Goal: Task Accomplishment & Management: Manage account settings

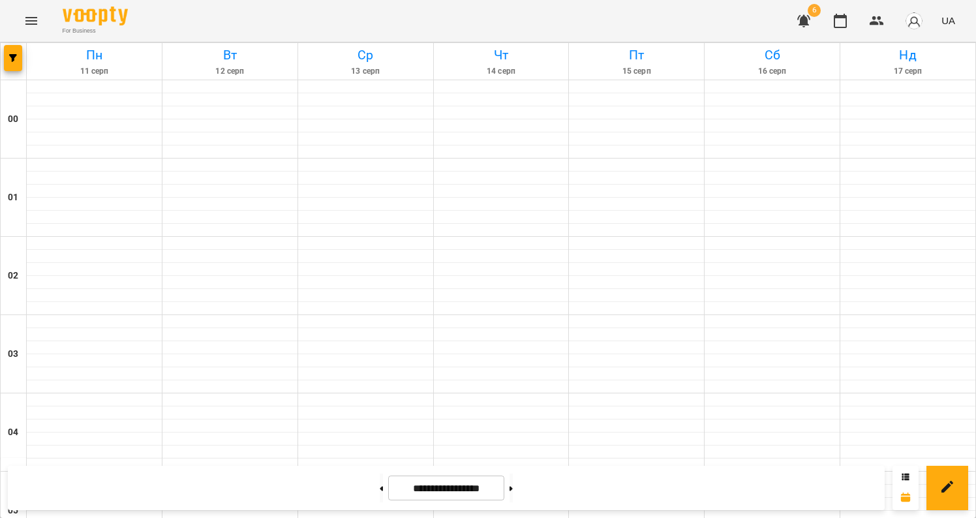
scroll to position [1162, 0]
click at [811, 22] on icon "button" at bounding box center [804, 21] width 16 height 16
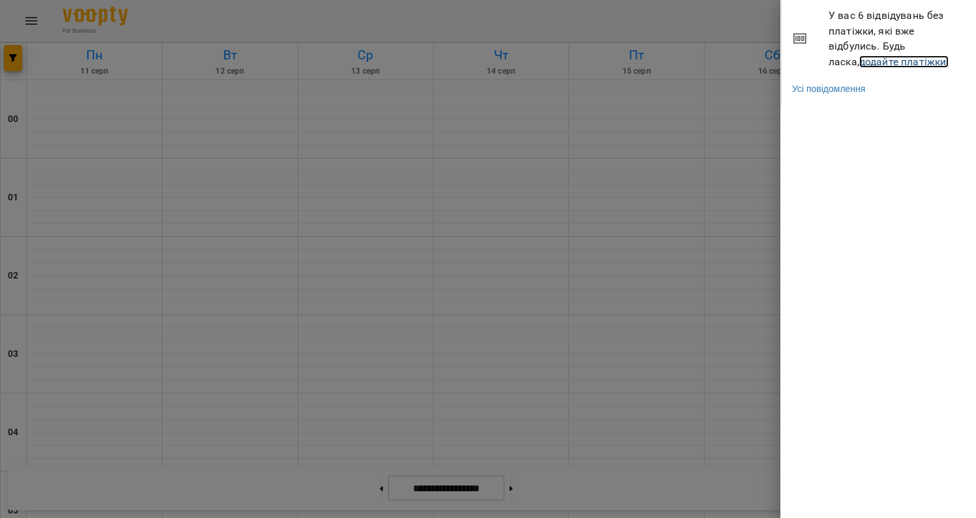
click at [864, 57] on link "додайте платіжки!" at bounding box center [905, 61] width 90 height 12
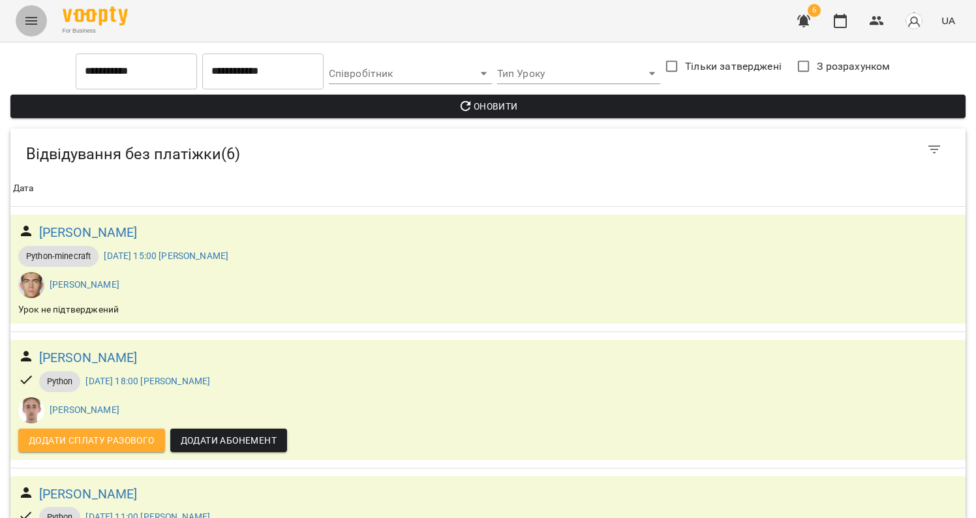
click at [25, 25] on icon "Menu" at bounding box center [31, 21] width 16 height 16
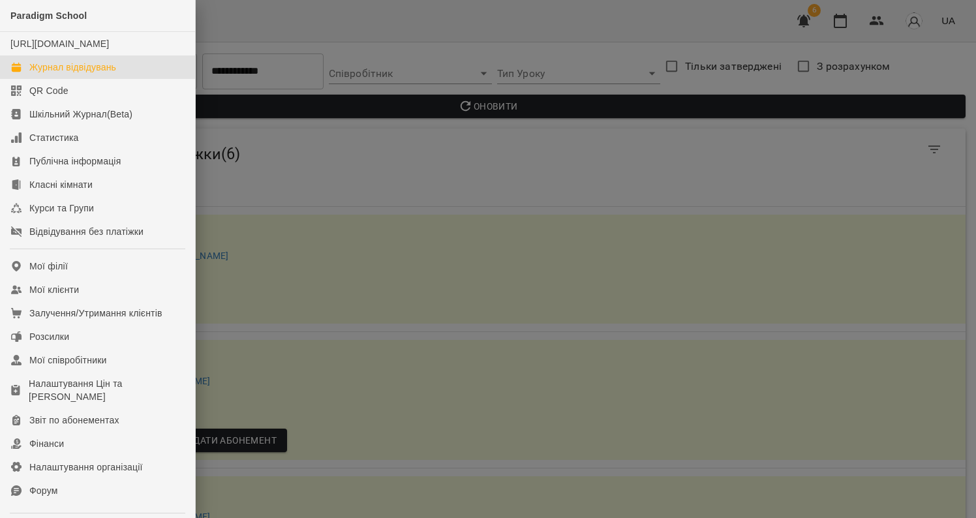
click at [55, 71] on link "Журнал відвідувань" at bounding box center [97, 66] width 195 height 23
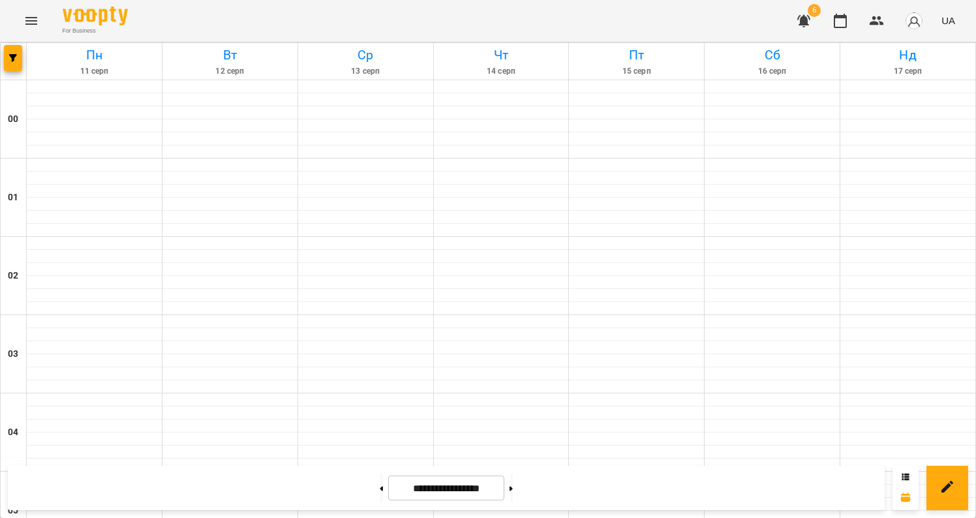
scroll to position [1133, 0]
click at [10, 63] on button "button" at bounding box center [13, 58] width 18 height 26
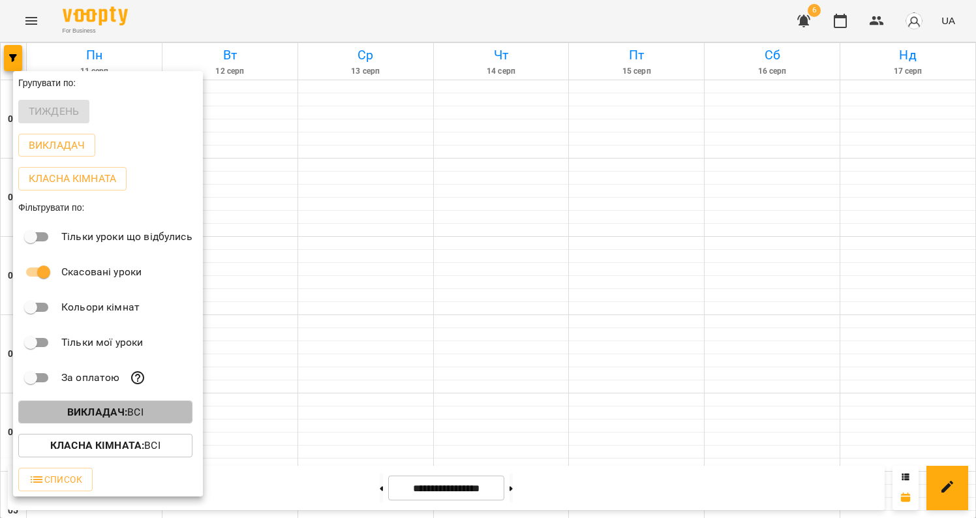
click at [79, 407] on button "Викладач : Всі" at bounding box center [105, 412] width 174 height 23
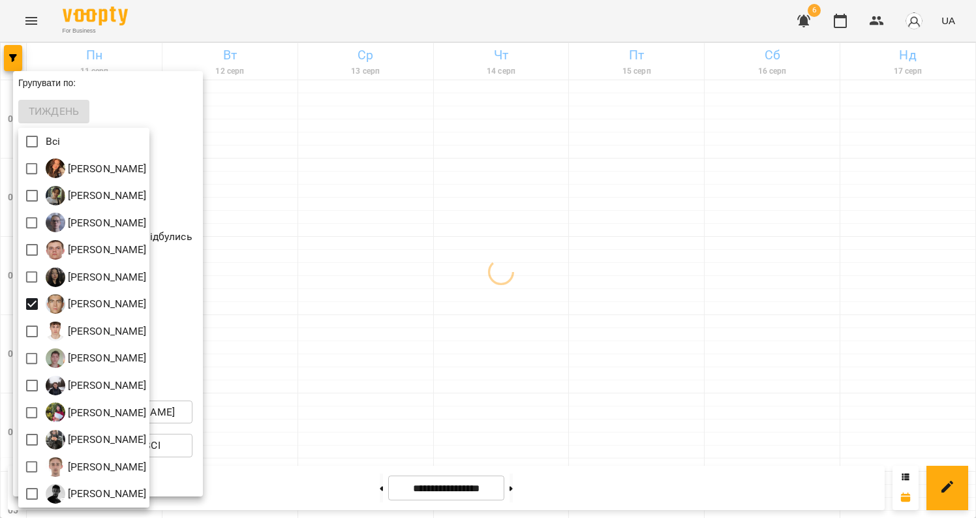
click at [432, 306] on div at bounding box center [488, 259] width 976 height 518
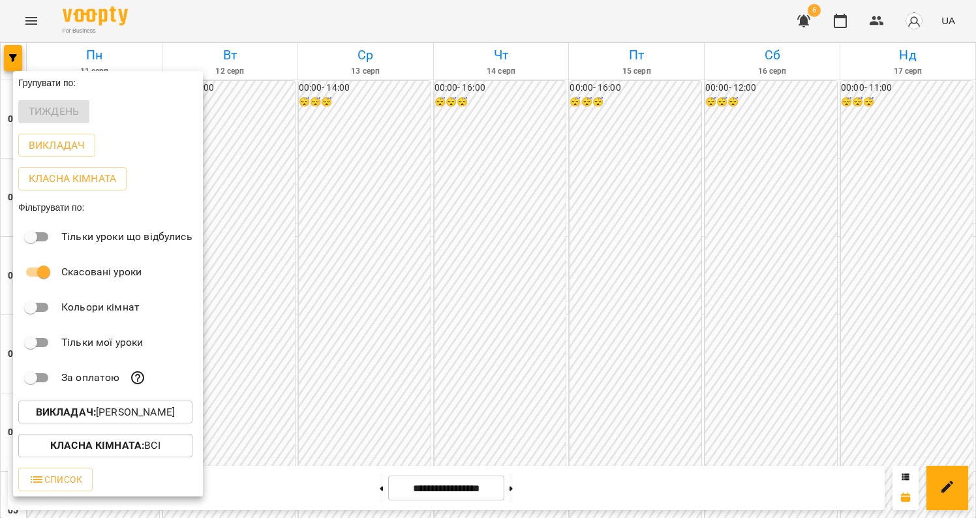
click at [456, 281] on div at bounding box center [488, 259] width 976 height 518
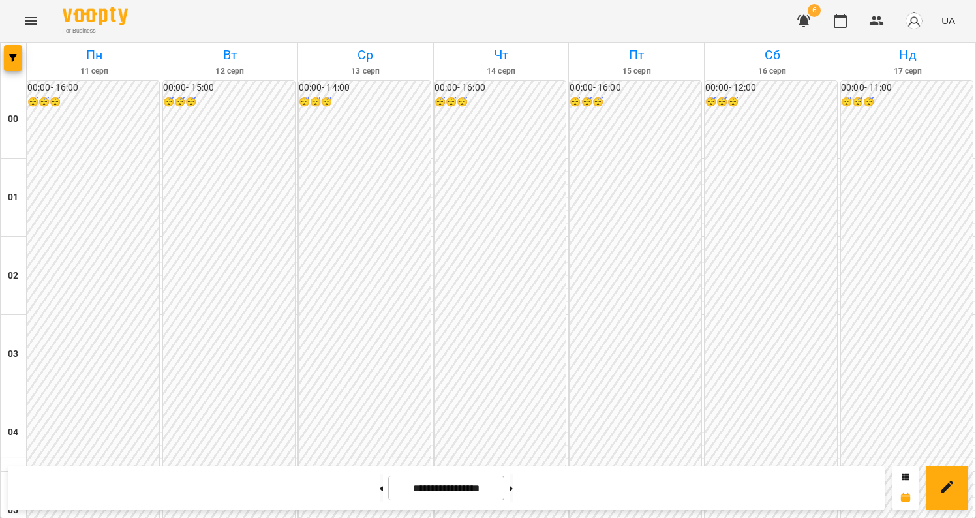
scroll to position [1023, 0]
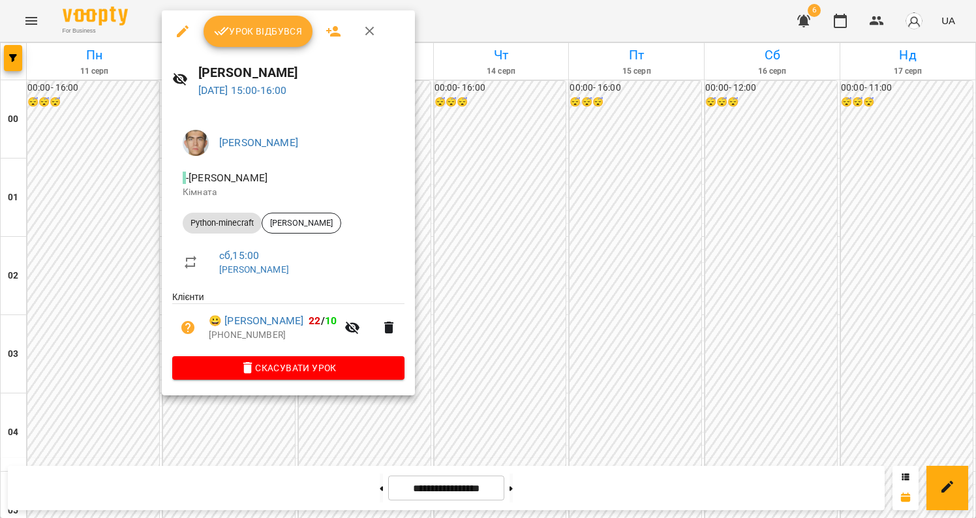
click at [319, 363] on span "Скасувати Урок" at bounding box center [288, 368] width 211 height 16
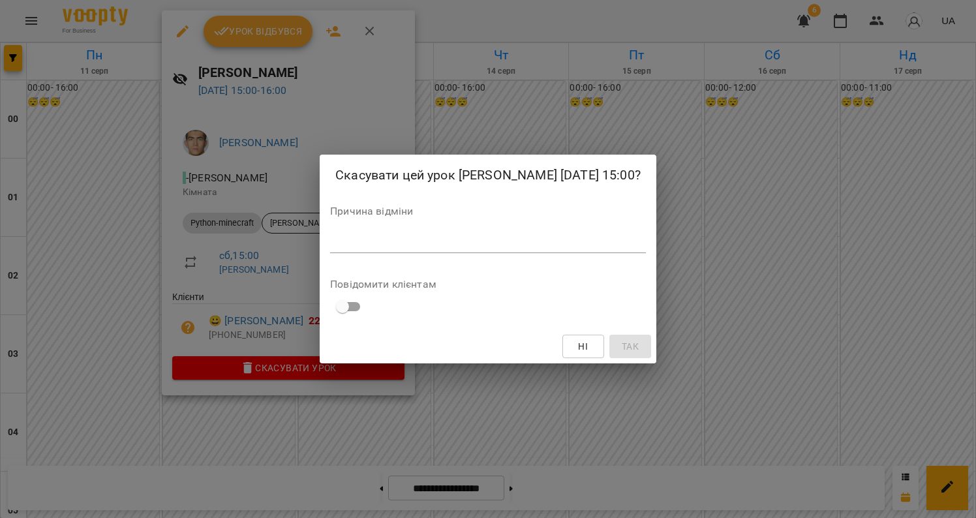
click at [423, 258] on div "Причина відміни *" at bounding box center [488, 232] width 316 height 52
click at [413, 249] on textarea at bounding box center [488, 242] width 316 height 12
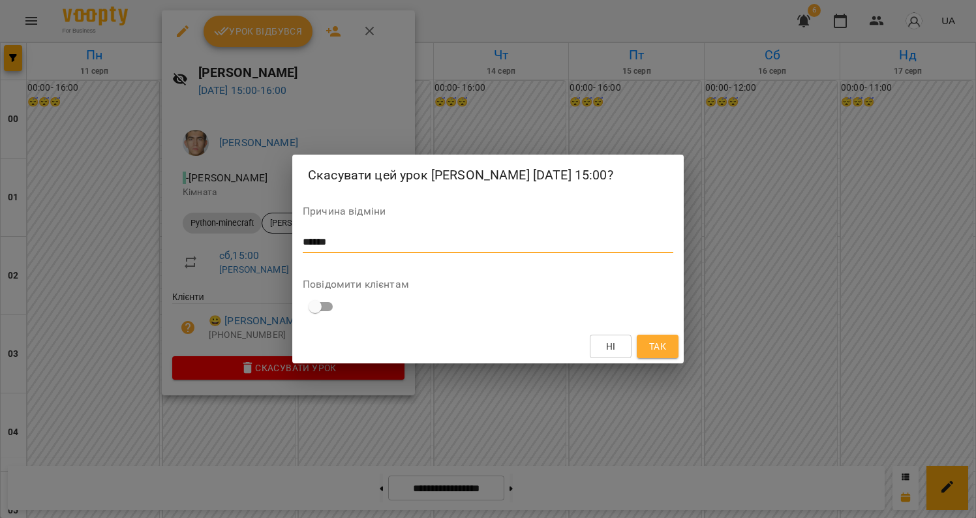
type textarea "******"
click at [658, 353] on span "Так" at bounding box center [657, 347] width 17 height 16
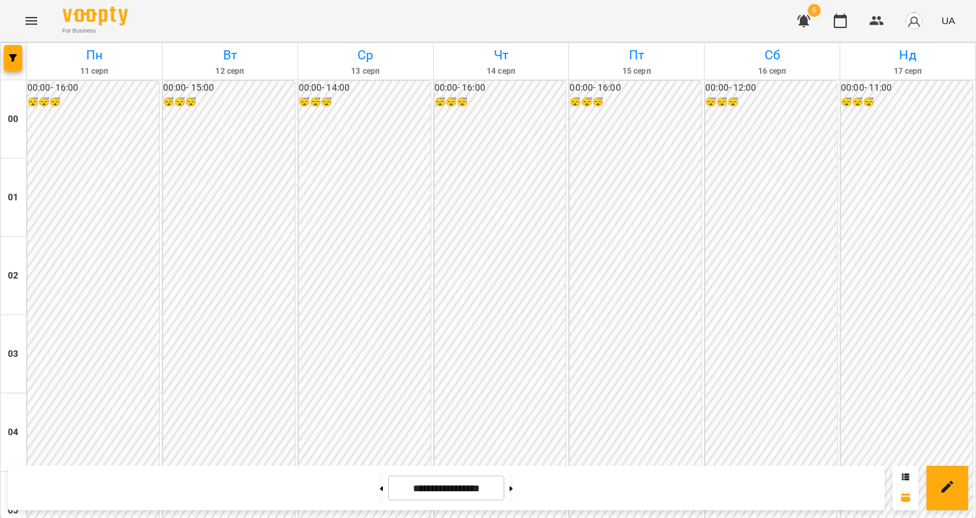
click at [816, 29] on button "button" at bounding box center [803, 20] width 31 height 31
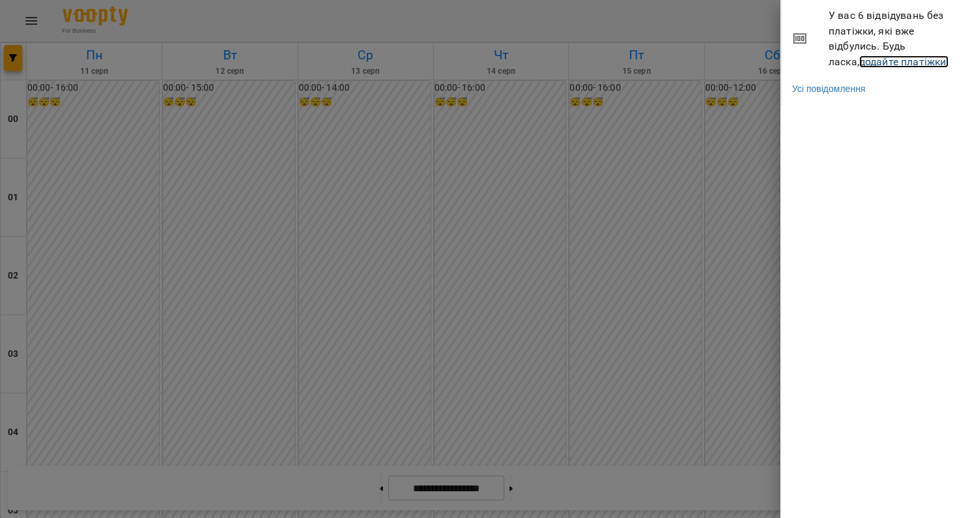
click at [873, 64] on link "додайте платіжки!" at bounding box center [905, 61] width 90 height 12
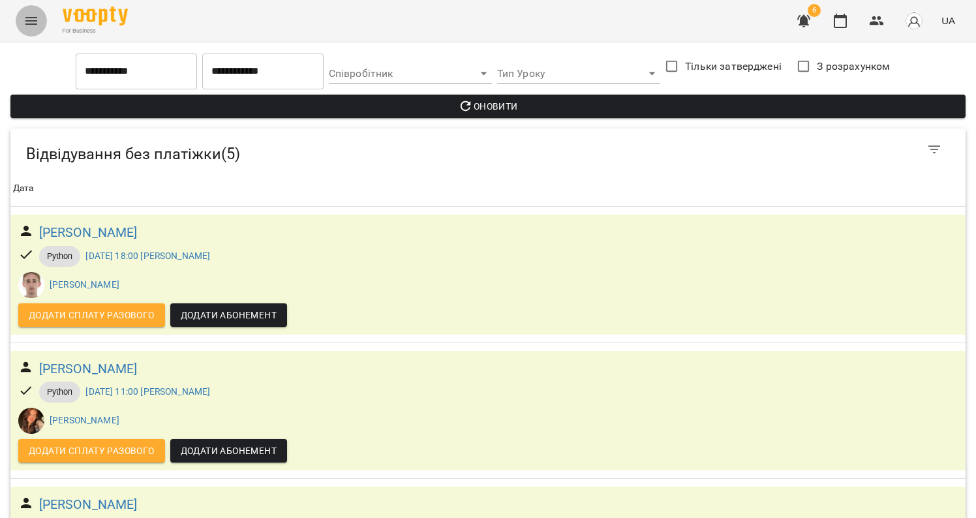
click at [39, 22] on button "Menu" at bounding box center [31, 20] width 31 height 31
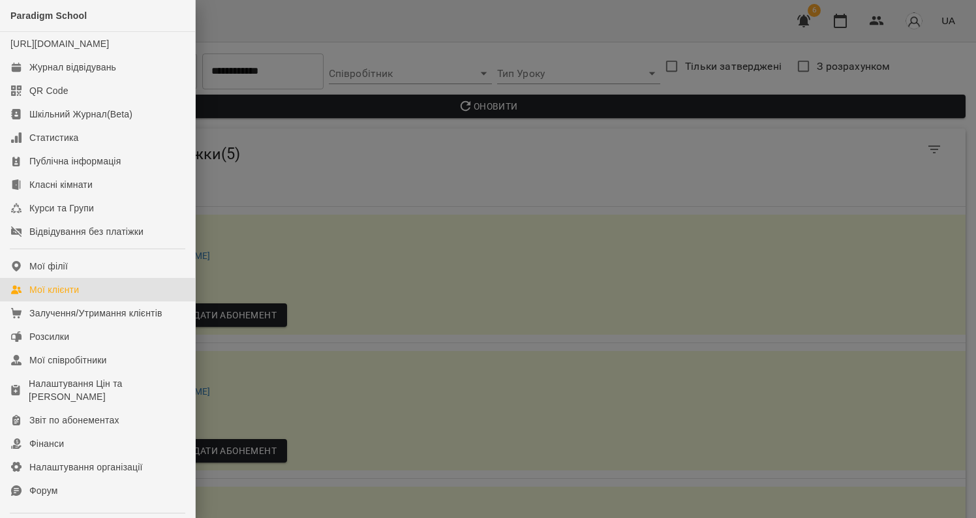
click at [69, 296] on div "Мої клієнти" at bounding box center [54, 289] width 50 height 13
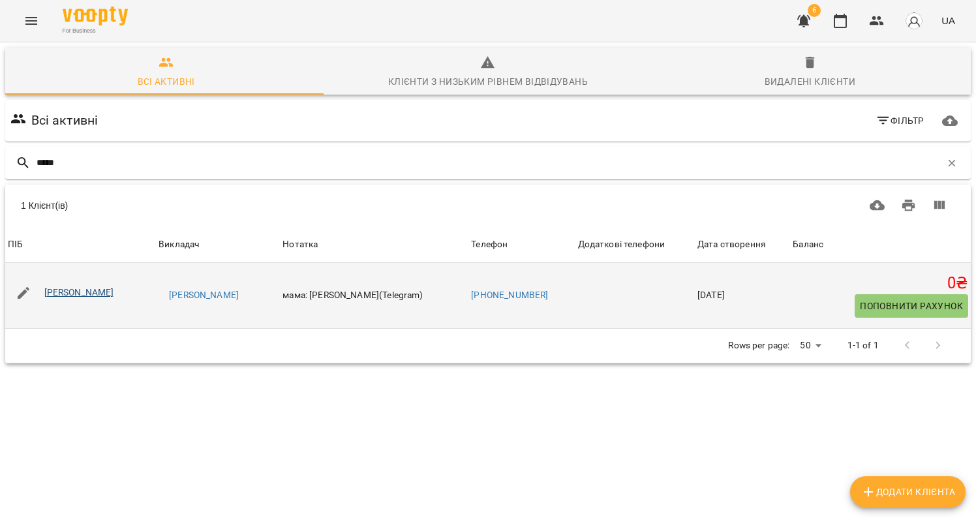
type input "*****"
click at [84, 295] on link "[PERSON_NAME]" at bounding box center [79, 292] width 70 height 10
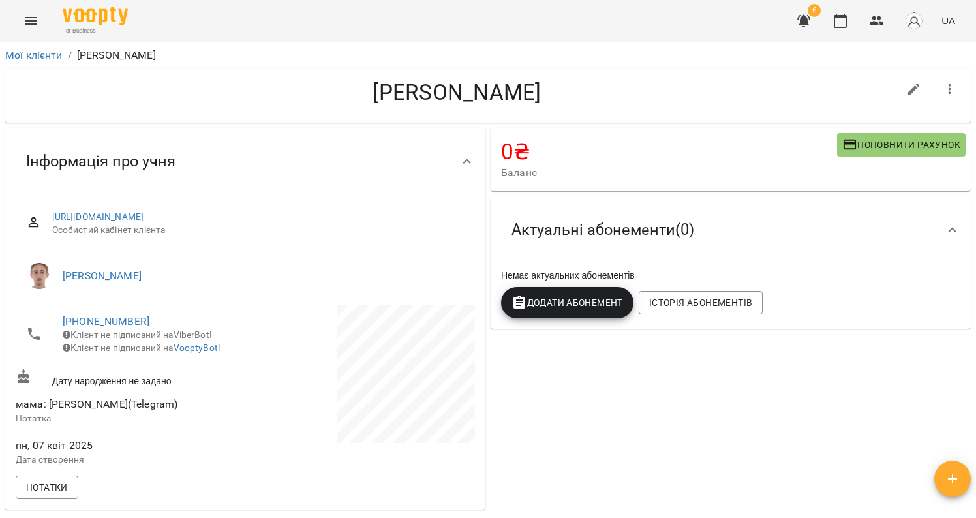
click at [943, 94] on icon "button" at bounding box center [951, 90] width 16 height 16
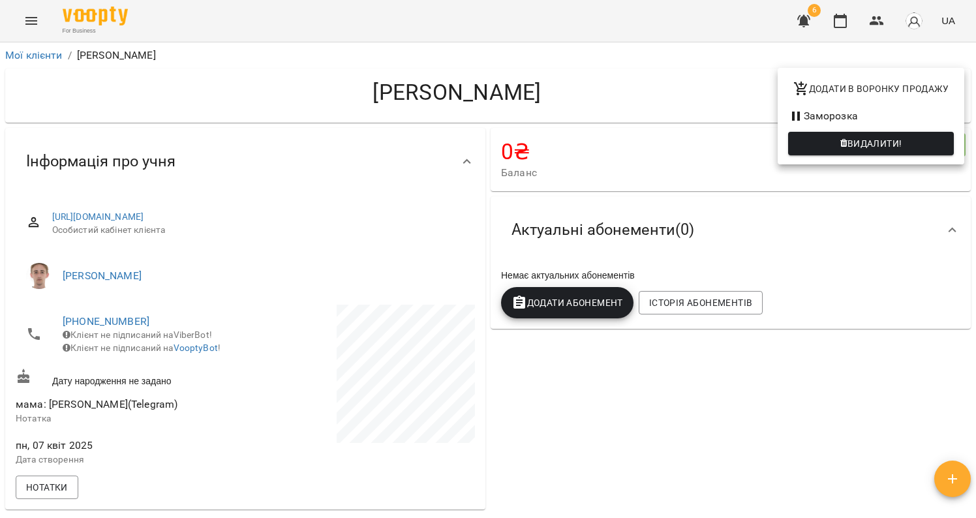
click at [562, 109] on div at bounding box center [488, 259] width 976 height 518
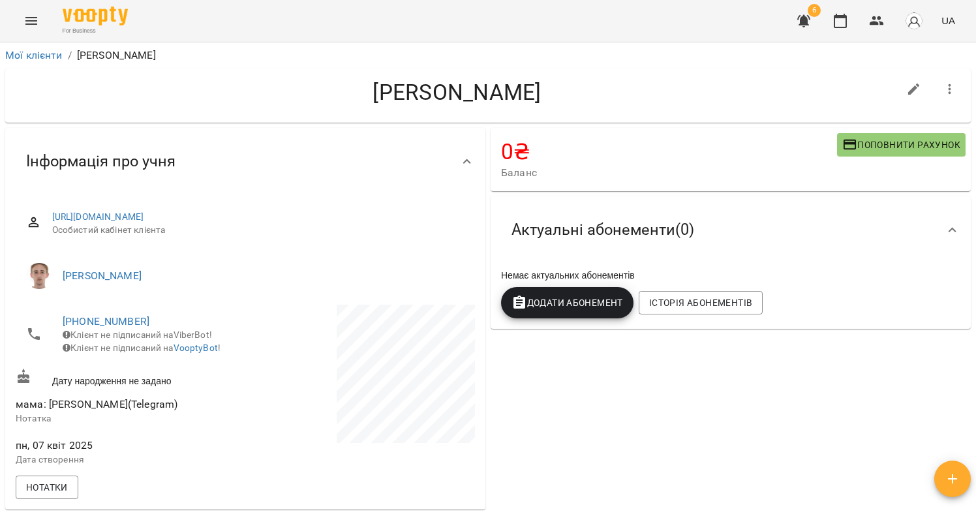
click at [909, 94] on icon "button" at bounding box center [915, 90] width 12 height 12
select select "**"
click at [944, 97] on button "button" at bounding box center [950, 89] width 31 height 31
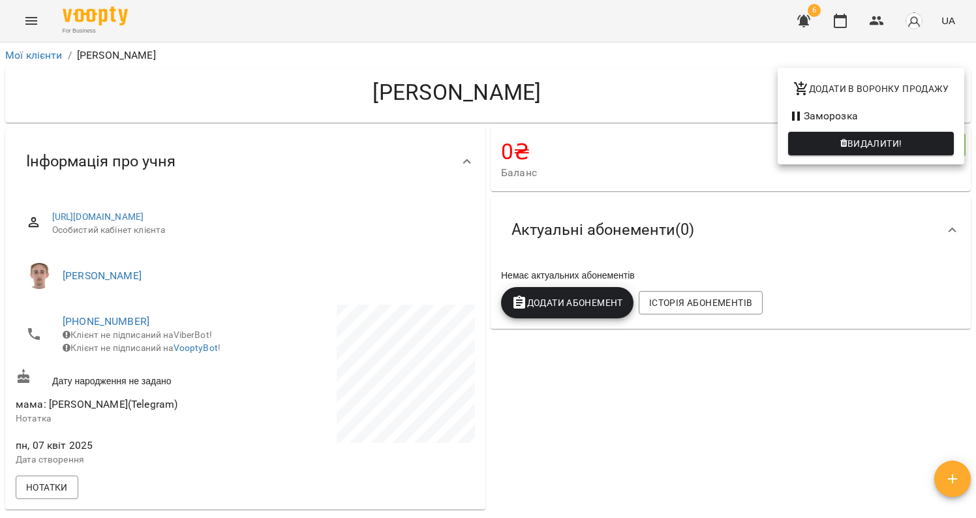
click at [863, 119] on li "Заморозка" at bounding box center [871, 115] width 187 height 23
click at [285, 362] on div at bounding box center [488, 259] width 976 height 518
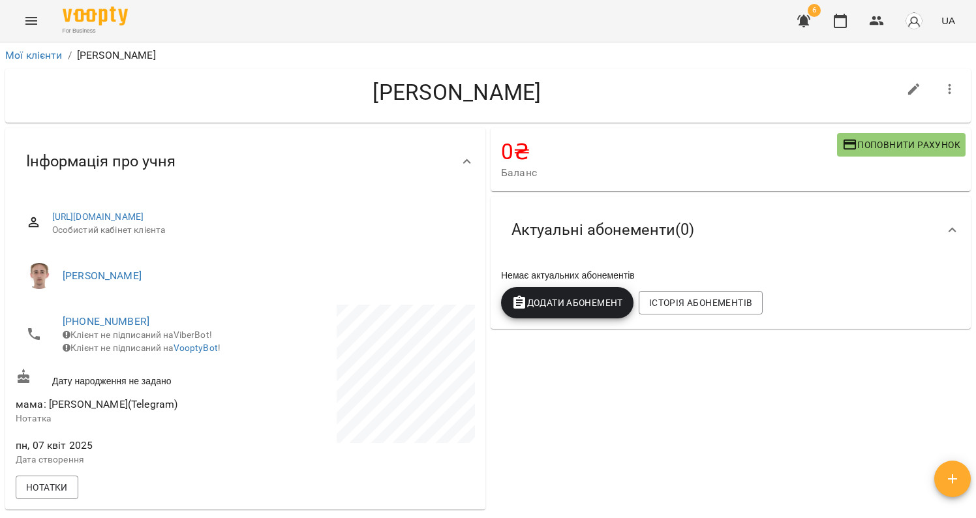
click at [943, 93] on icon "button" at bounding box center [951, 90] width 16 height 16
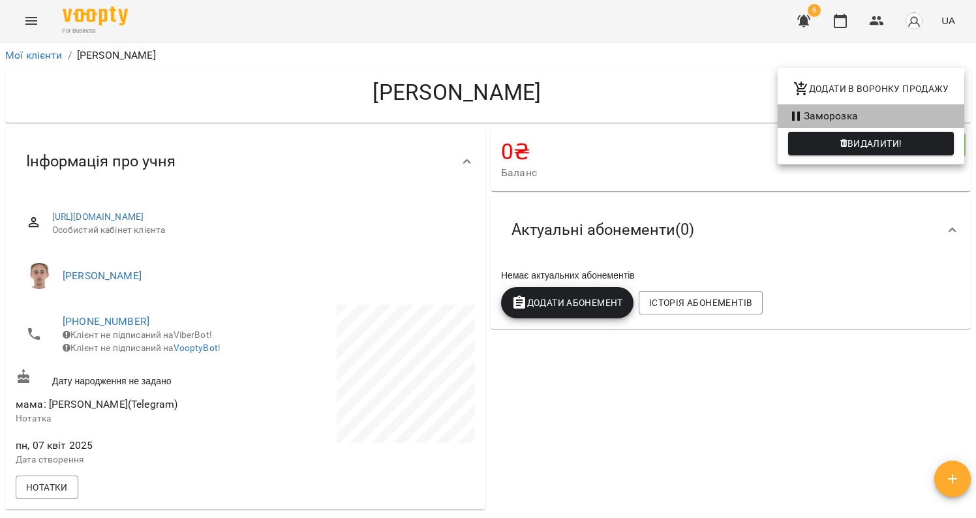
click at [860, 121] on li "Заморозка" at bounding box center [871, 115] width 187 height 23
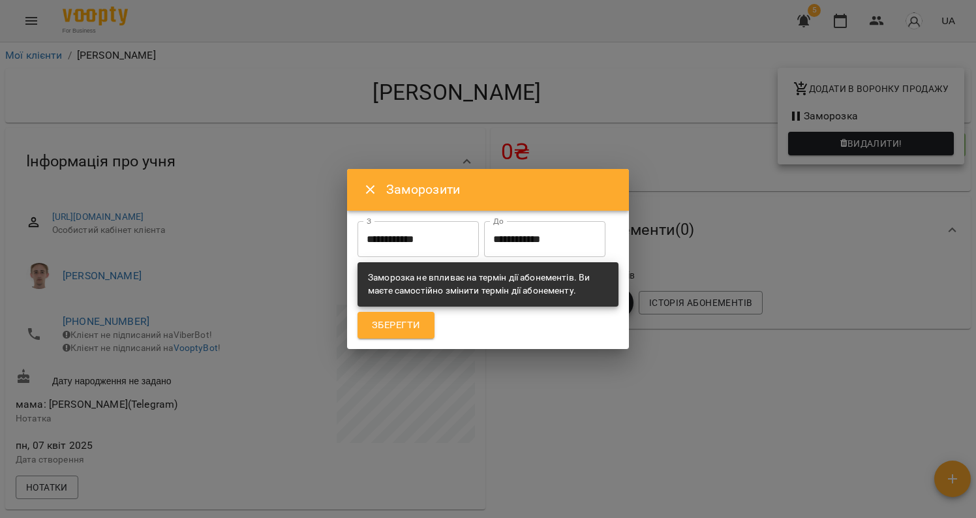
click at [448, 238] on input "**********" at bounding box center [418, 239] width 121 height 37
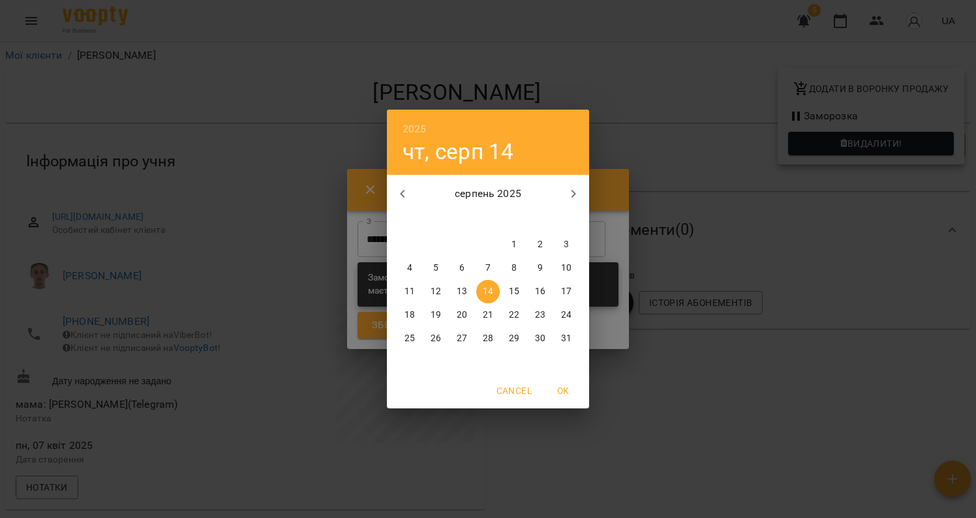
click at [565, 339] on p "31" at bounding box center [566, 338] width 10 height 13
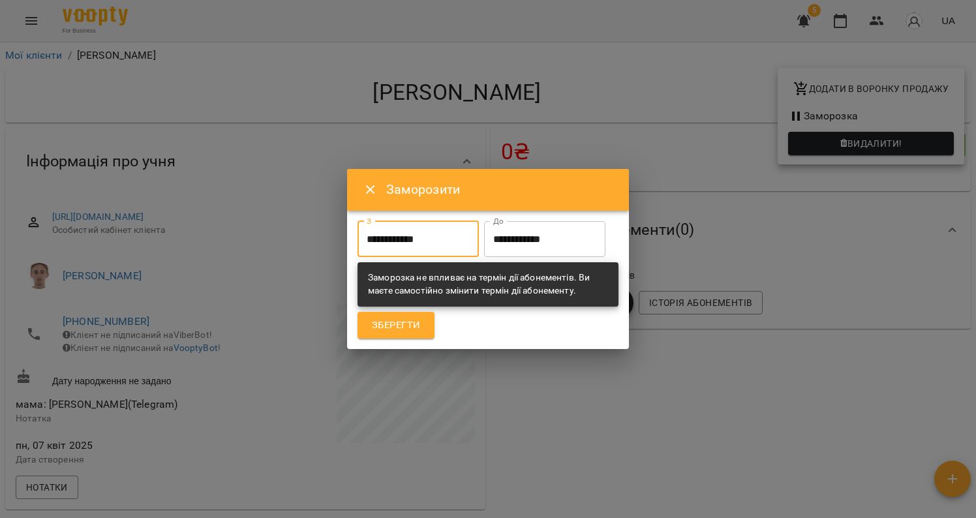
click at [405, 253] on input "**********" at bounding box center [418, 239] width 121 height 37
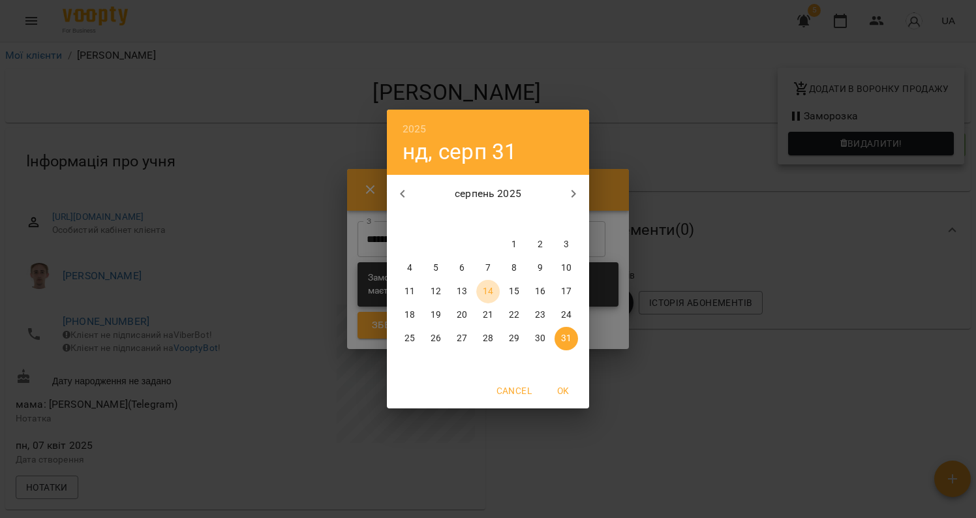
click at [486, 295] on p "14" at bounding box center [488, 291] width 10 height 13
type input "**********"
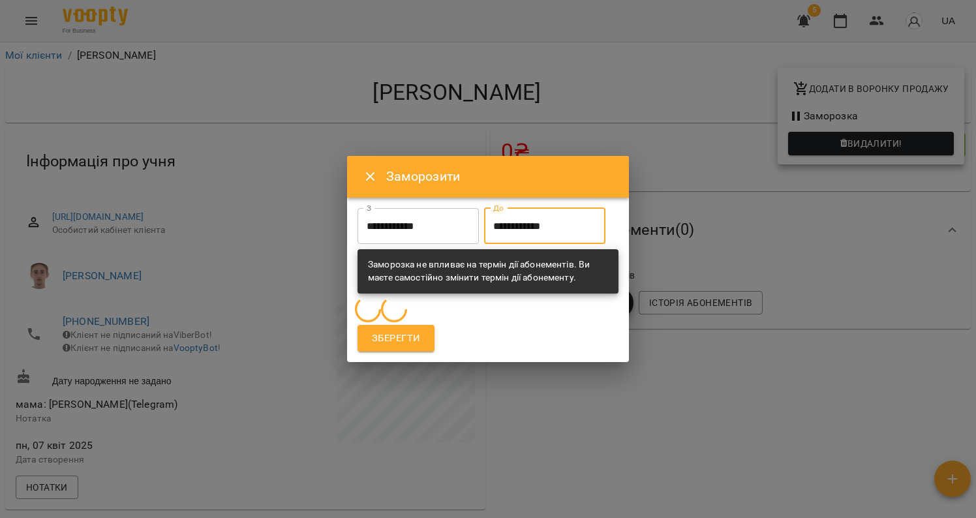
click at [542, 228] on input "**********" at bounding box center [544, 226] width 121 height 37
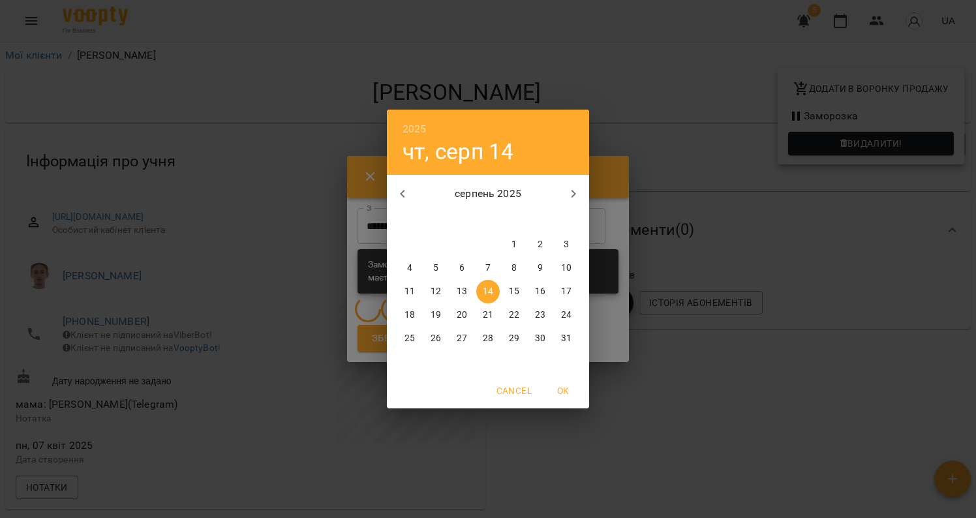
click at [567, 343] on p "31" at bounding box center [566, 338] width 10 height 13
type input "**********"
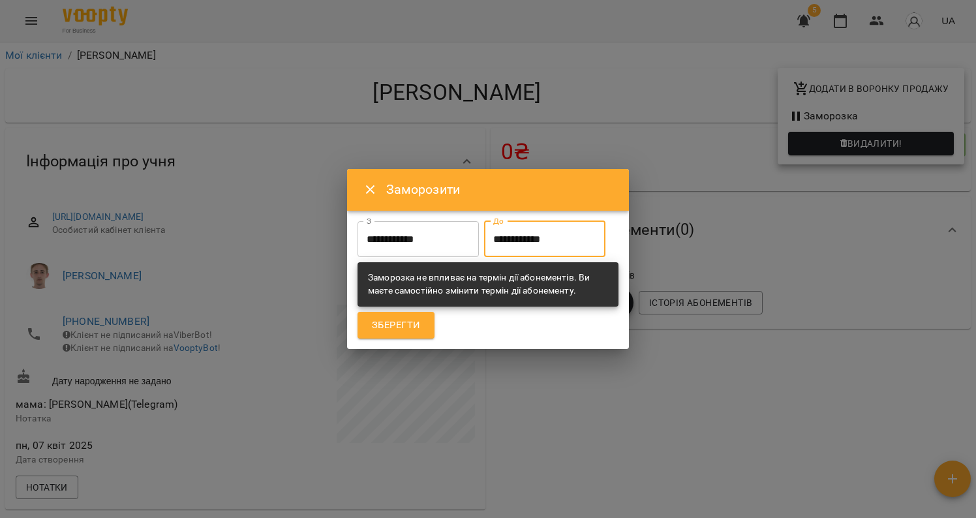
click at [404, 326] on span "Зберегти" at bounding box center [396, 325] width 48 height 17
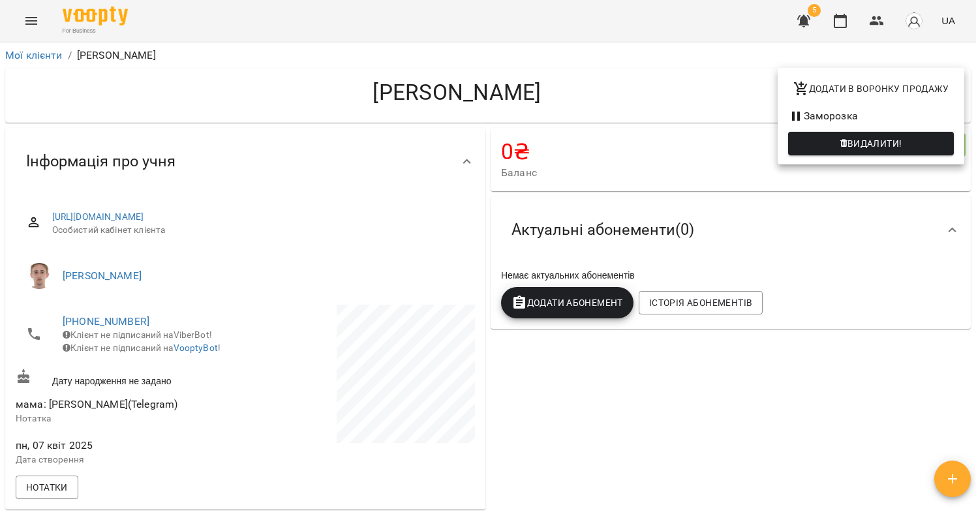
click at [33, 24] on div at bounding box center [488, 259] width 976 height 518
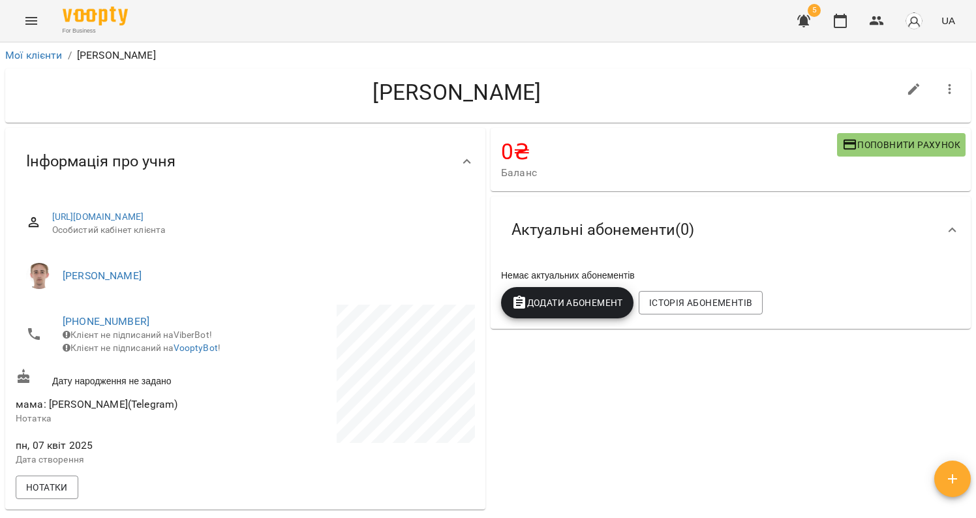
click at [32, 25] on div "Додати в воронку продажу Заморозка Видалити!" at bounding box center [488, 259] width 976 height 518
click at [33, 24] on icon "Menu" at bounding box center [31, 21] width 16 height 16
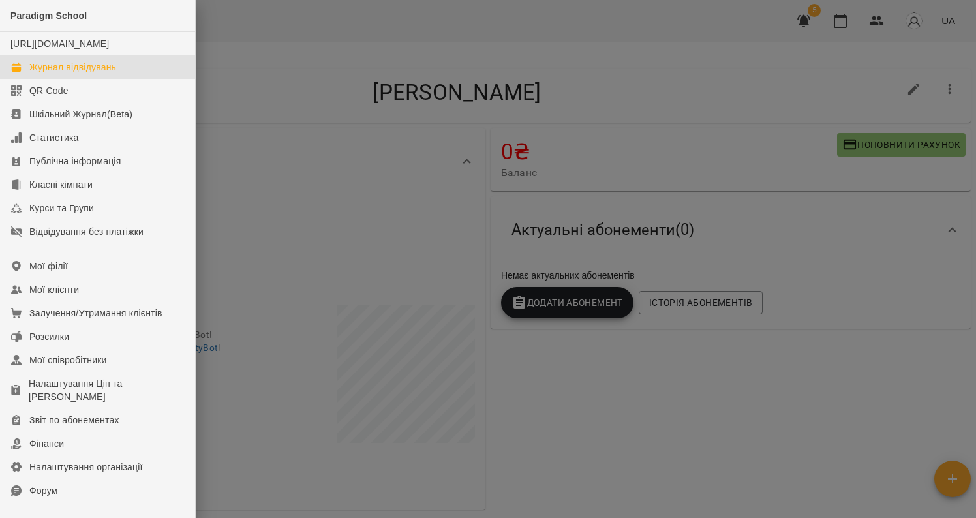
click at [63, 74] on div "Журнал відвідувань" at bounding box center [72, 67] width 87 height 13
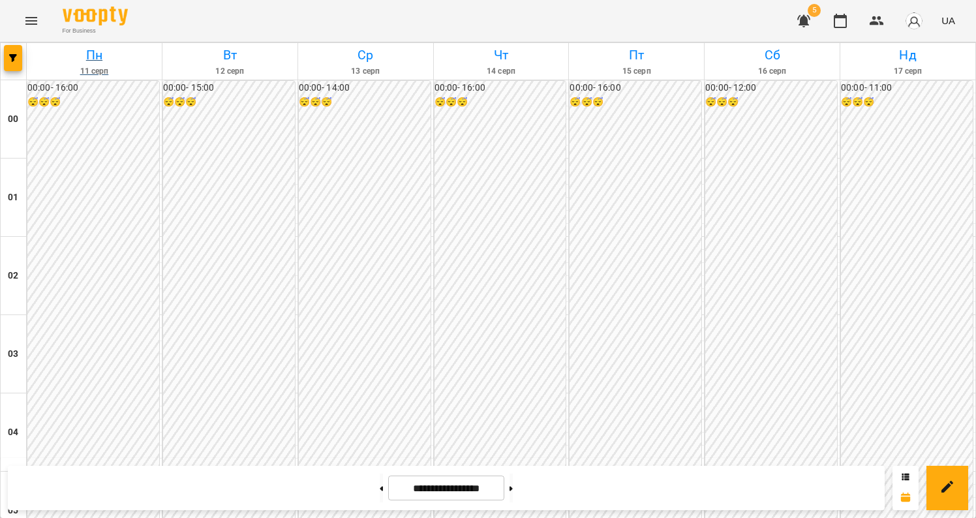
scroll to position [1392, 0]
click at [10, 59] on icon "button" at bounding box center [13, 58] width 8 height 8
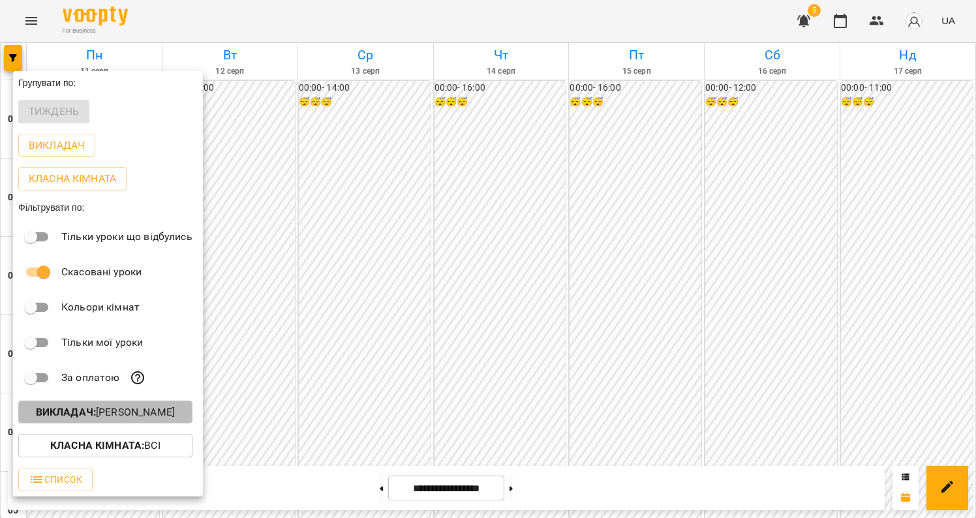
click at [191, 406] on button "Викладач : [PERSON_NAME]" at bounding box center [105, 412] width 174 height 23
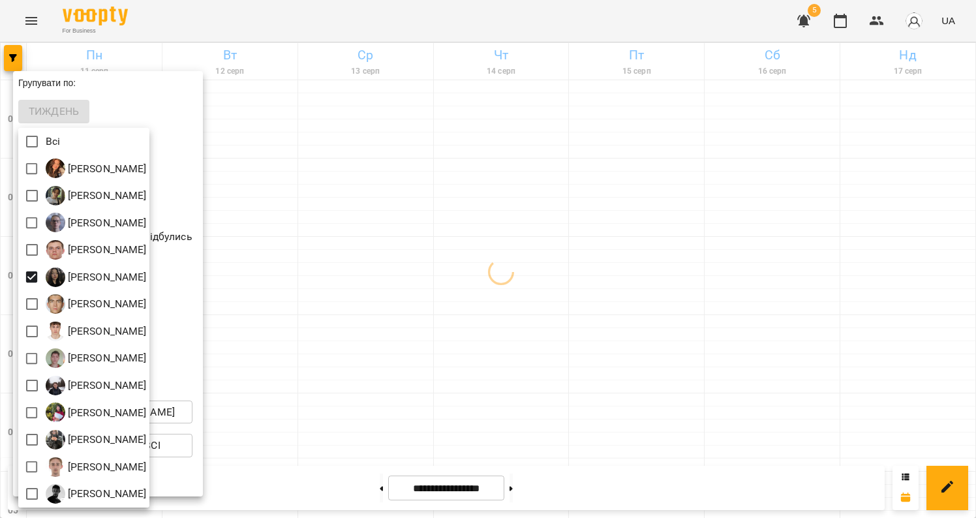
click at [640, 281] on div at bounding box center [488, 259] width 976 height 518
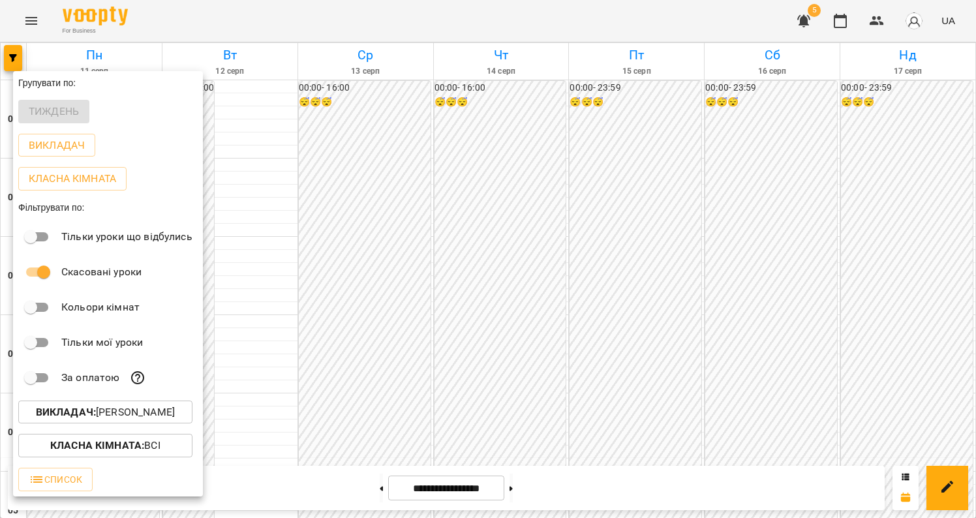
click at [638, 280] on div at bounding box center [488, 259] width 976 height 518
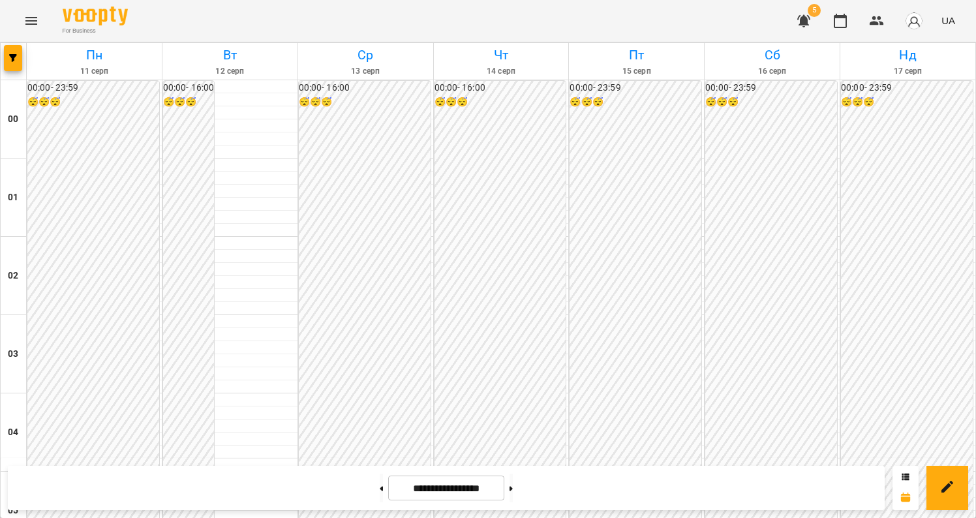
scroll to position [1196, 0]
click at [18, 23] on button "Menu" at bounding box center [31, 20] width 31 height 31
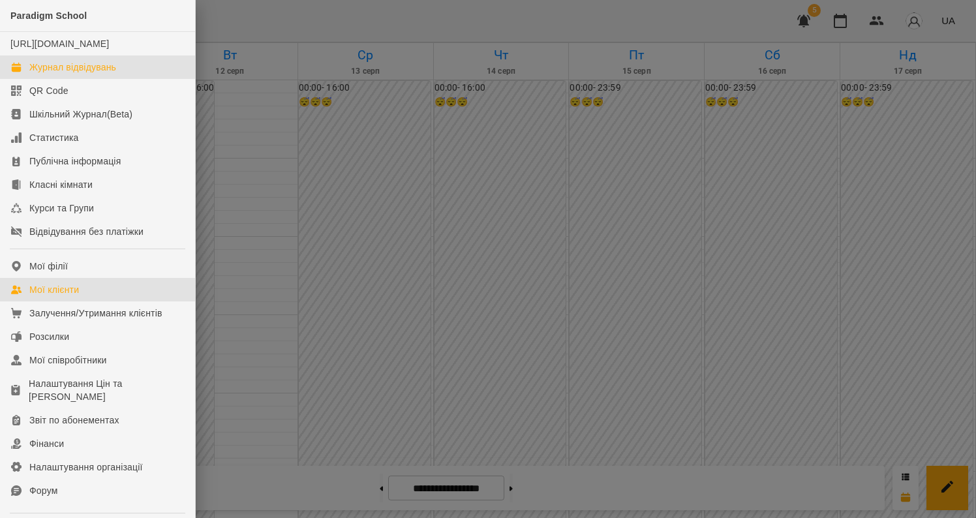
click at [72, 296] on div "Мої клієнти" at bounding box center [54, 289] width 50 height 13
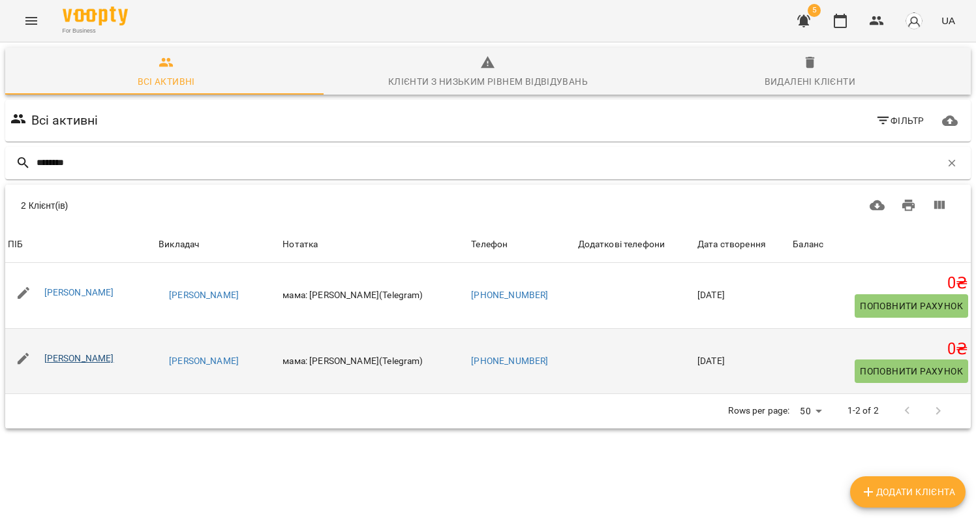
type input "********"
click at [89, 358] on link "[PERSON_NAME]" at bounding box center [79, 358] width 70 height 10
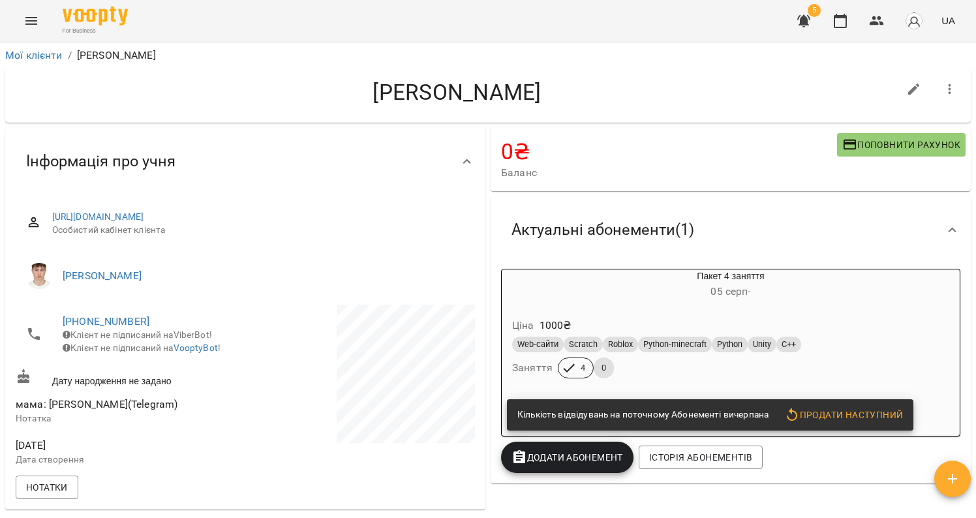
click at [805, 236] on div "Актуальні абонементи ( 1 )" at bounding box center [719, 230] width 436 height 41
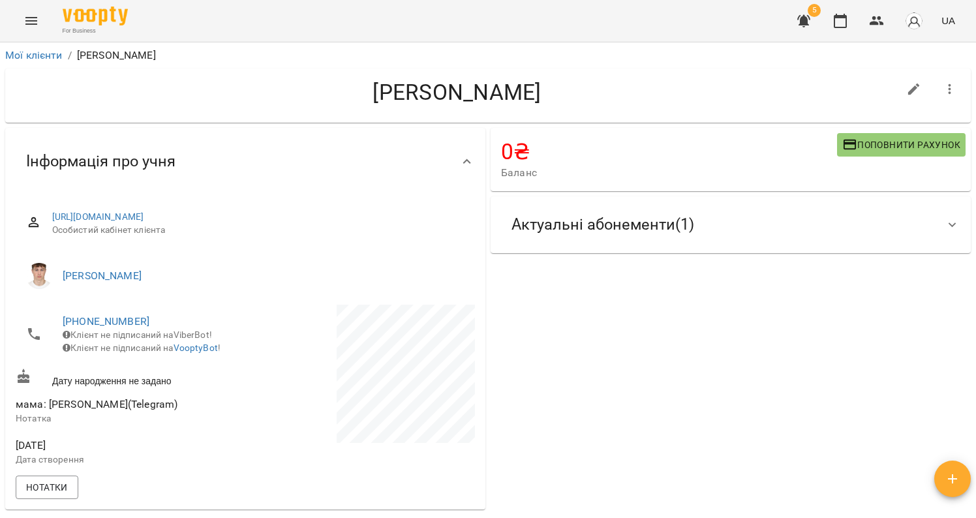
click at [799, 232] on div "Актуальні абонементи ( 1 )" at bounding box center [719, 224] width 436 height 41
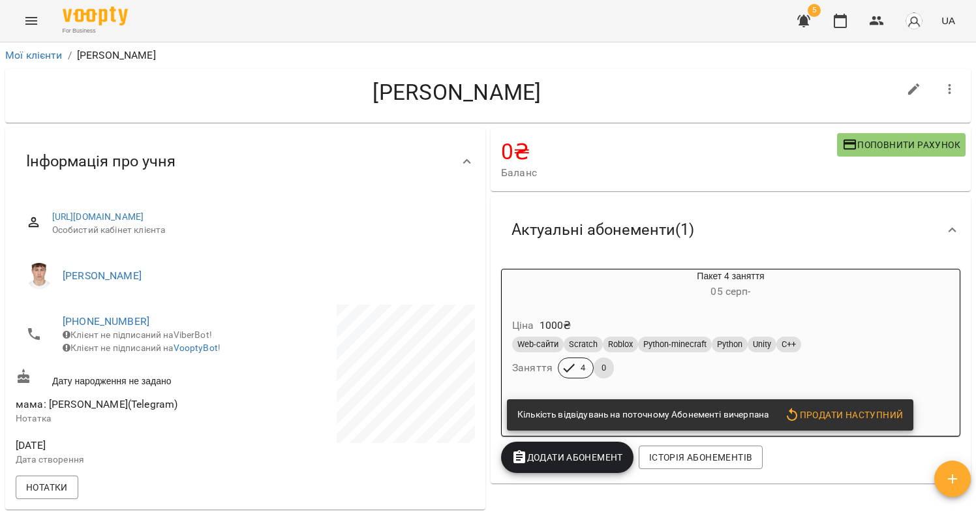
click at [943, 80] on button "button" at bounding box center [950, 89] width 31 height 31
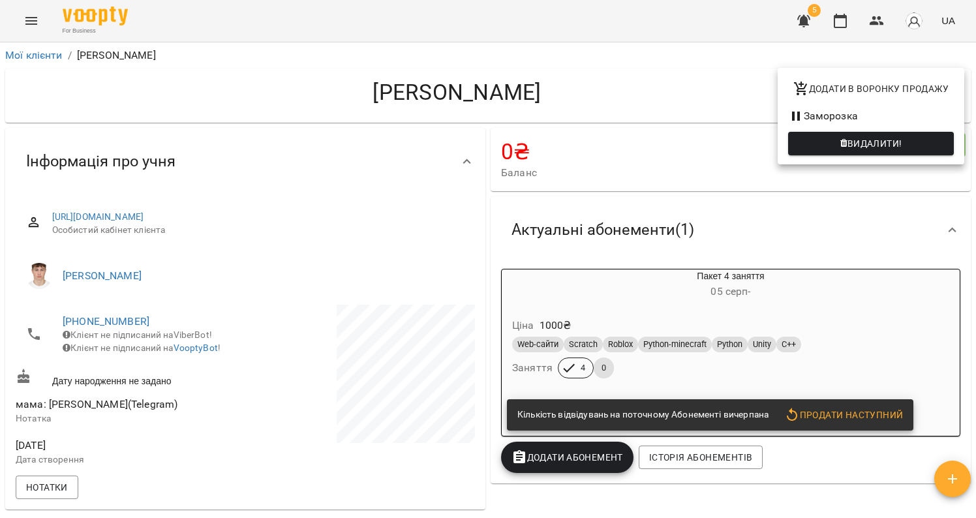
click at [834, 125] on li "Заморозка" at bounding box center [871, 115] width 187 height 23
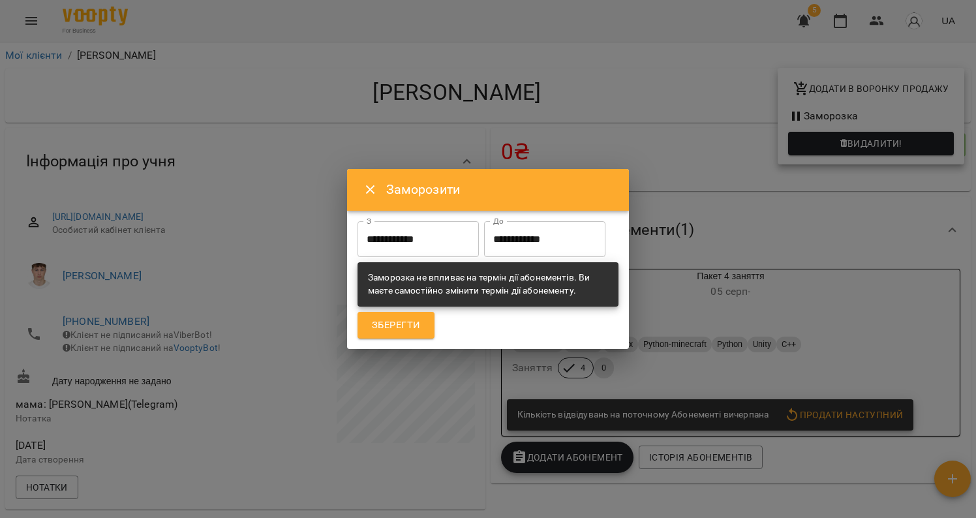
click at [533, 238] on input "**********" at bounding box center [544, 239] width 121 height 37
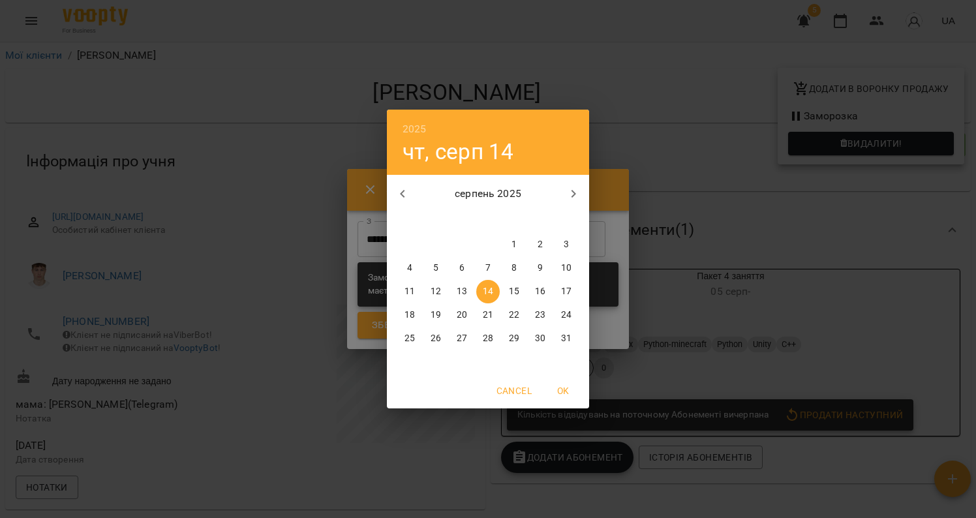
click at [570, 341] on p "31" at bounding box center [566, 338] width 10 height 13
type input "**********"
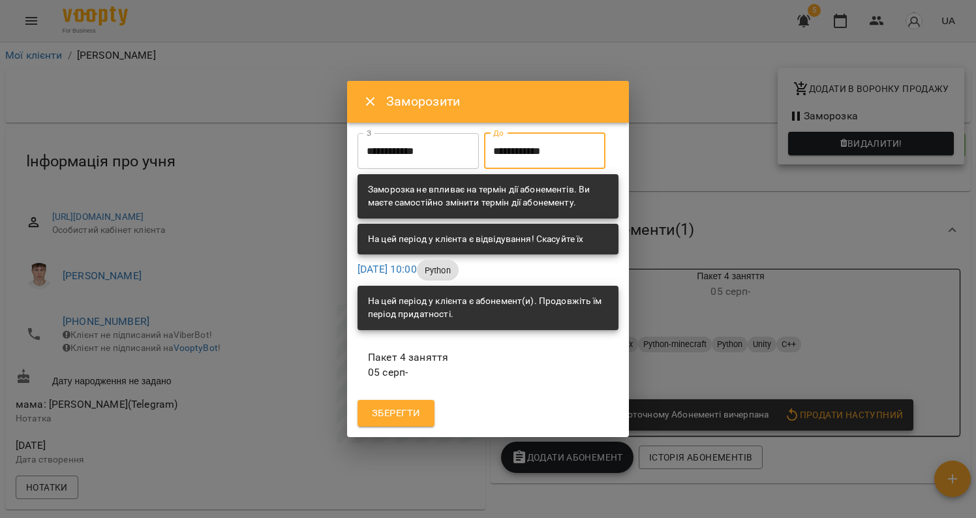
click at [397, 414] on span "Зберегти" at bounding box center [396, 413] width 48 height 17
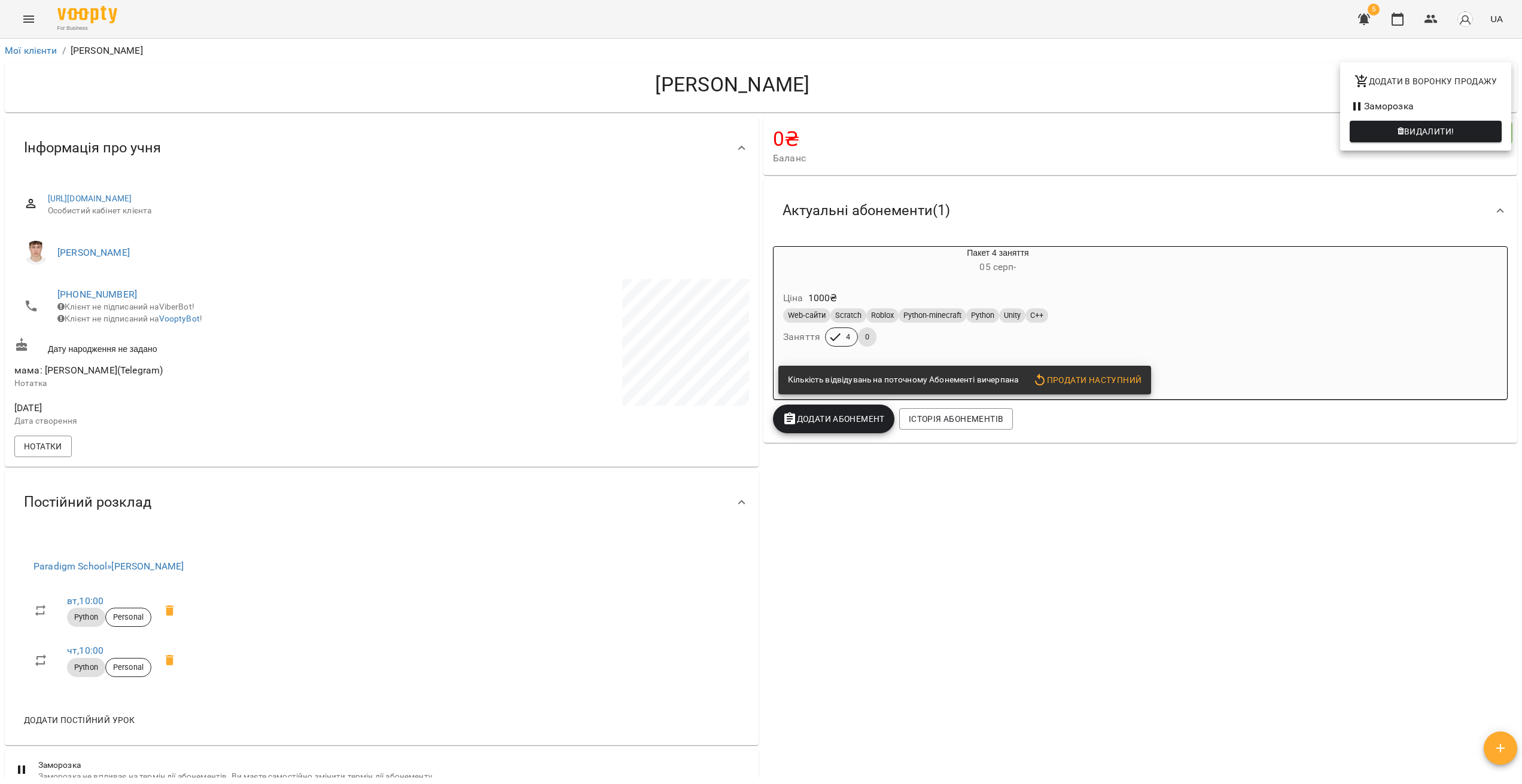
click at [894, 82] on div at bounding box center [761, 392] width 1522 height 784
click at [894, 24] on button "button" at bounding box center [1363, 18] width 28 height 28
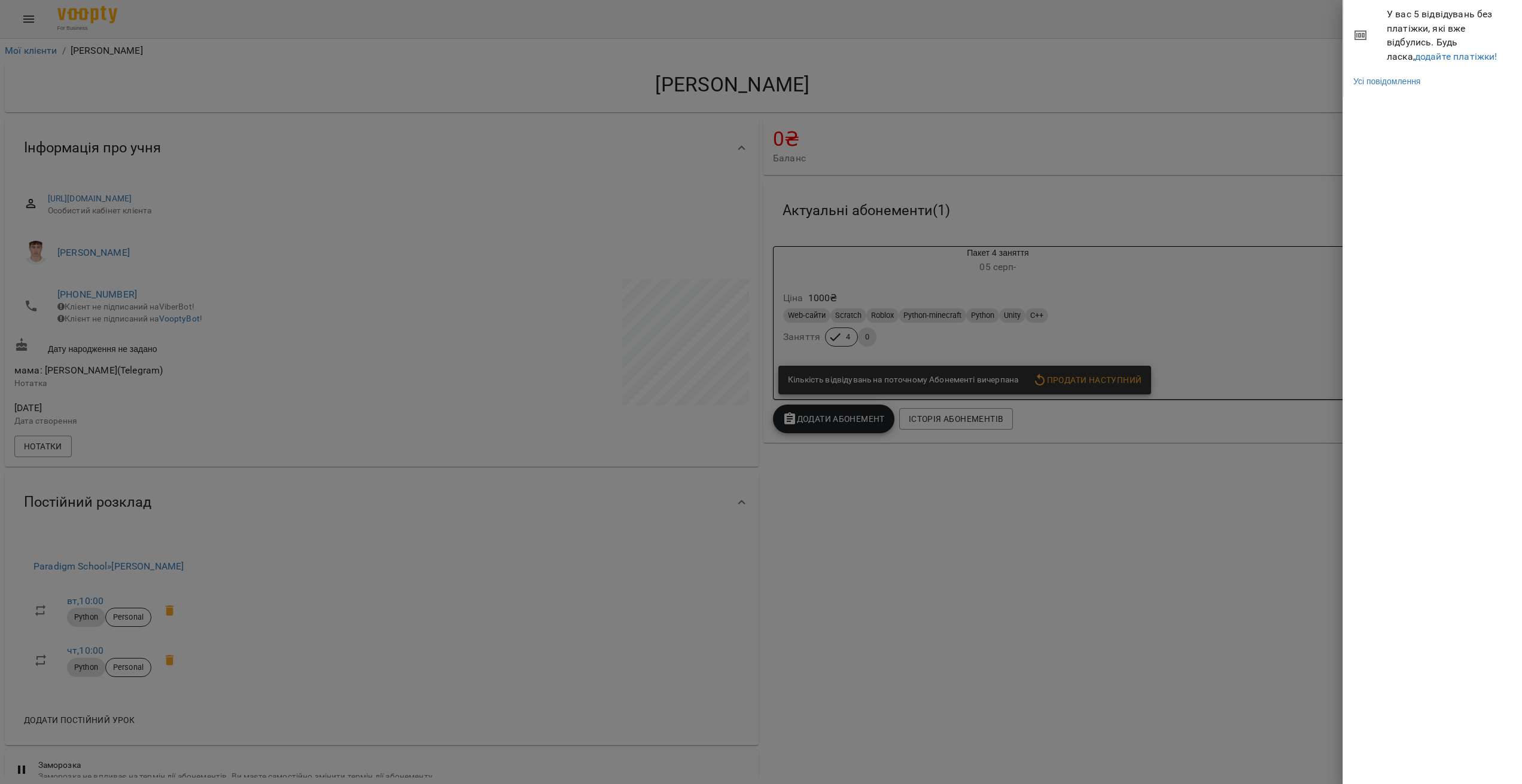
click at [894, 62] on span "У вас 5 відвідувань без платіжки, які вже відбулись. Будь ласка, додайте платіж…" at bounding box center [1450, 35] width 126 height 56
click at [894, 60] on link "додайте платіжки!" at bounding box center [1456, 56] width 82 height 11
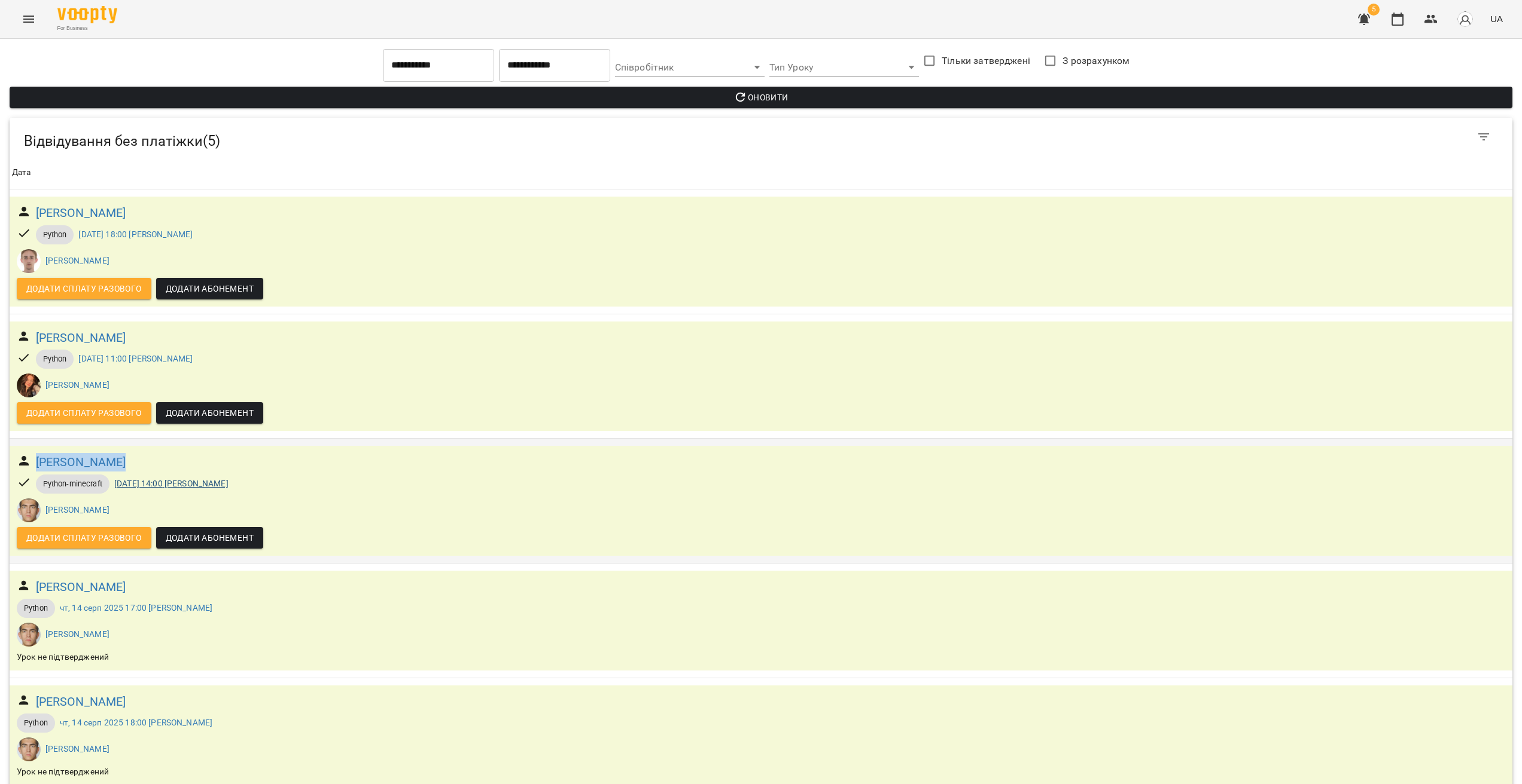
drag, startPoint x: 176, startPoint y: 464, endPoint x: 159, endPoint y: 485, distance: 27.0
click at [9, 459] on div "[PERSON_NAME] [DATE] 14:00 [PERSON_NAME] [PERSON_NAME] Додати сплату разового Д…" at bounding box center [761, 500] width 1503 height 109
click at [593, 474] on div "Python-minecraft [DATE] 14:00 [PERSON_NAME]" at bounding box center [761, 485] width 1493 height 24
drag, startPoint x: 203, startPoint y: 332, endPoint x: 26, endPoint y: 329, distance: 177.0
click at [26, 329] on div "[PERSON_NAME]" at bounding box center [761, 337] width 1493 height 23
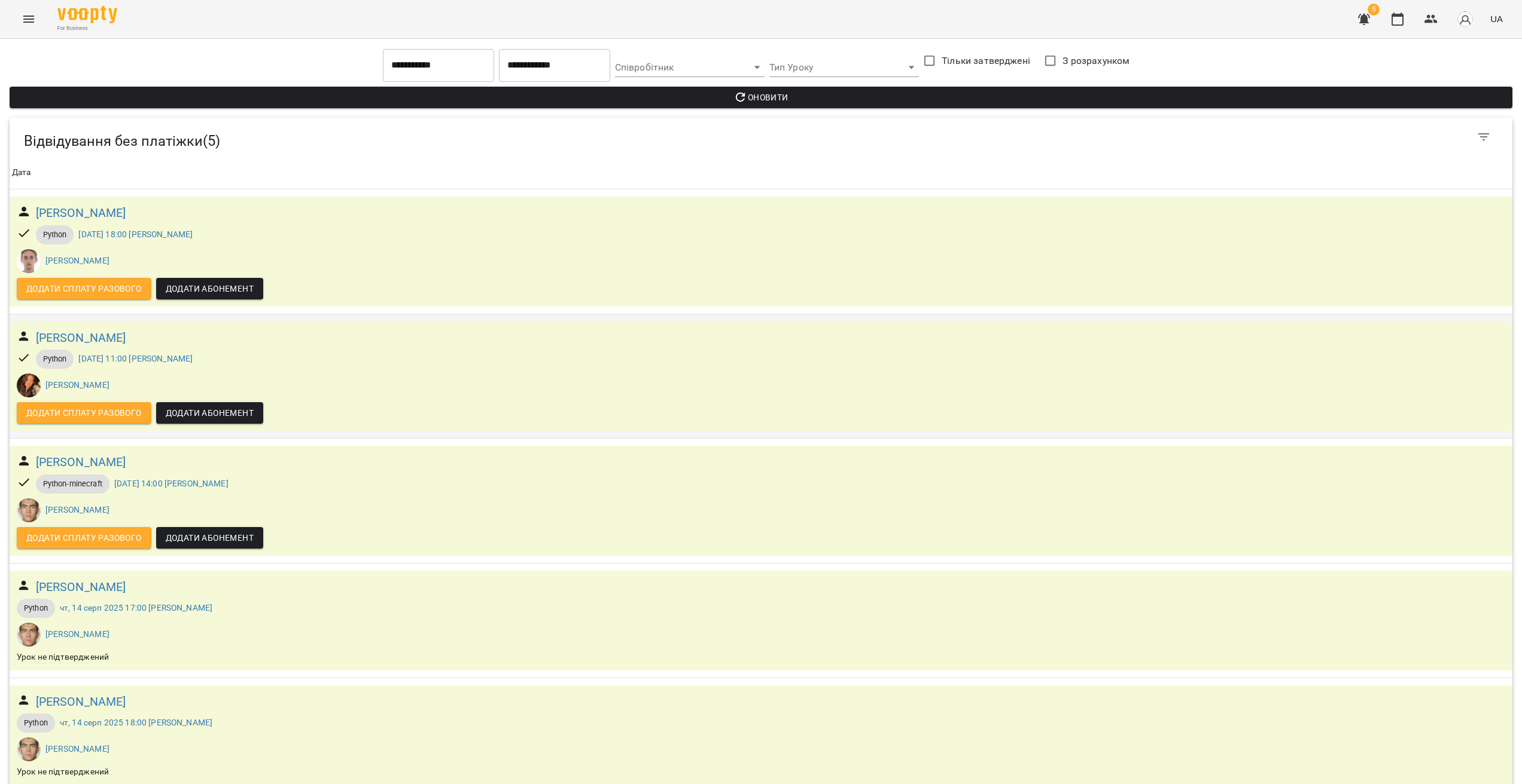
click at [411, 354] on div "Python [DATE] 11:00 [PERSON_NAME]" at bounding box center [761, 359] width 1493 height 24
click at [18, 18] on button "Menu" at bounding box center [28, 18] width 28 height 28
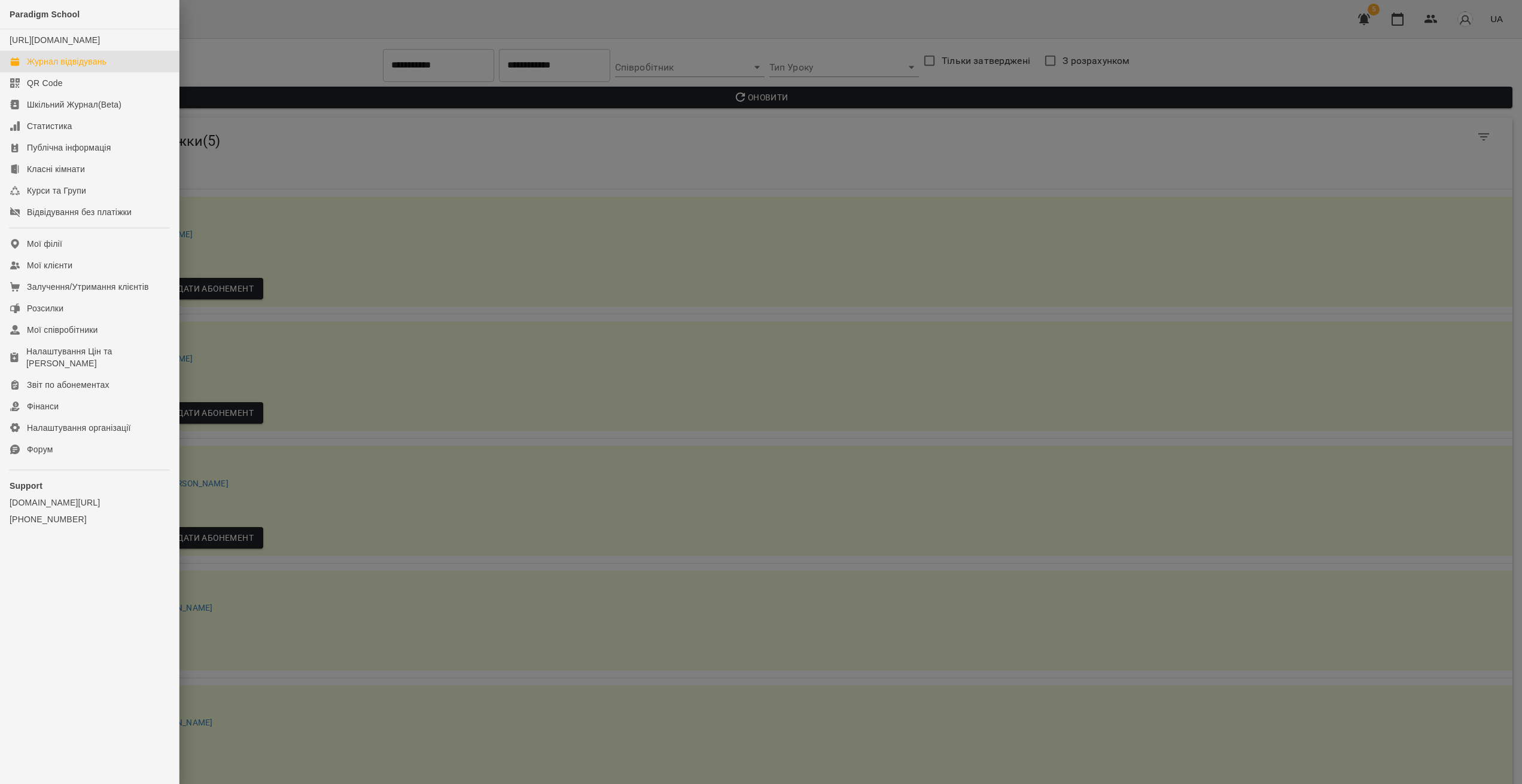
click at [86, 72] on link "Журнал відвідувань" at bounding box center [89, 60] width 179 height 21
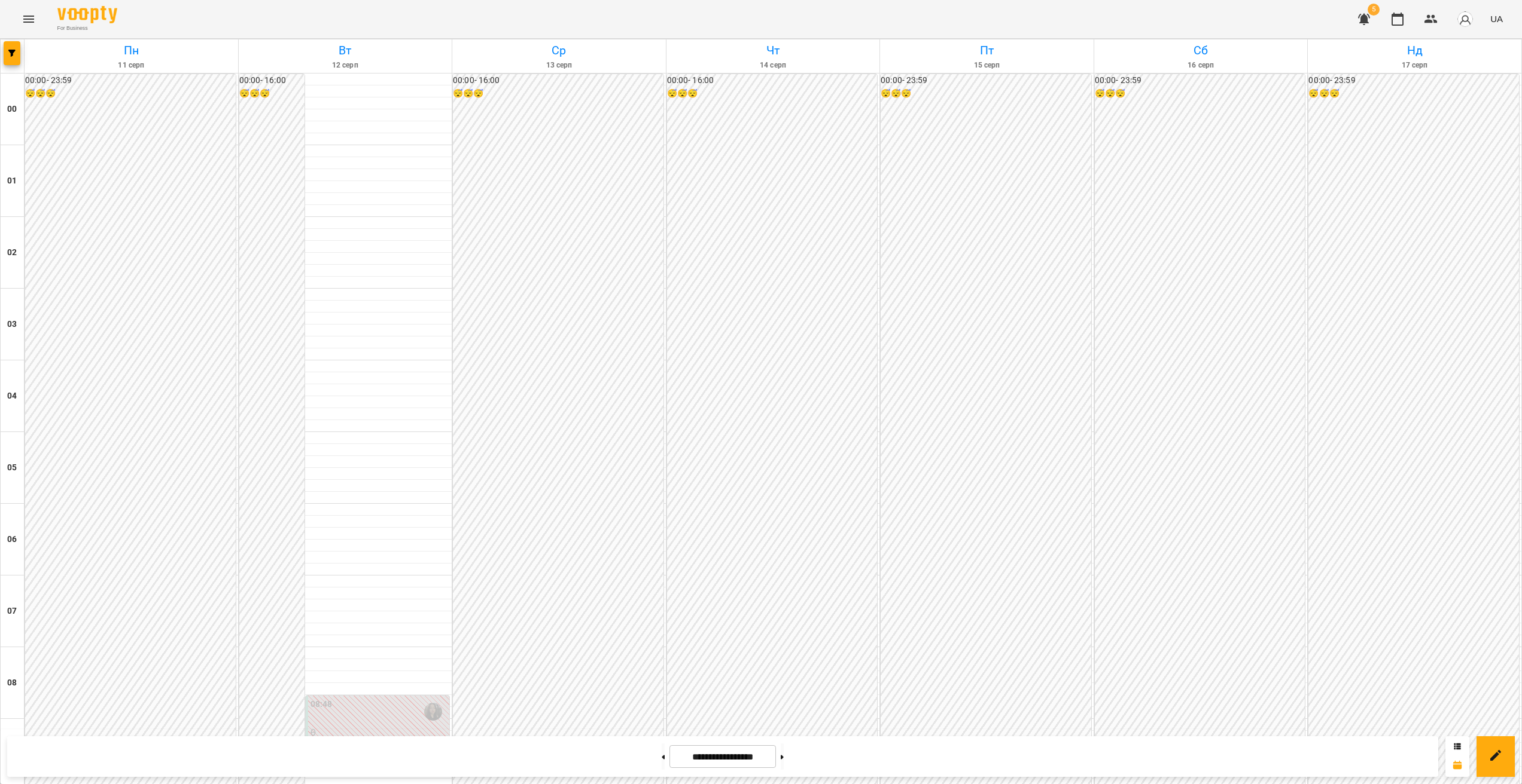
scroll to position [1064, 0]
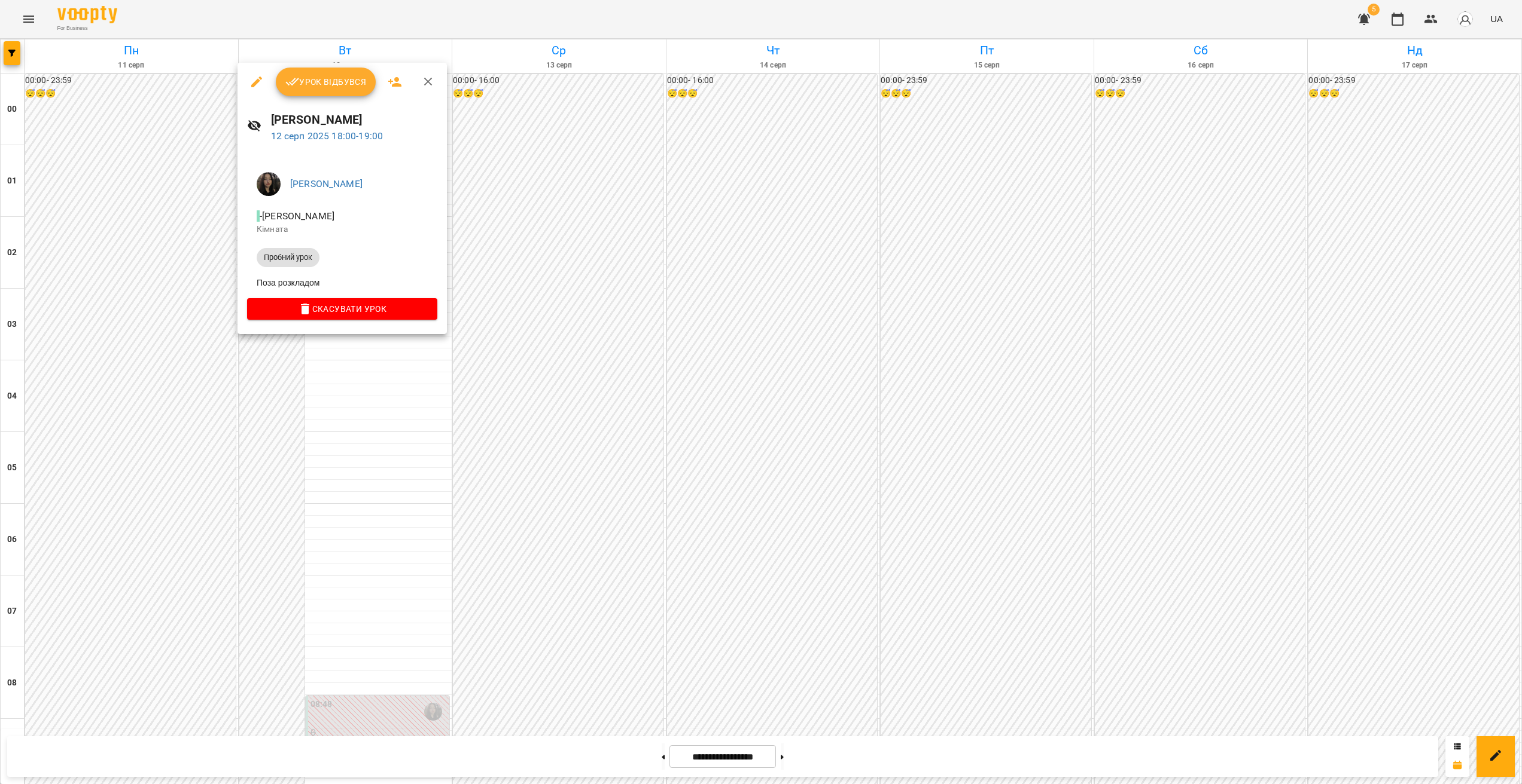
click at [433, 360] on div at bounding box center [761, 392] width 1522 height 784
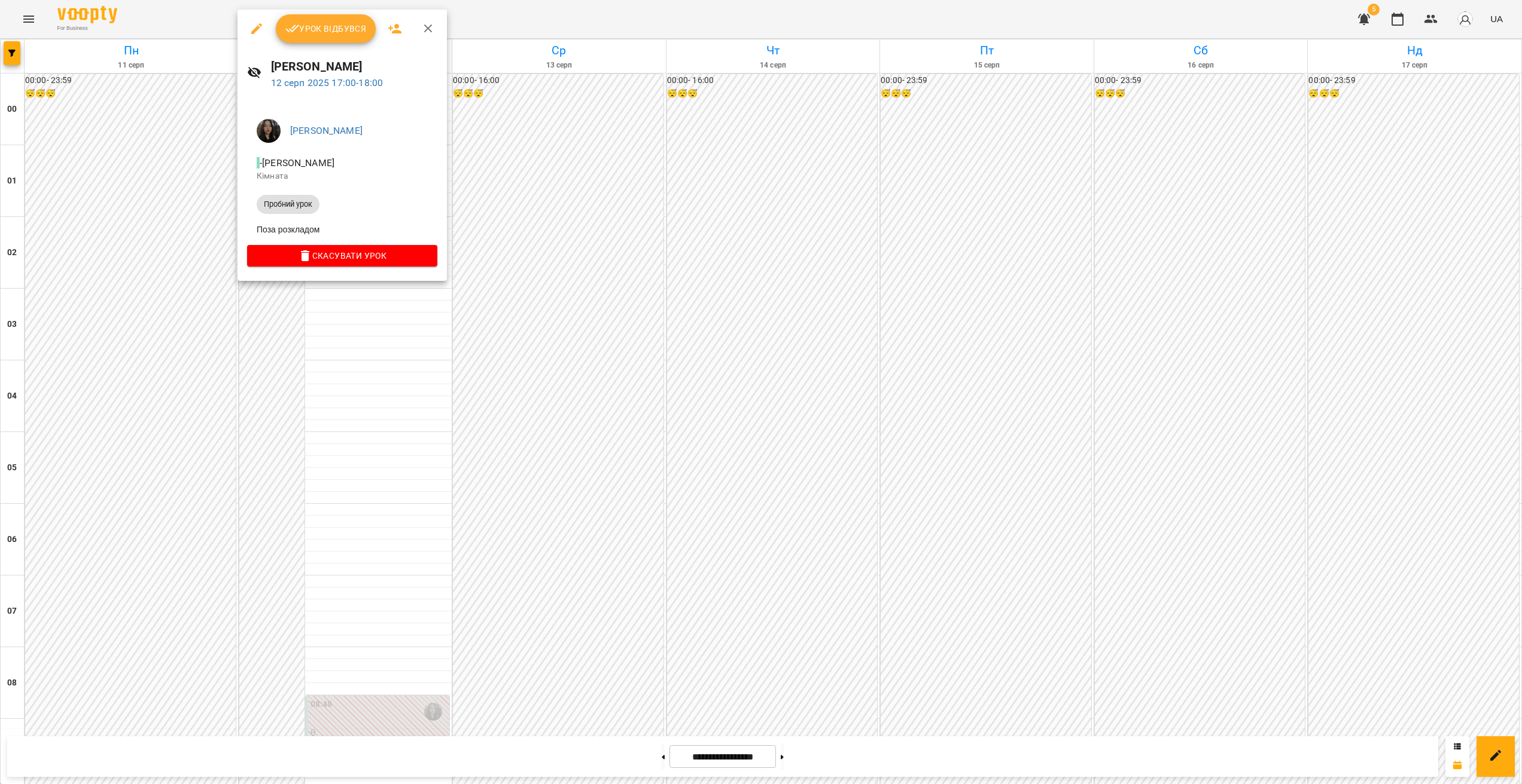
click at [405, 352] on div at bounding box center [761, 392] width 1522 height 784
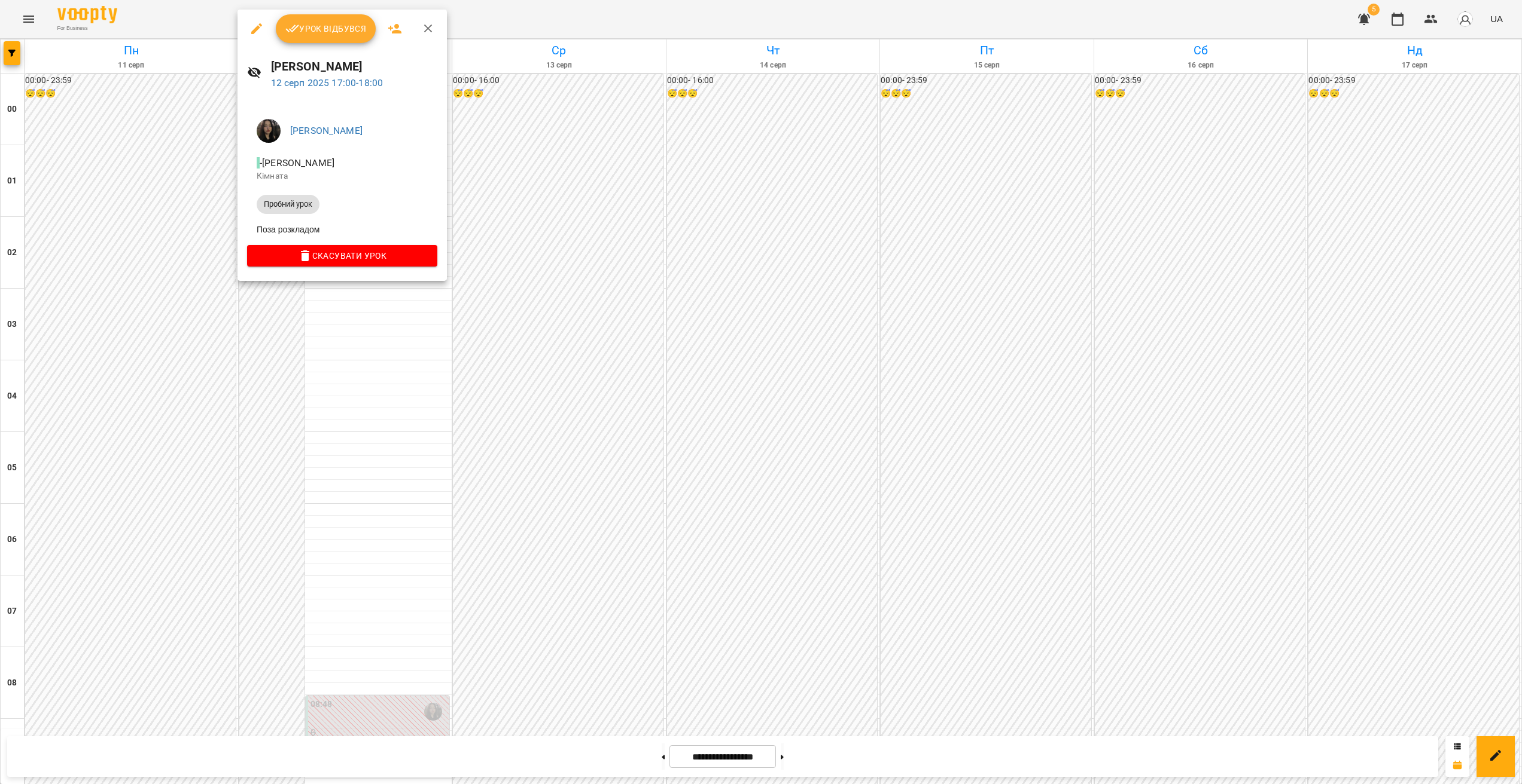
click at [337, 343] on div at bounding box center [761, 392] width 1522 height 784
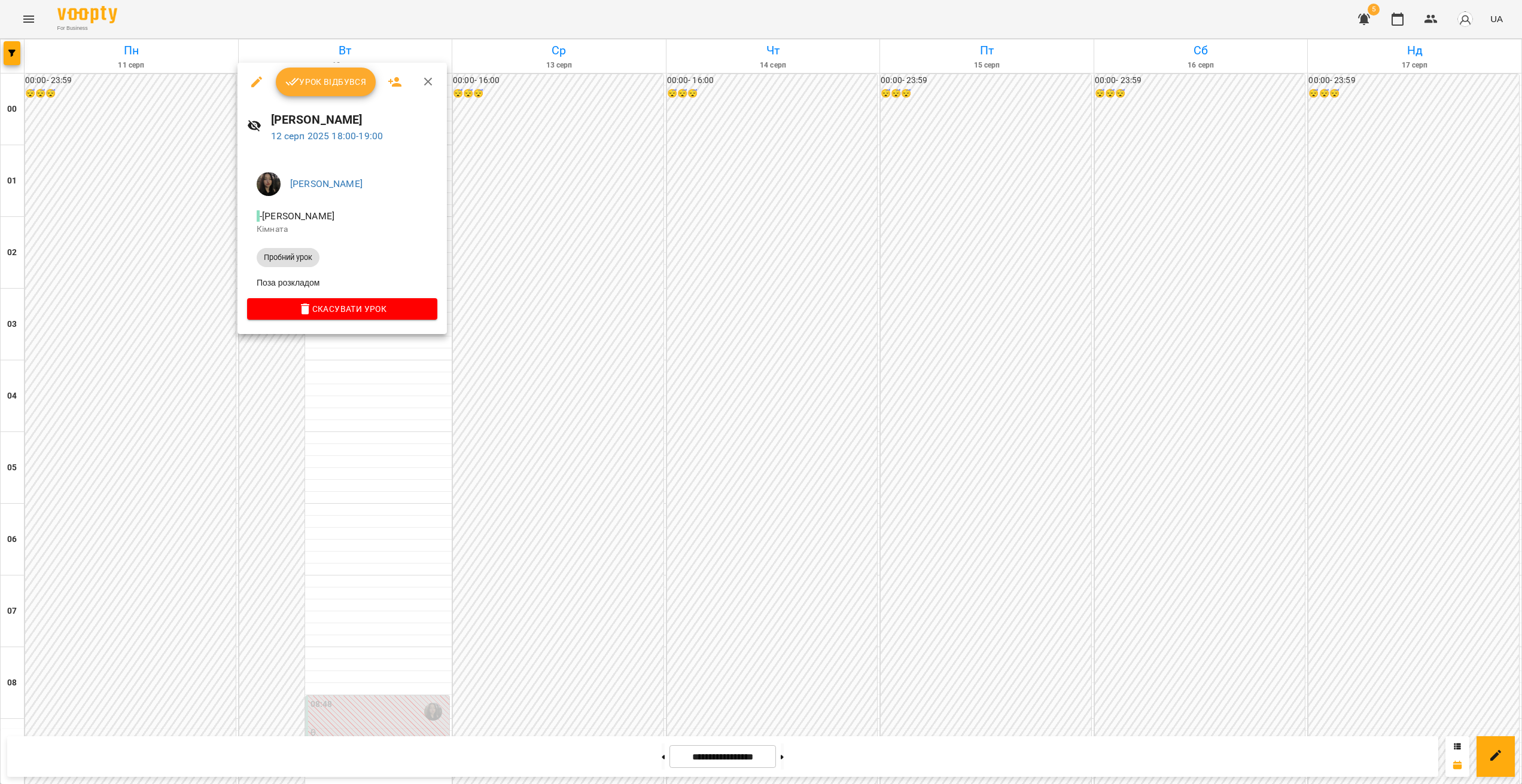
click at [369, 361] on div at bounding box center [761, 392] width 1522 height 784
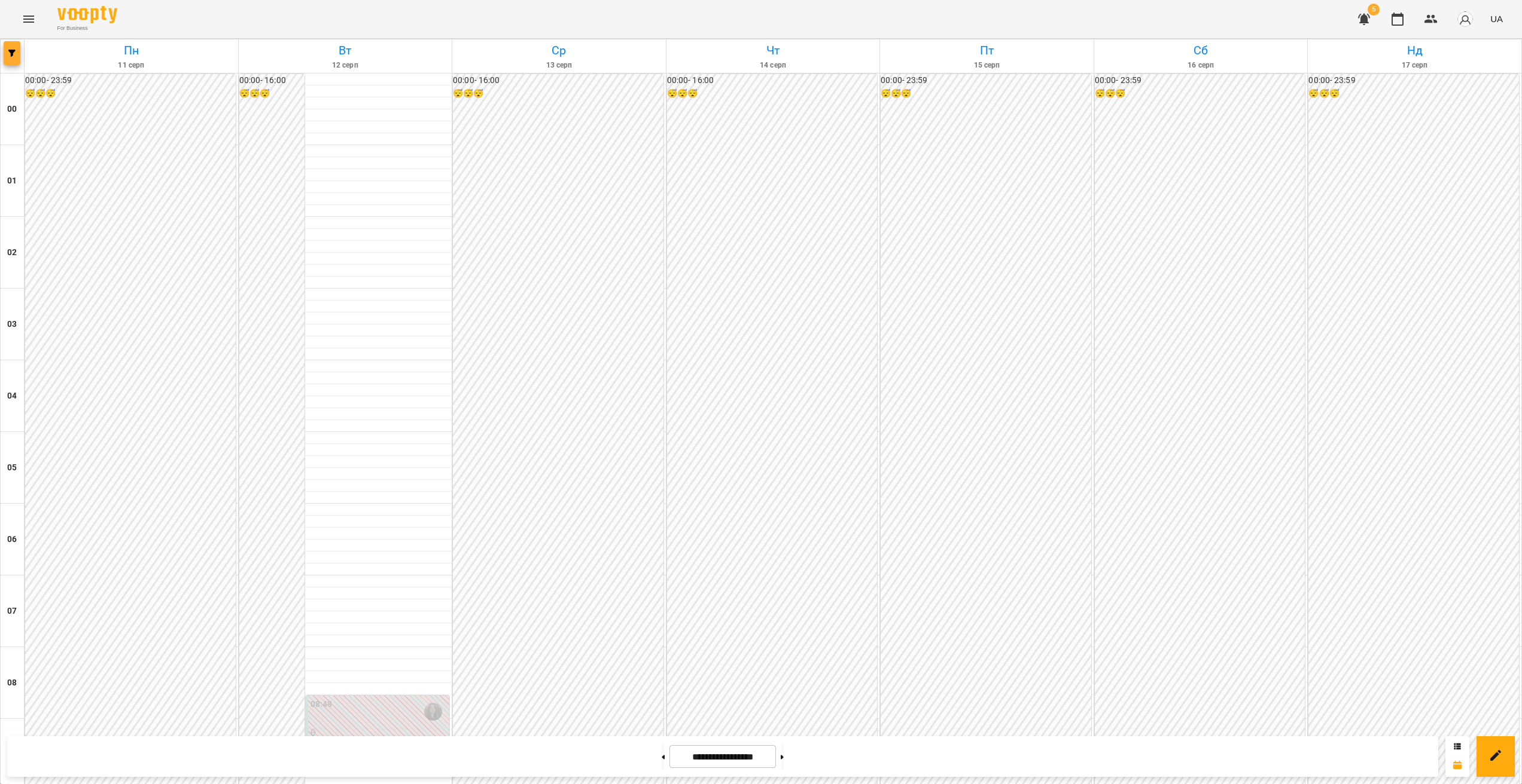
click at [18, 54] on span "button" at bounding box center [12, 53] width 16 height 7
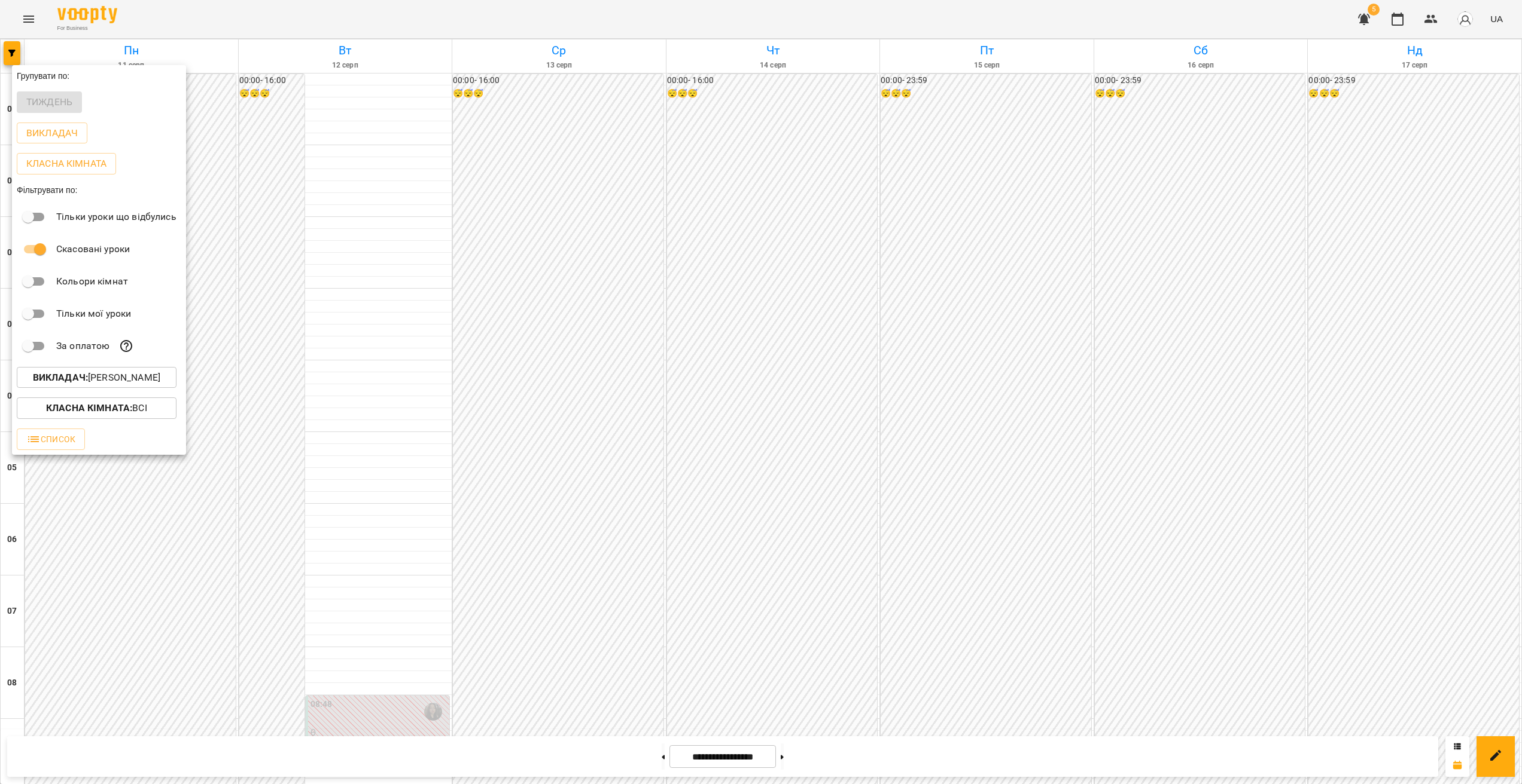
click at [111, 381] on p "Викладач : [PERSON_NAME]" at bounding box center [96, 378] width 127 height 15
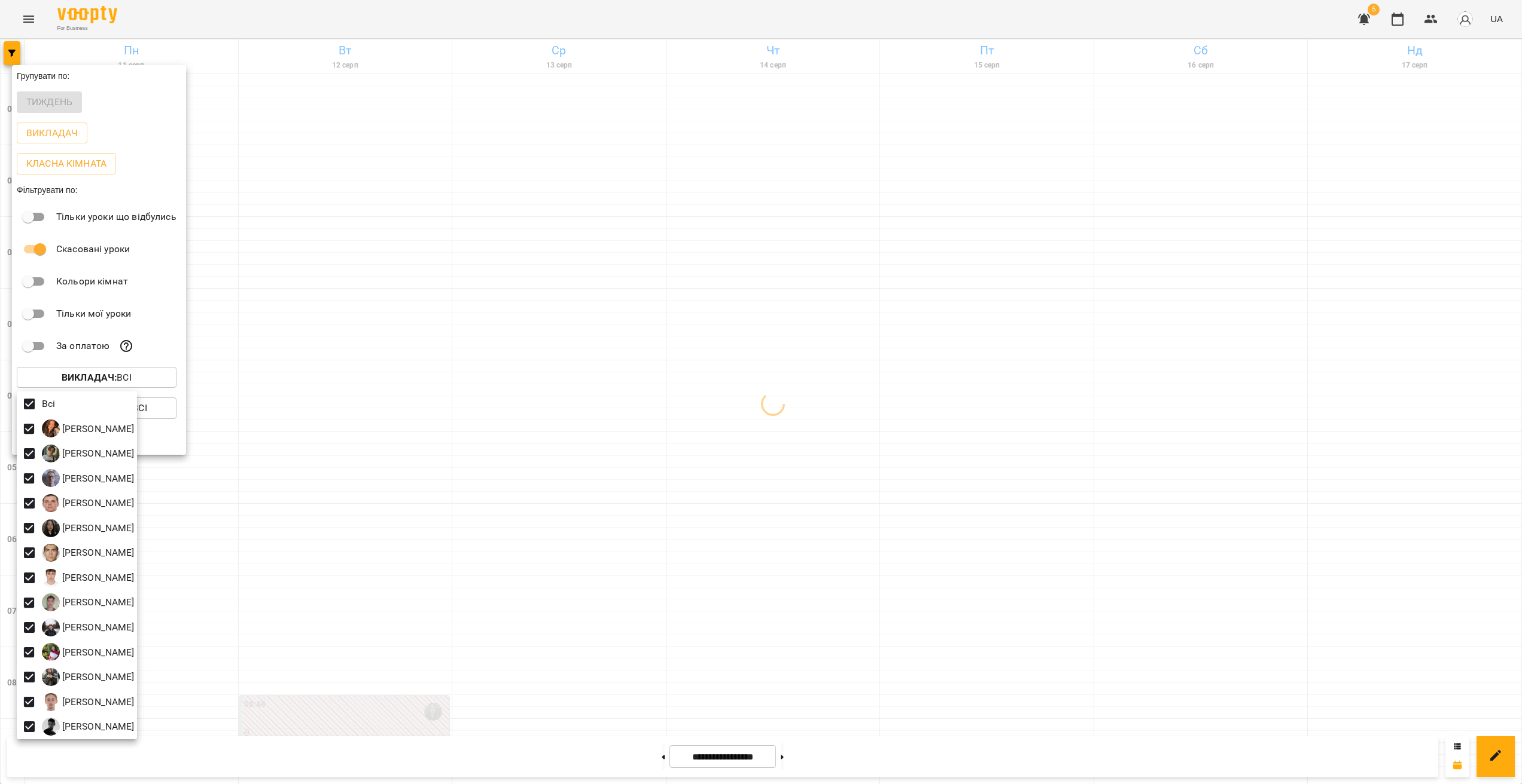
click at [565, 347] on div at bounding box center [761, 392] width 1522 height 784
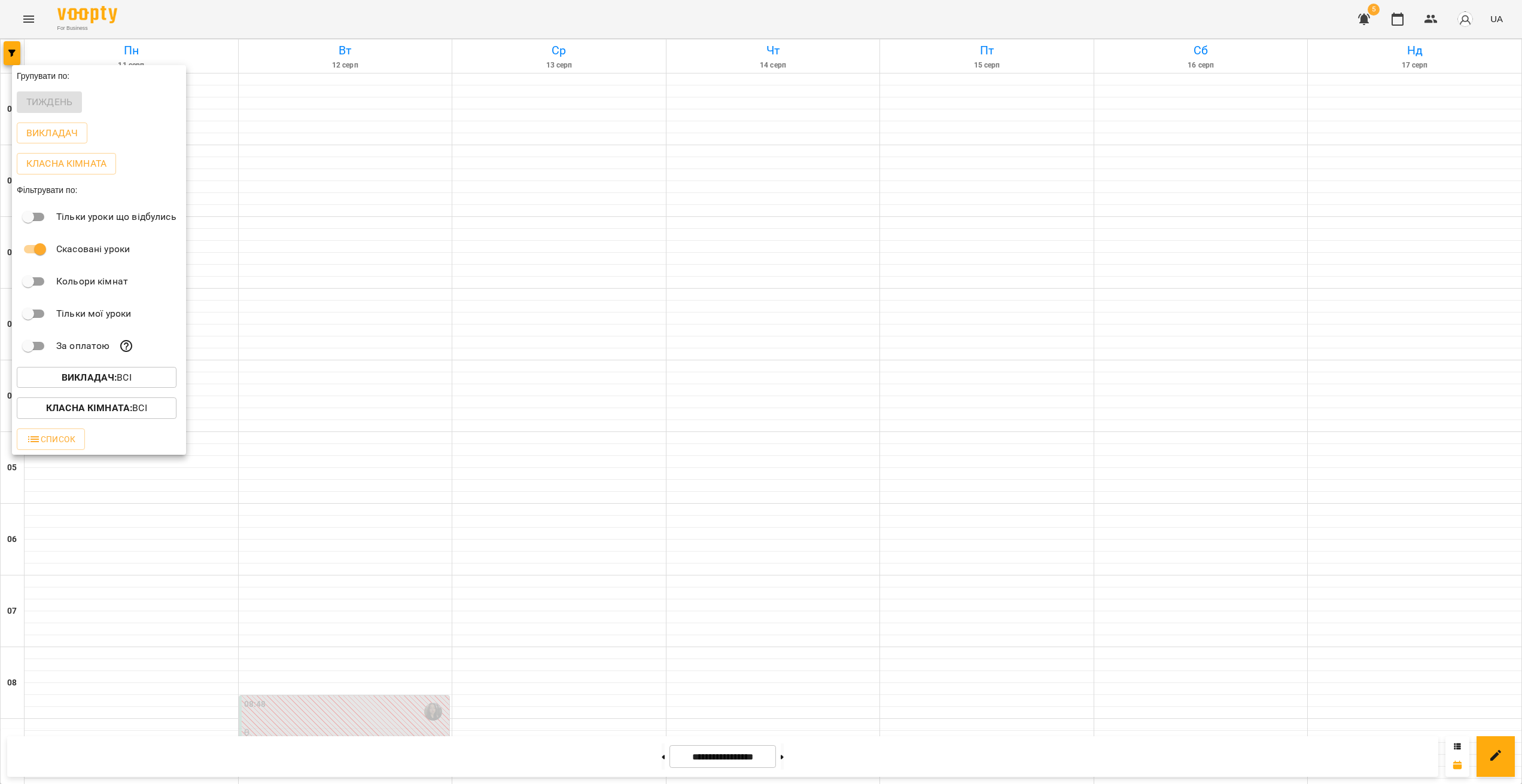
click at [652, 335] on div at bounding box center [761, 392] width 1522 height 784
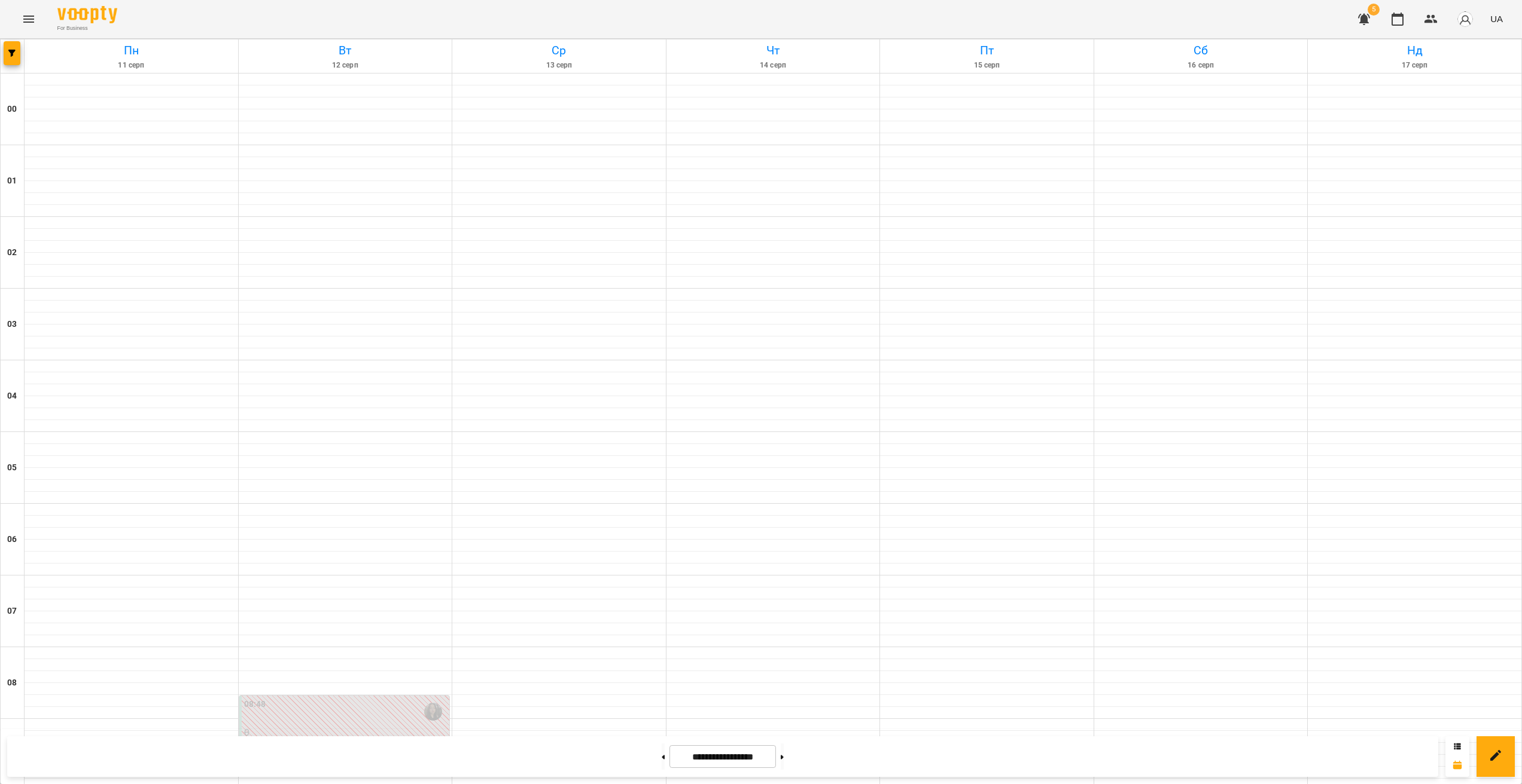
scroll to position [708, 0]
click at [13, 54] on icon "button" at bounding box center [12, 53] width 7 height 7
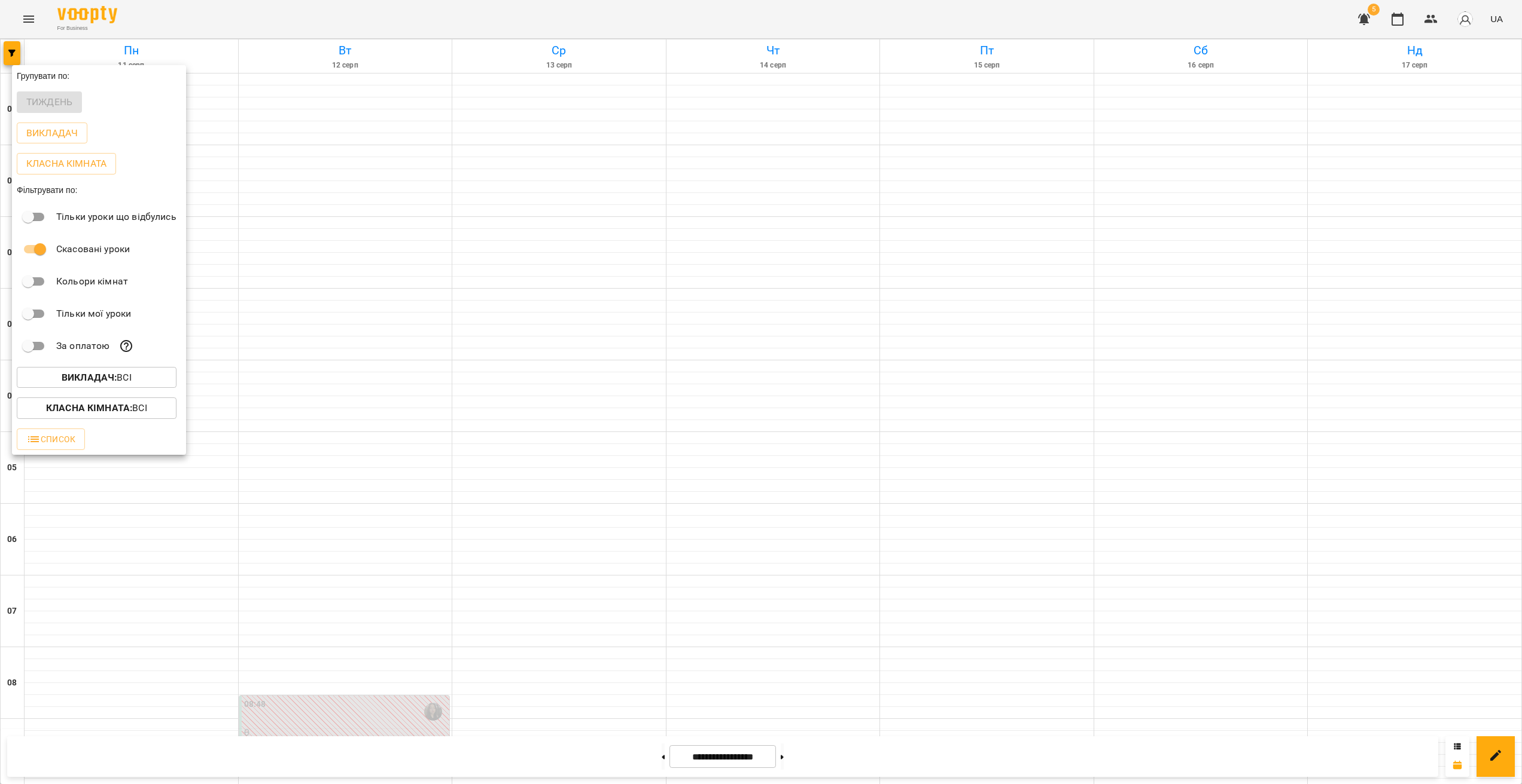
click at [102, 379] on b "Викладач :" at bounding box center [89, 377] width 55 height 11
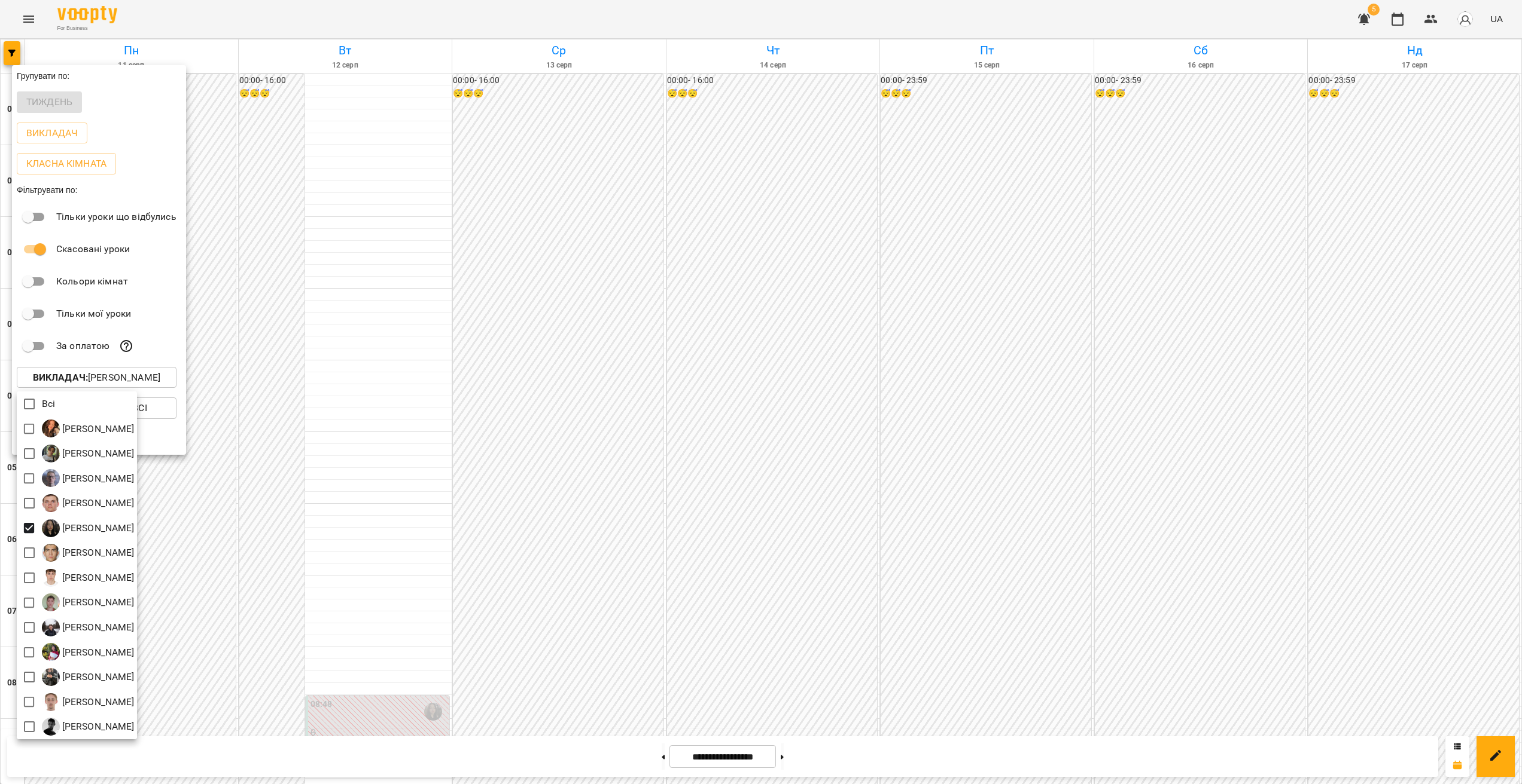
click at [774, 443] on div at bounding box center [761, 392] width 1522 height 784
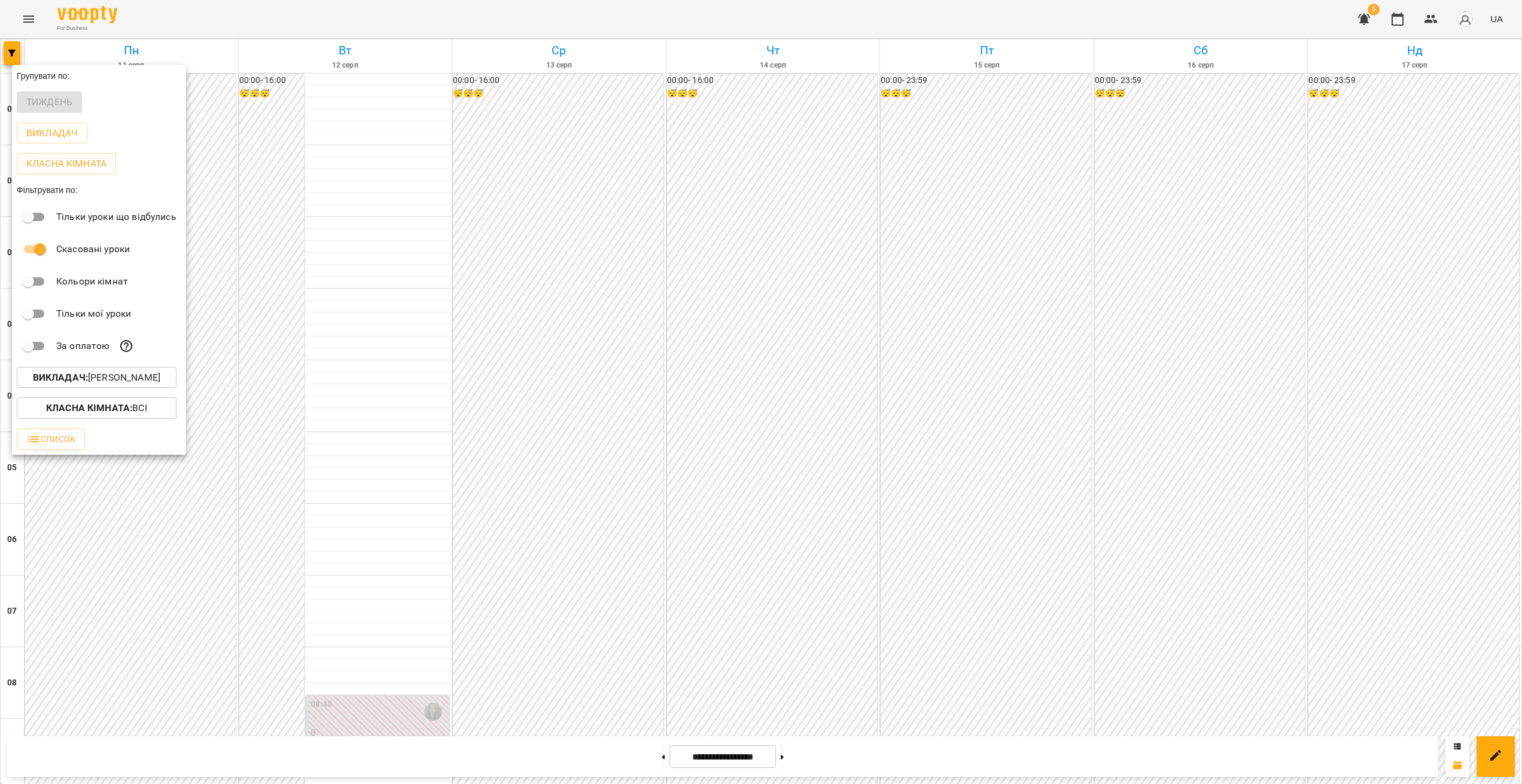
click at [771, 468] on div at bounding box center [761, 392] width 1522 height 784
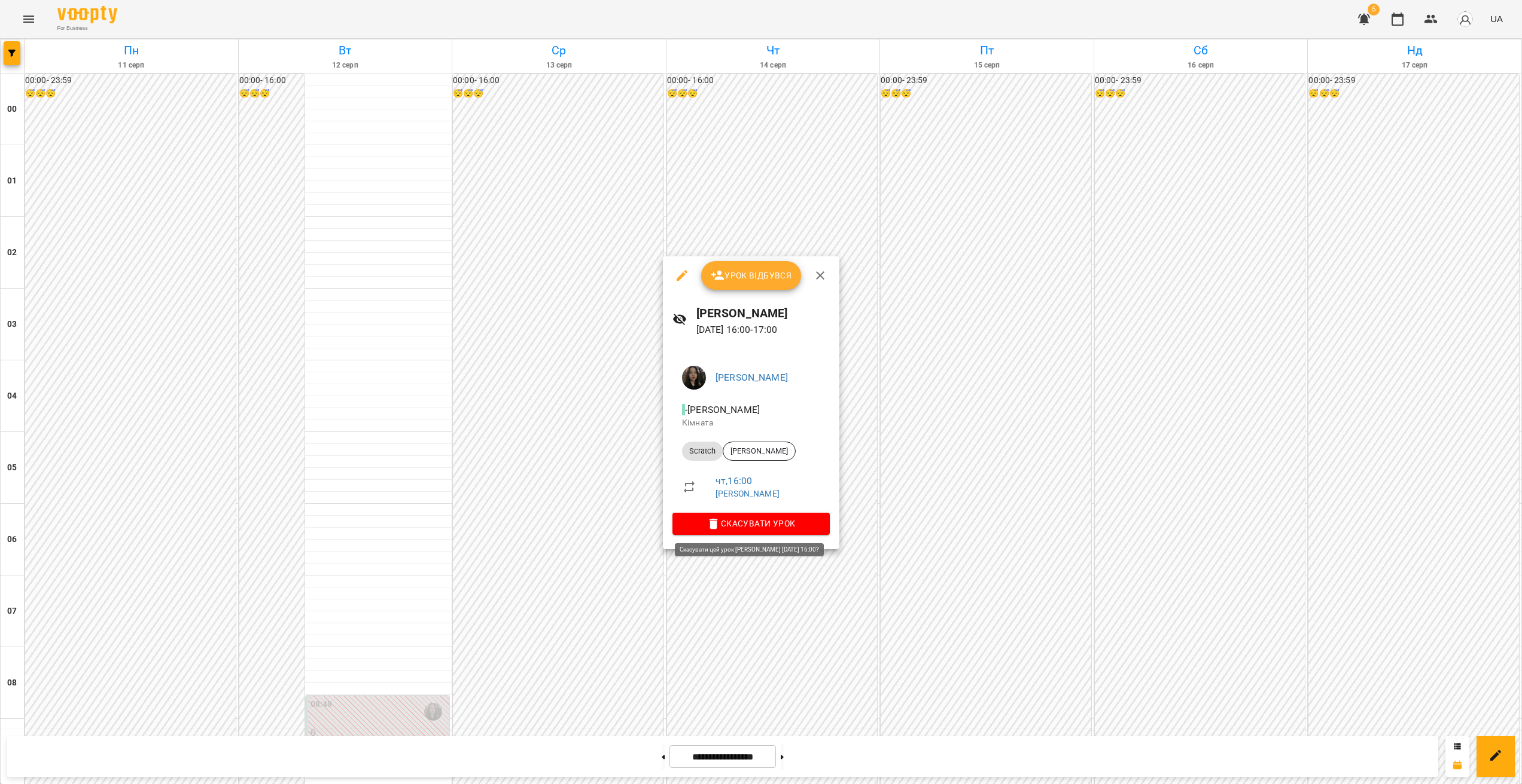
click at [767, 474] on span "Скасувати Урок" at bounding box center [750, 524] width 138 height 15
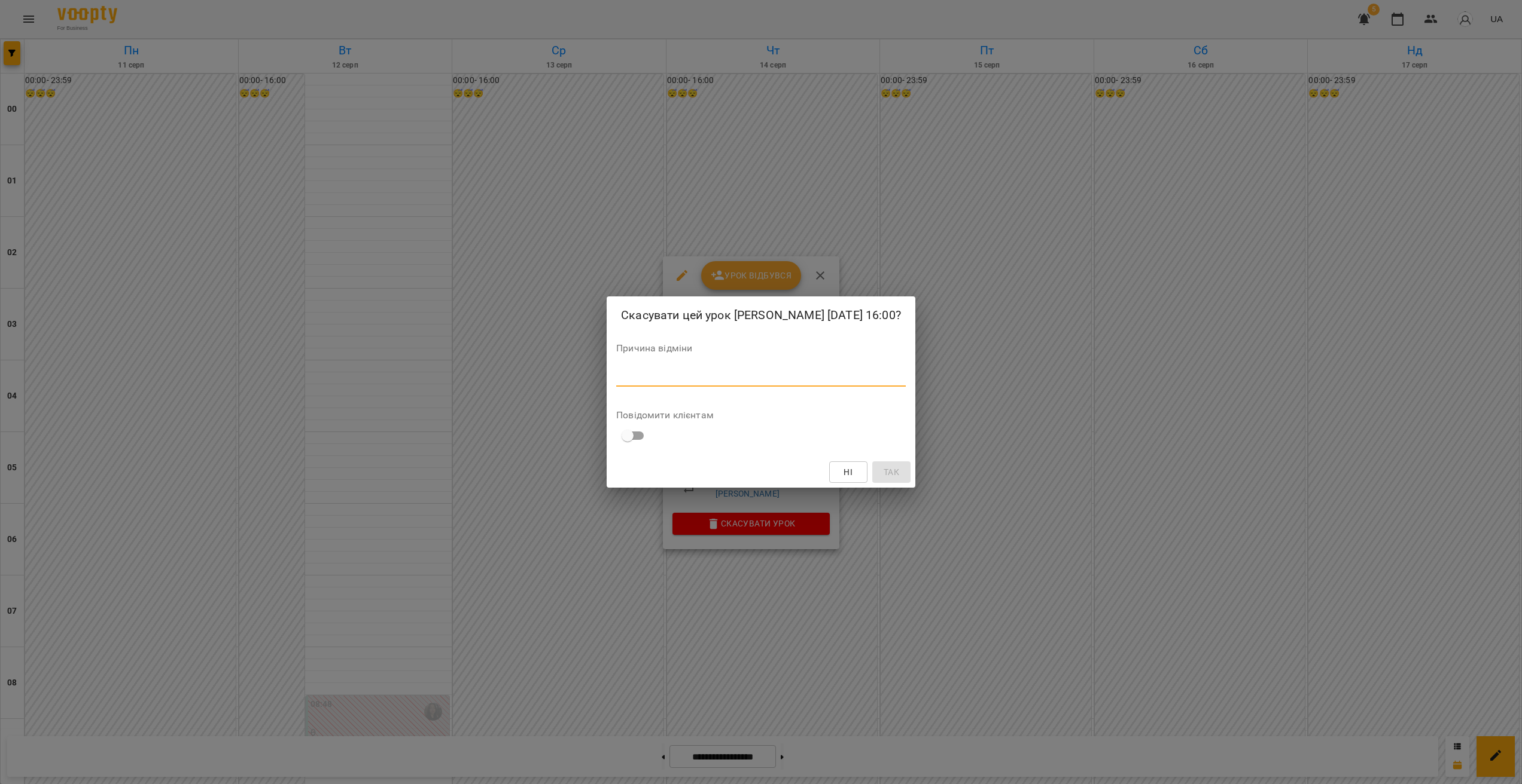
click at [703, 383] on textarea at bounding box center [761, 376] width 290 height 11
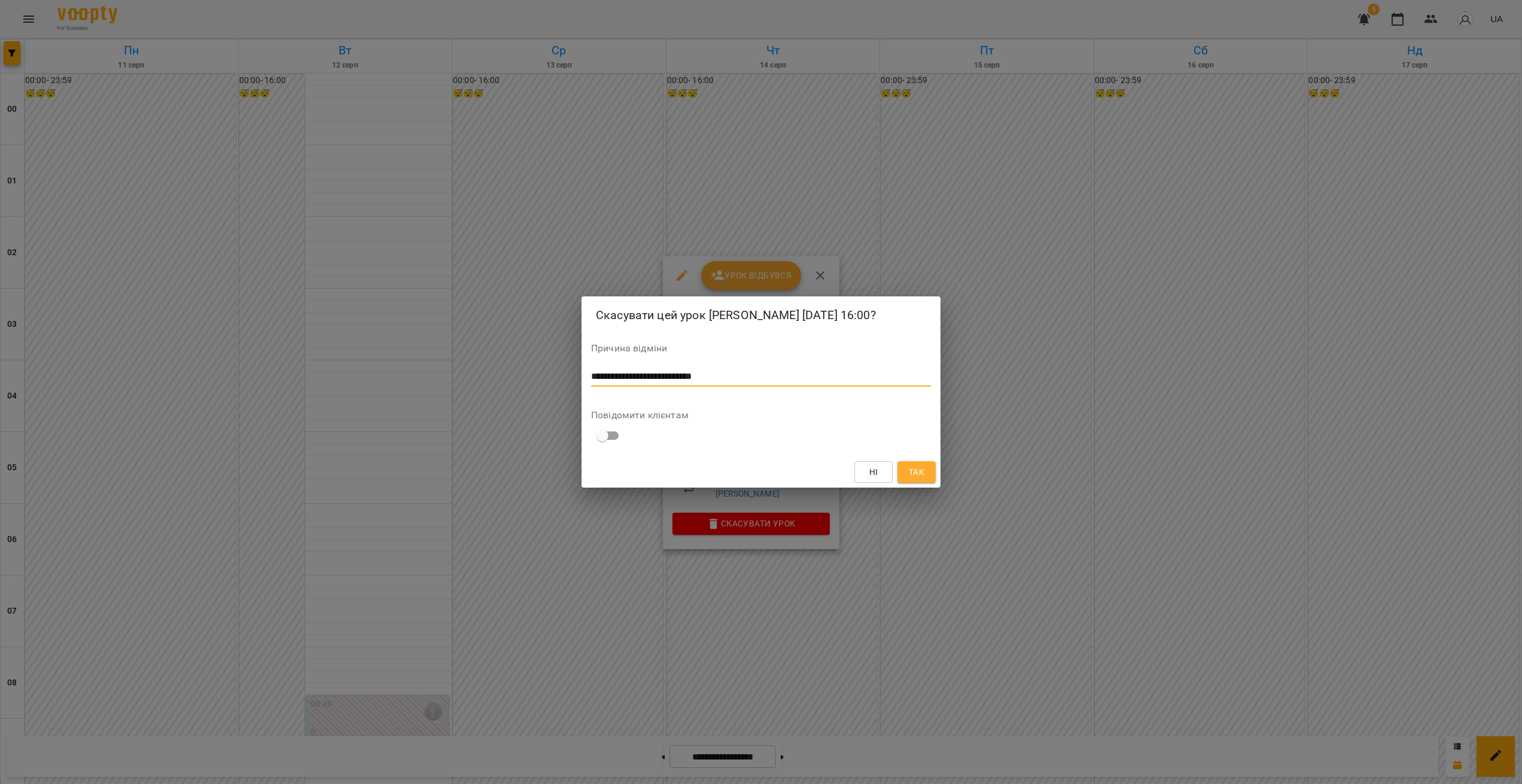
type textarea "**********"
click at [894, 474] on span "Так" at bounding box center [916, 473] width 19 height 15
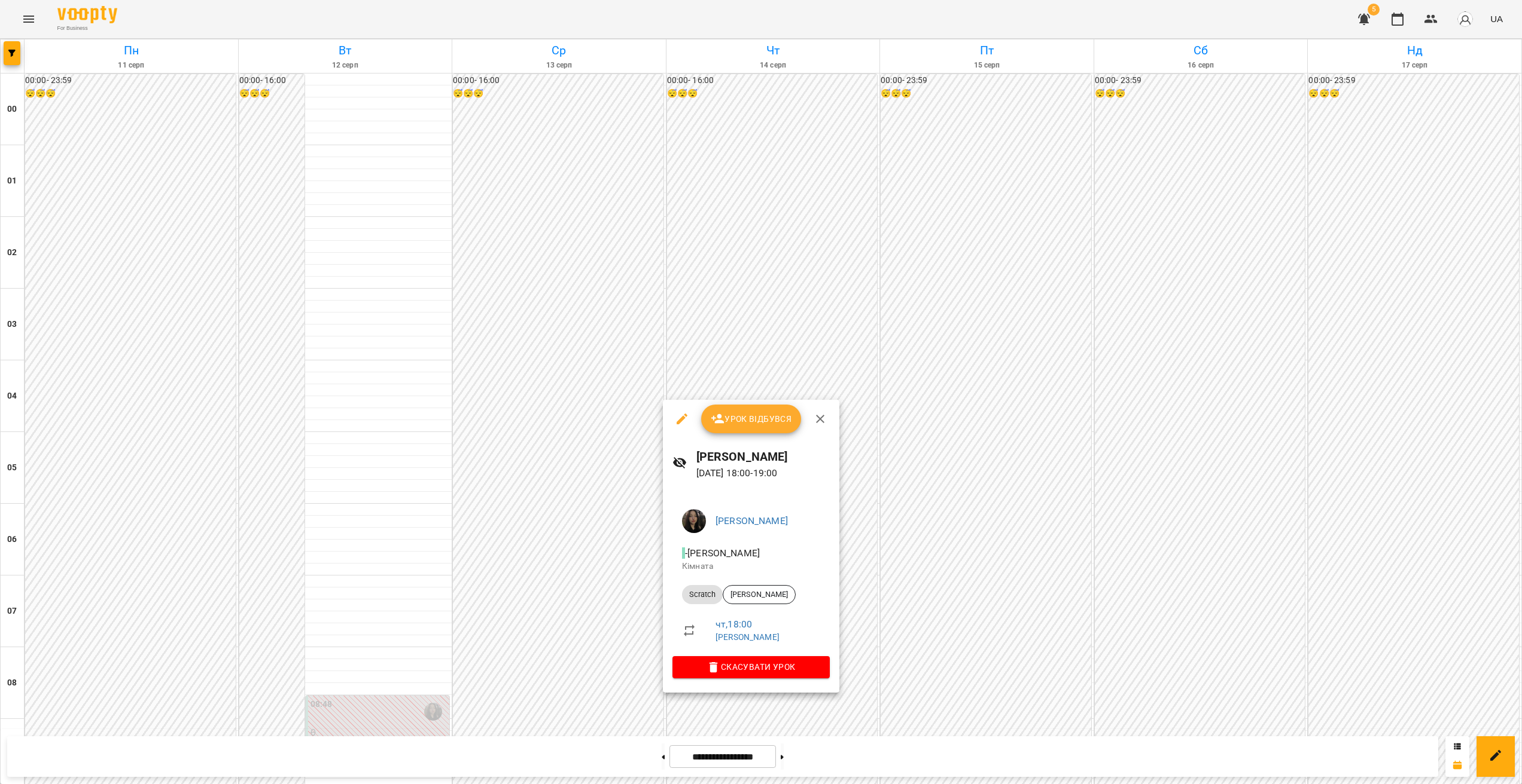
click at [798, 474] on span "Скасувати Урок" at bounding box center [750, 668] width 138 height 15
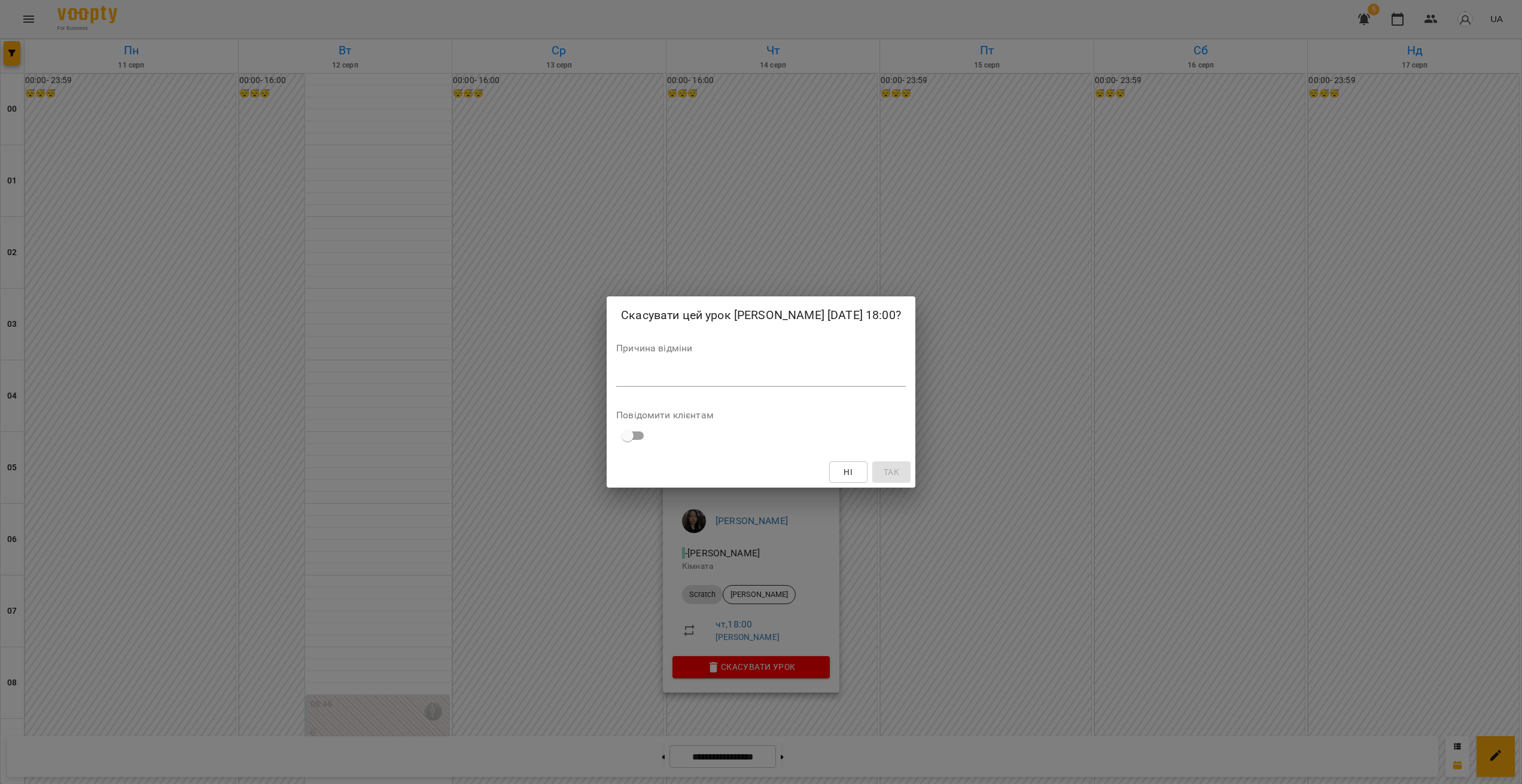
click at [695, 387] on div "*" at bounding box center [761, 376] width 290 height 19
paste textarea "**********"
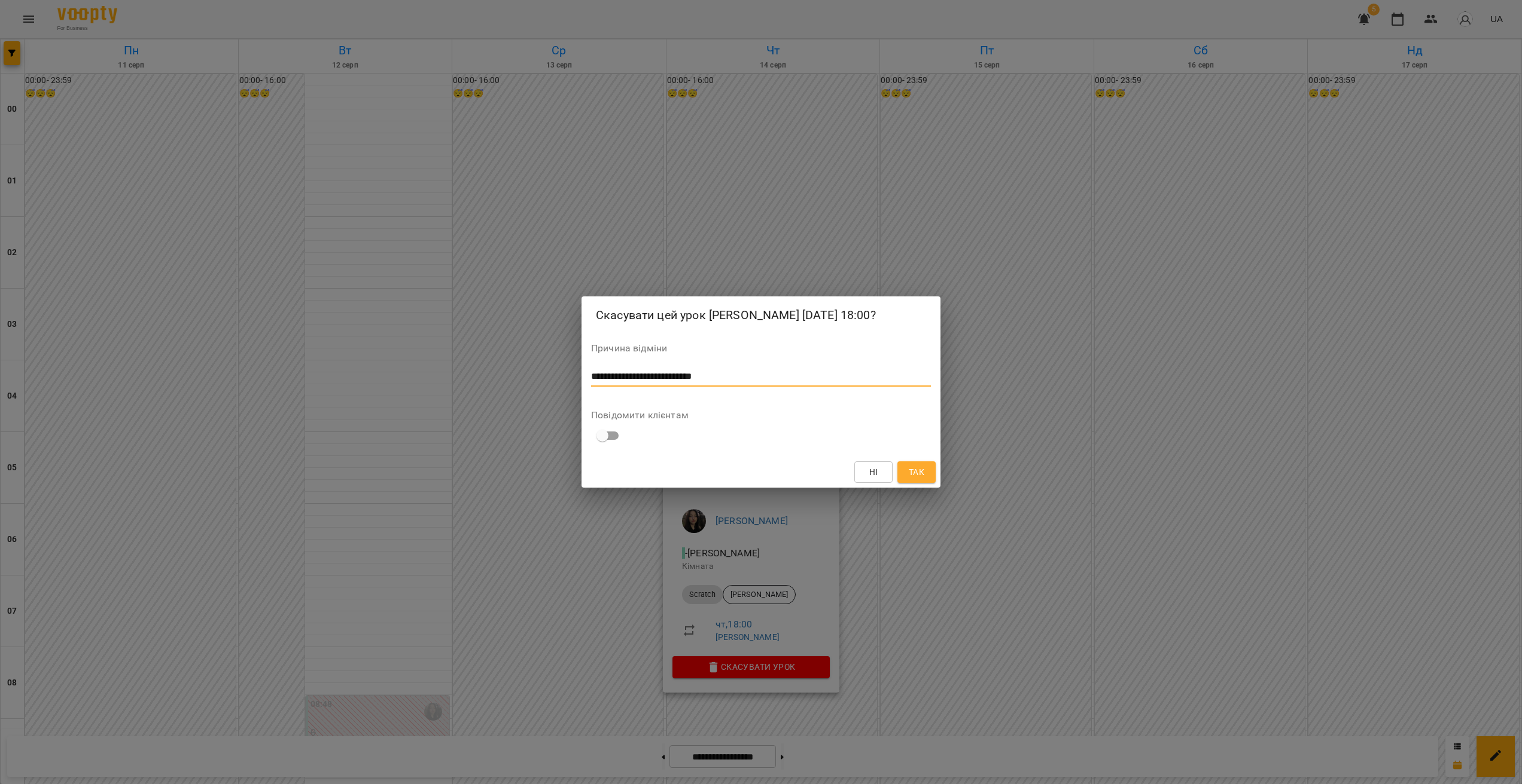
type textarea "**********"
click at [894, 474] on button "Так" at bounding box center [916, 472] width 38 height 21
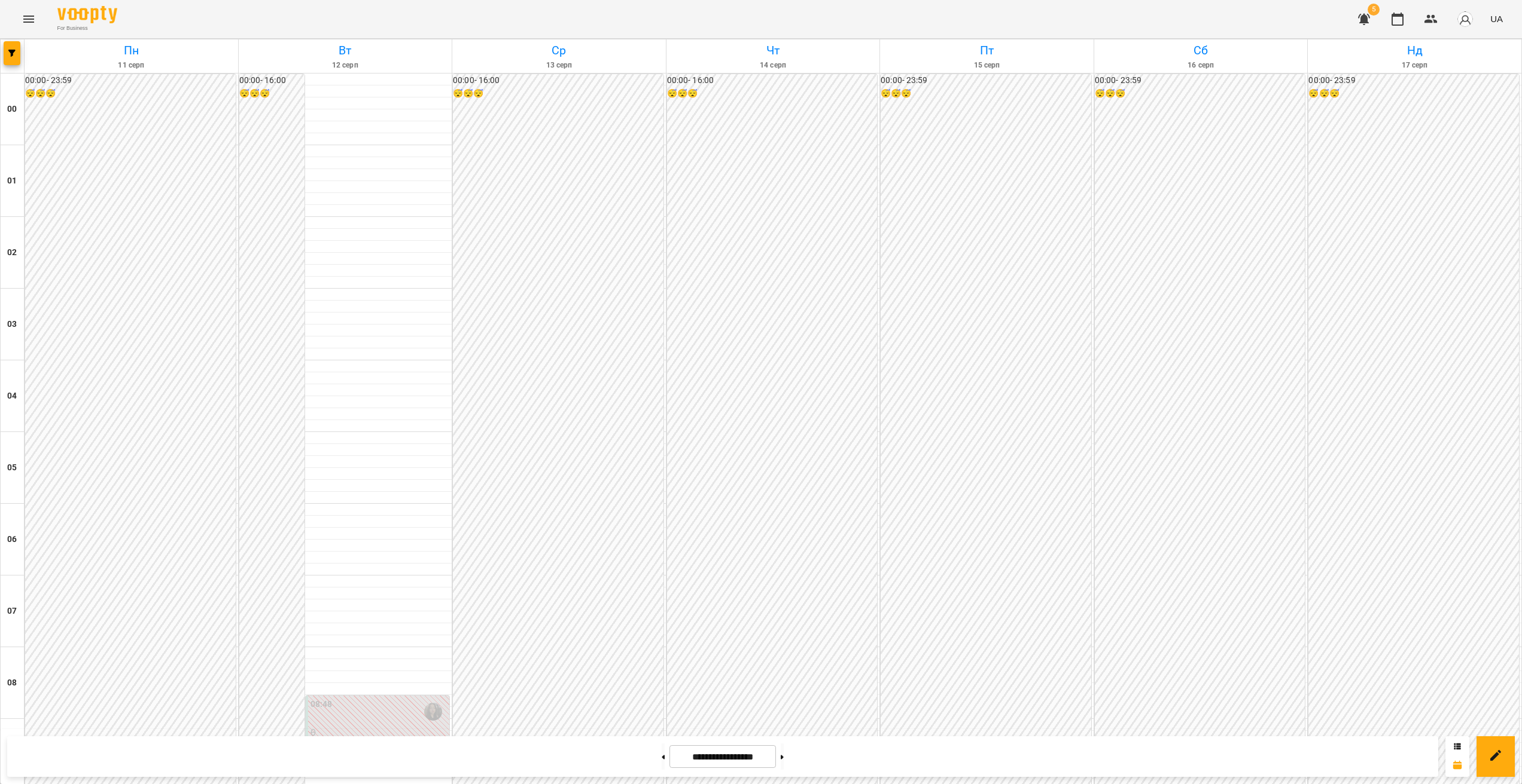
scroll to position [935, 0]
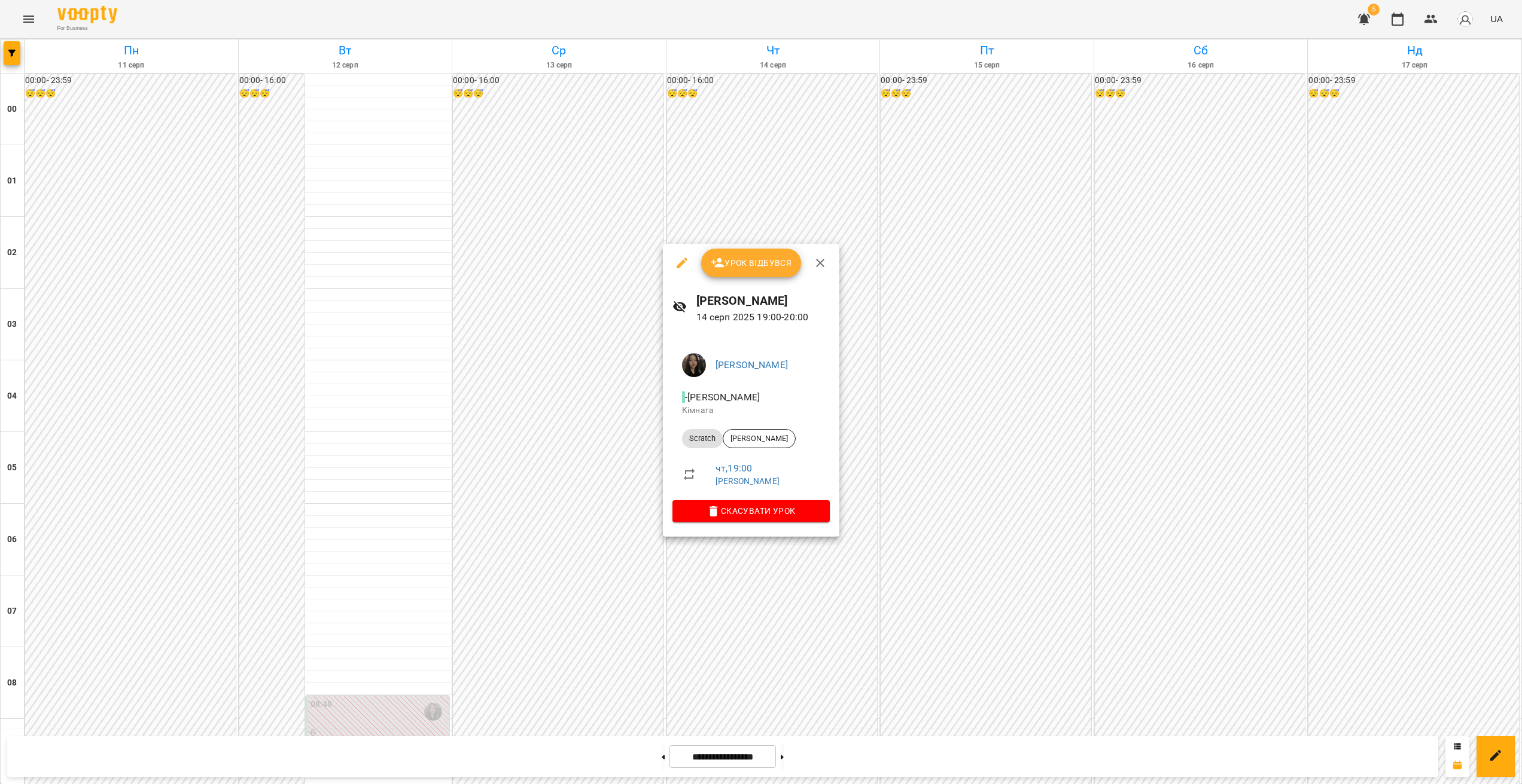
click at [774, 474] on span "Скасувати Урок" at bounding box center [750, 511] width 138 height 15
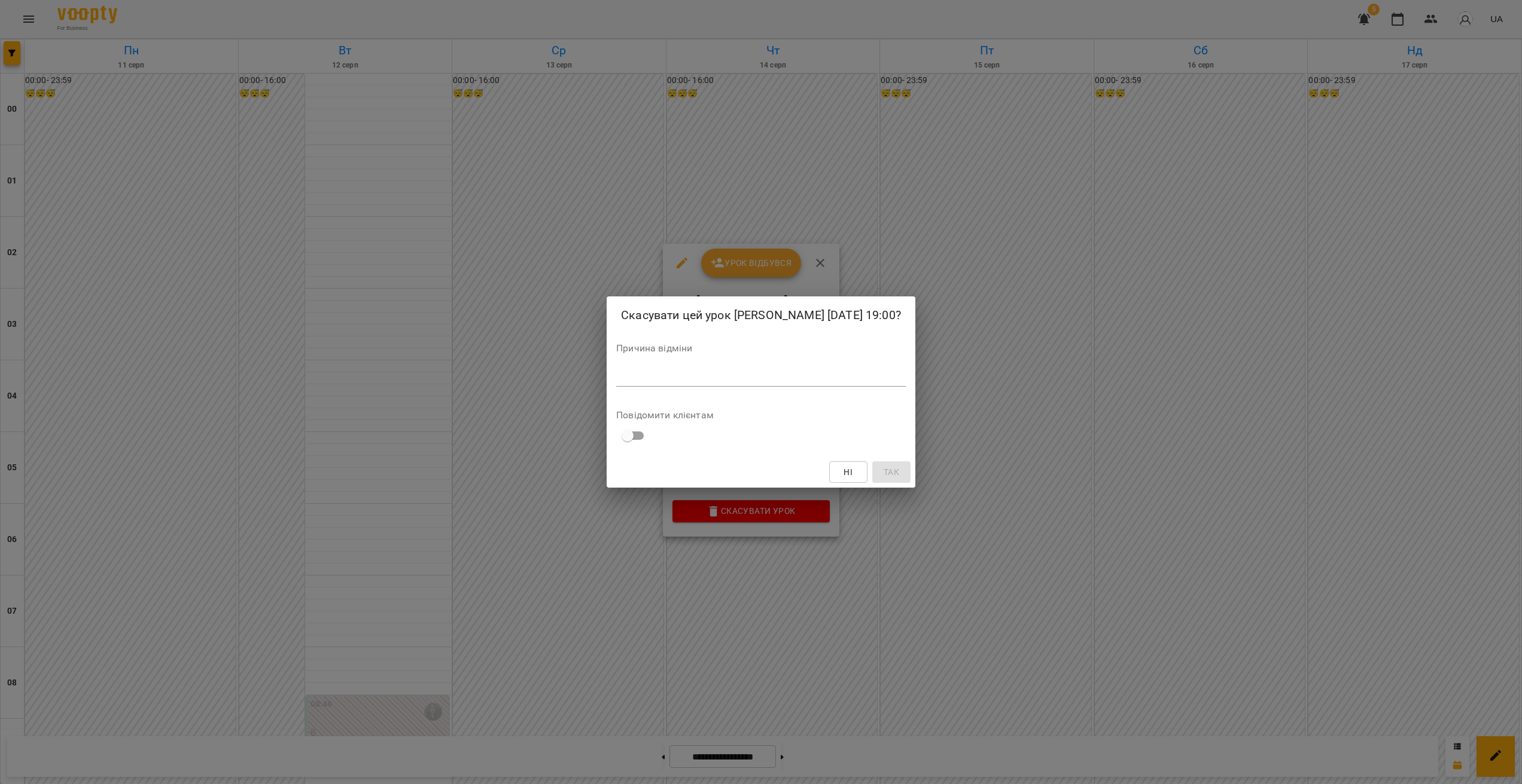
click at [689, 383] on textarea at bounding box center [761, 376] width 290 height 11
paste textarea "**********"
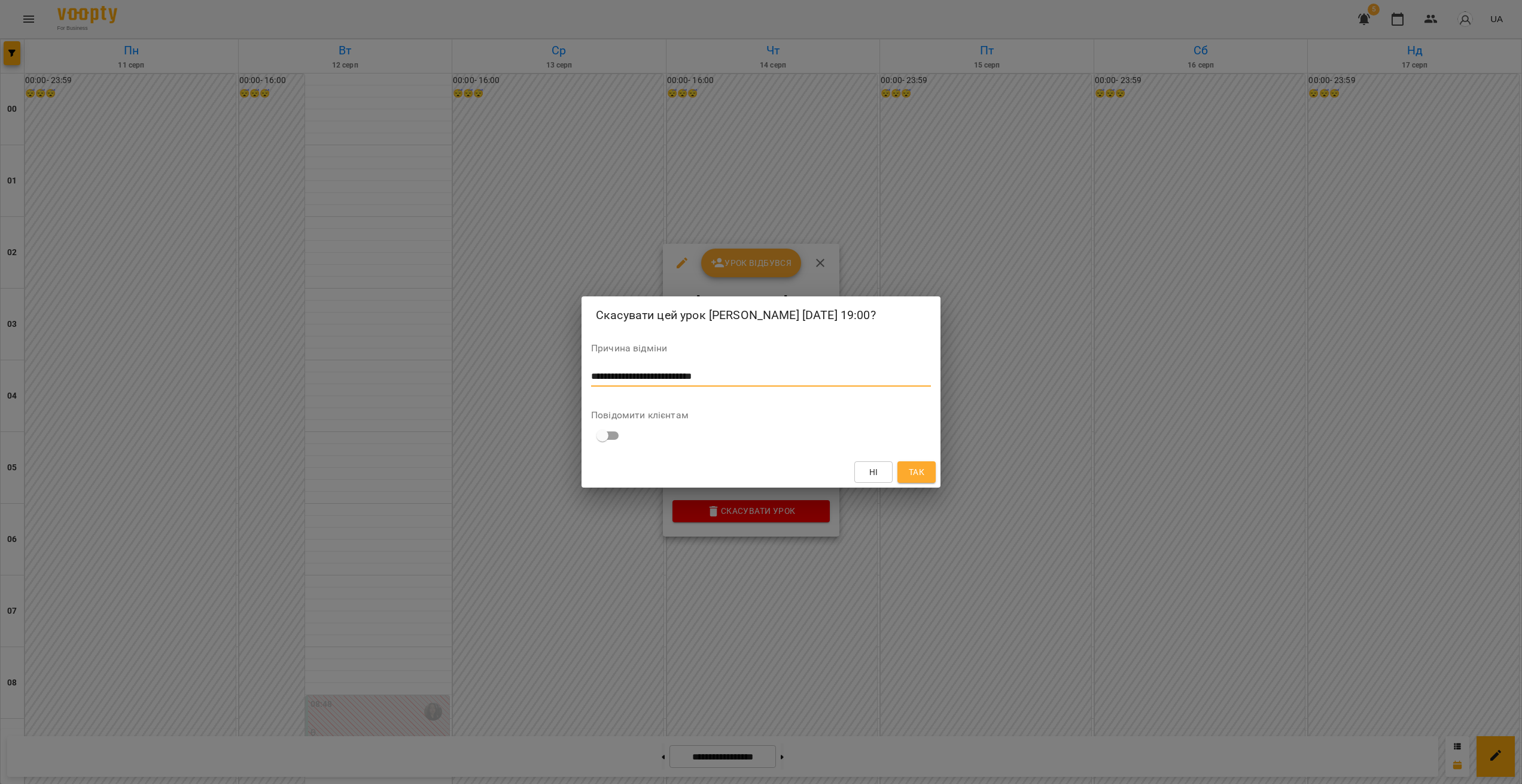
type textarea "**********"
click at [894, 474] on span "Так" at bounding box center [916, 473] width 19 height 15
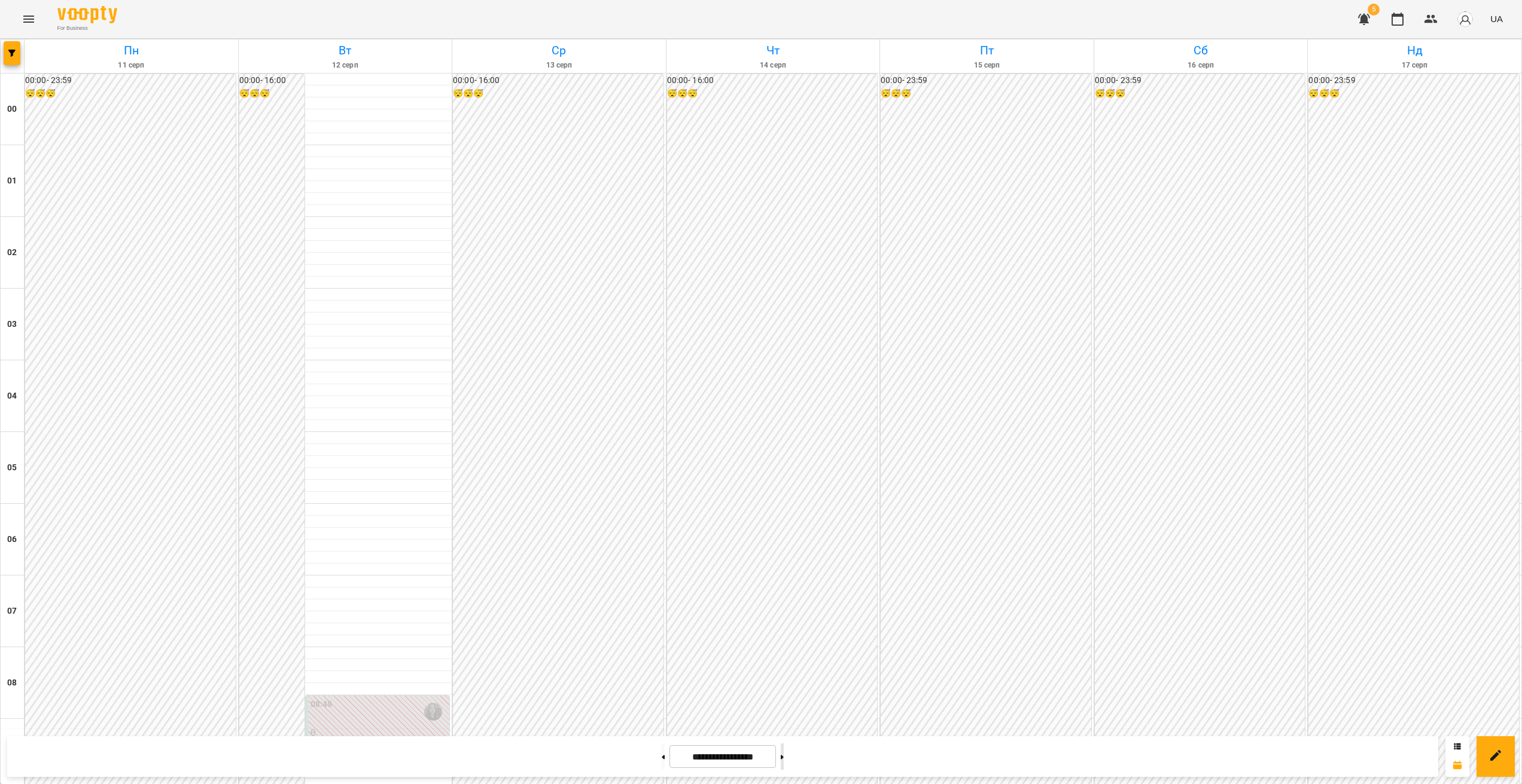
click at [783, 474] on button at bounding box center [782, 757] width 3 height 27
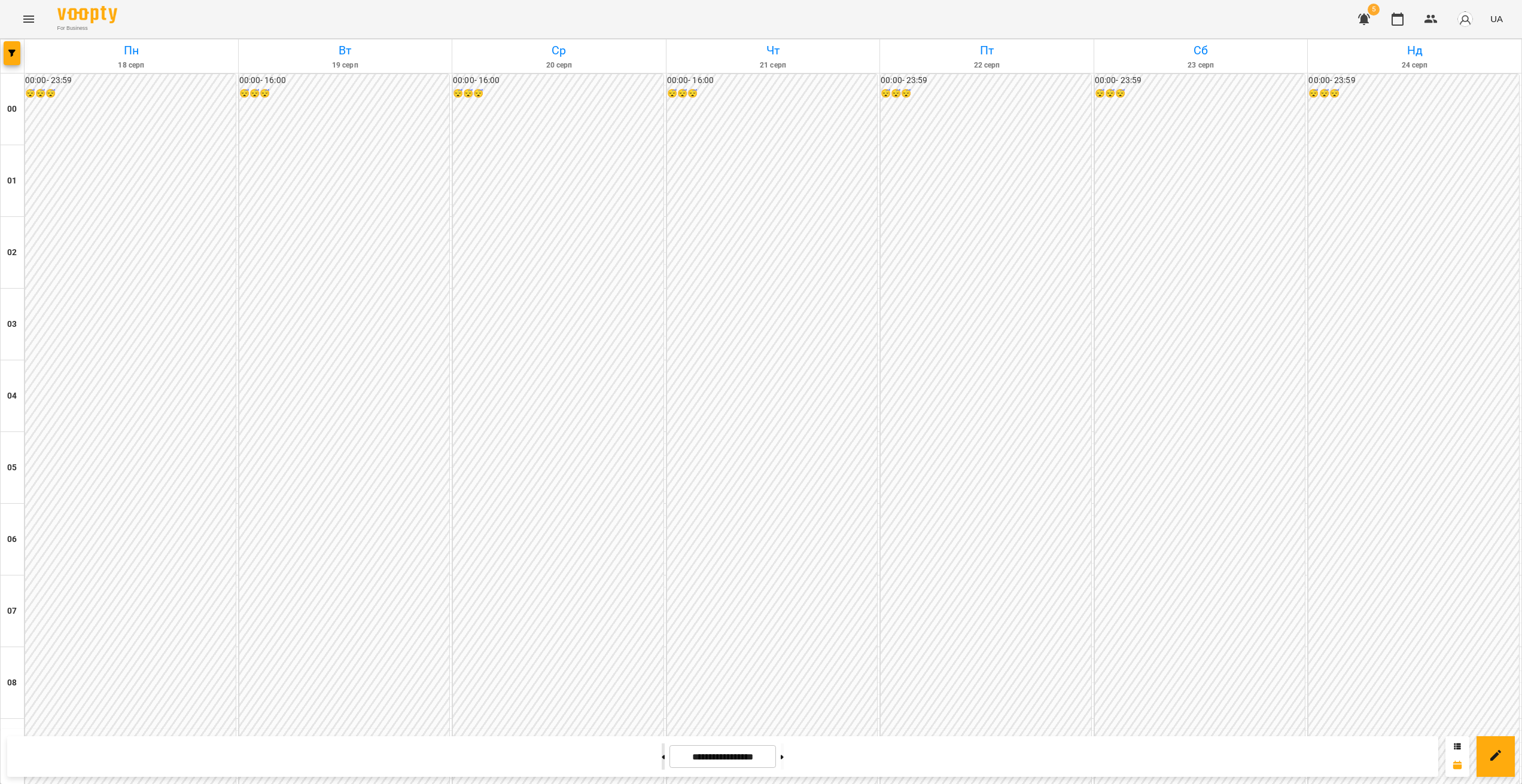
click at [662, 474] on button at bounding box center [662, 757] width 3 height 27
type input "**********"
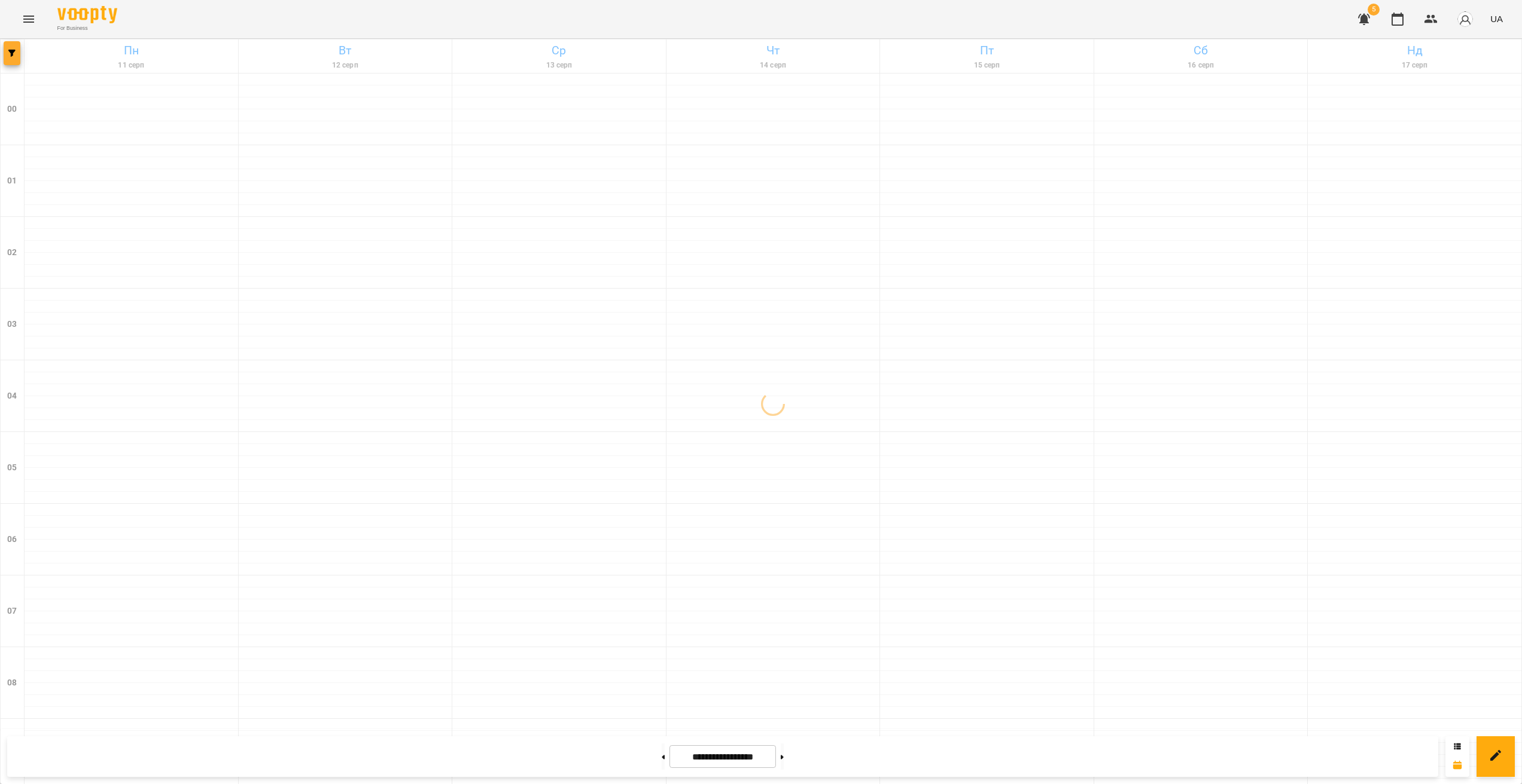
click at [13, 60] on button "button" at bounding box center [12, 53] width 16 height 24
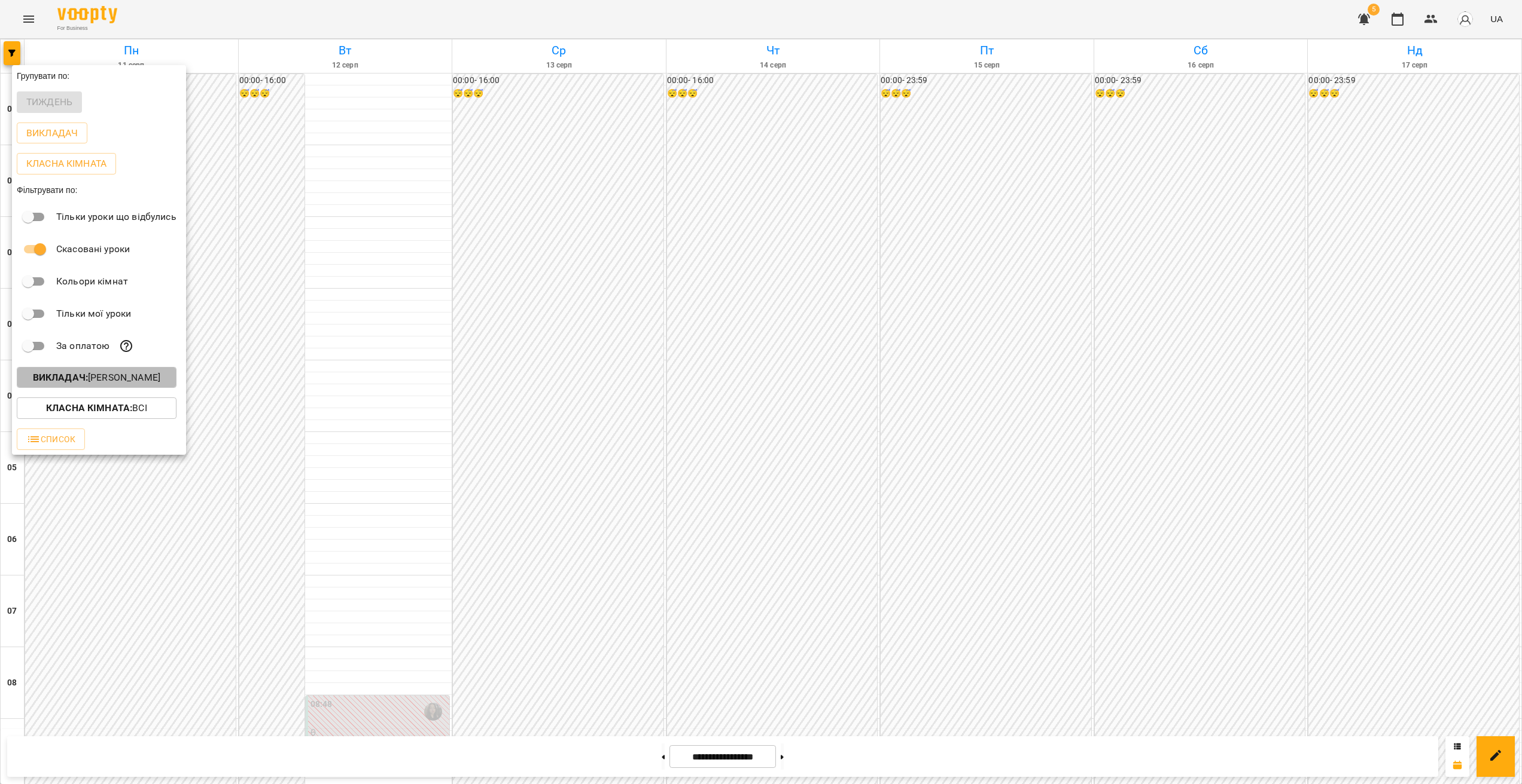
click at [144, 388] on button "Викладач : [PERSON_NAME]" at bounding box center [96, 377] width 159 height 21
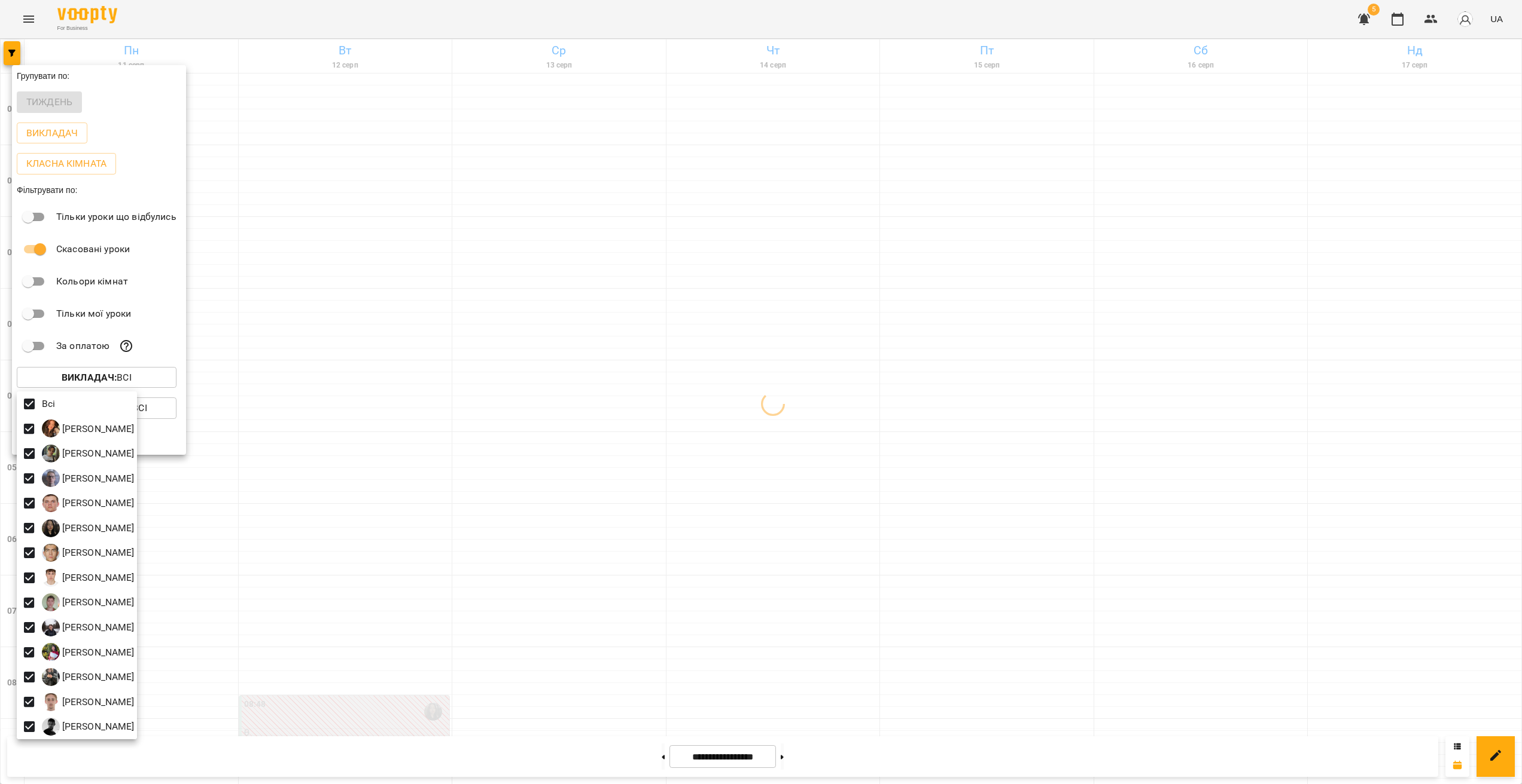
click at [824, 407] on div at bounding box center [761, 392] width 1522 height 784
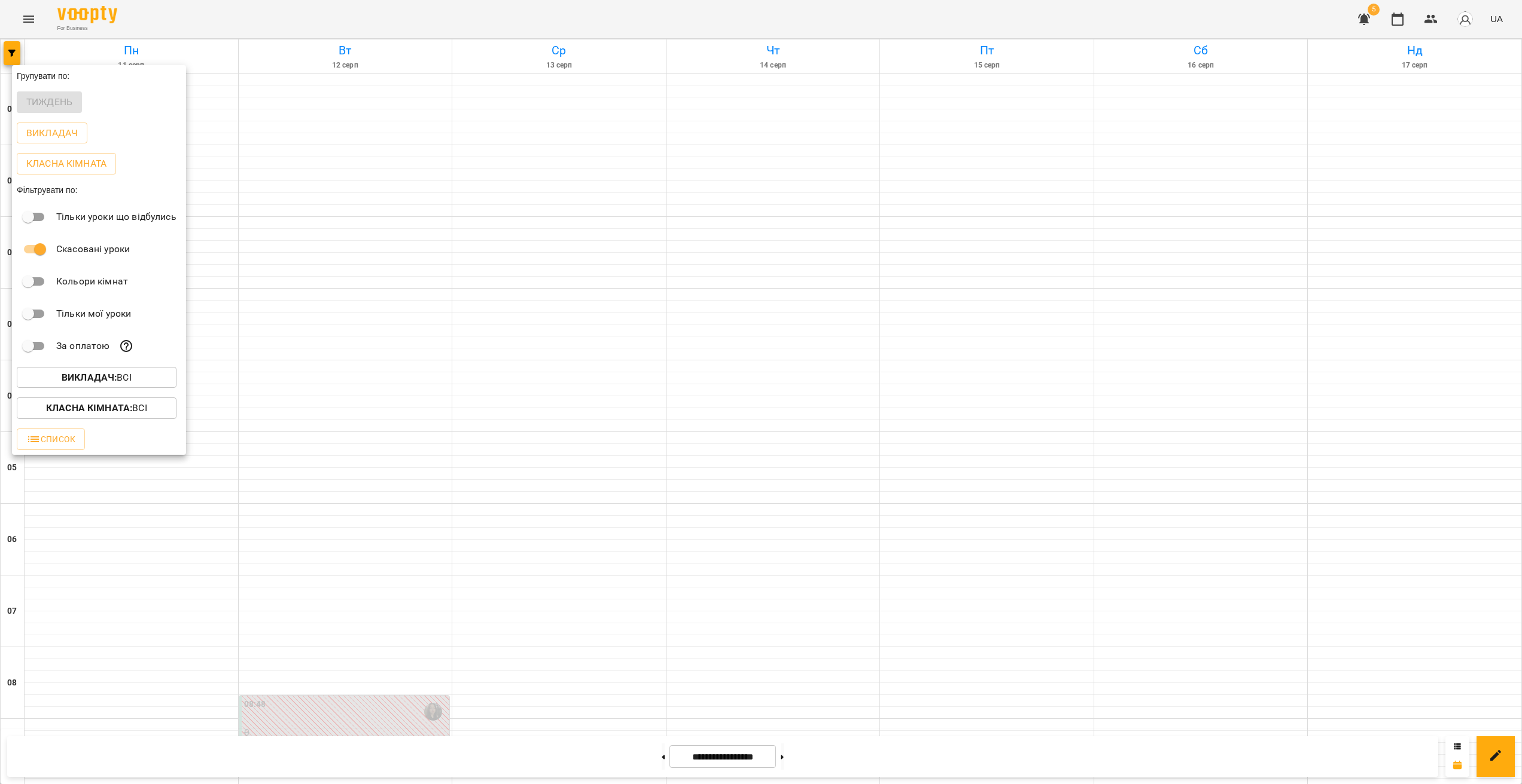
click at [792, 414] on div at bounding box center [761, 392] width 1522 height 784
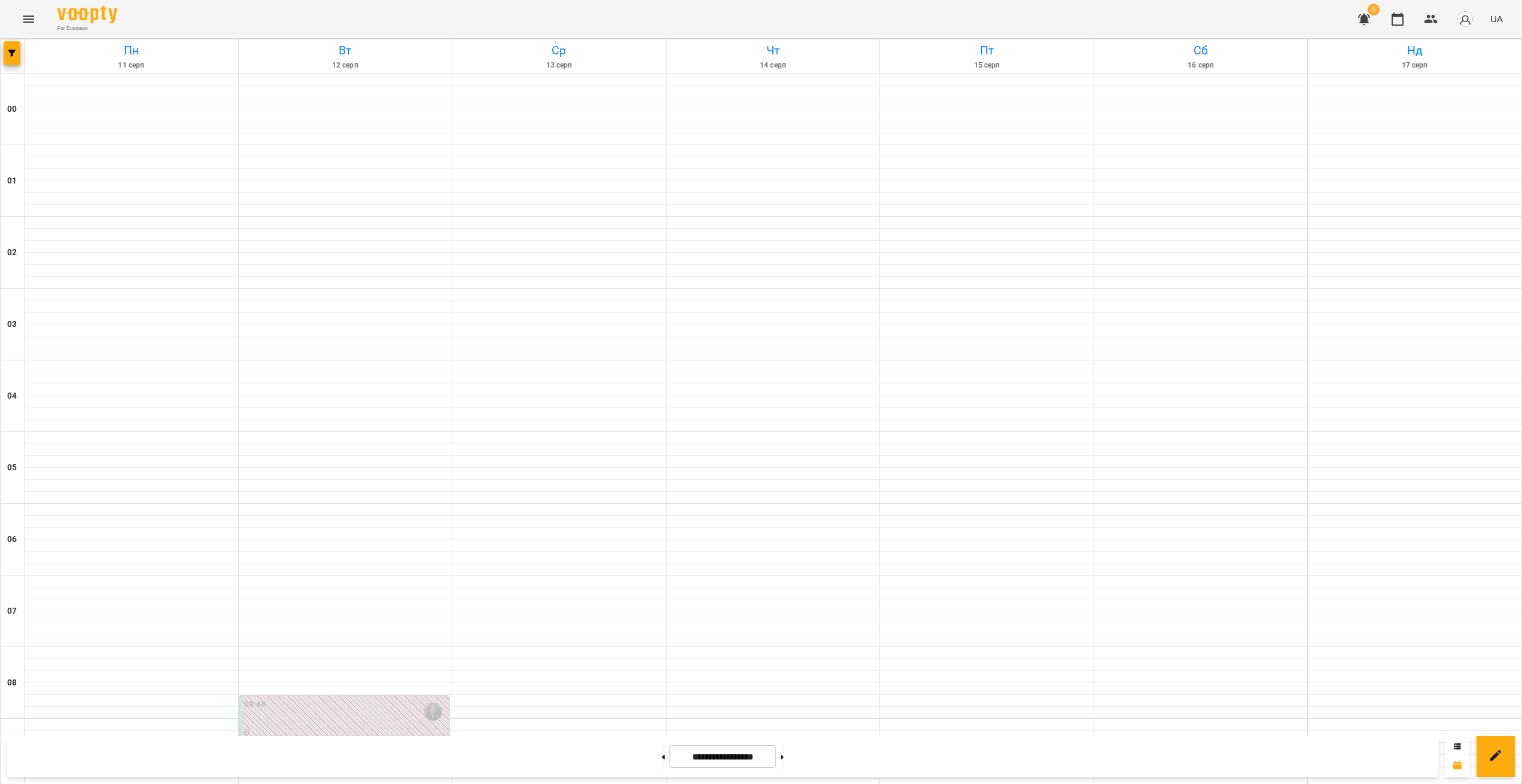
scroll to position [572, 0]
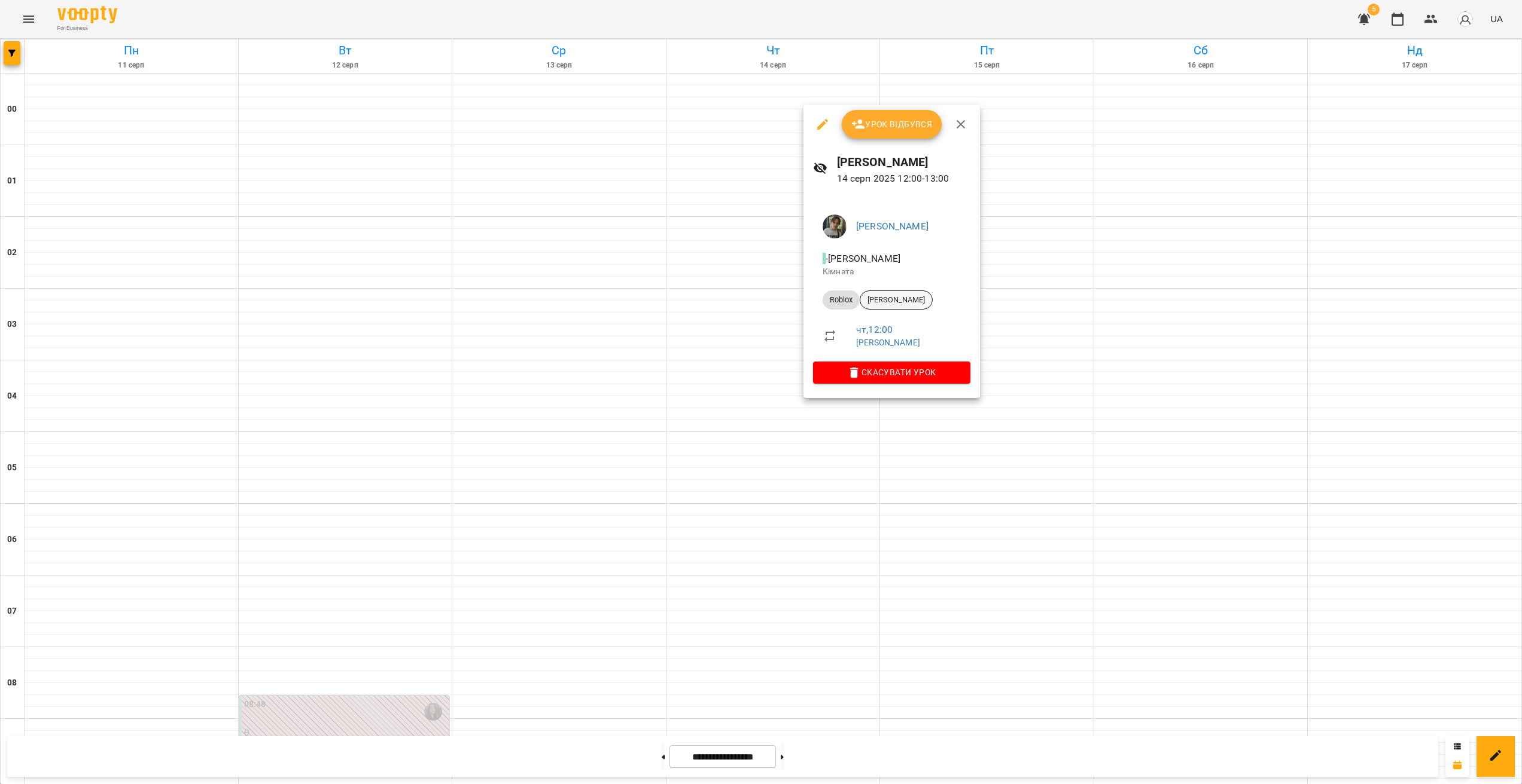
click at [890, 300] on span "[PERSON_NAME]" at bounding box center [896, 300] width 71 height 11
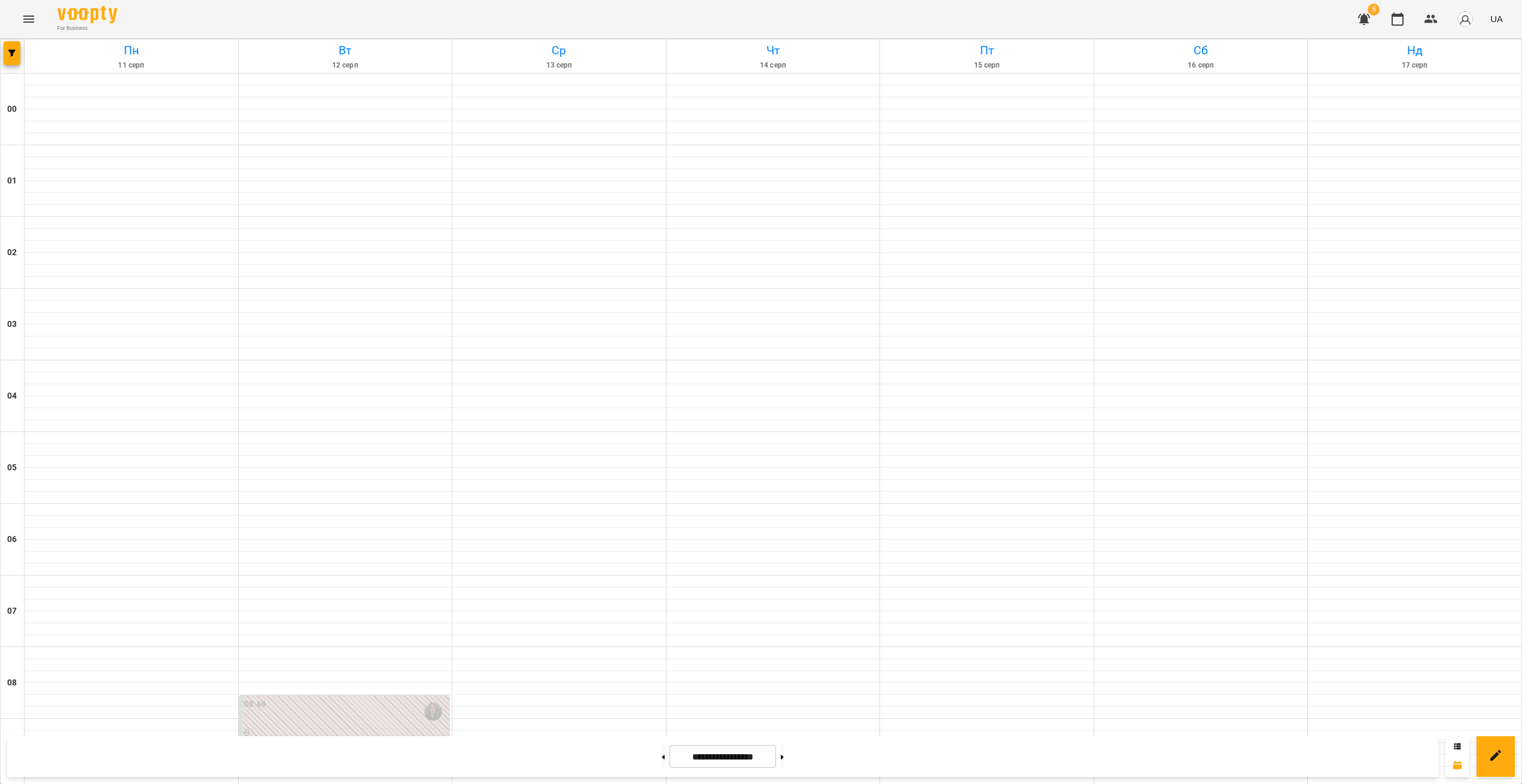
scroll to position [682, 0]
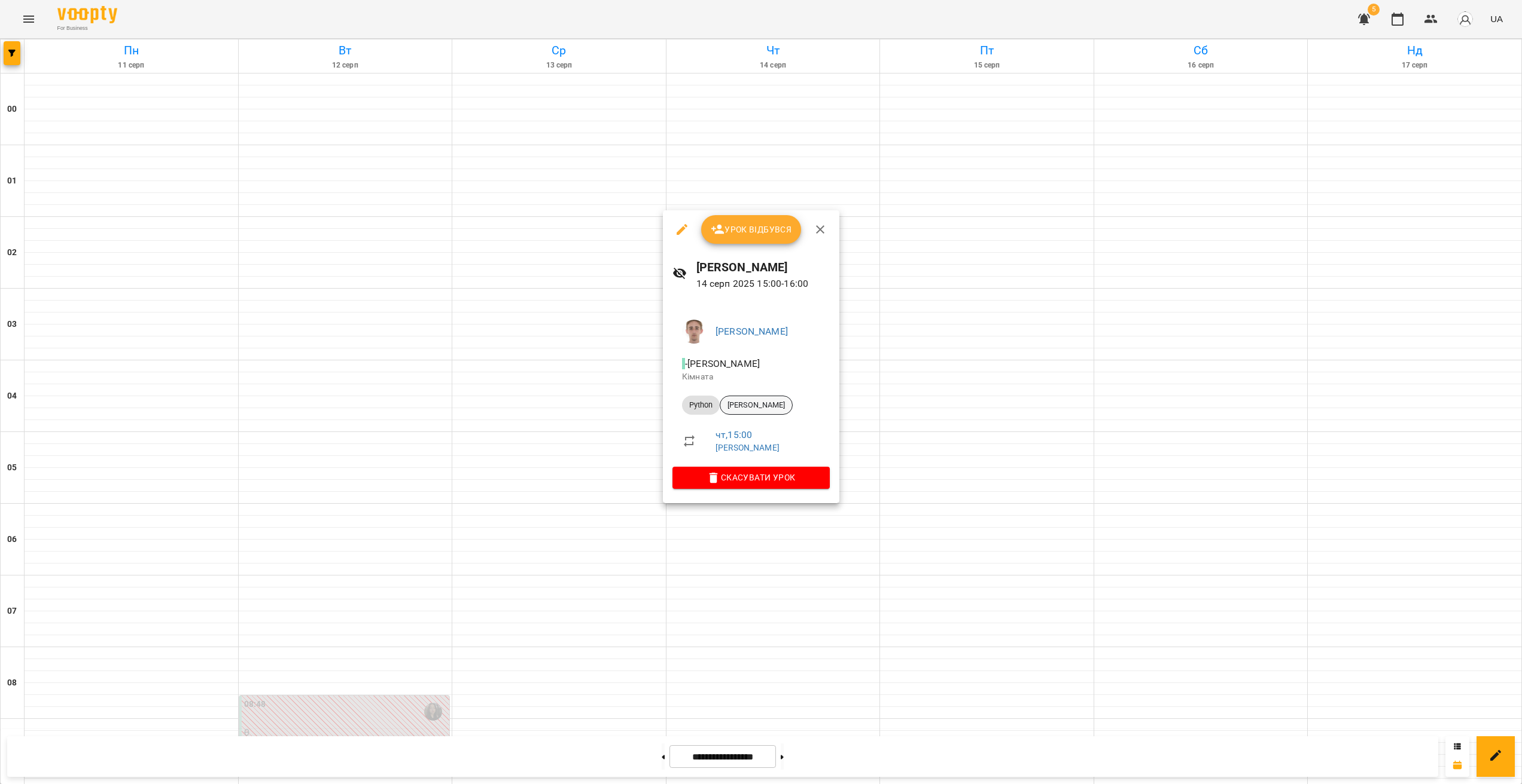
click at [781, 407] on span "[PERSON_NAME]" at bounding box center [756, 406] width 71 height 11
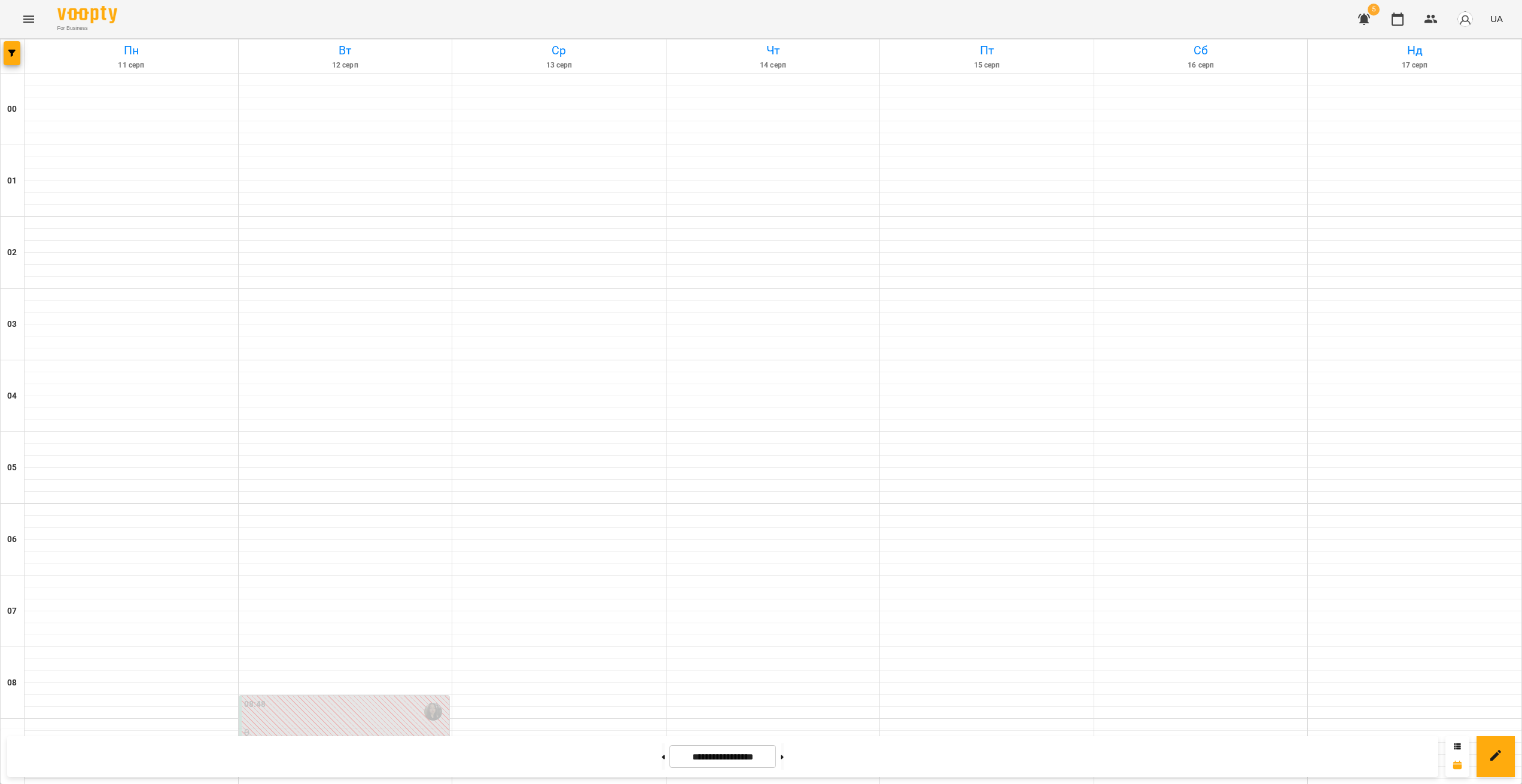
scroll to position [646, 0]
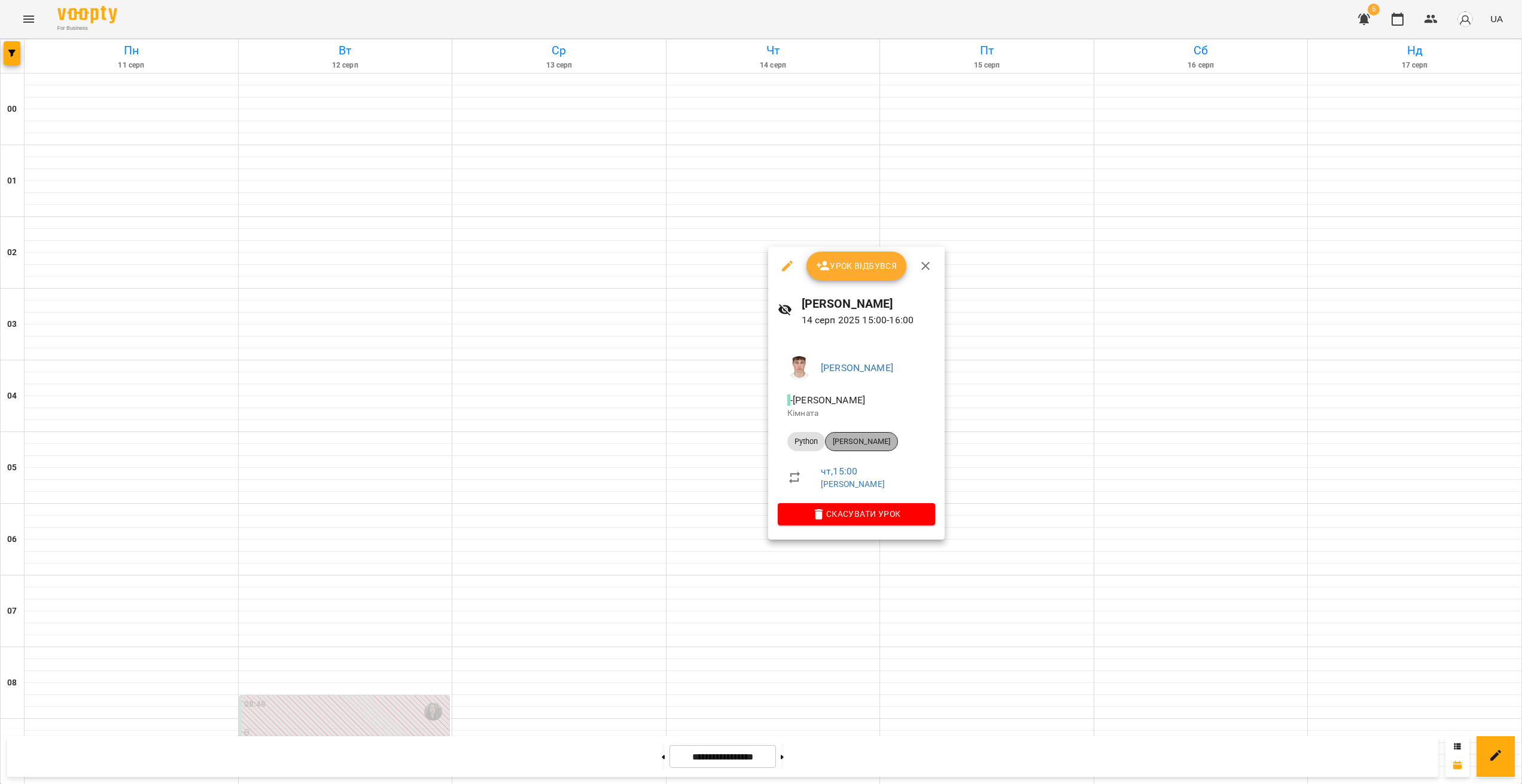
click at [865, 444] on span "[PERSON_NAME]" at bounding box center [861, 441] width 71 height 11
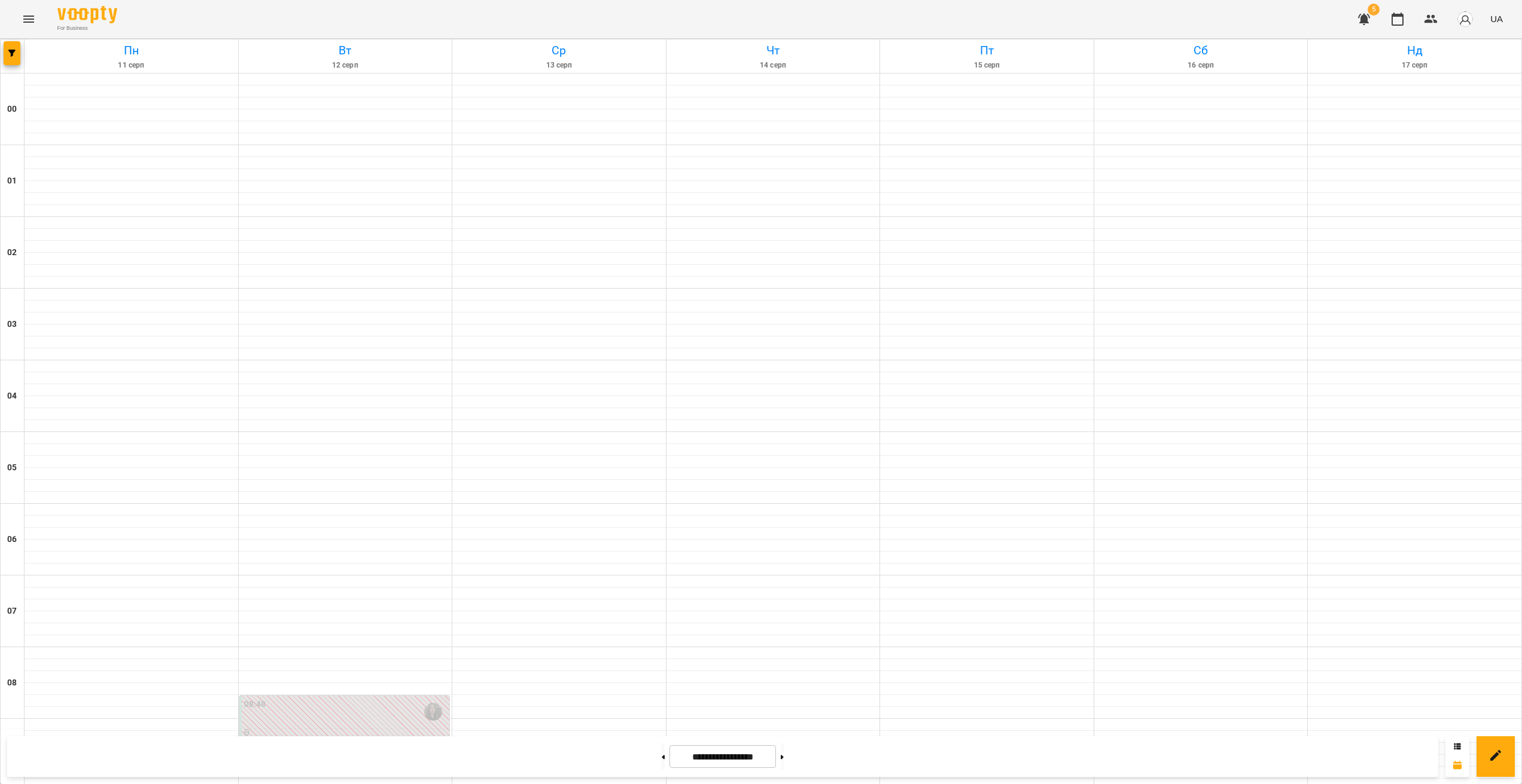
scroll to position [923, 0]
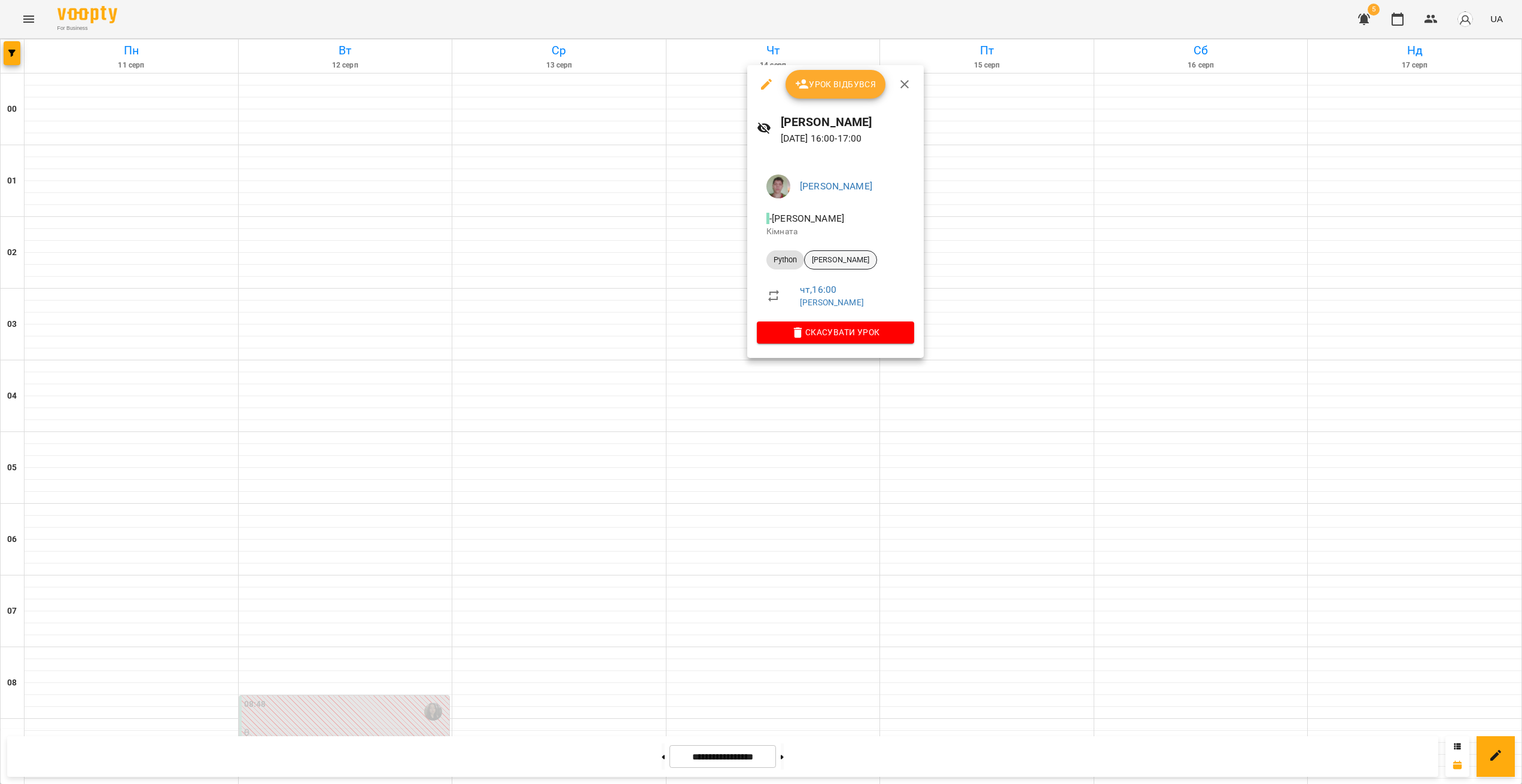
click at [842, 258] on span "[PERSON_NAME]" at bounding box center [840, 260] width 71 height 11
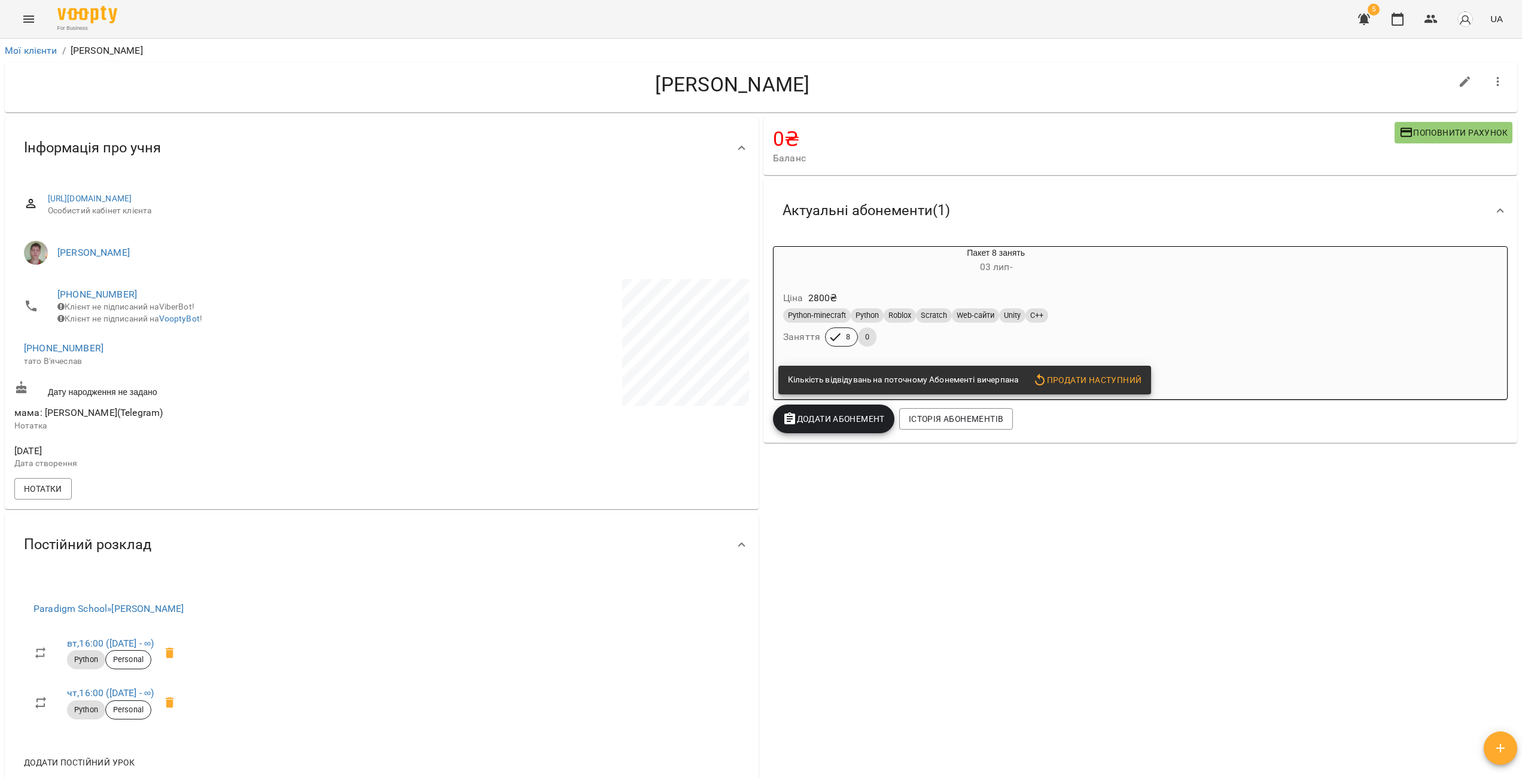
click at [894, 261] on h6 "[DATE] -" at bounding box center [995, 267] width 444 height 16
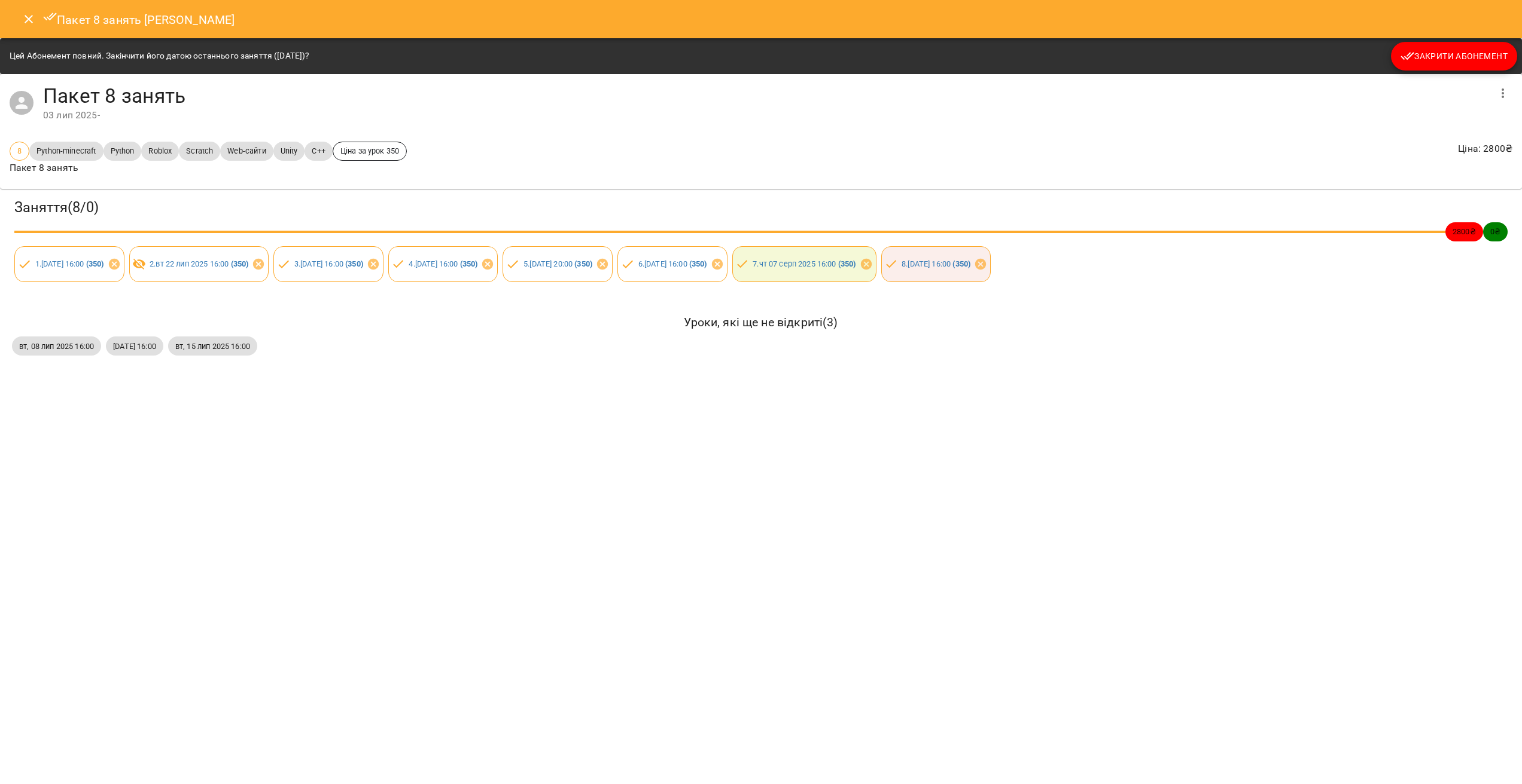
click at [38, 20] on button "Close" at bounding box center [28, 18] width 28 height 28
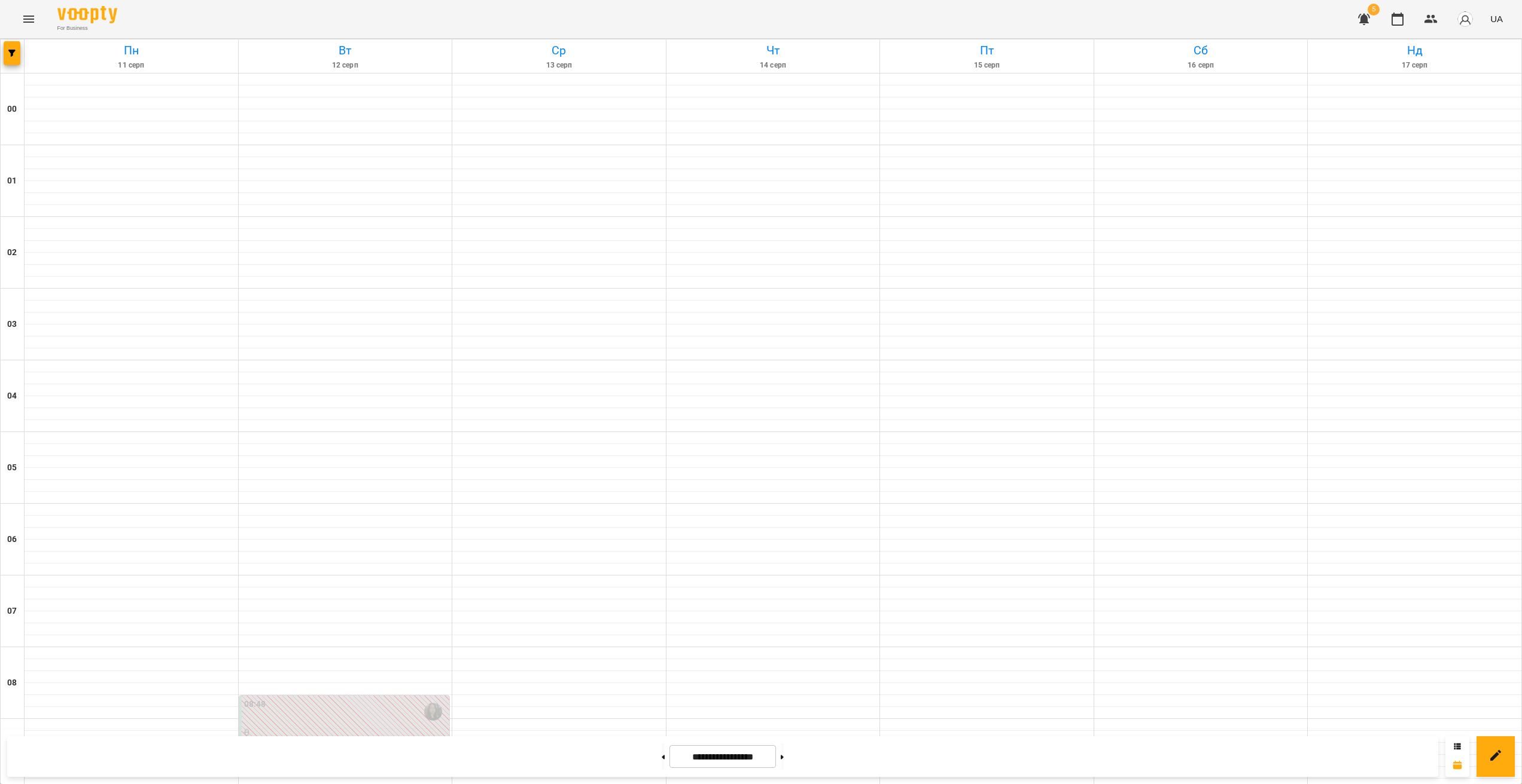
scroll to position [776, 0]
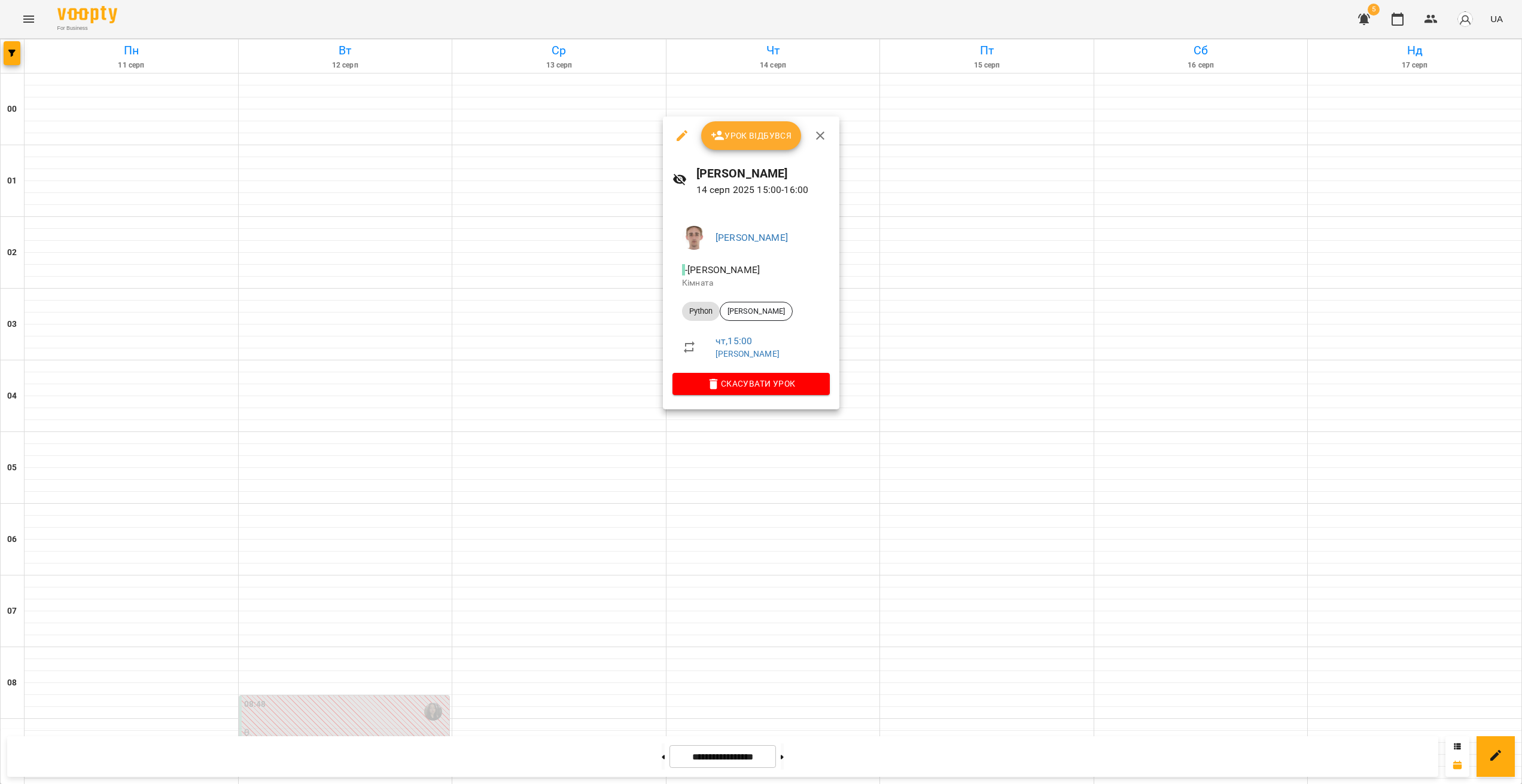
click at [865, 462] on div at bounding box center [761, 392] width 1522 height 784
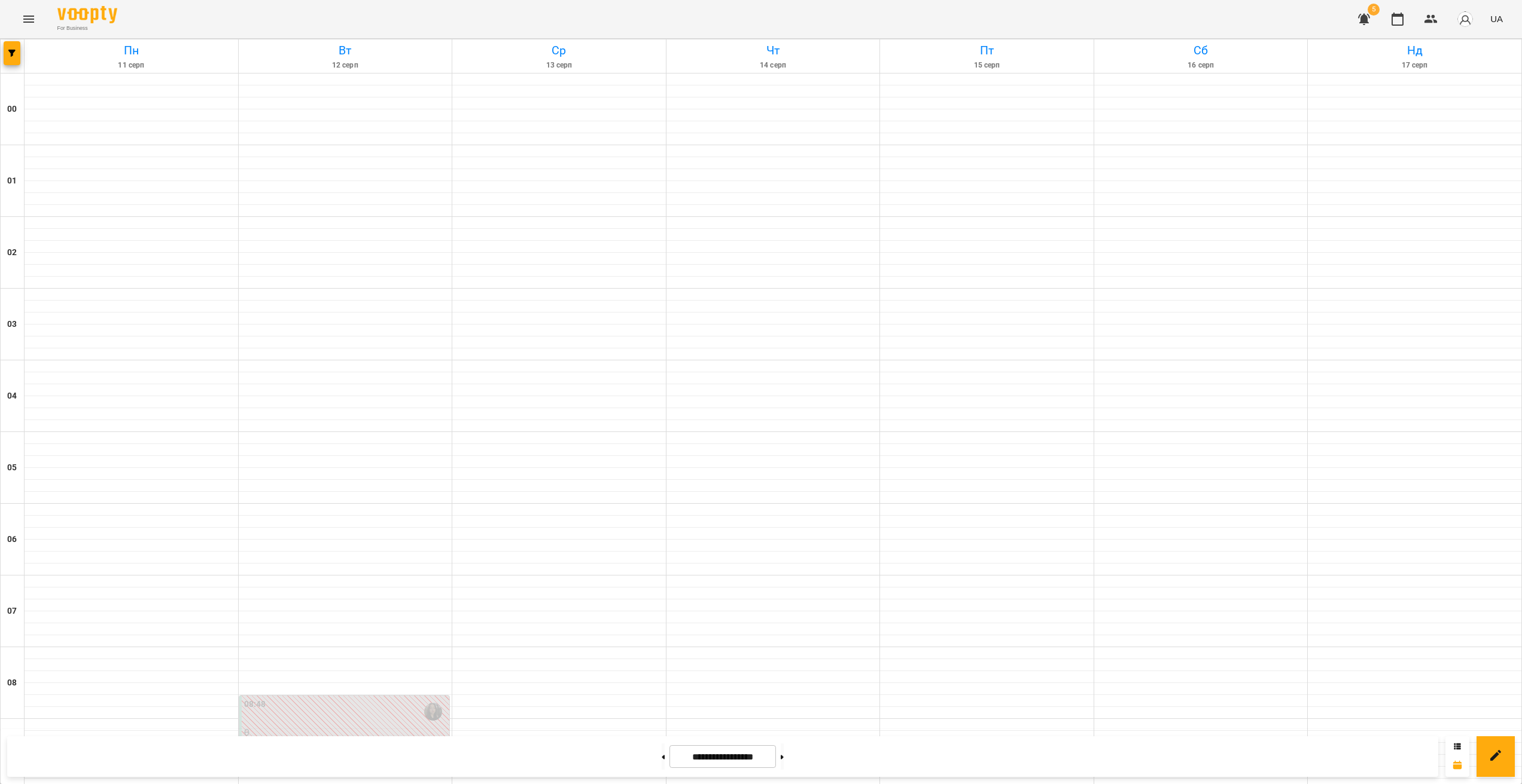
scroll to position [636, 0]
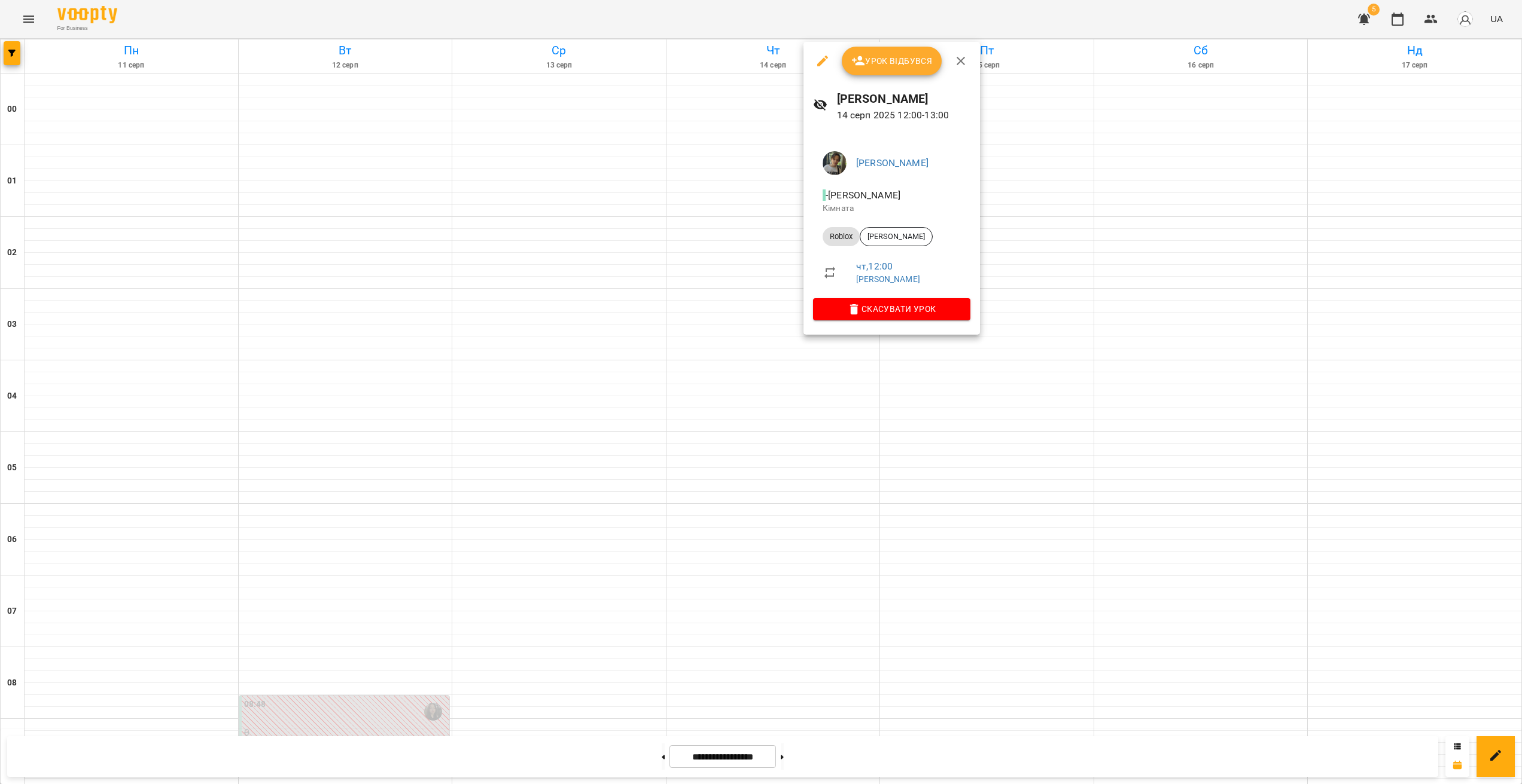
click at [888, 220] on li "- [PERSON_NAME]" at bounding box center [892, 201] width 158 height 42
click at [893, 230] on div "[PERSON_NAME]" at bounding box center [896, 236] width 73 height 19
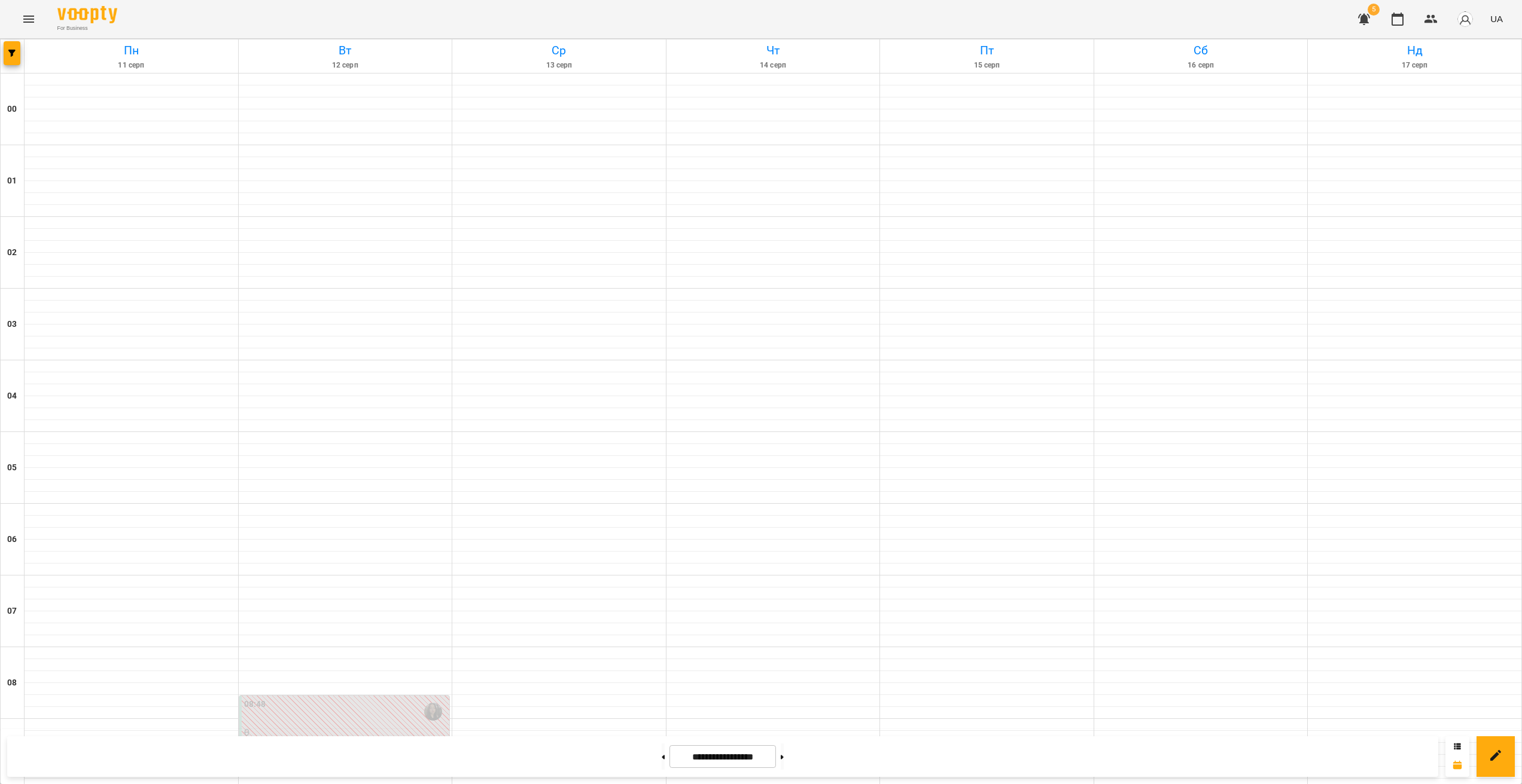
scroll to position [929, 0]
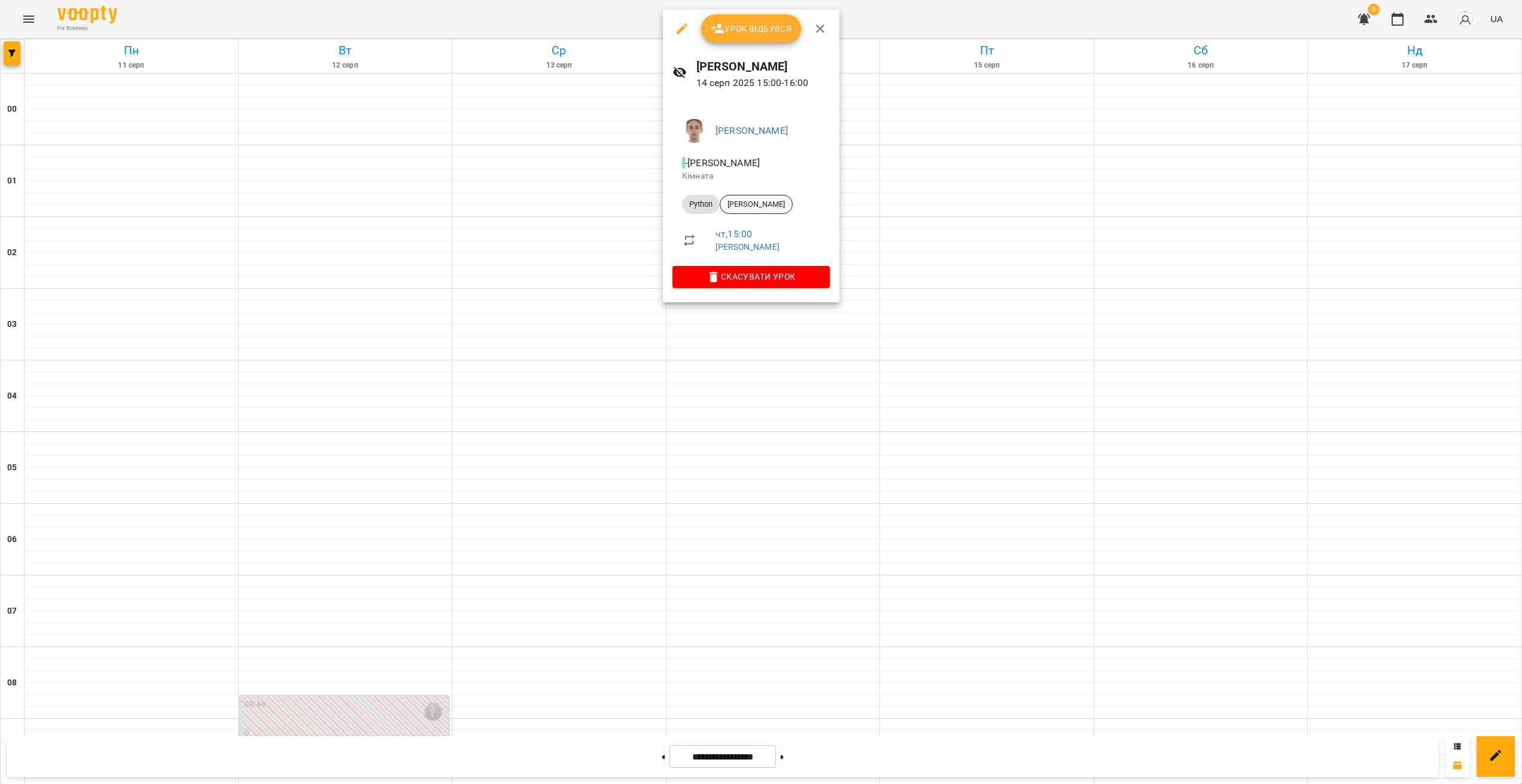
click at [771, 197] on div "[PERSON_NAME]" at bounding box center [756, 204] width 73 height 19
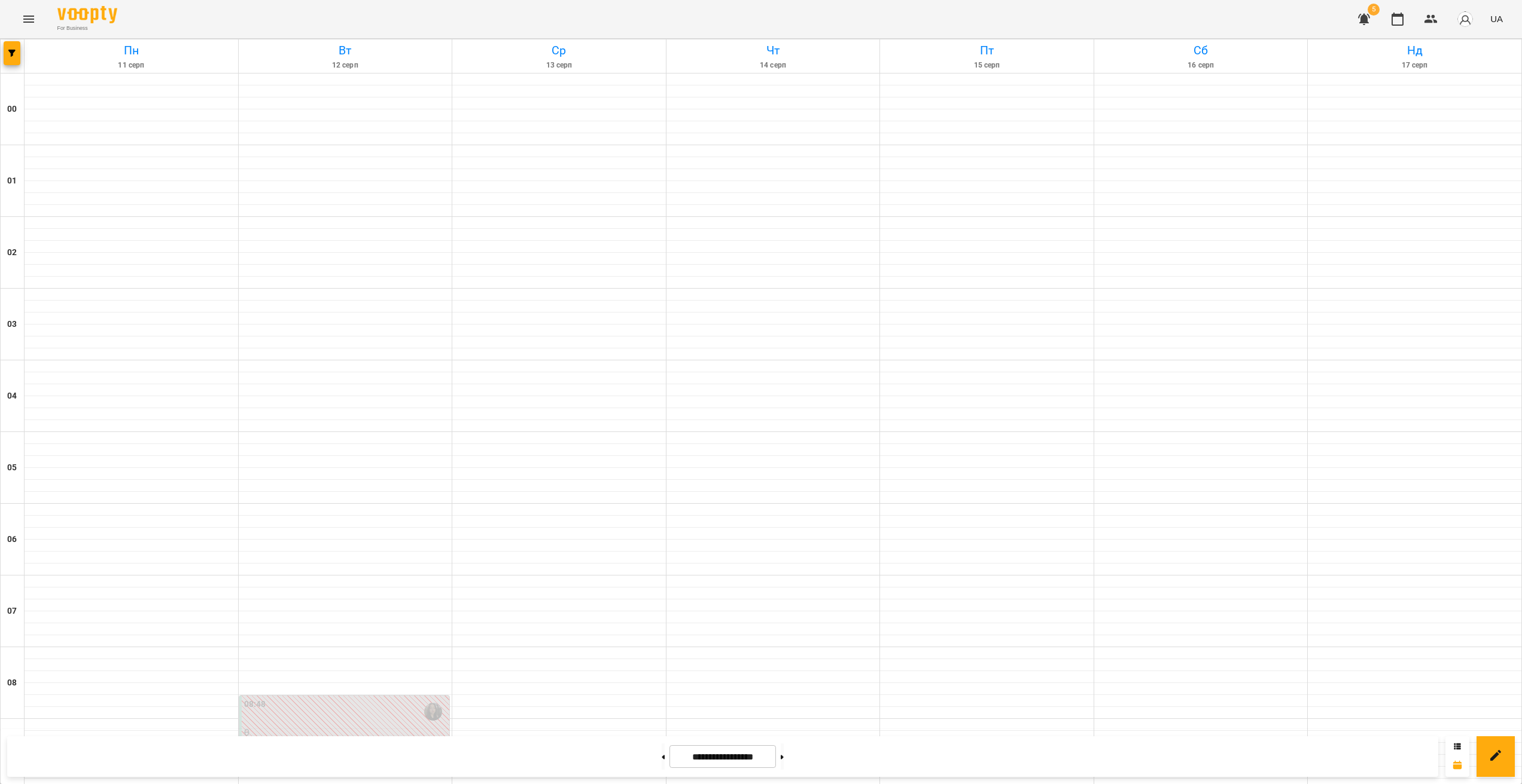
scroll to position [815, 0]
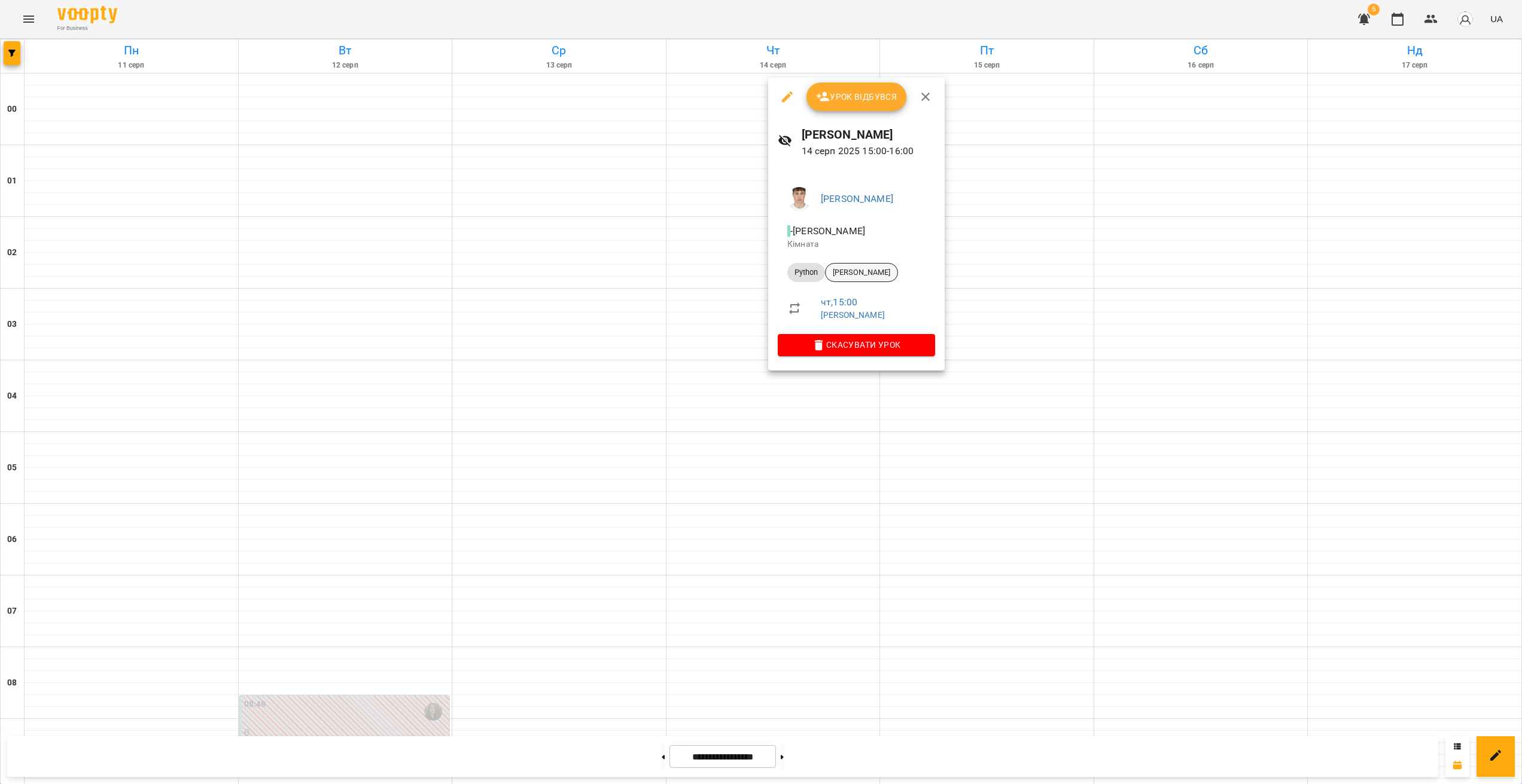
click at [867, 271] on span "[PERSON_NAME]" at bounding box center [861, 273] width 71 height 11
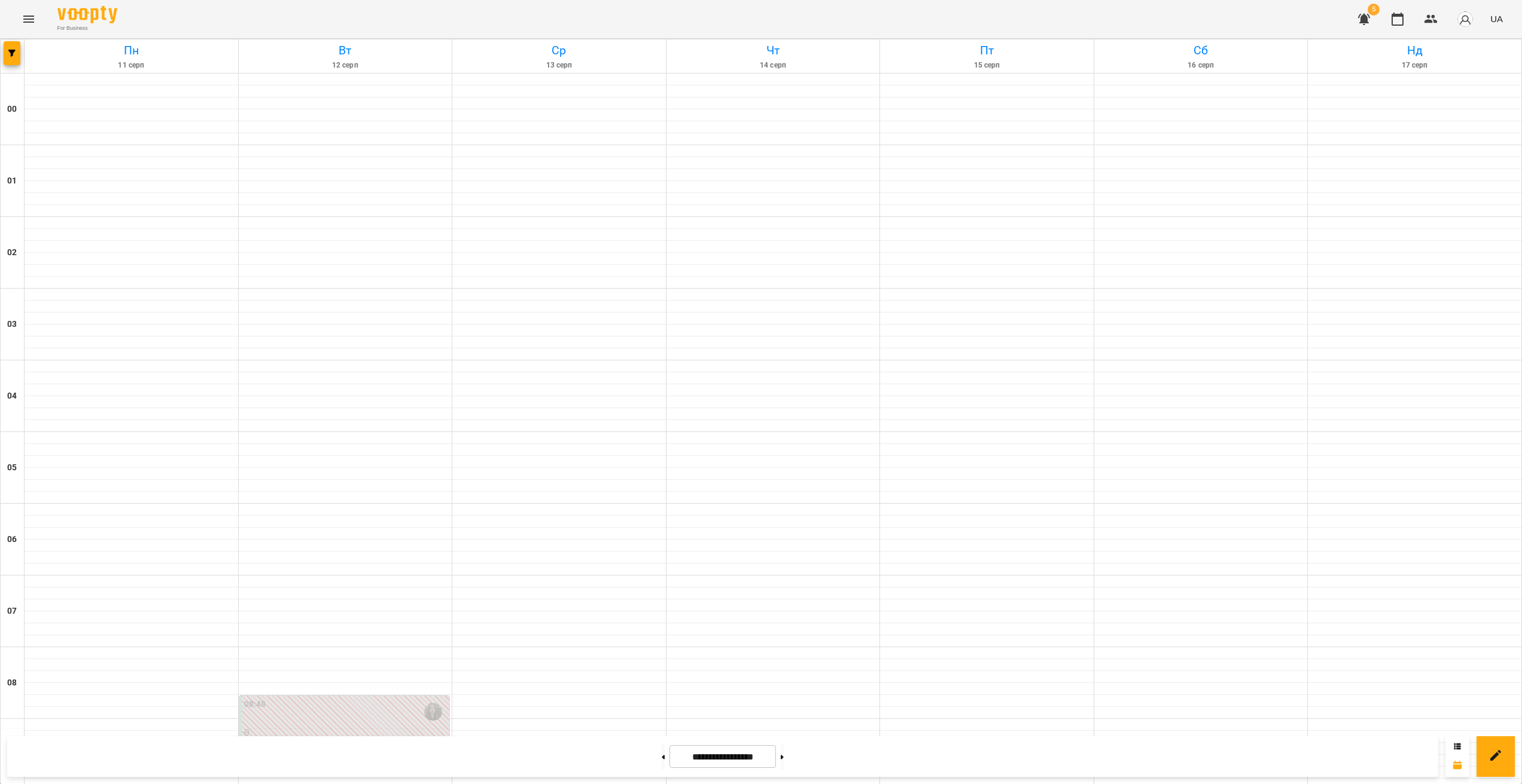
scroll to position [842, 0]
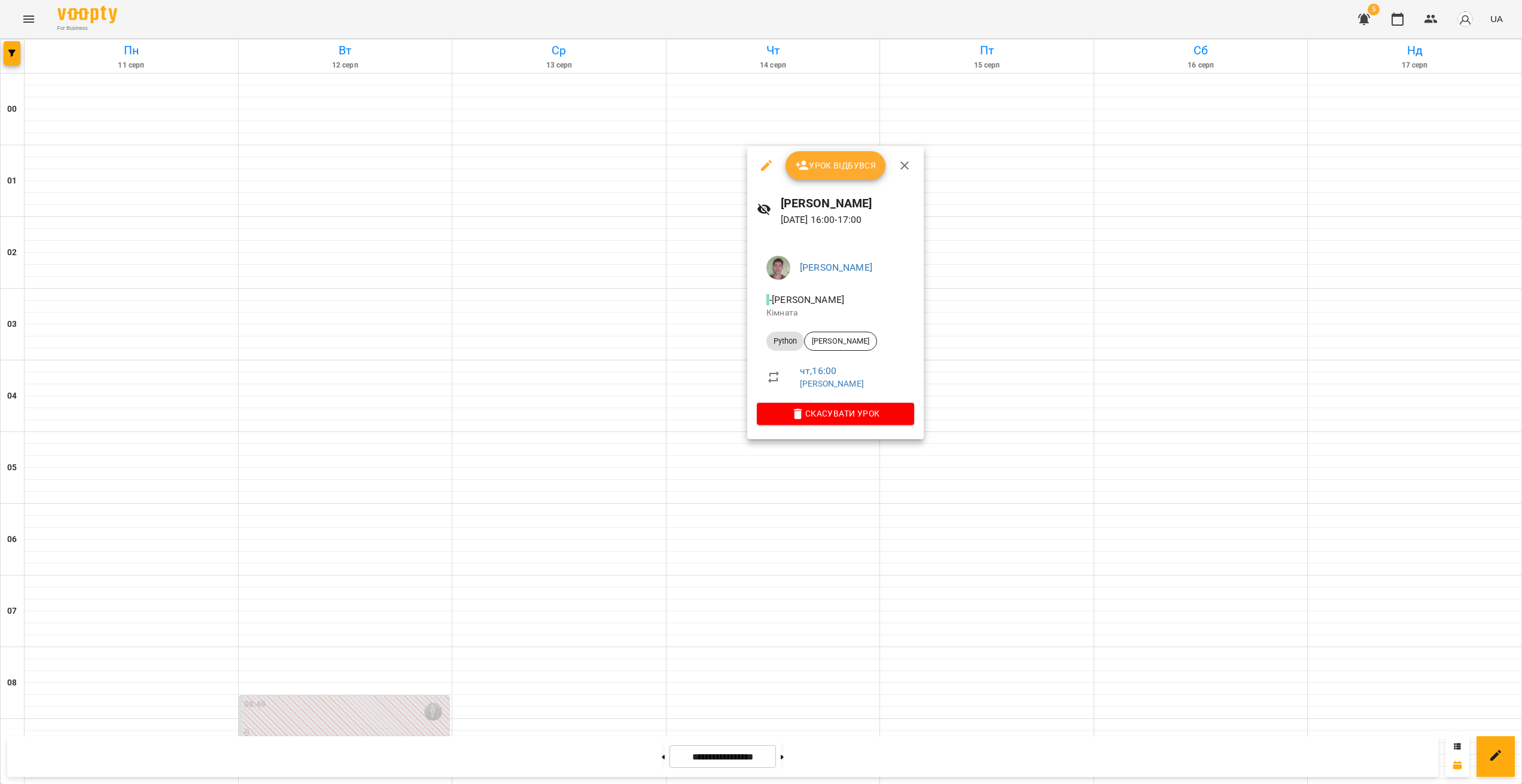
click at [816, 474] on div at bounding box center [761, 392] width 1522 height 784
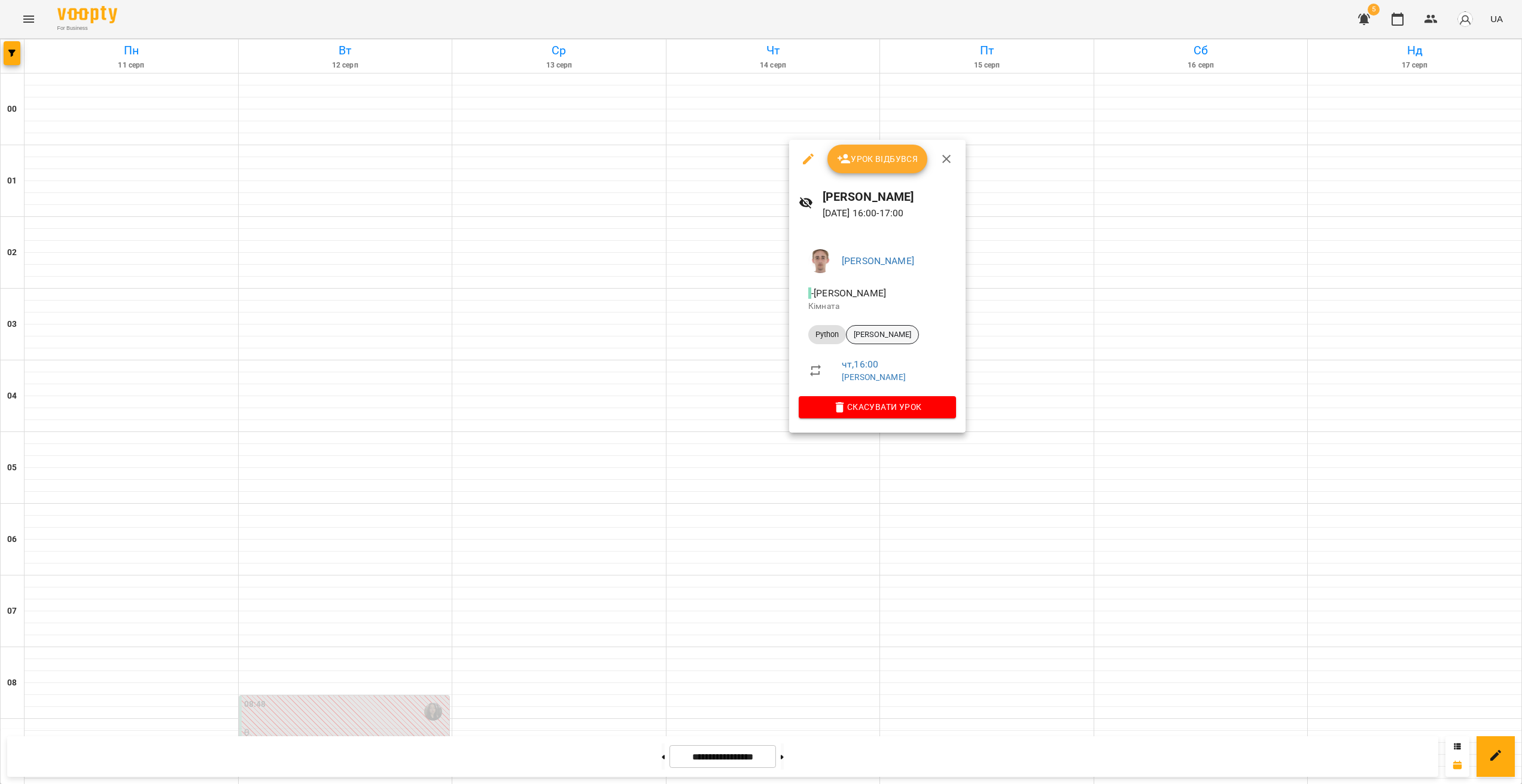
click at [878, 340] on span "[PERSON_NAME]" at bounding box center [882, 335] width 71 height 11
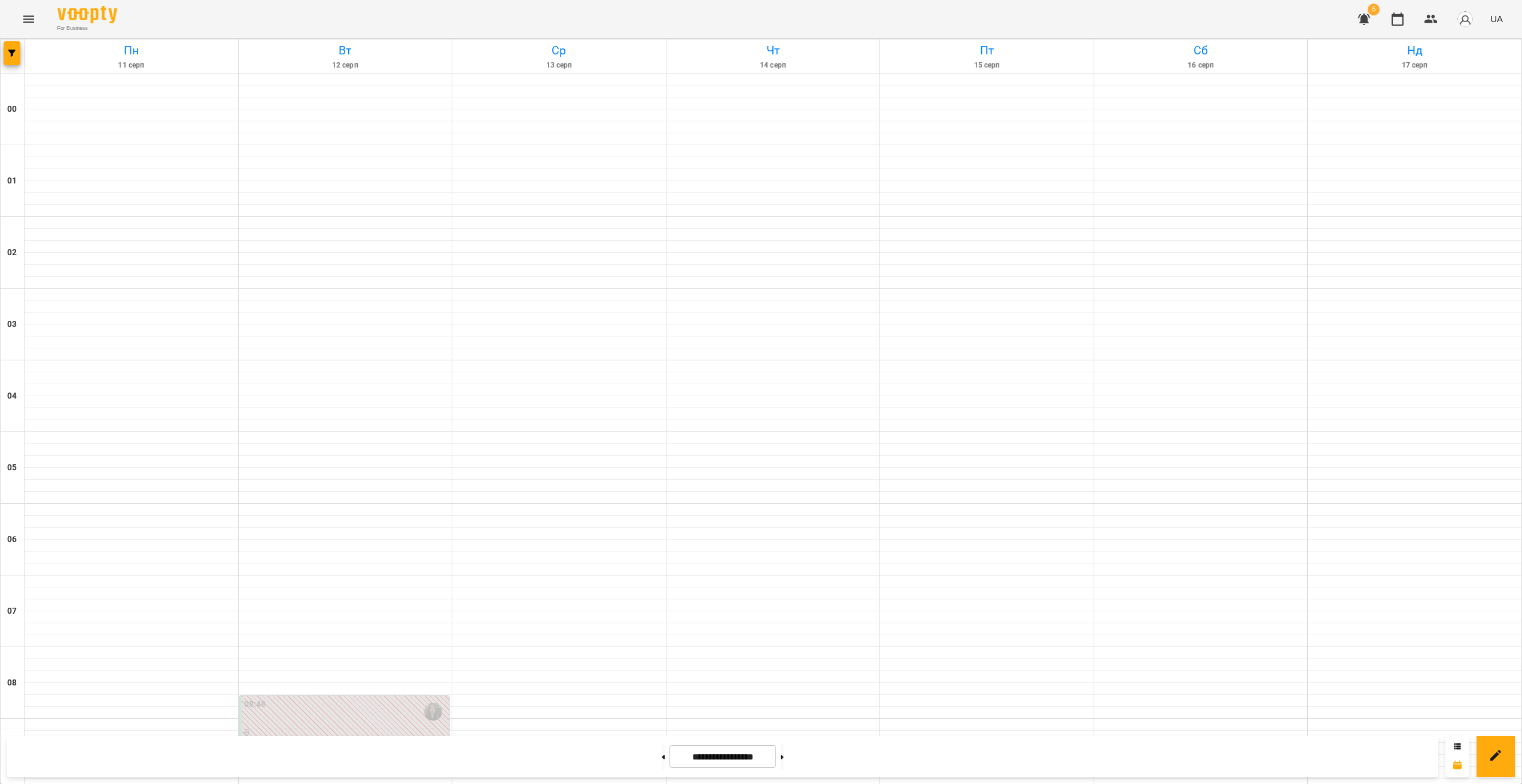
scroll to position [760, 0]
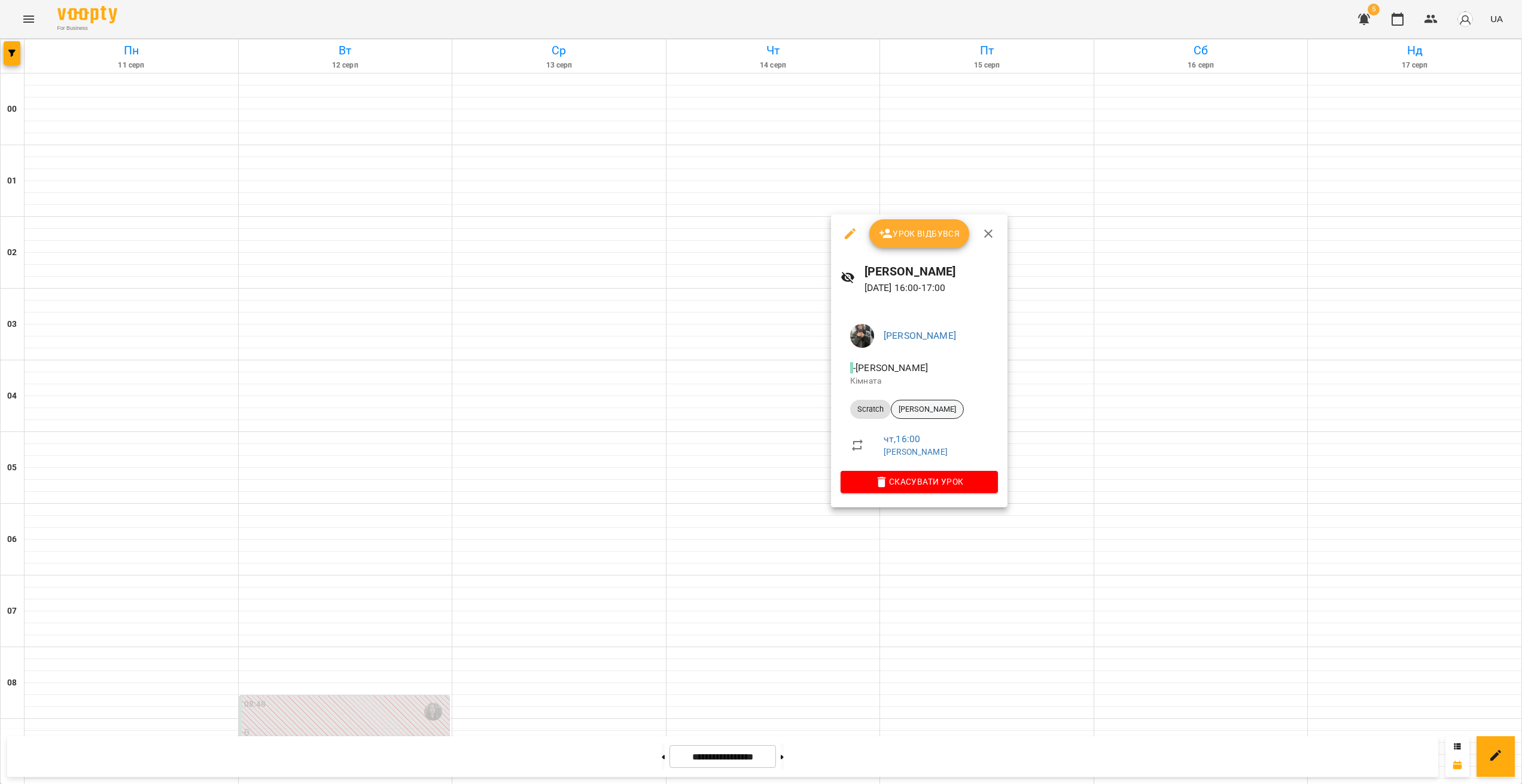
click at [894, 408] on span "[PERSON_NAME]" at bounding box center [927, 409] width 71 height 11
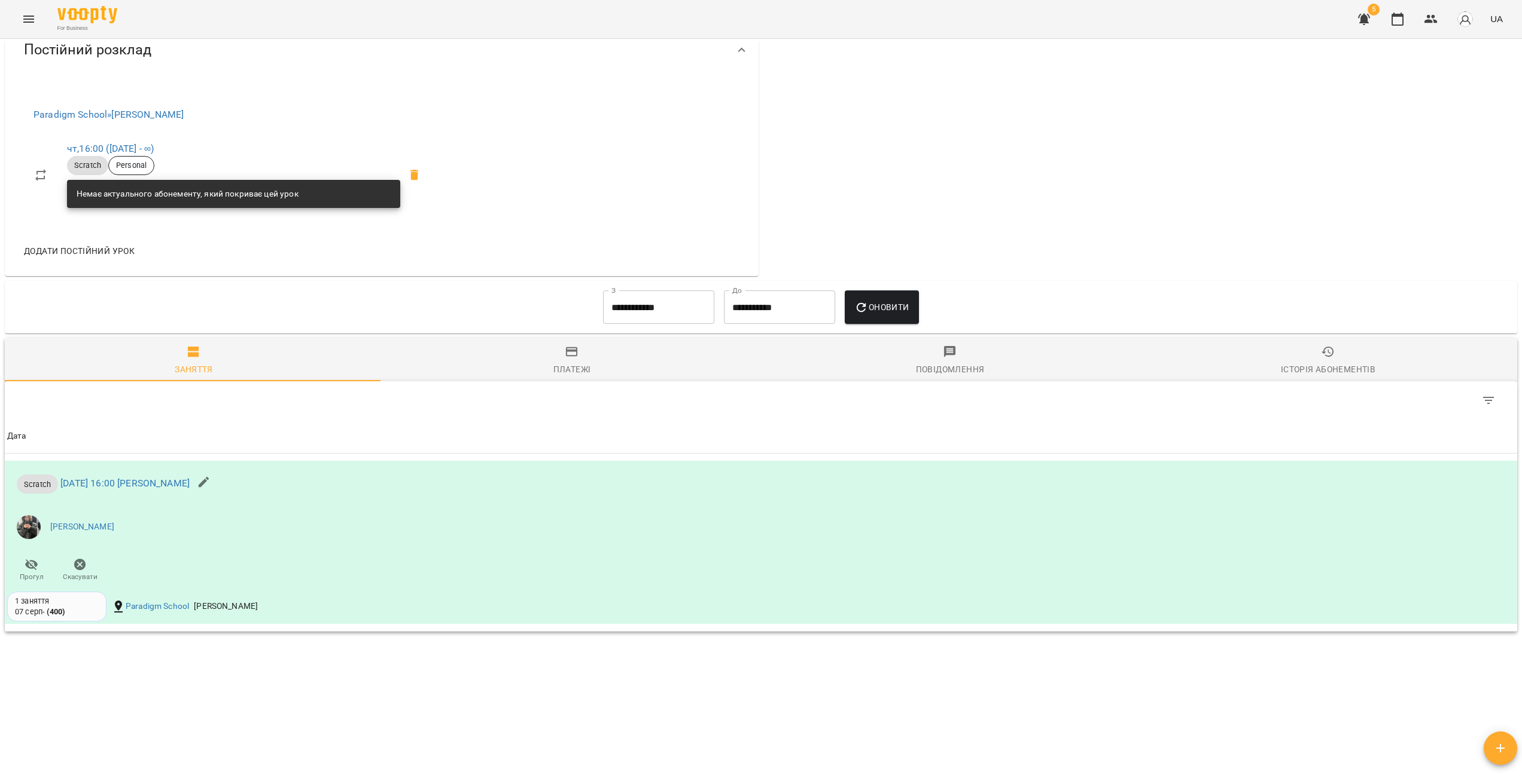
click at [894, 367] on span "Історія абонементів" at bounding box center [1328, 361] width 364 height 32
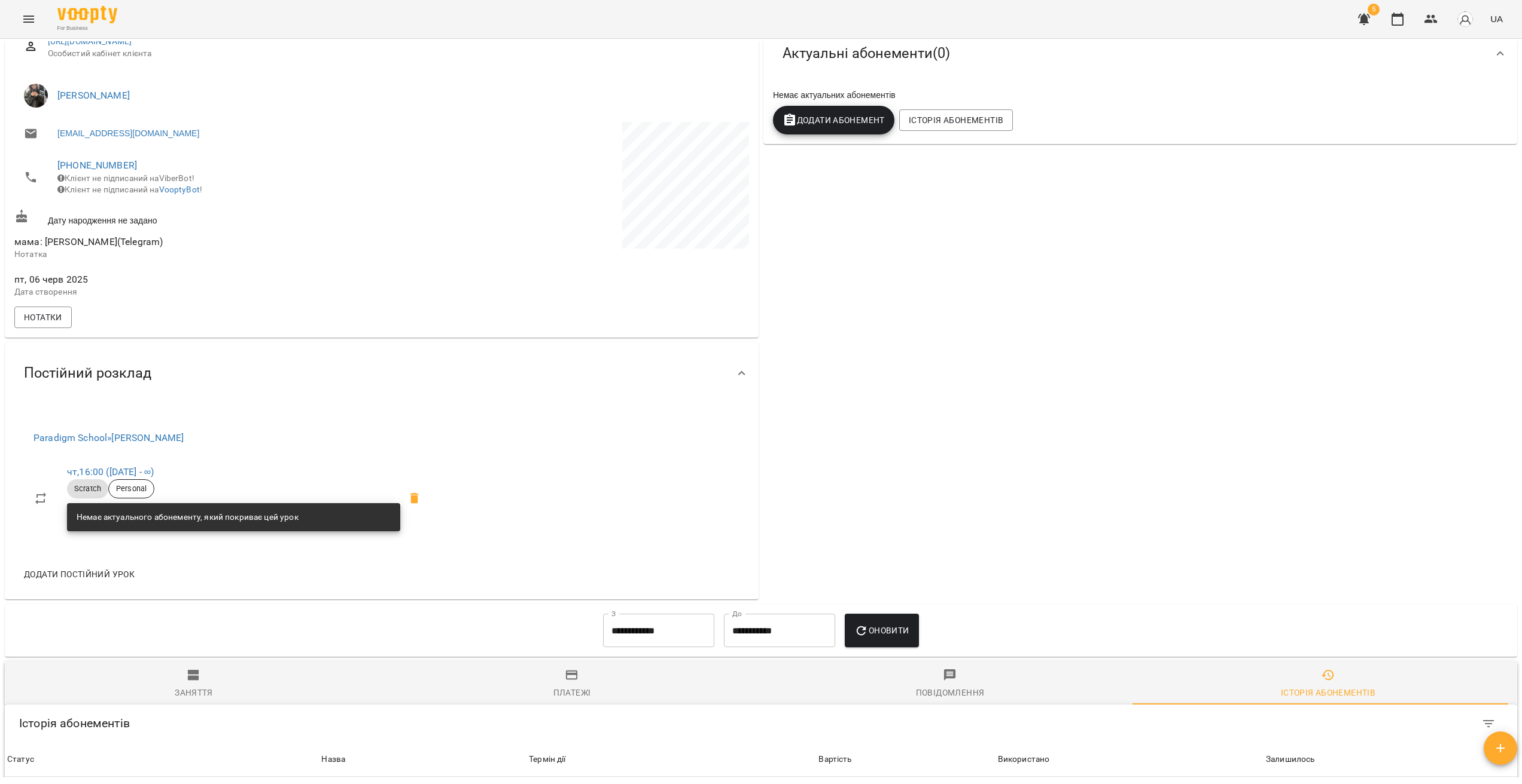
scroll to position [352, 0]
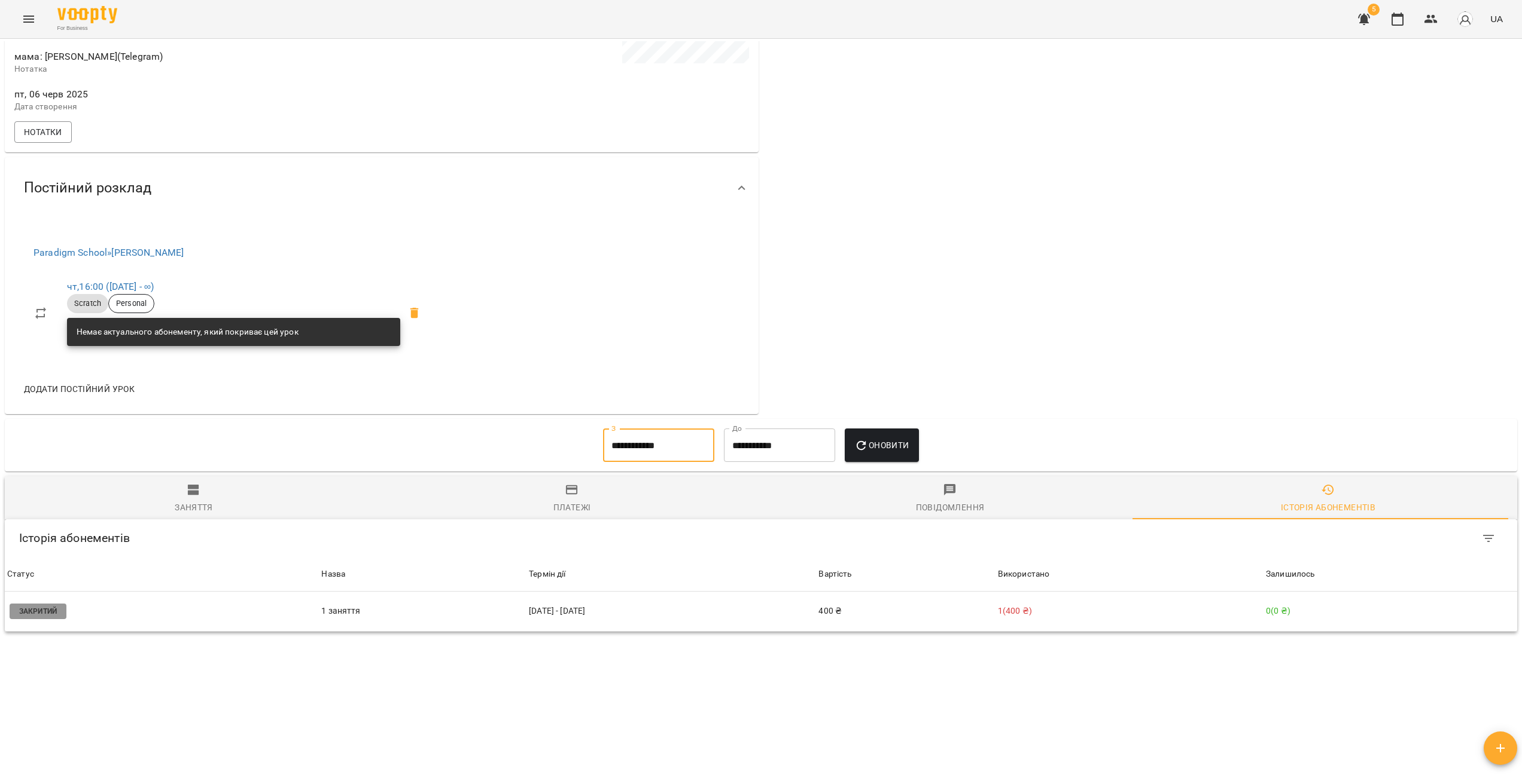
click at [664, 449] on input "**********" at bounding box center [658, 445] width 111 height 34
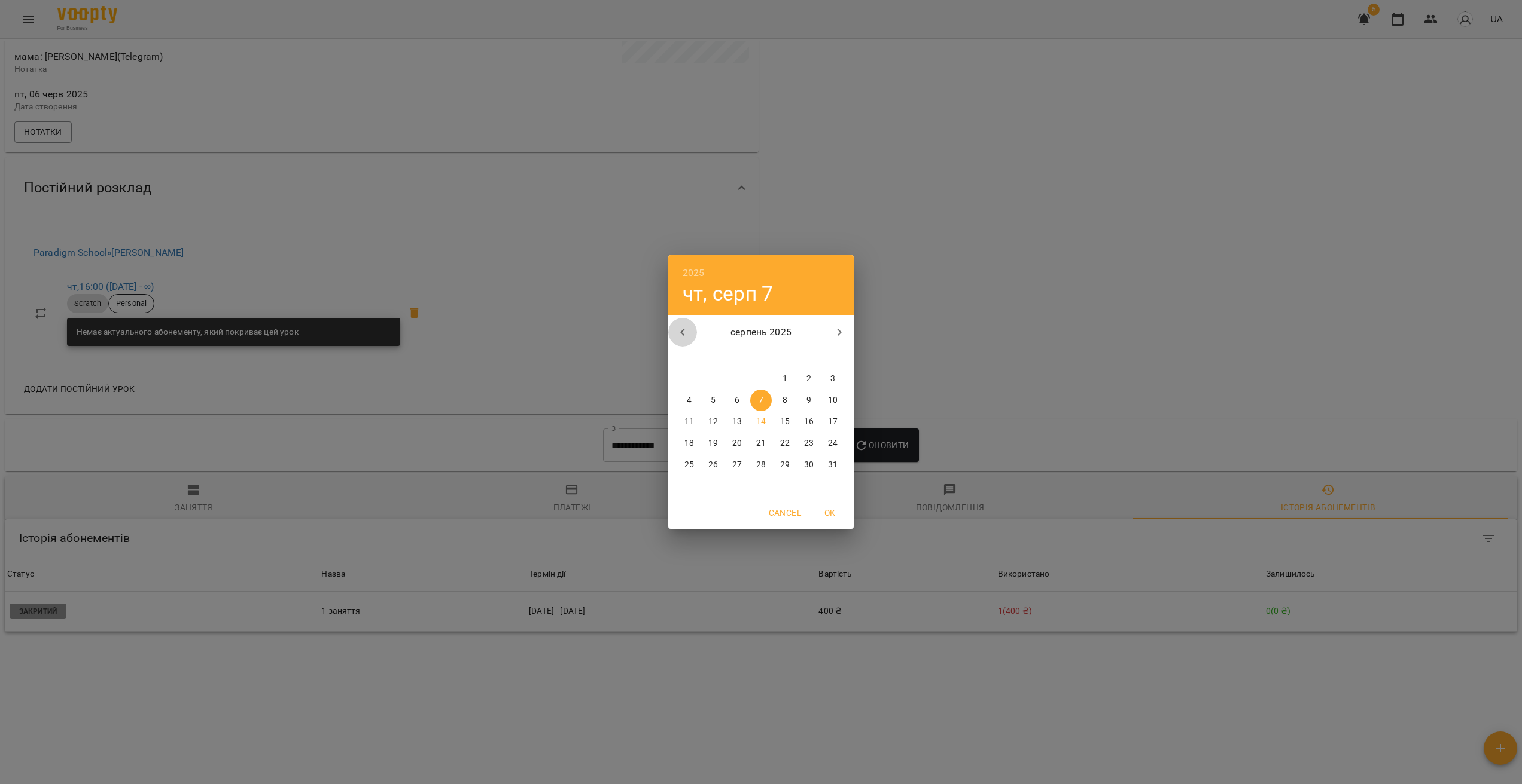
click at [684, 333] on icon "button" at bounding box center [683, 332] width 15 height 15
click at [716, 402] on span "3" at bounding box center [712, 400] width 21 height 12
type input "**********"
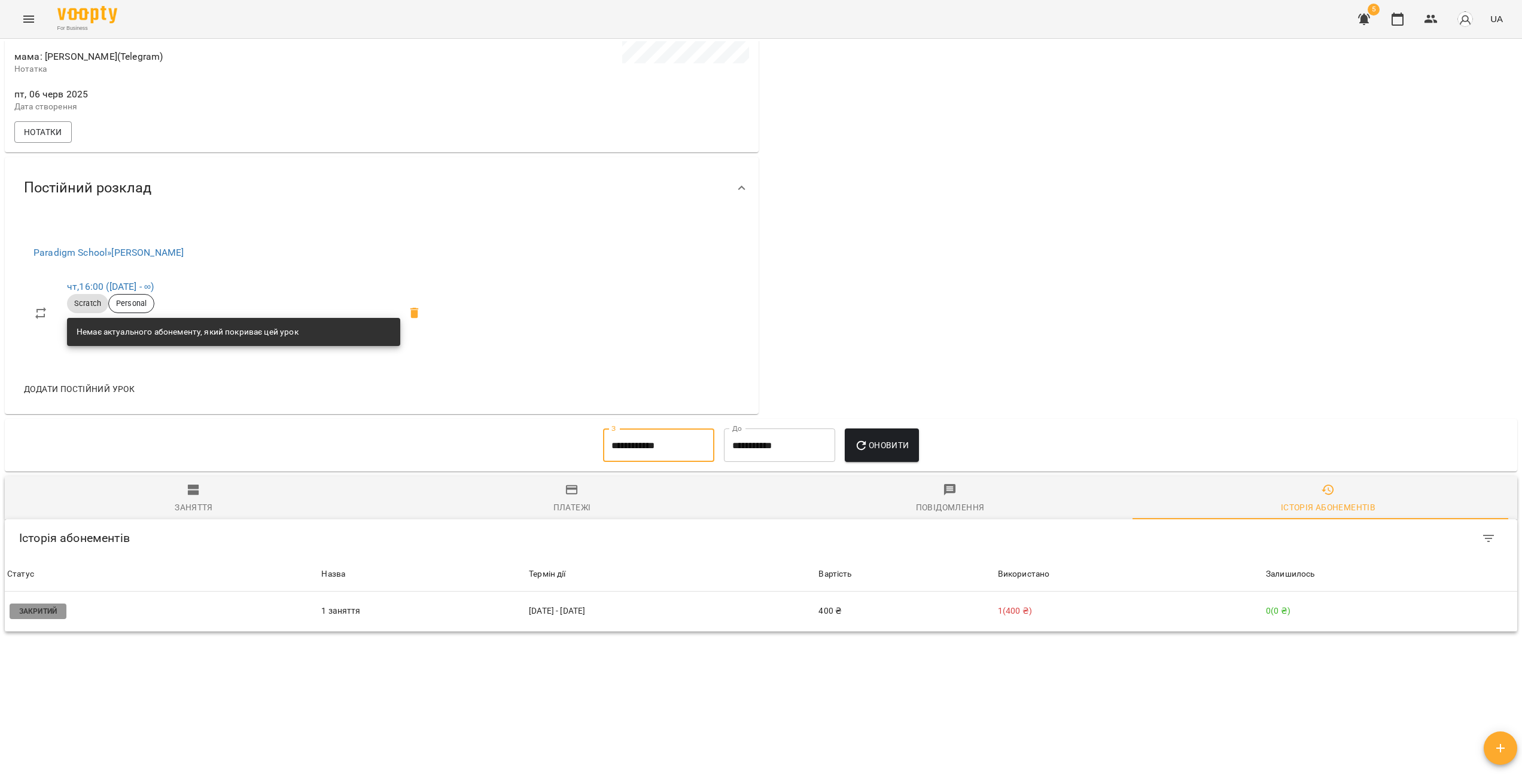
click at [865, 448] on icon "button" at bounding box center [861, 445] width 9 height 9
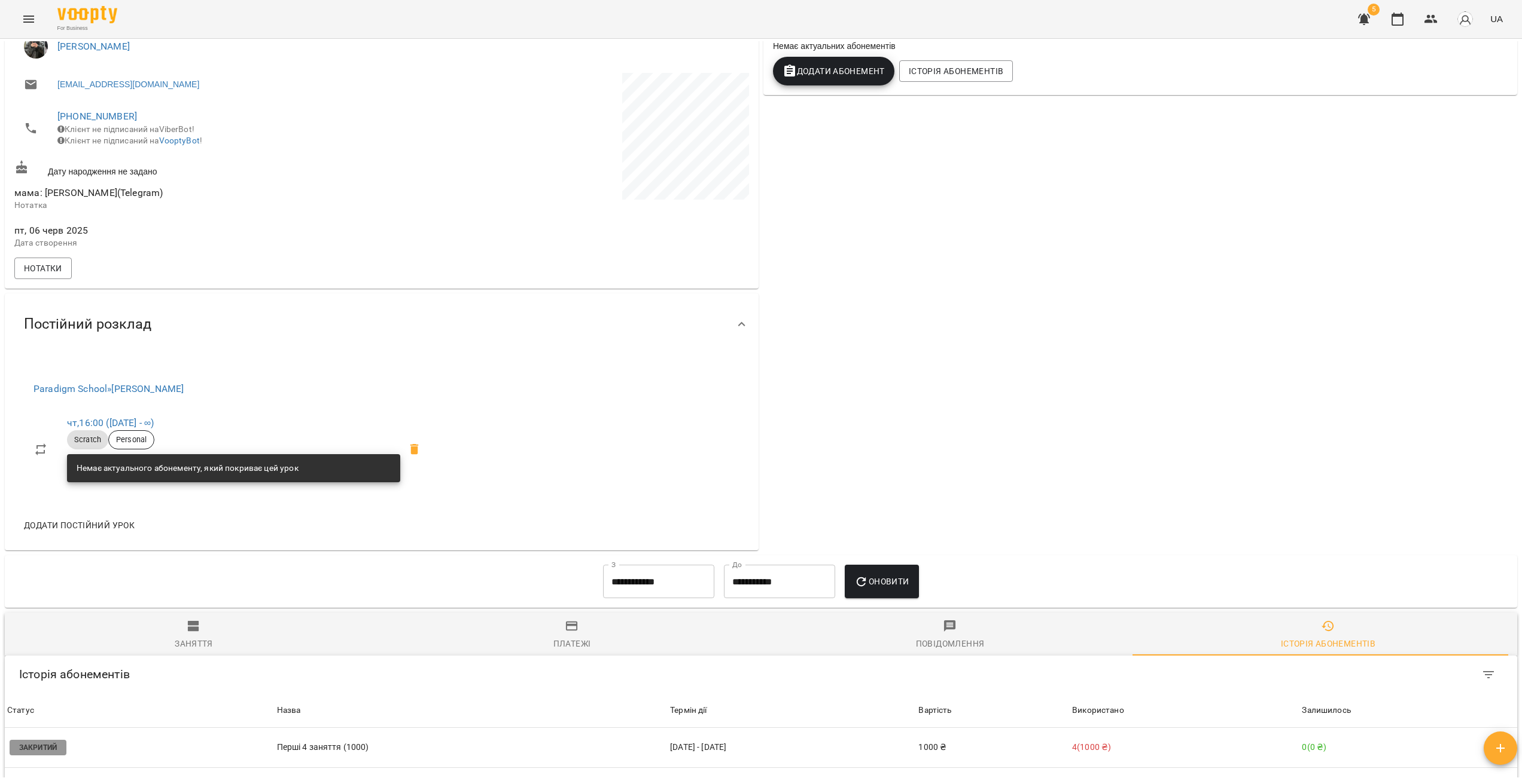
scroll to position [0, 0]
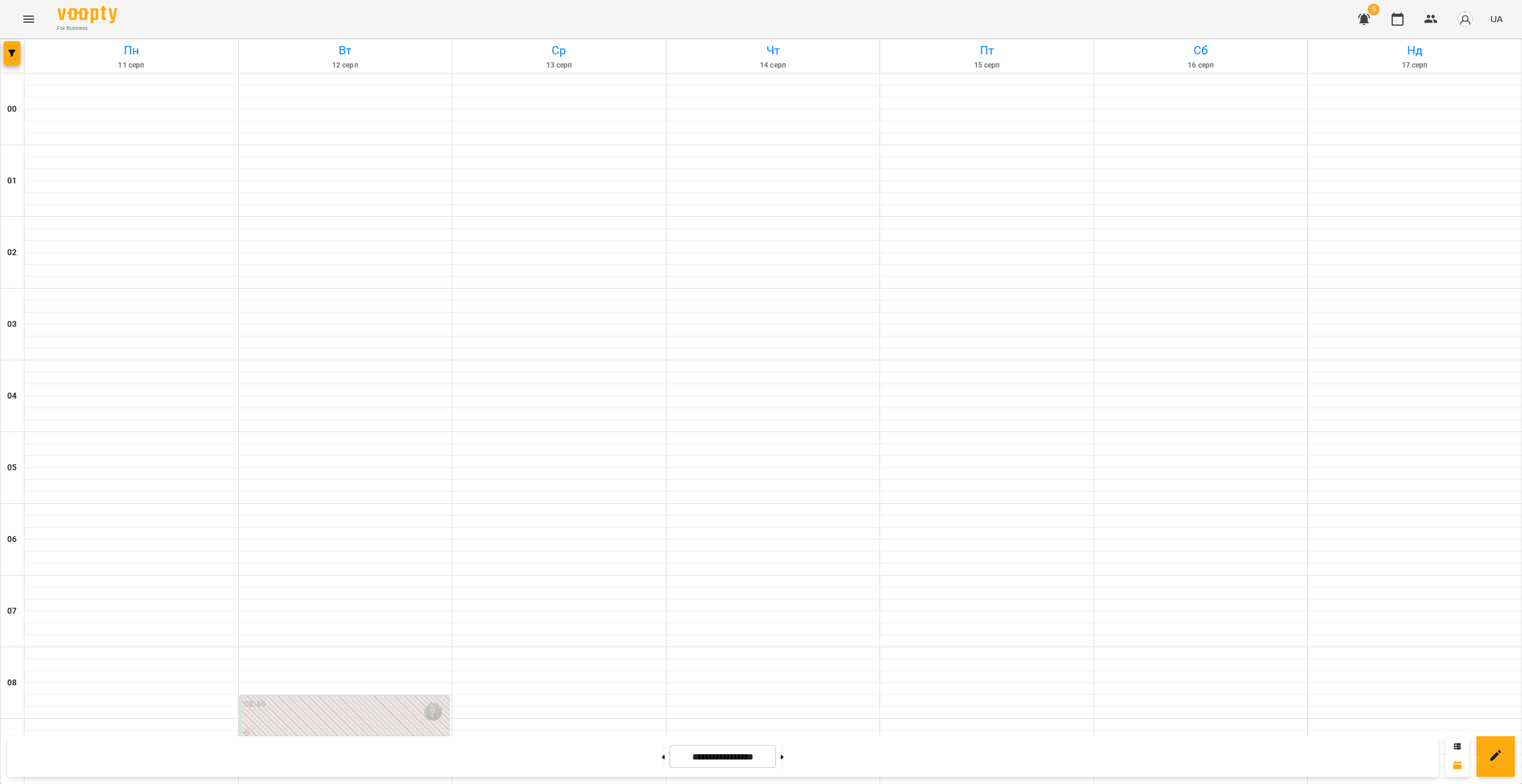
scroll to position [881, 0]
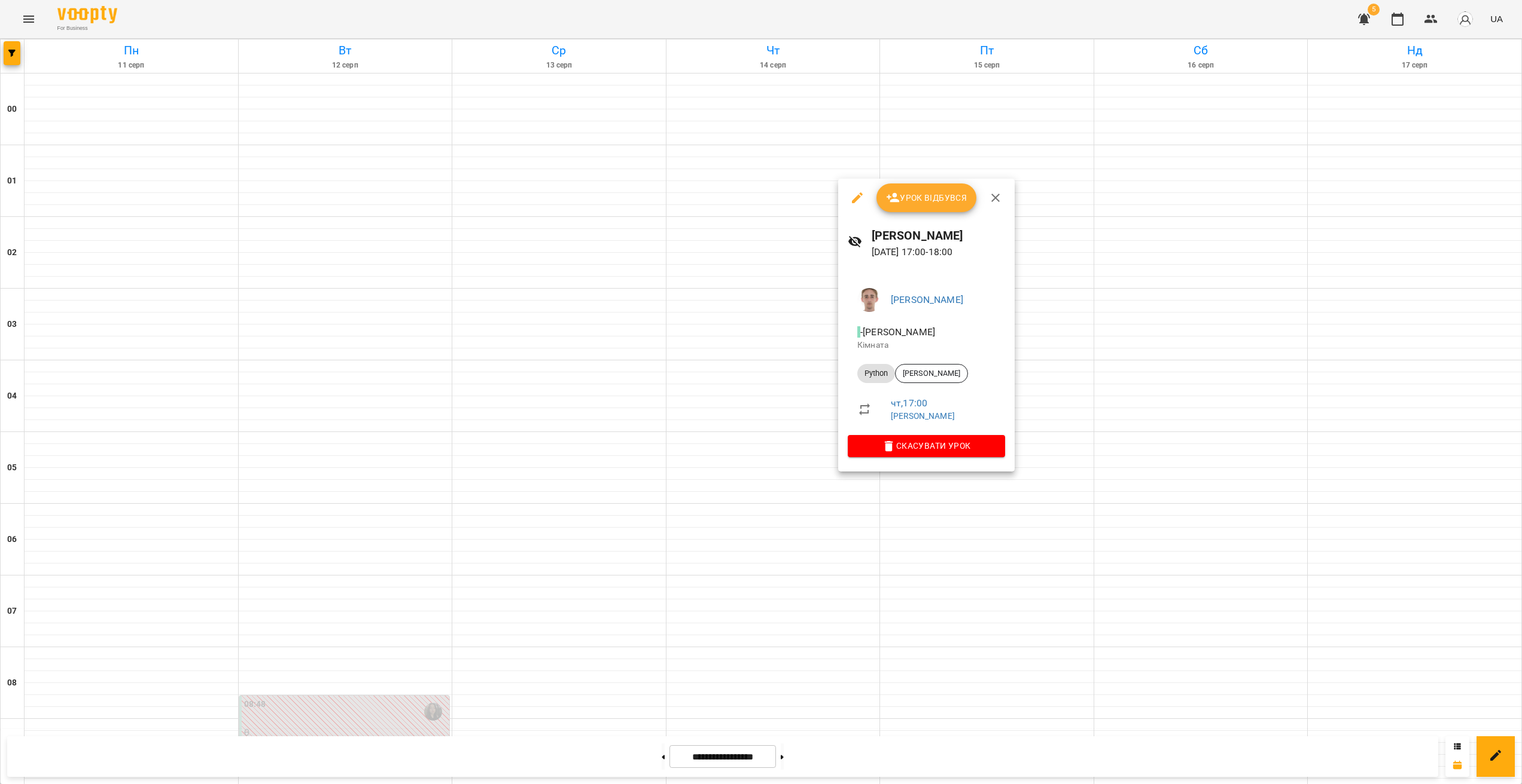
click at [894, 363] on li "Python [PERSON_NAME]" at bounding box center [926, 373] width 158 height 28
click at [894, 375] on span "[PERSON_NAME]" at bounding box center [931, 374] width 71 height 11
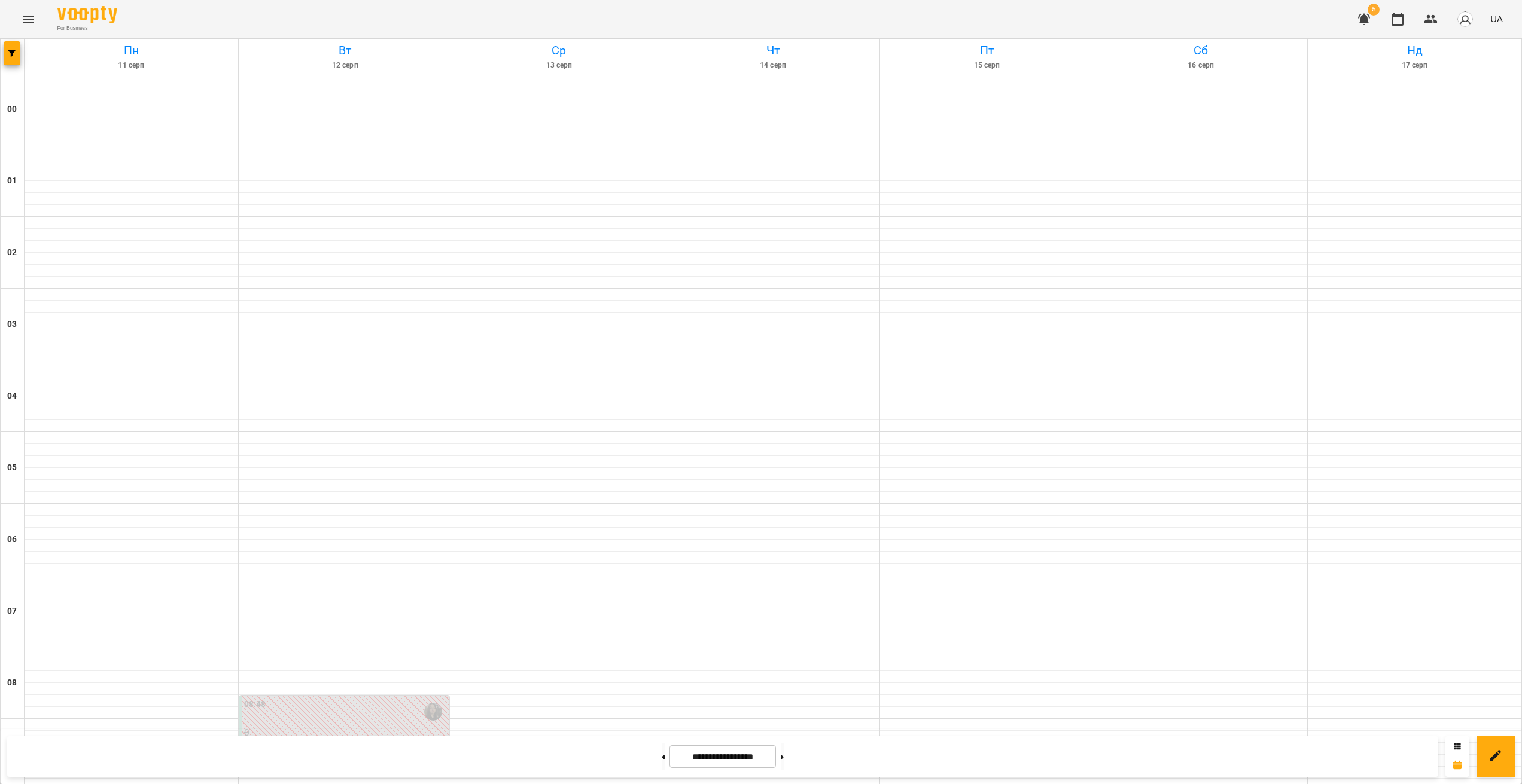
scroll to position [1017, 0]
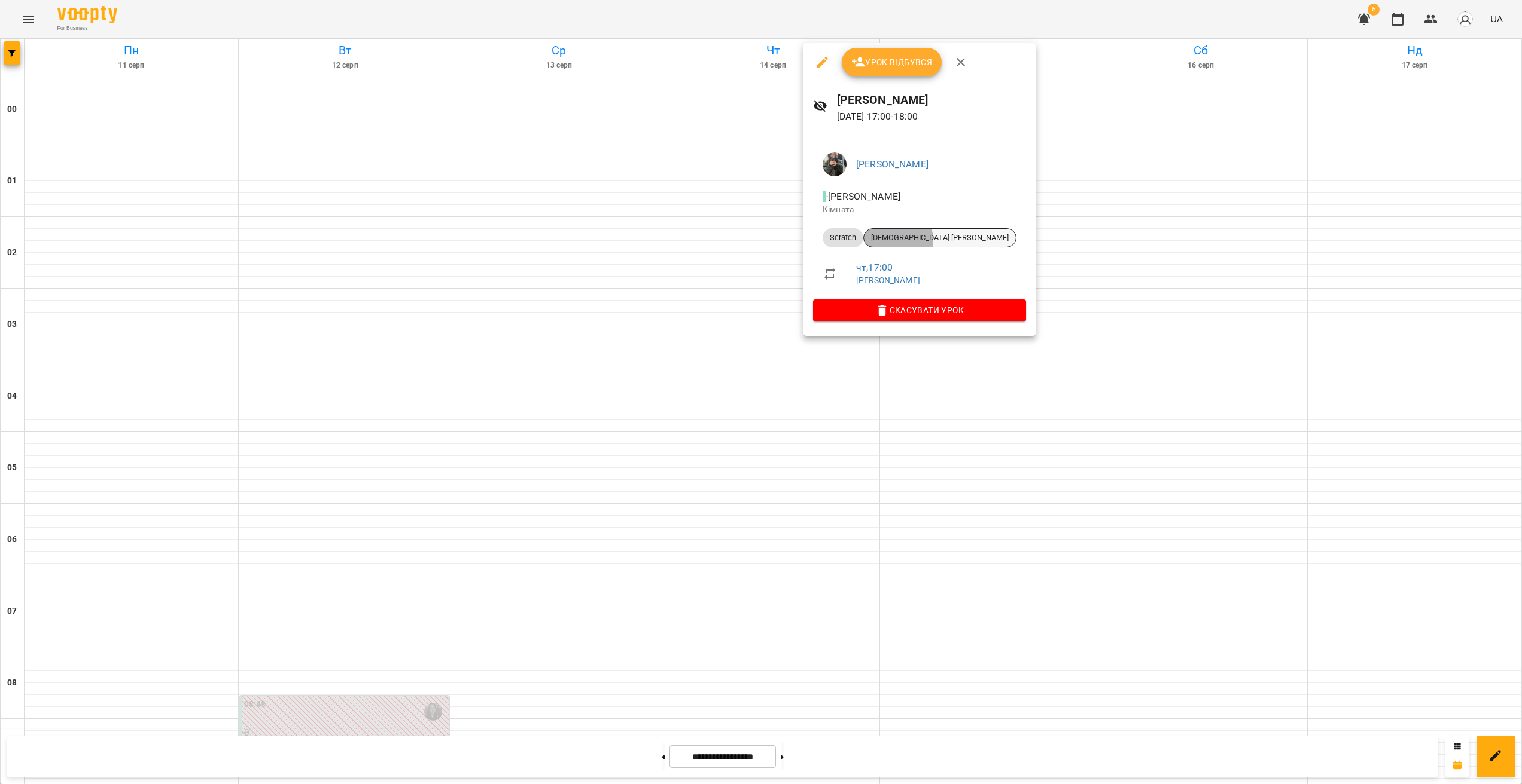
click at [894, 240] on span "[DEMOGRAPHIC_DATA] [PERSON_NAME]" at bounding box center [940, 238] width 152 height 11
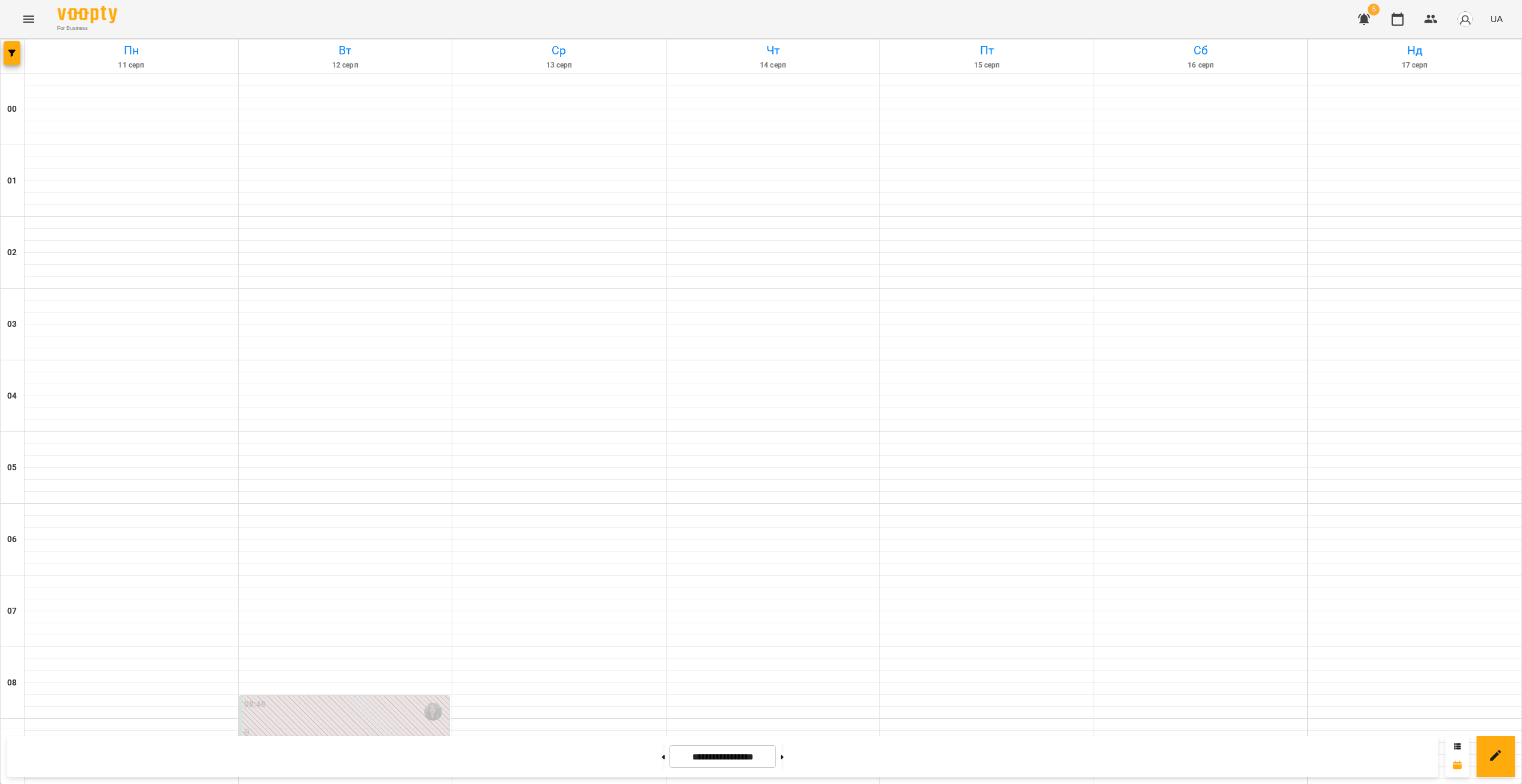
scroll to position [934, 0]
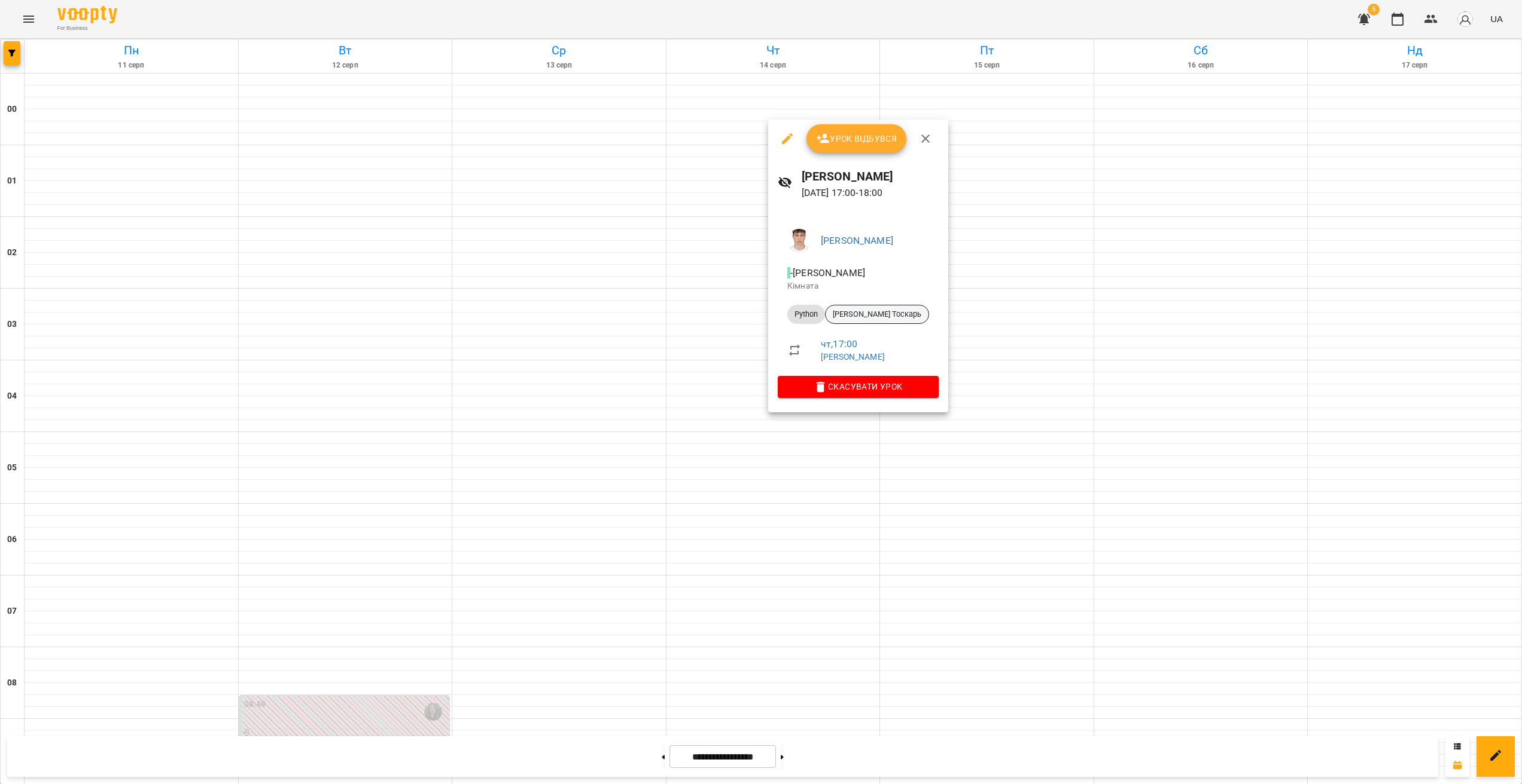
click at [864, 314] on span "[PERSON_NAME] Тоскарь" at bounding box center [877, 314] width 103 height 11
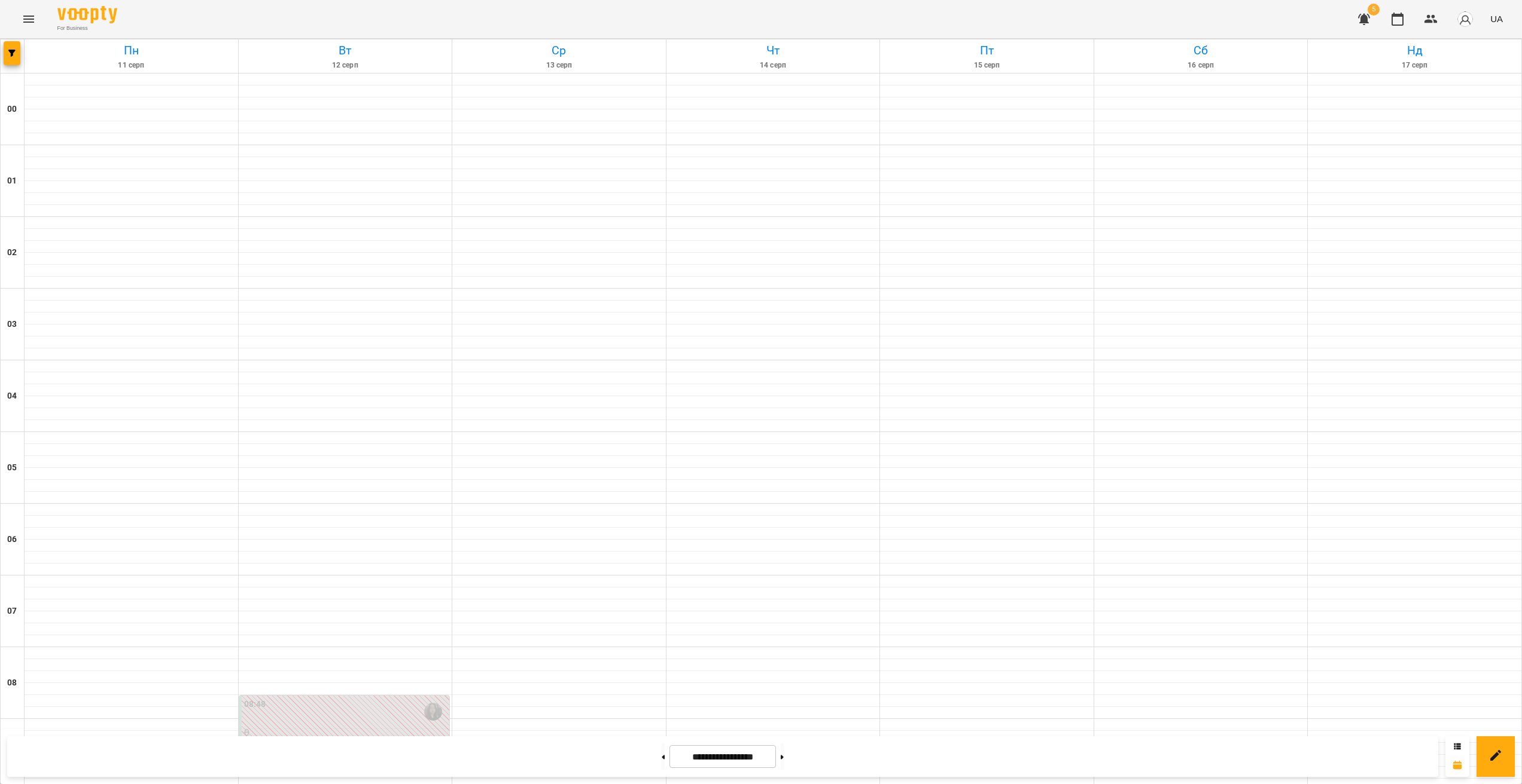
scroll to position [1064, 0]
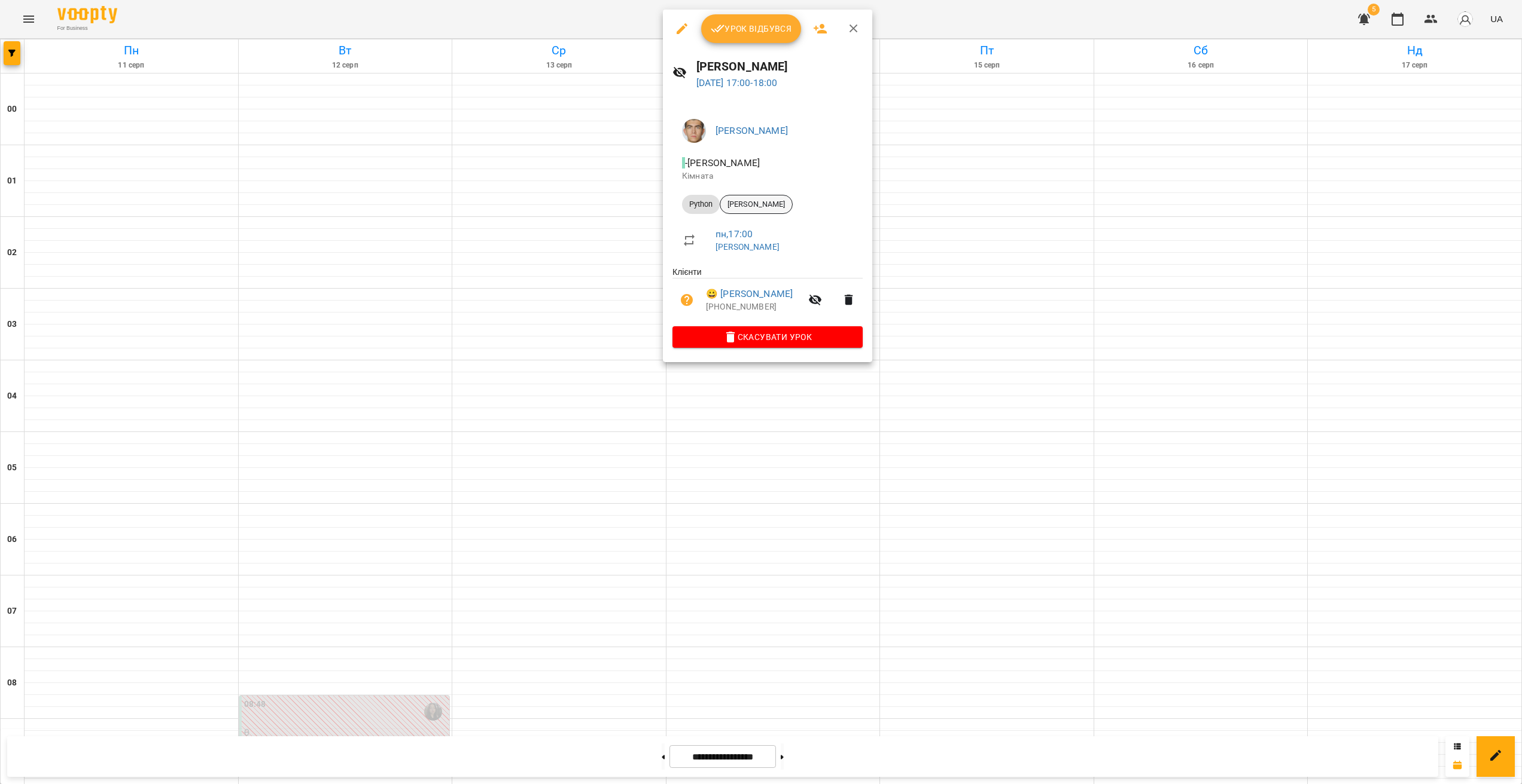
click at [766, 204] on span "[PERSON_NAME]" at bounding box center [756, 204] width 71 height 11
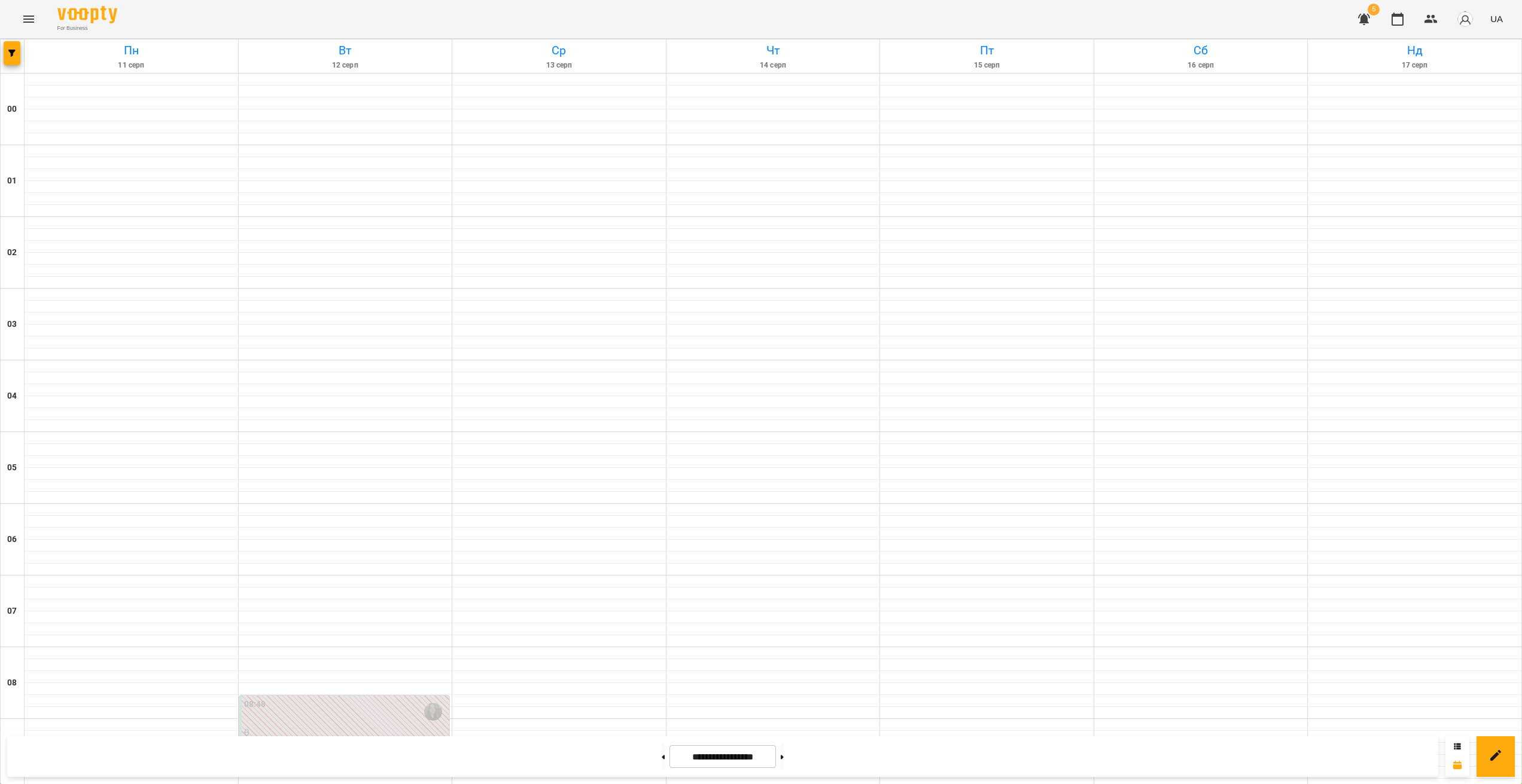
scroll to position [926, 0]
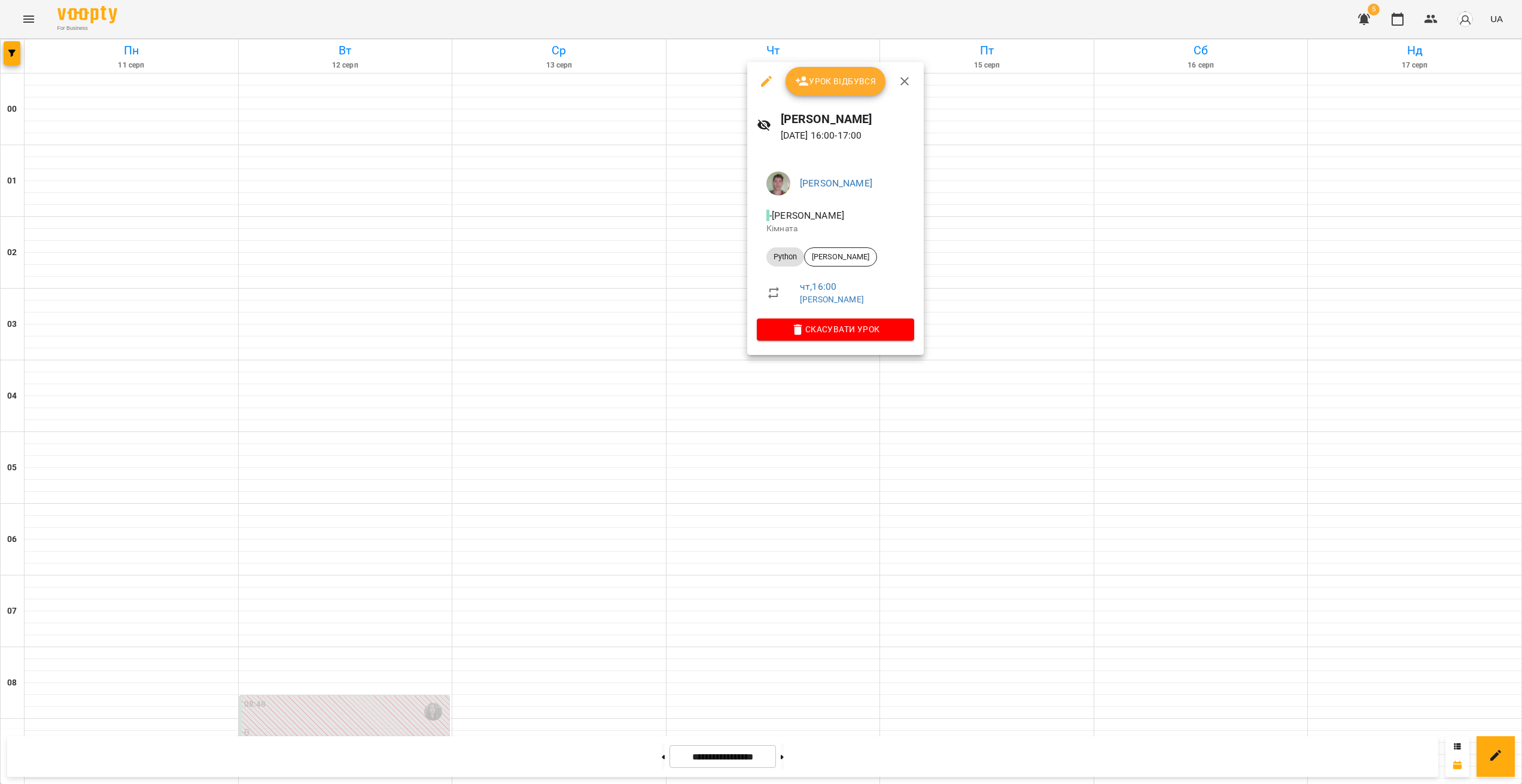
click at [800, 407] on div at bounding box center [761, 392] width 1522 height 784
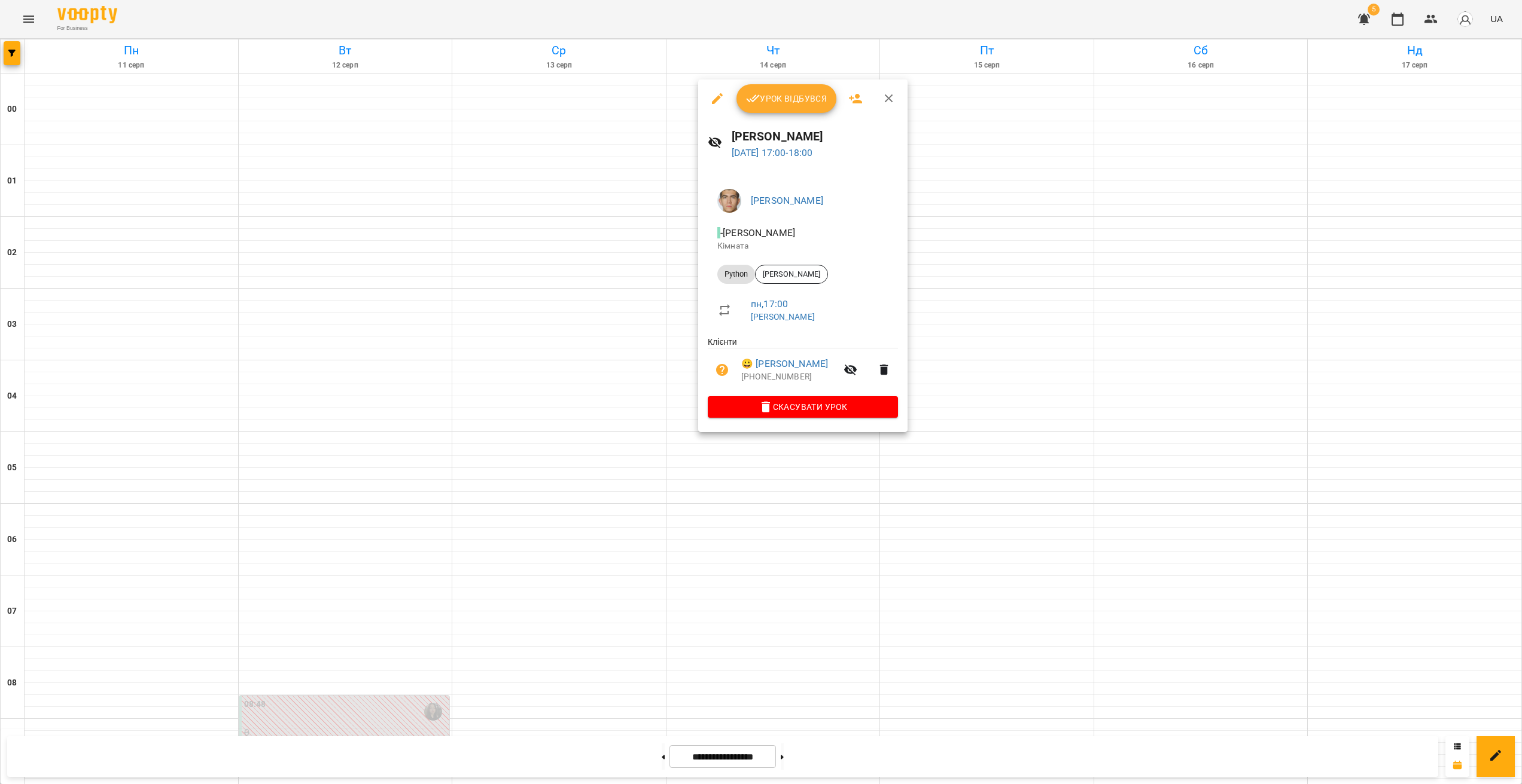
click at [741, 464] on div at bounding box center [761, 392] width 1522 height 784
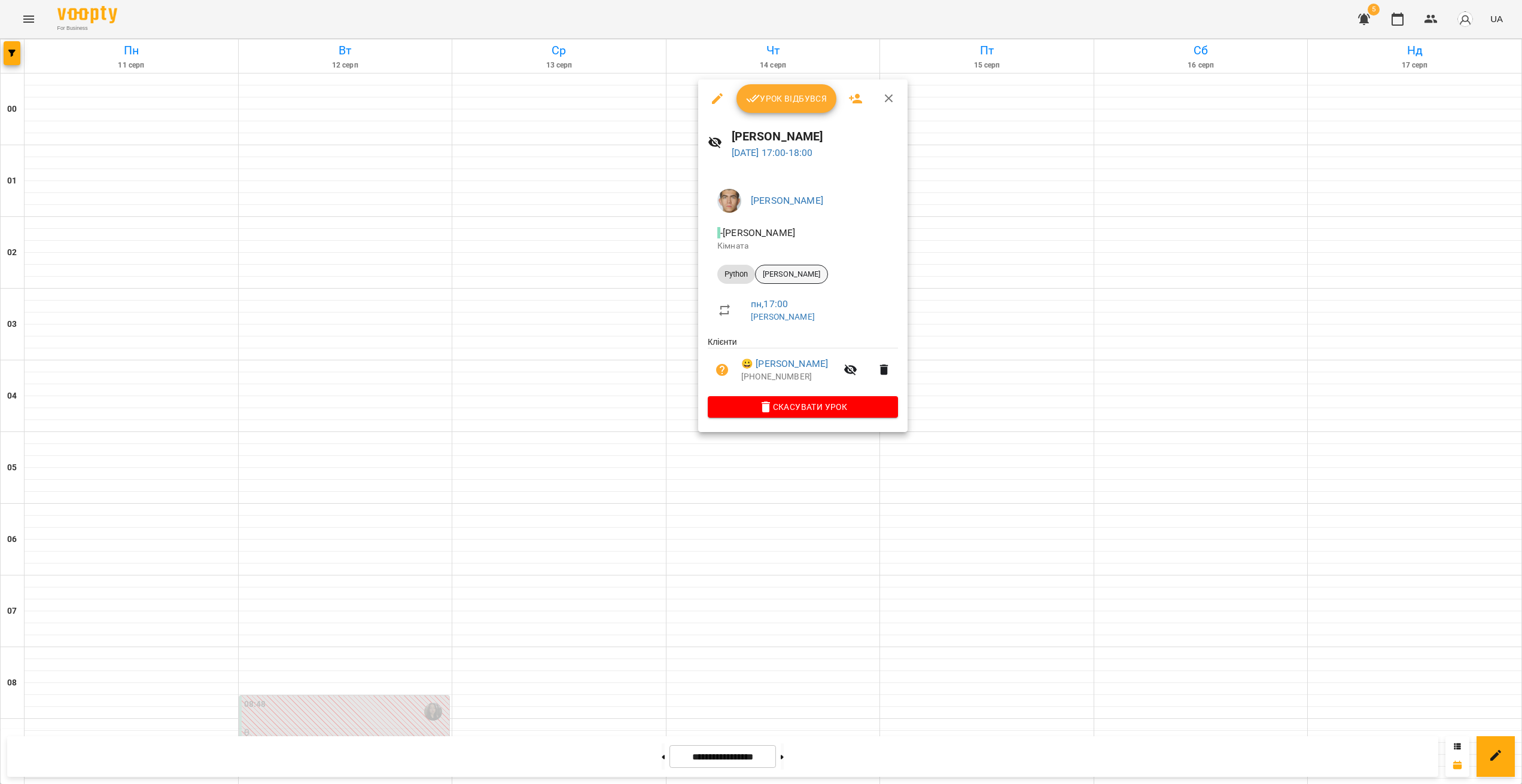
click at [802, 279] on span "[PERSON_NAME]" at bounding box center [791, 275] width 71 height 11
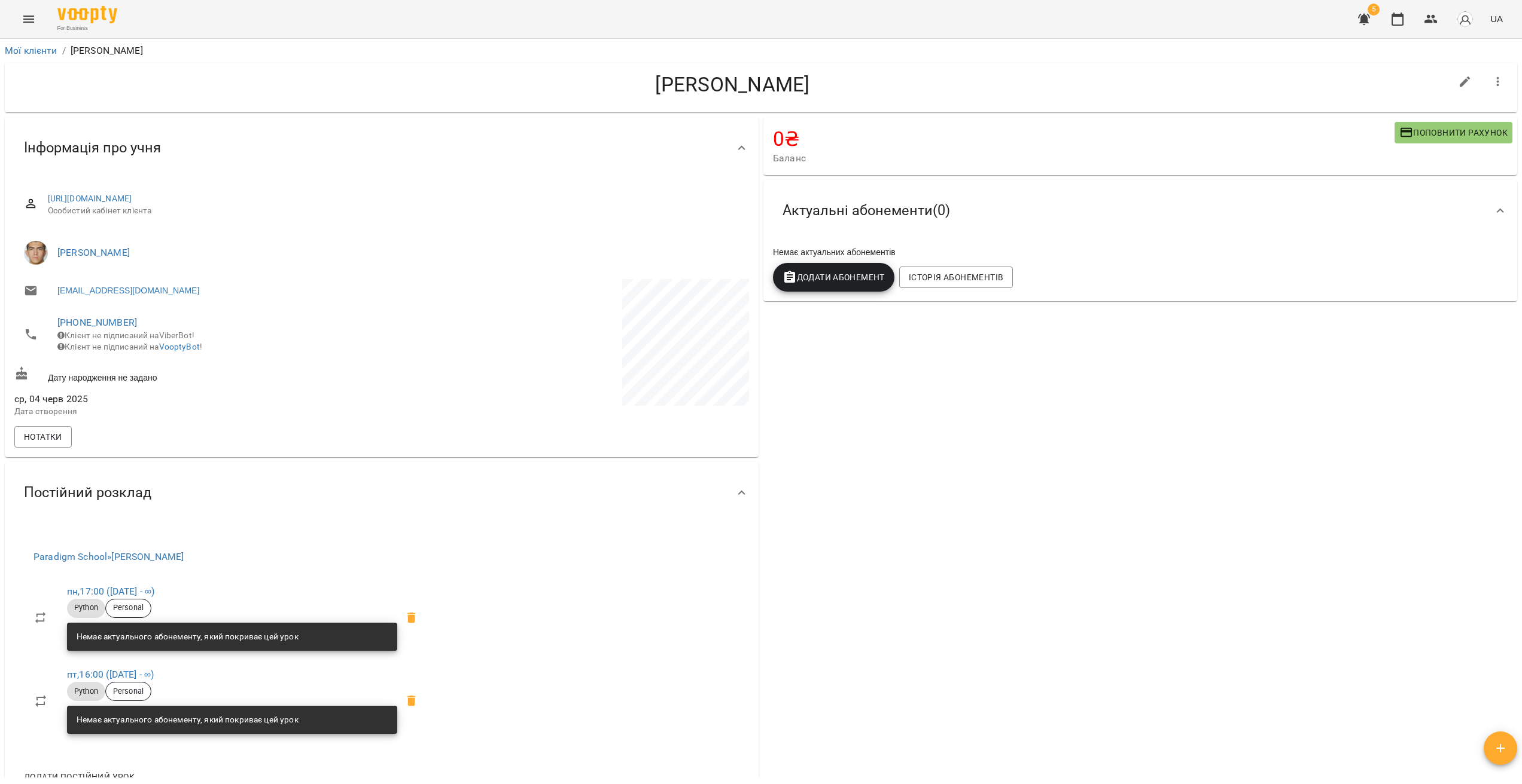
click at [719, 91] on h4 "[PERSON_NAME]" at bounding box center [732, 84] width 1436 height 25
click at [728, 93] on h4 "[PERSON_NAME]" at bounding box center [732, 84] width 1436 height 25
drag, startPoint x: 595, startPoint y: 93, endPoint x: 563, endPoint y: 112, distance: 37.2
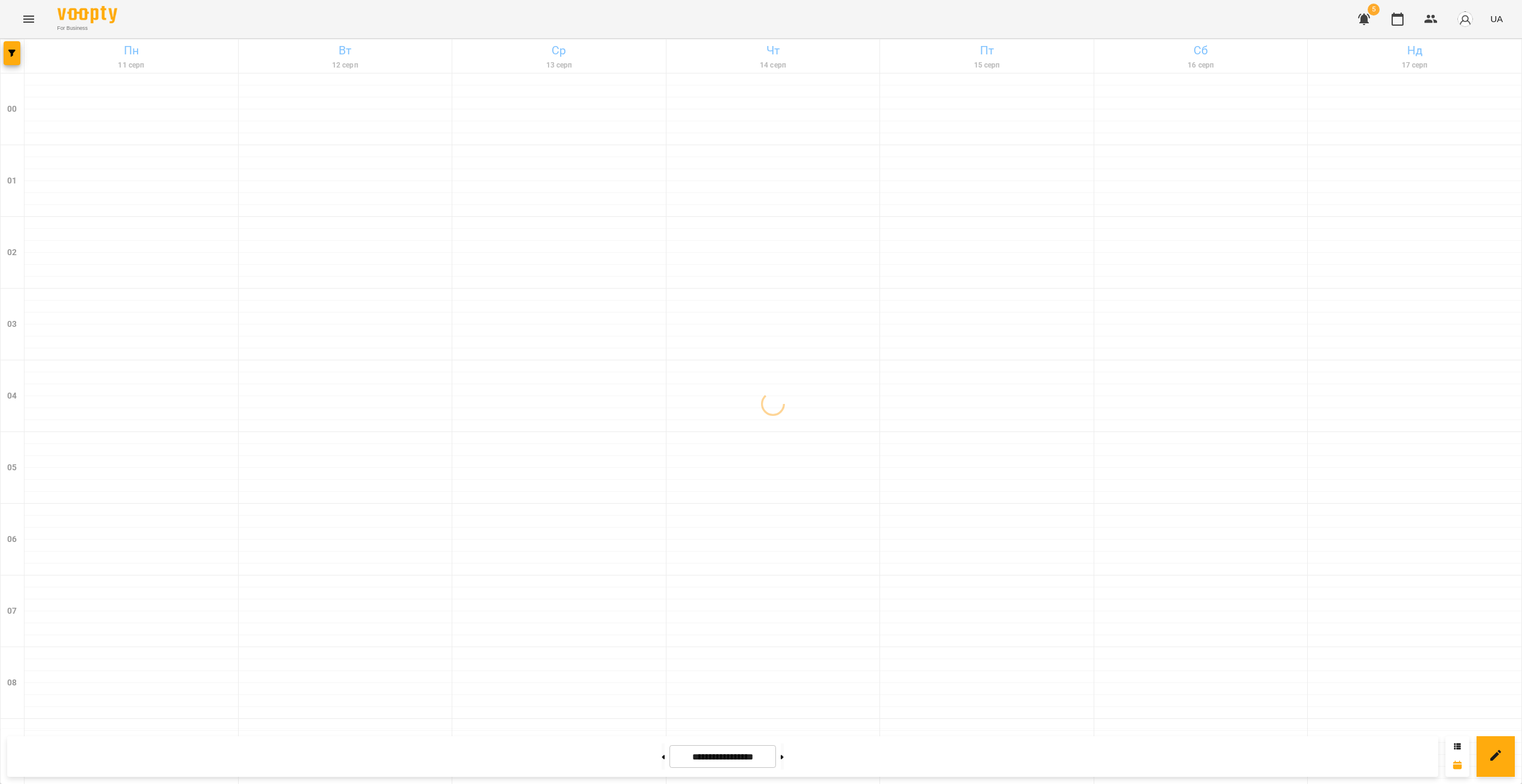
scroll to position [1064, 0]
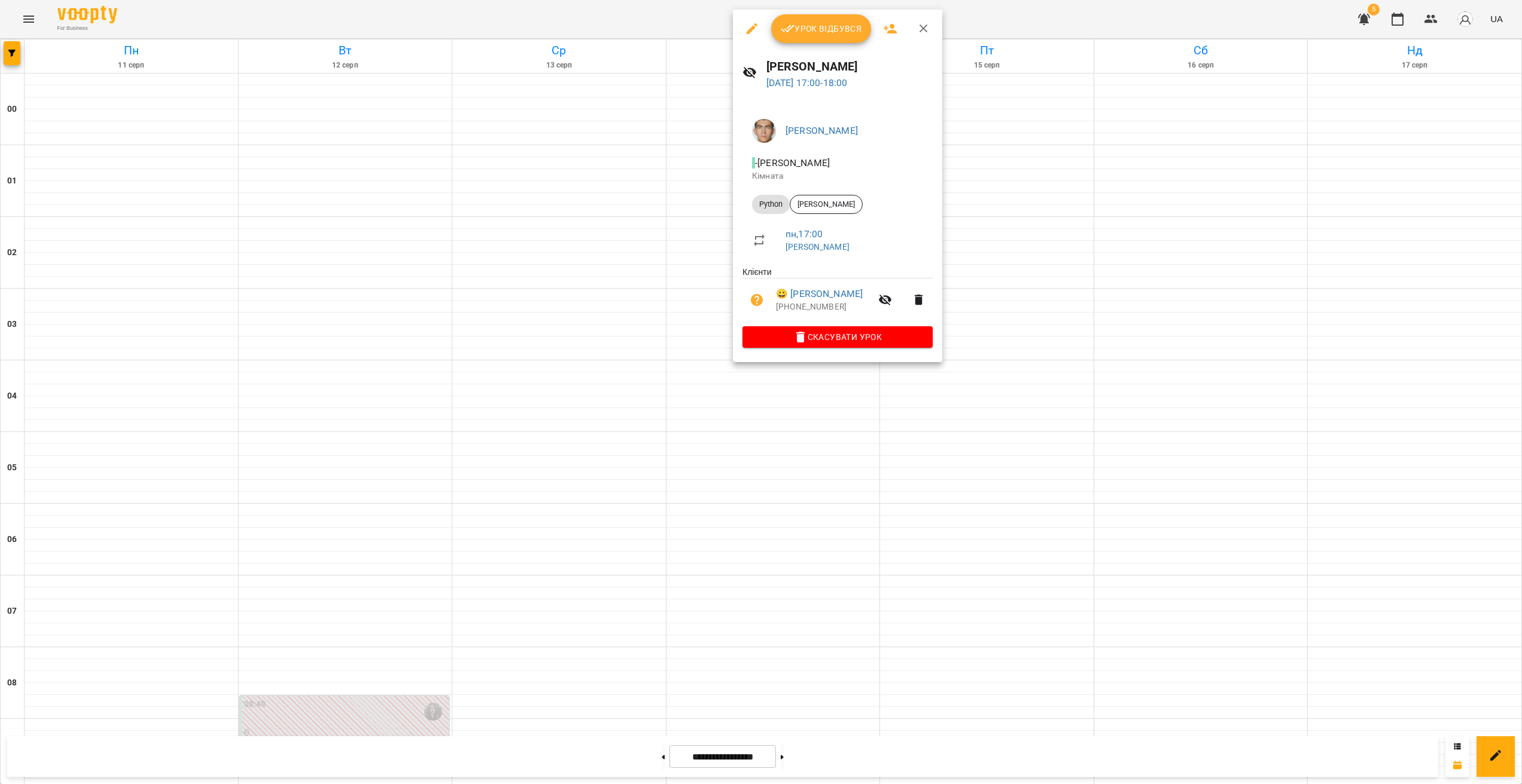
click at [854, 420] on div at bounding box center [761, 392] width 1522 height 784
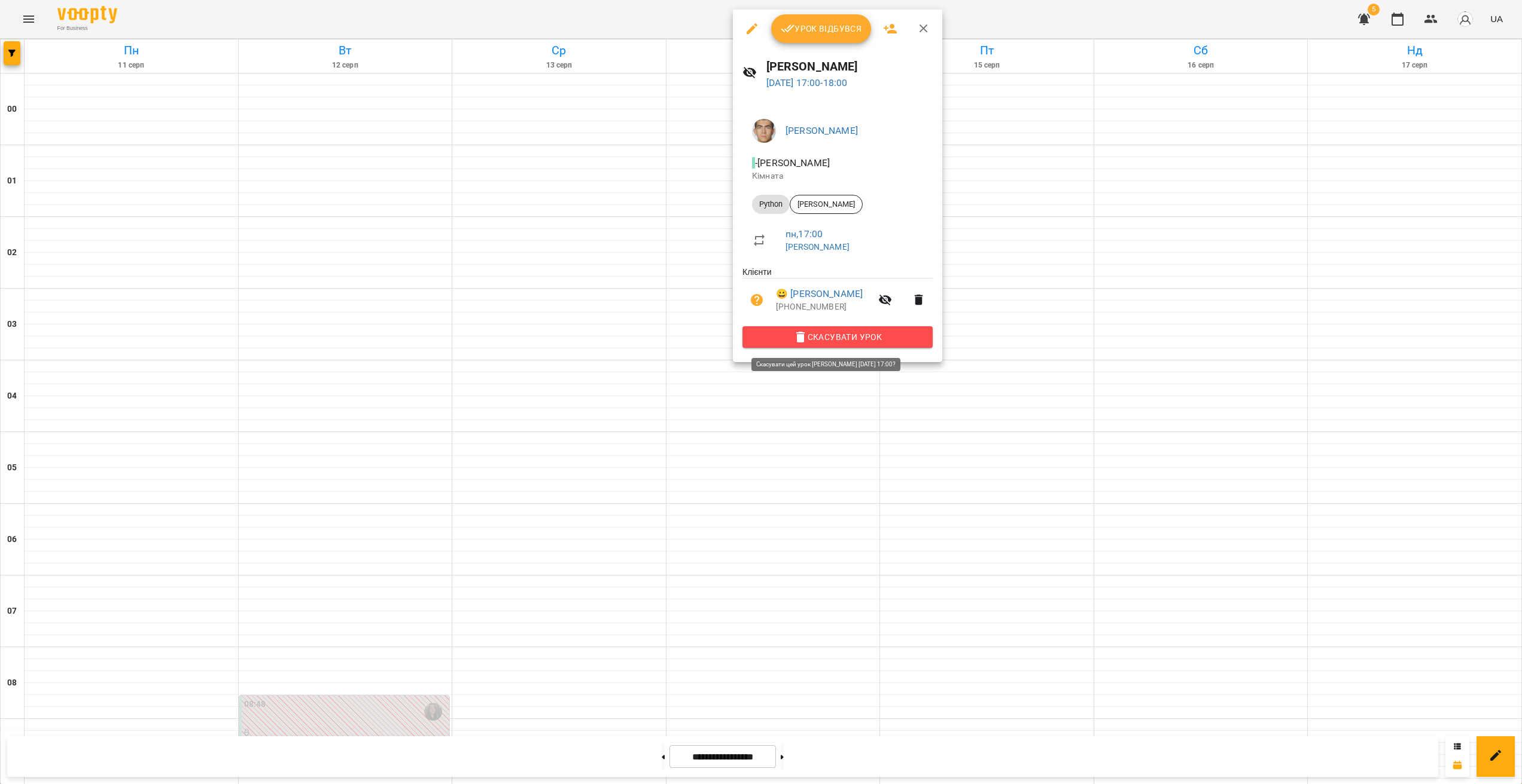
click at [831, 341] on span "Скасувати Урок" at bounding box center [837, 337] width 171 height 15
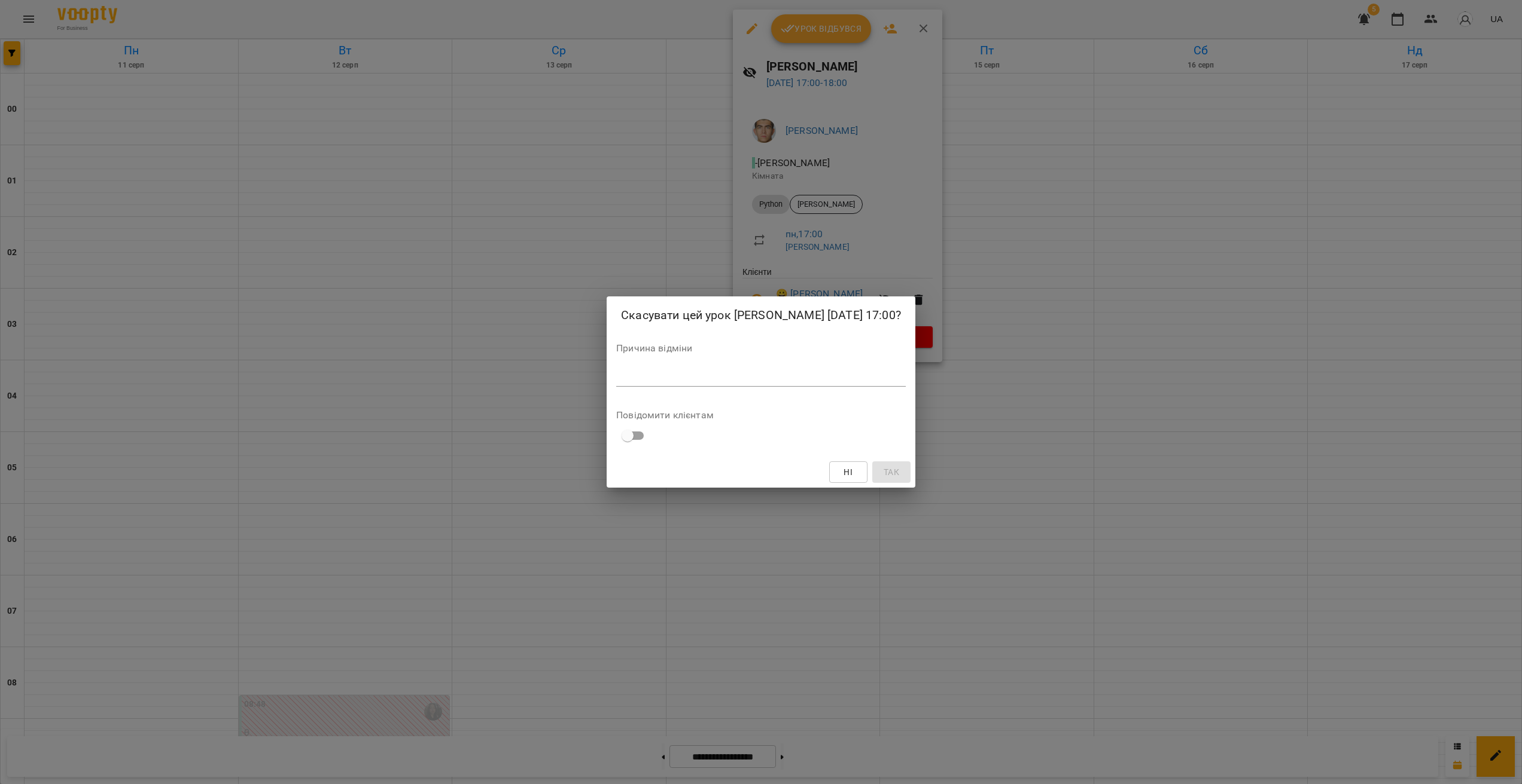
click at [753, 383] on textarea at bounding box center [761, 376] width 290 height 11
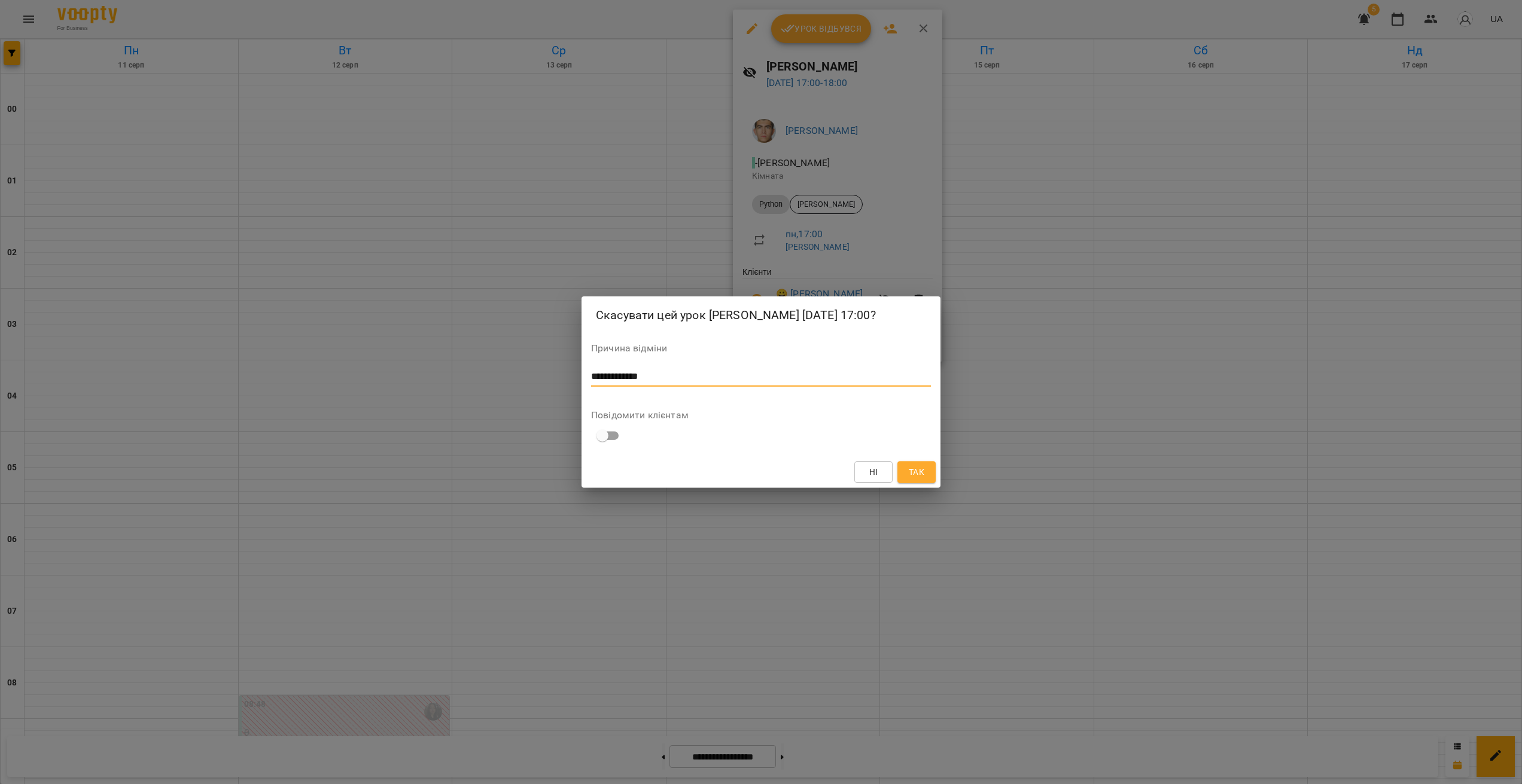
type textarea "**********"
click at [894, 474] on div "Ні Так" at bounding box center [761, 473] width 359 height 31
click at [894, 474] on span "Так" at bounding box center [915, 473] width 16 height 15
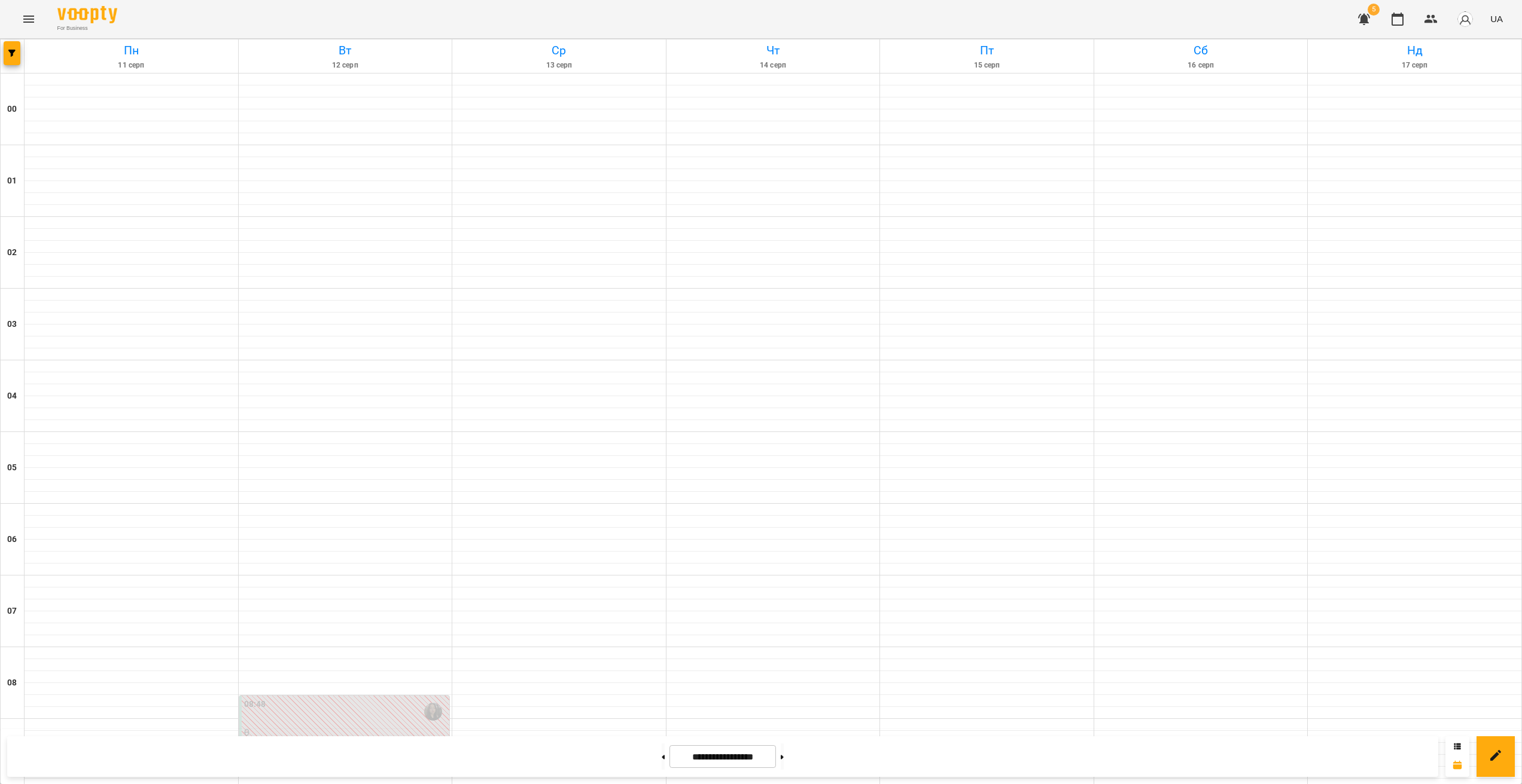
scroll to position [967, 0]
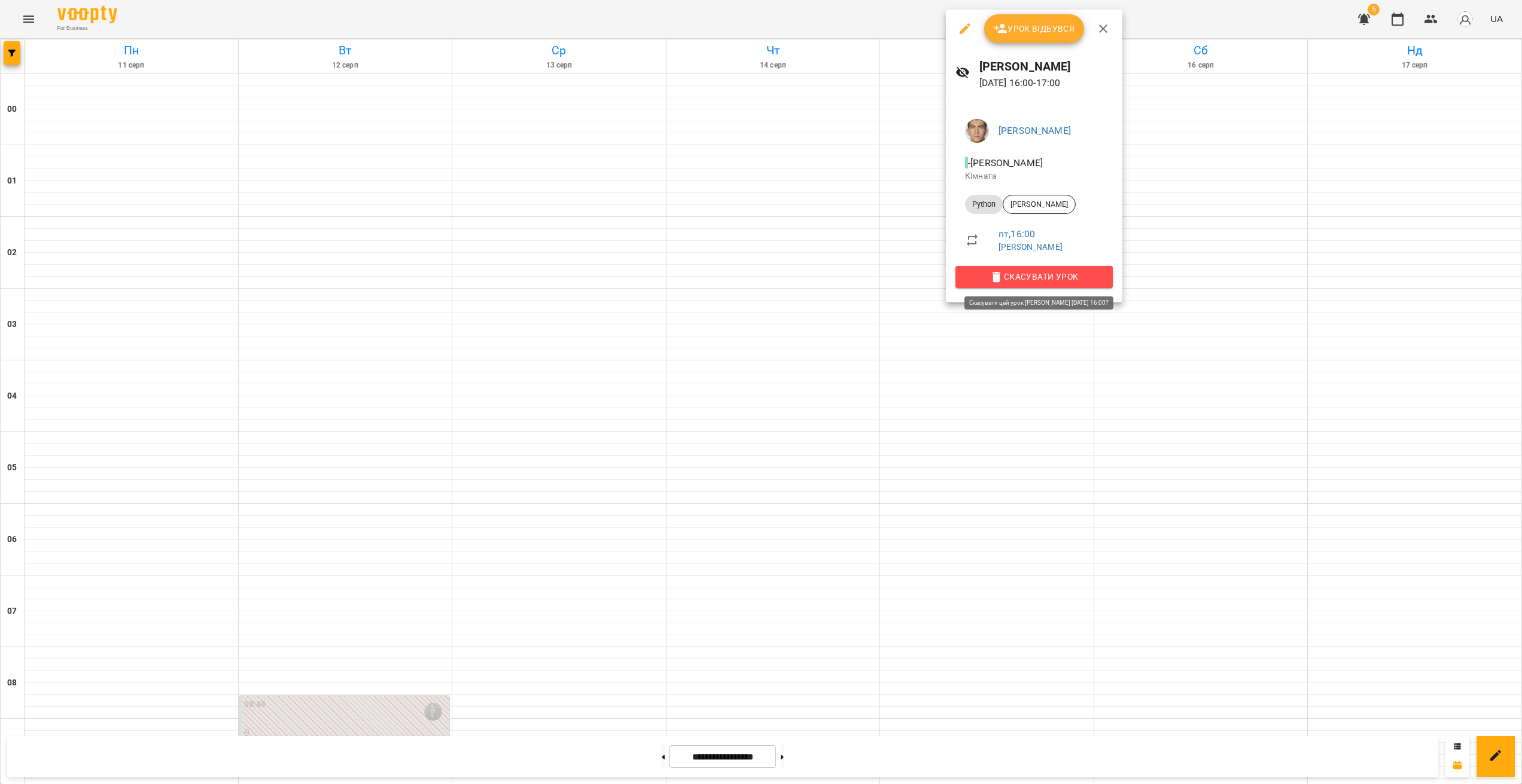
click at [894, 278] on icon "button" at bounding box center [996, 278] width 8 height 11
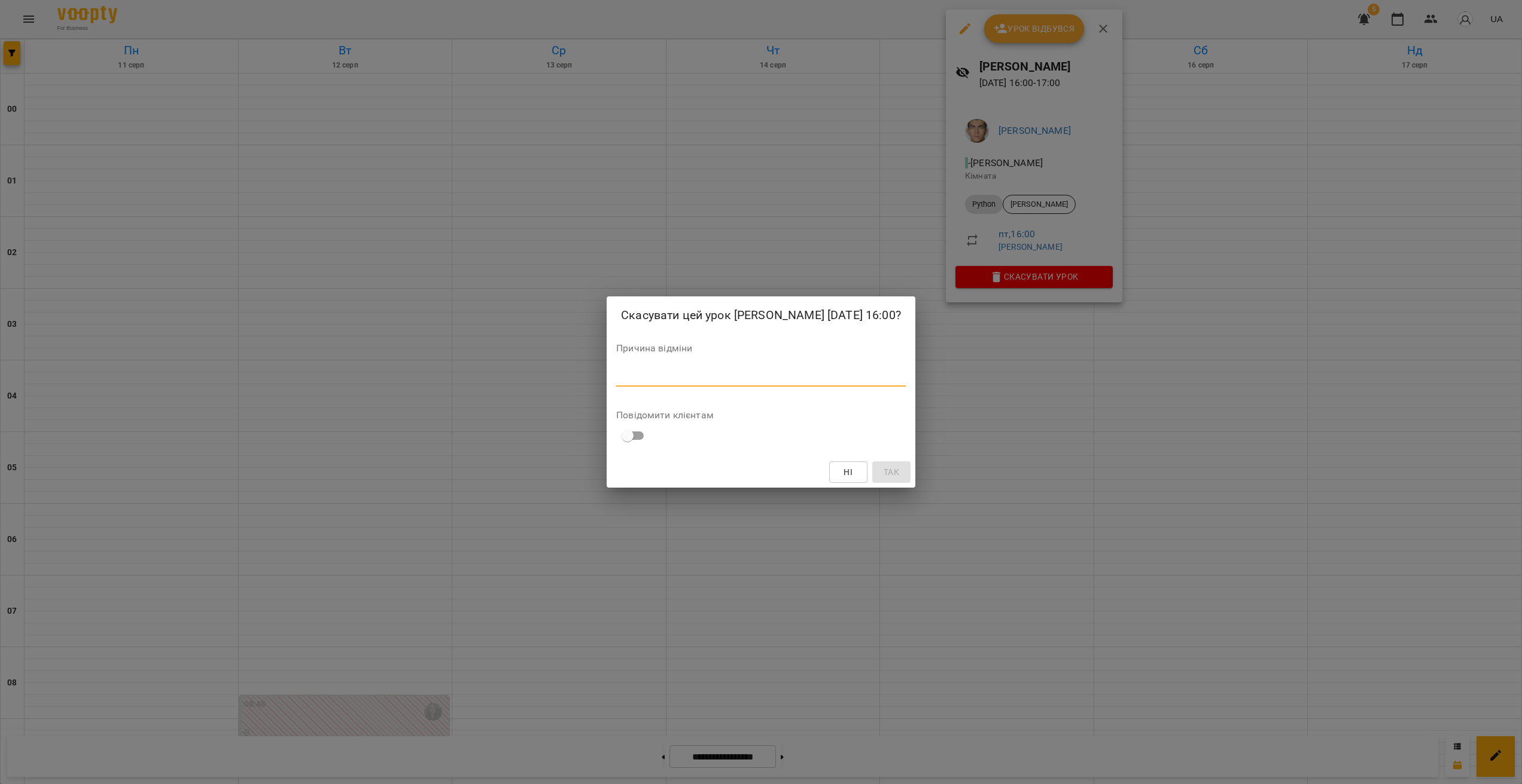
click at [728, 383] on textarea at bounding box center [761, 376] width 290 height 11
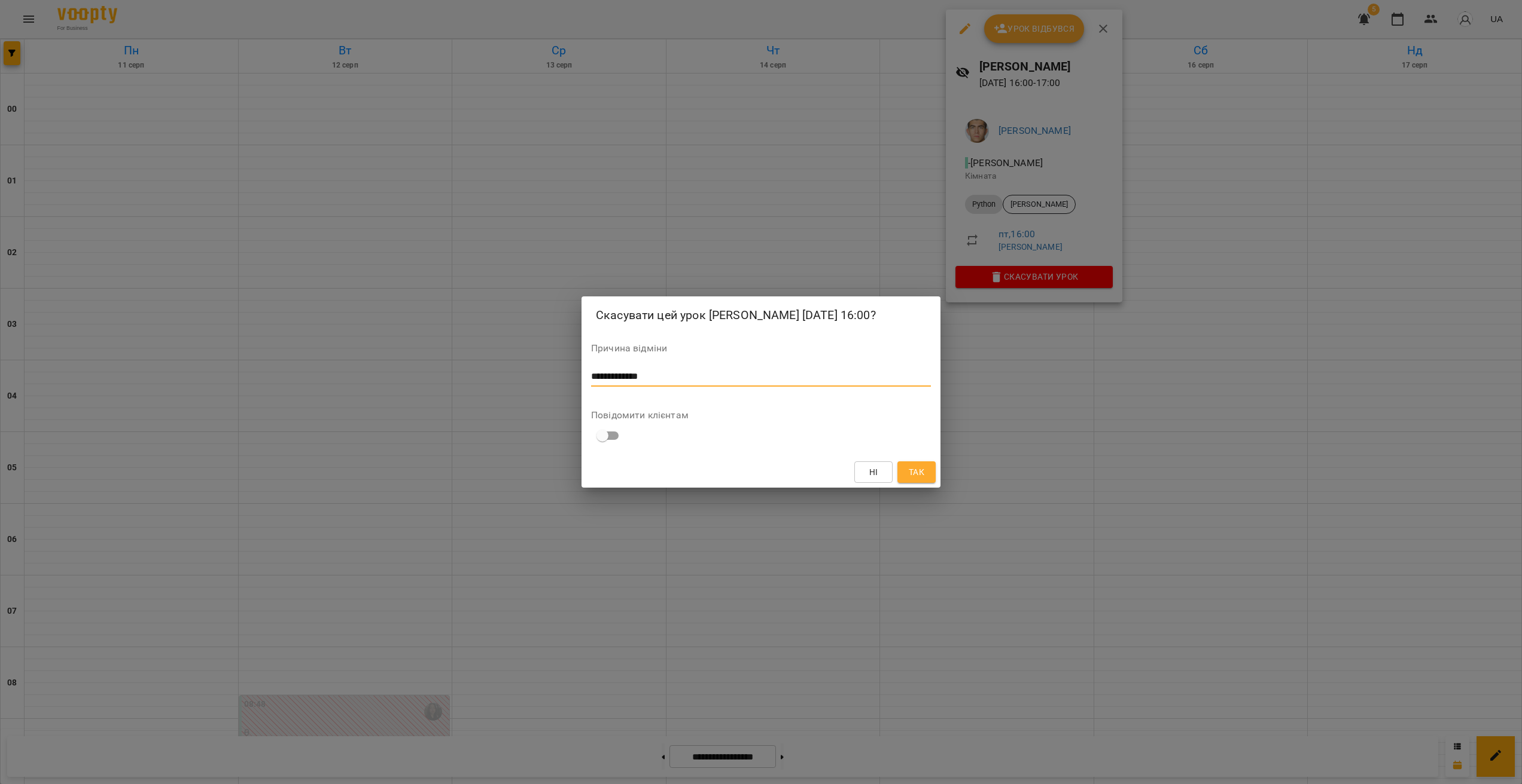
type textarea "**********"
click at [894, 474] on span "Так" at bounding box center [915, 473] width 16 height 15
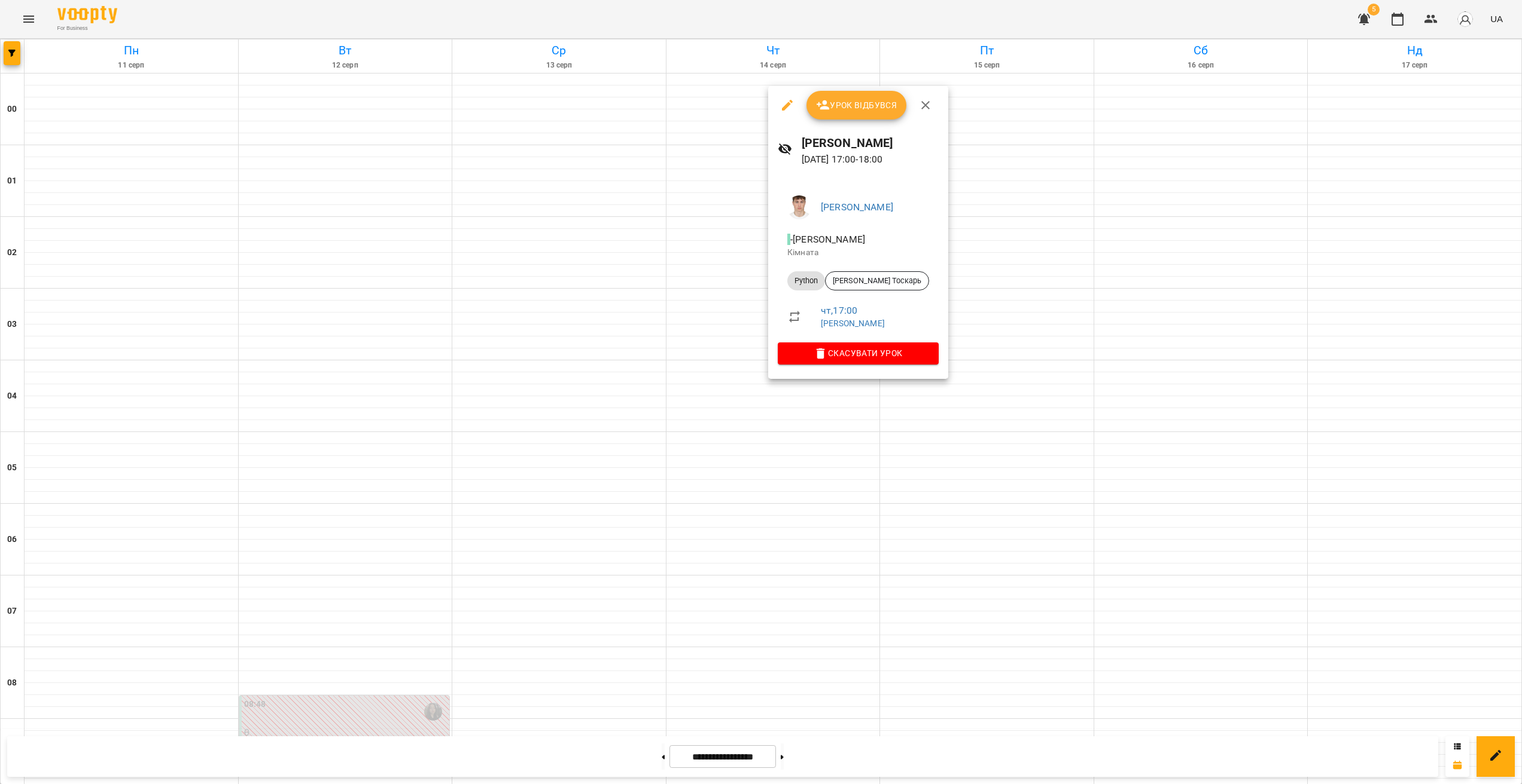
click at [764, 474] on div at bounding box center [761, 392] width 1522 height 784
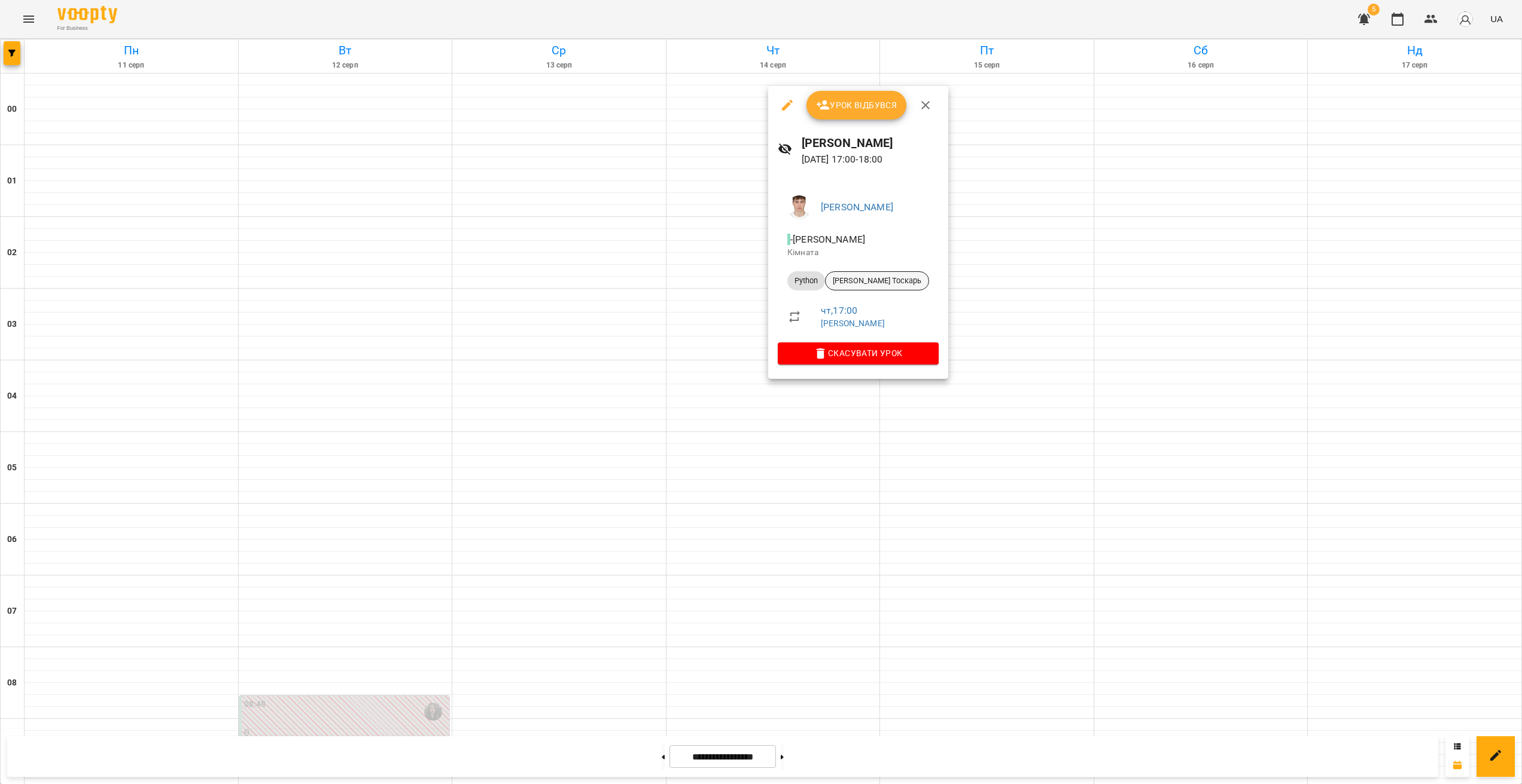
drag, startPoint x: 855, startPoint y: 267, endPoint x: 853, endPoint y: 278, distance: 11.2
click at [854, 267] on li "[PERSON_NAME] Тоскарь" at bounding box center [859, 280] width 161 height 28
click at [853, 278] on span "[PERSON_NAME] Тоскарь" at bounding box center [877, 281] width 103 height 11
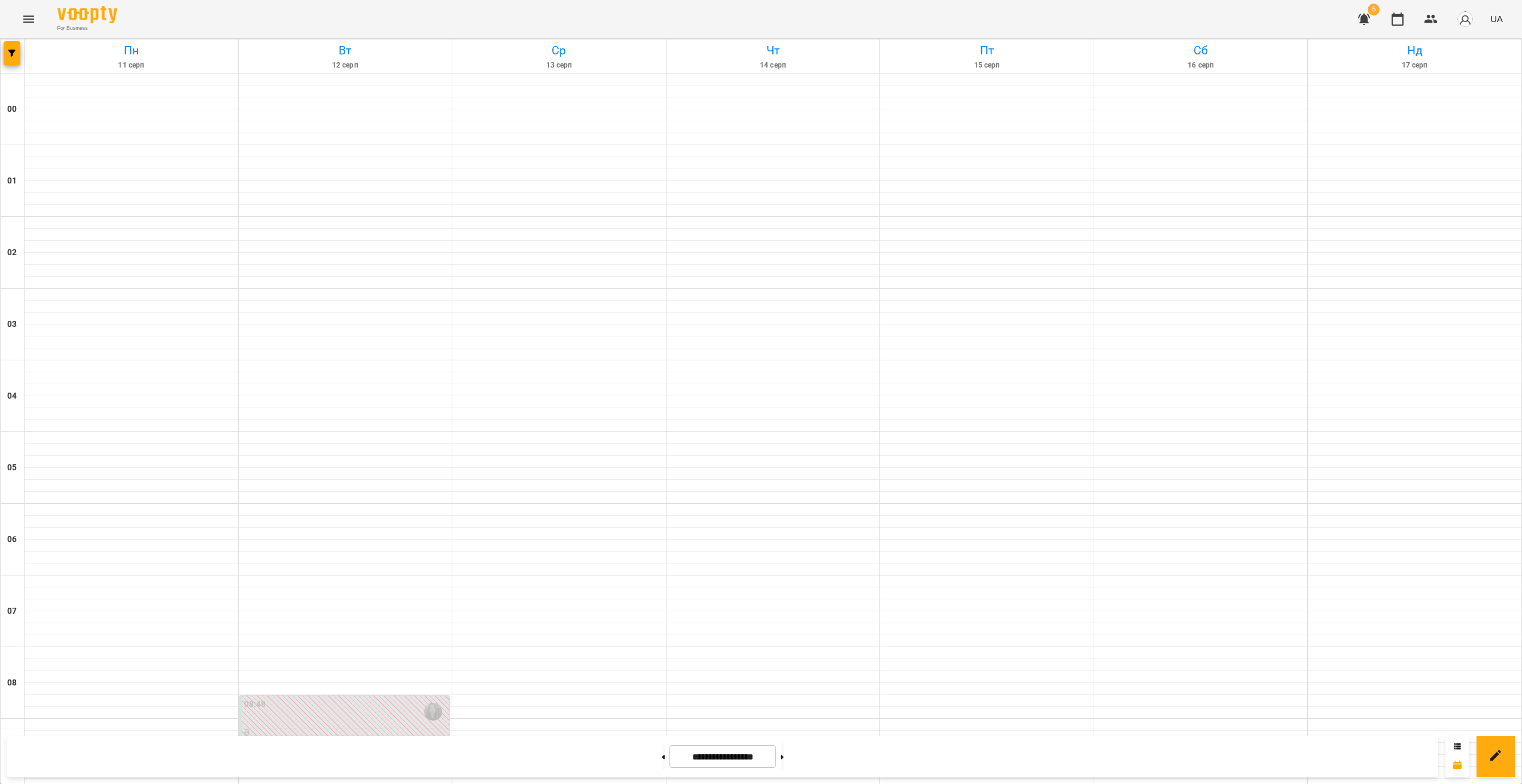
scroll to position [972, 0]
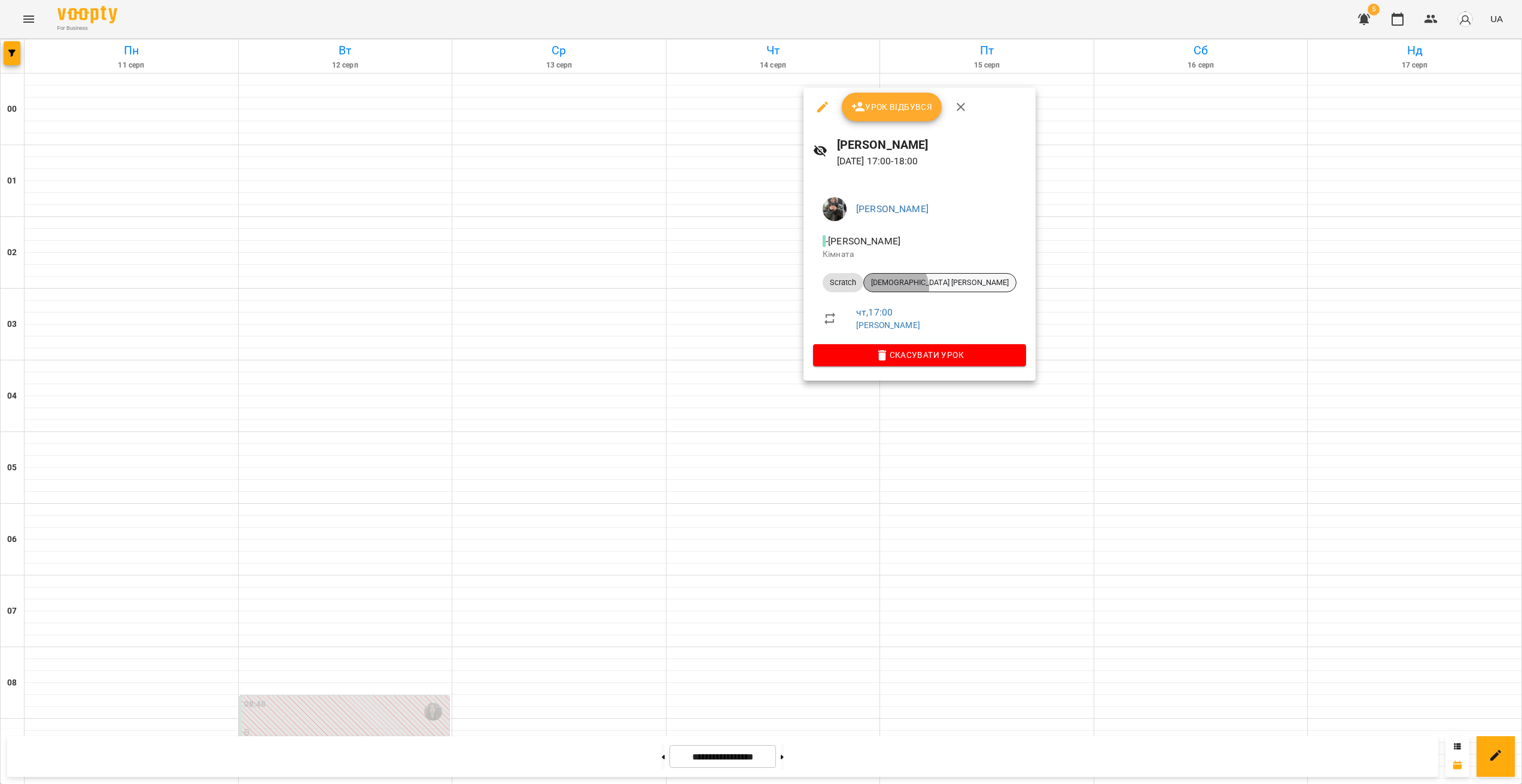
click at [892, 289] on div "[DEMOGRAPHIC_DATA] [PERSON_NAME]" at bounding box center [939, 282] width 153 height 19
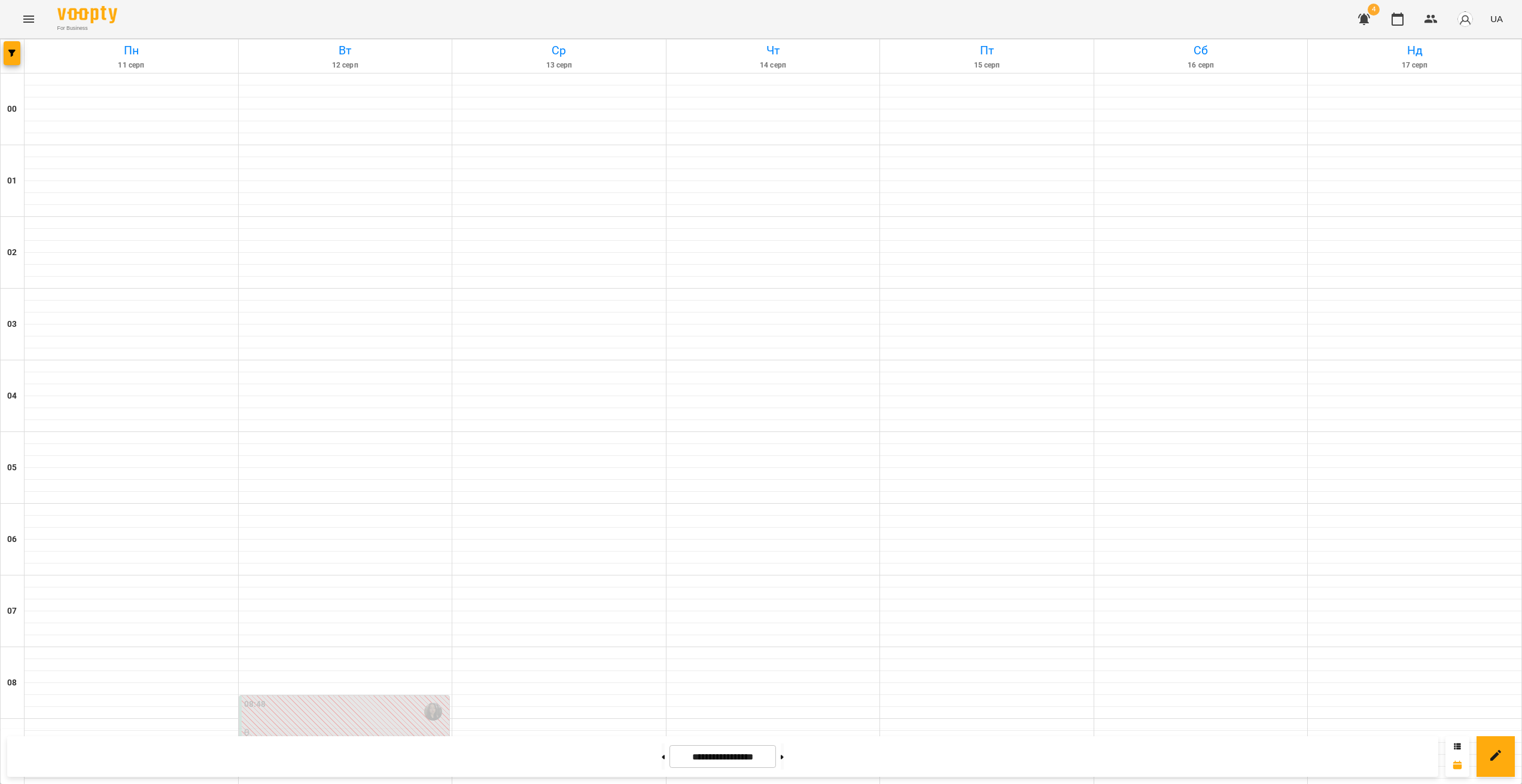
scroll to position [1012, 0]
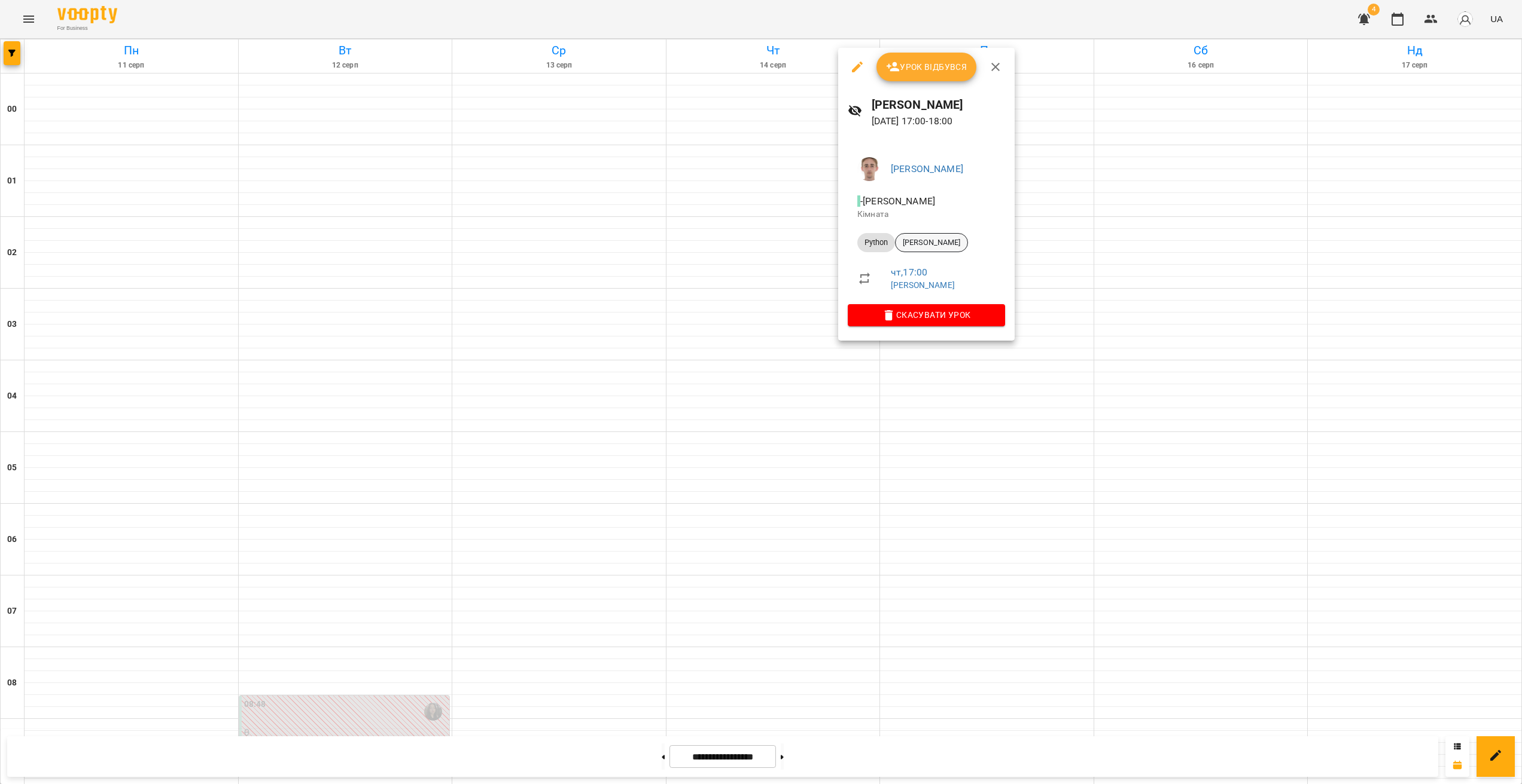
click at [894, 246] on span "[PERSON_NAME]" at bounding box center [931, 243] width 71 height 11
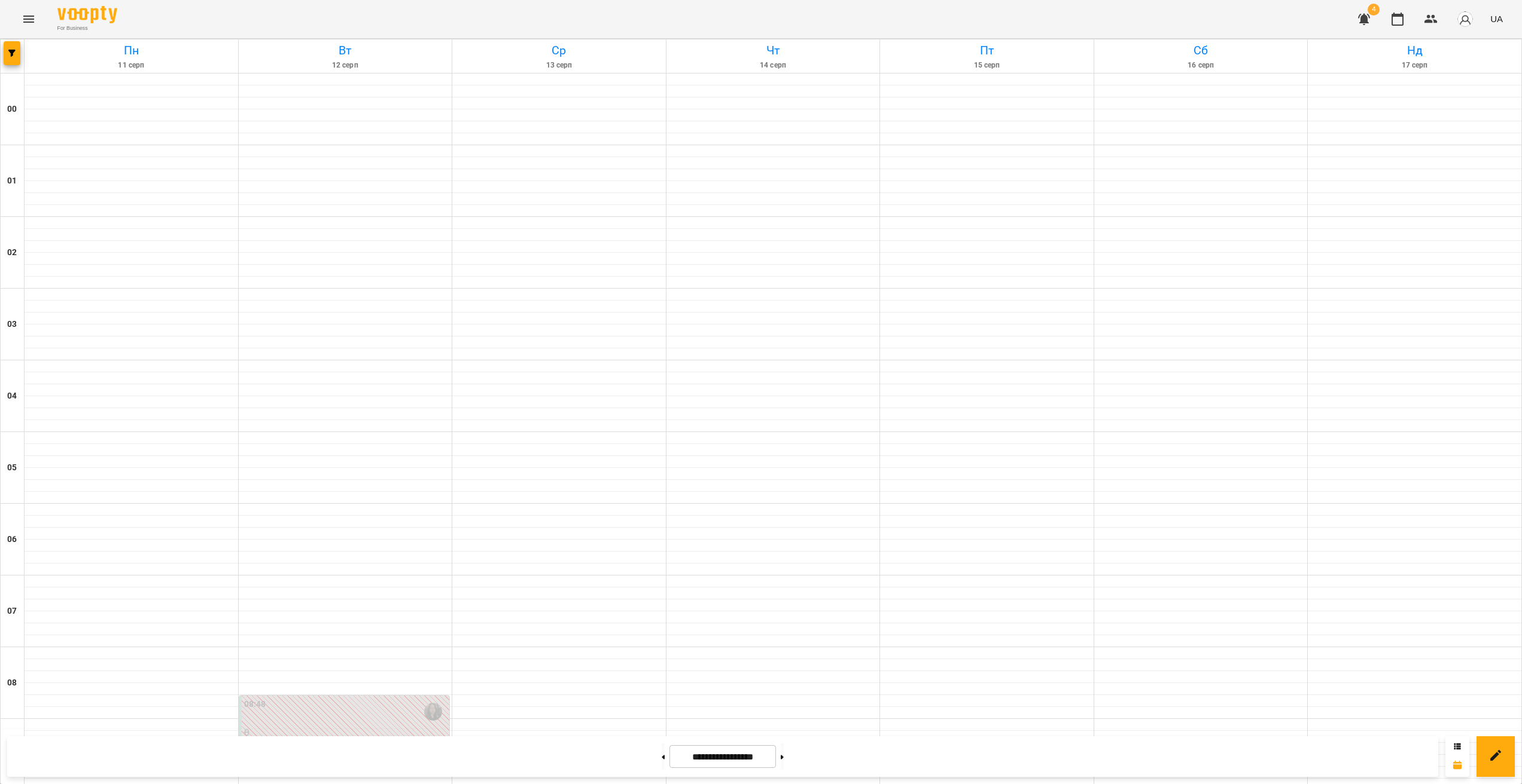
scroll to position [1064, 0]
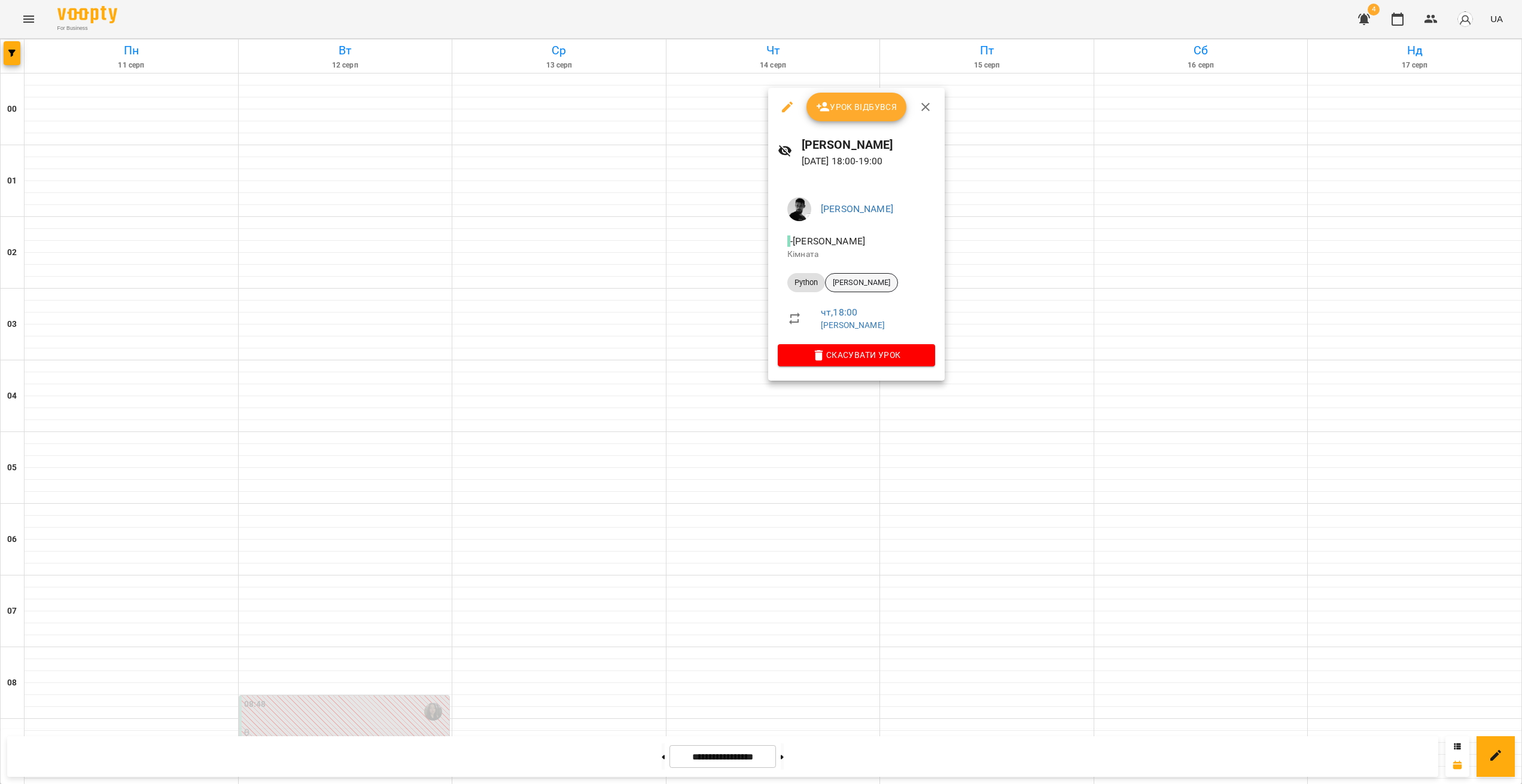
drag, startPoint x: 850, startPoint y: 269, endPoint x: 855, endPoint y: 282, distance: 13.9
click at [851, 271] on li "Python [PERSON_NAME]" at bounding box center [857, 282] width 158 height 28
click at [856, 282] on span "[PERSON_NAME]" at bounding box center [861, 283] width 71 height 11
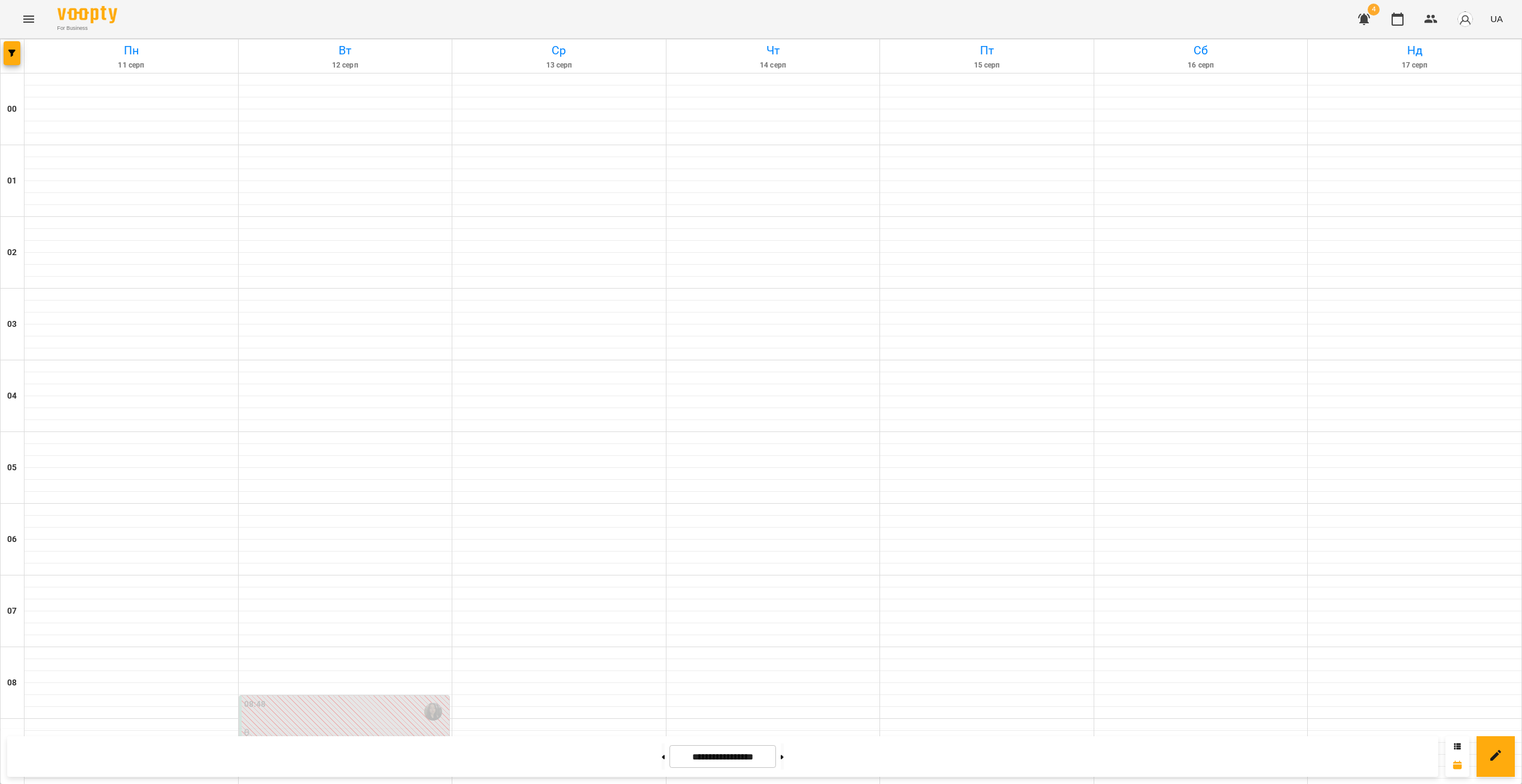
scroll to position [1064, 0]
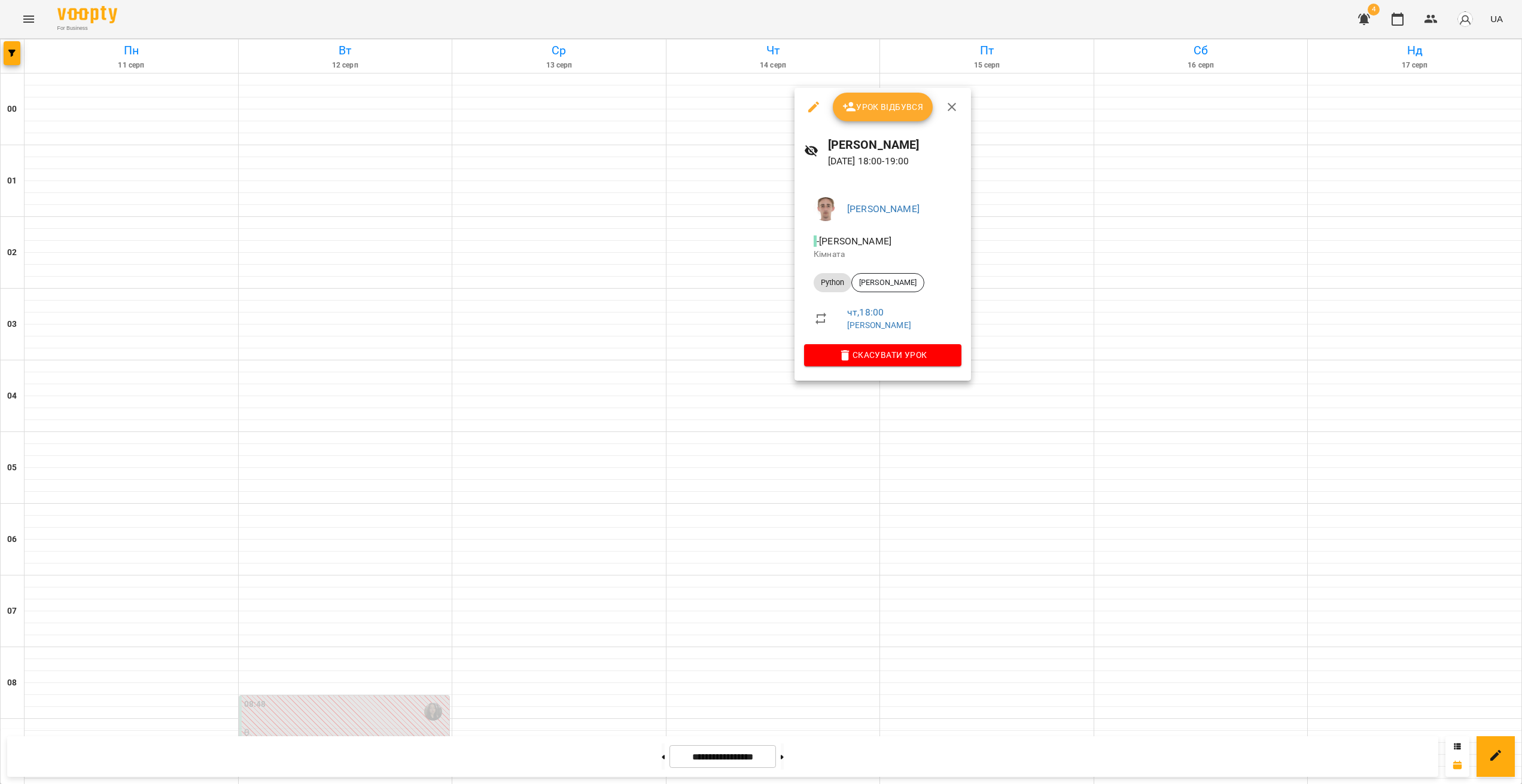
click at [805, 416] on div at bounding box center [761, 392] width 1522 height 784
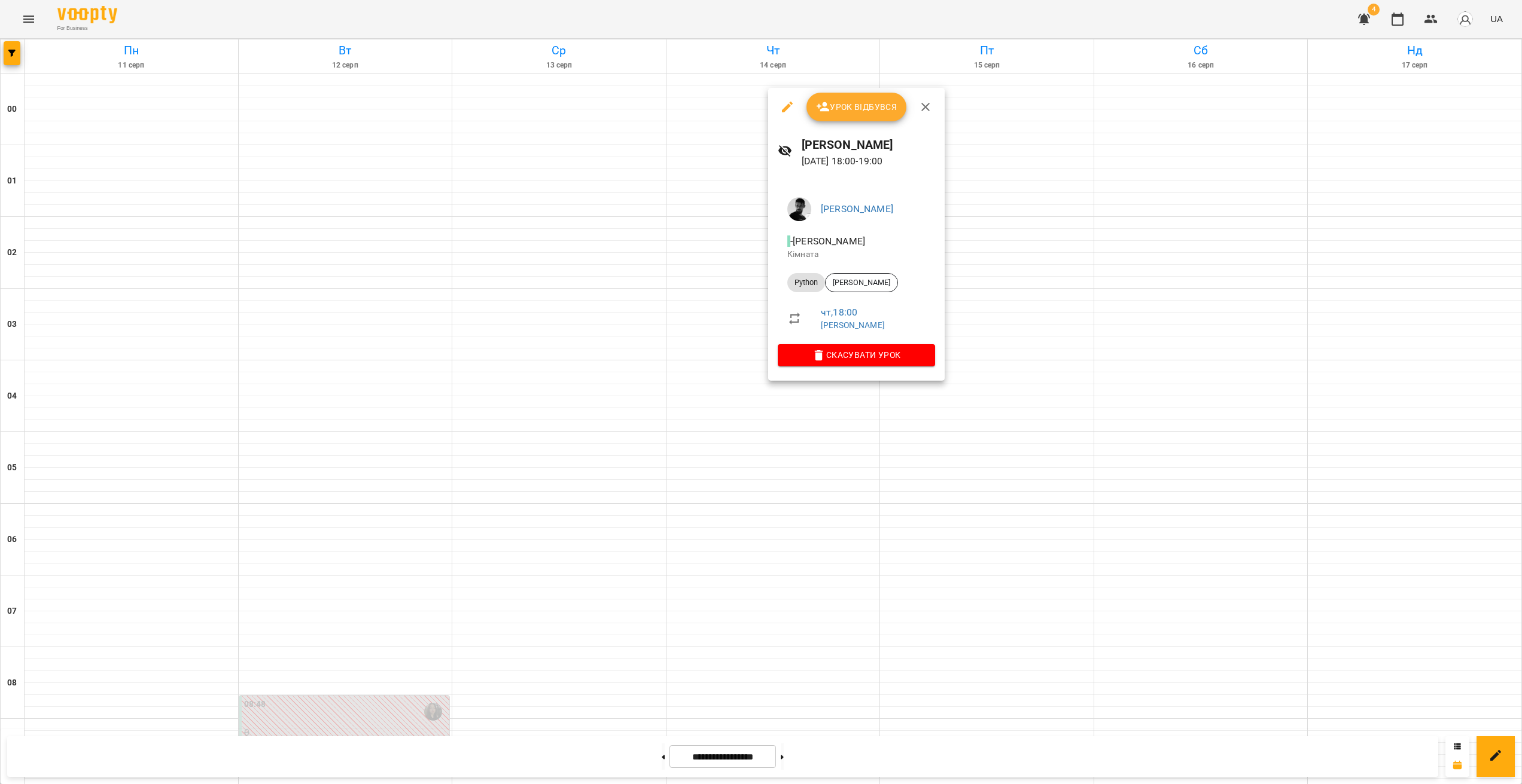
click at [825, 429] on div at bounding box center [761, 392] width 1522 height 784
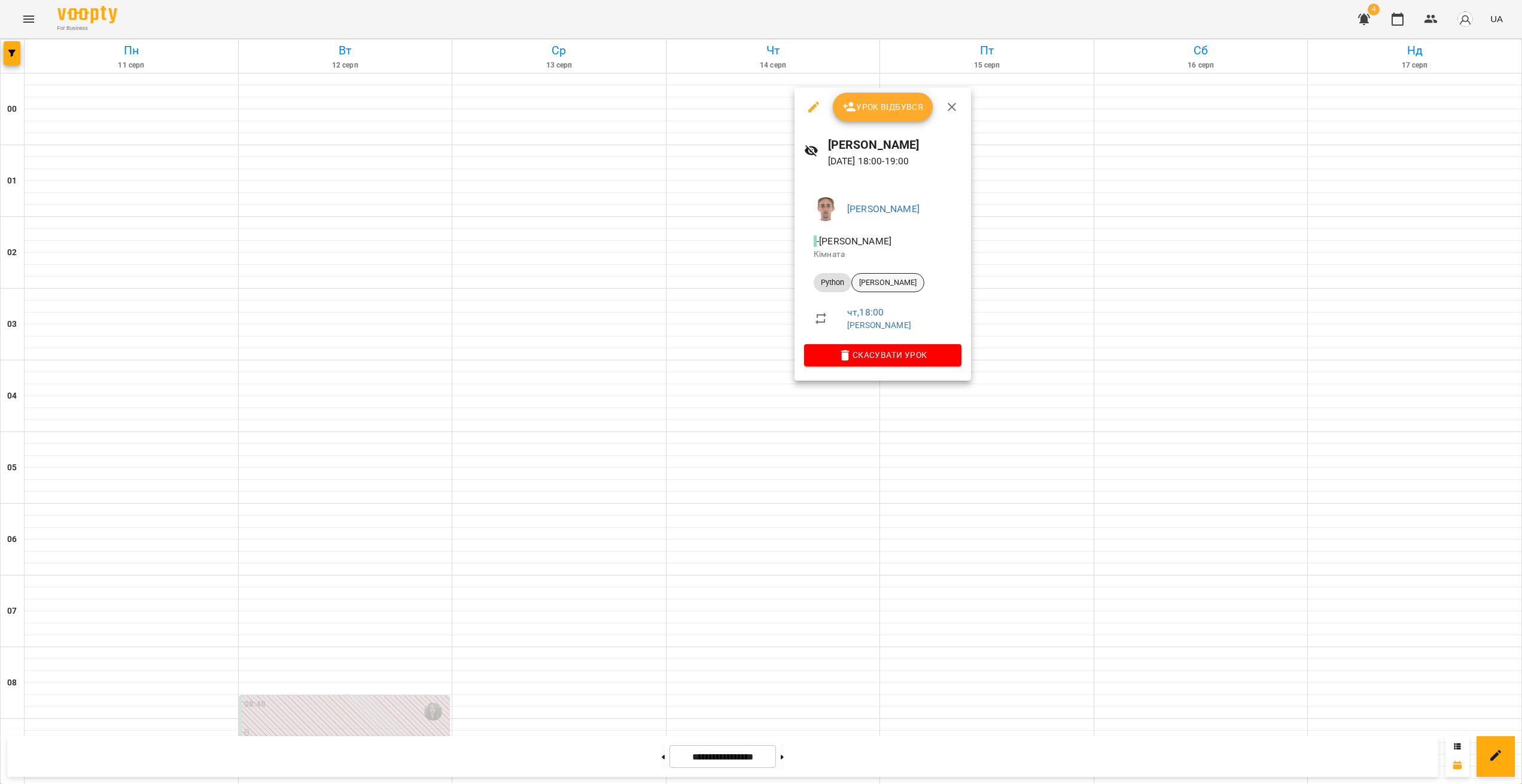
click at [882, 281] on span "[PERSON_NAME]" at bounding box center [887, 283] width 71 height 11
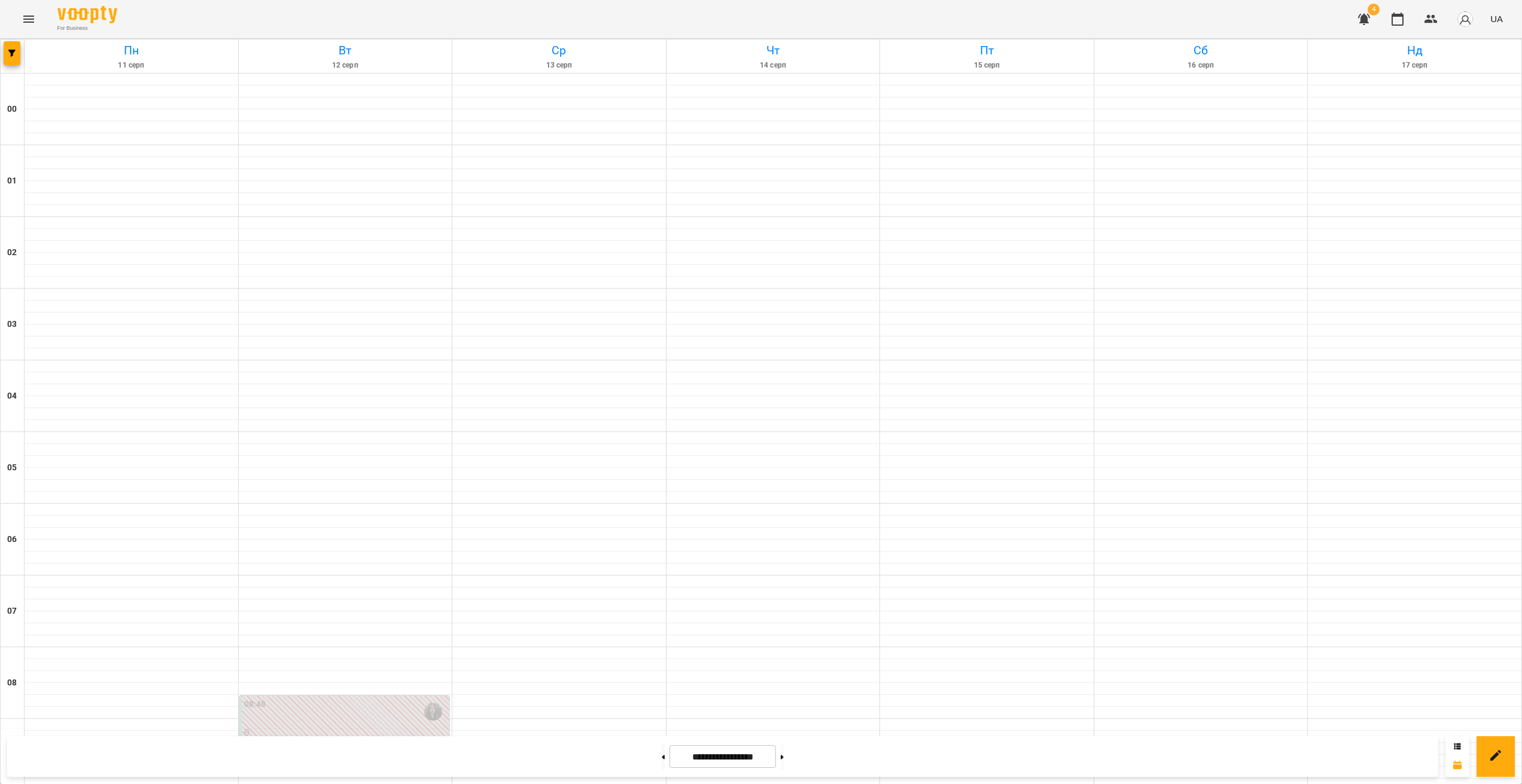
scroll to position [1064, 0]
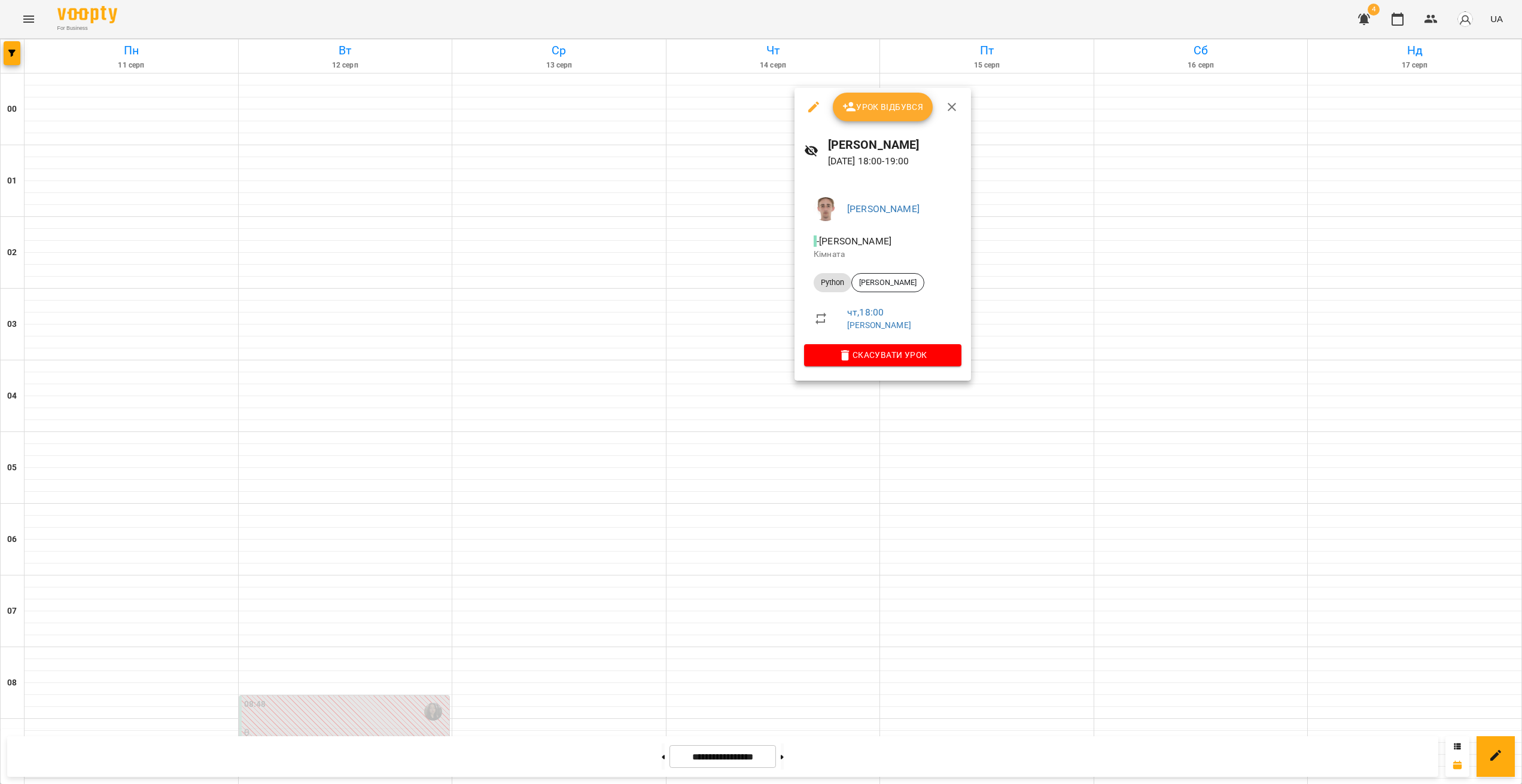
click at [805, 408] on div at bounding box center [761, 392] width 1522 height 784
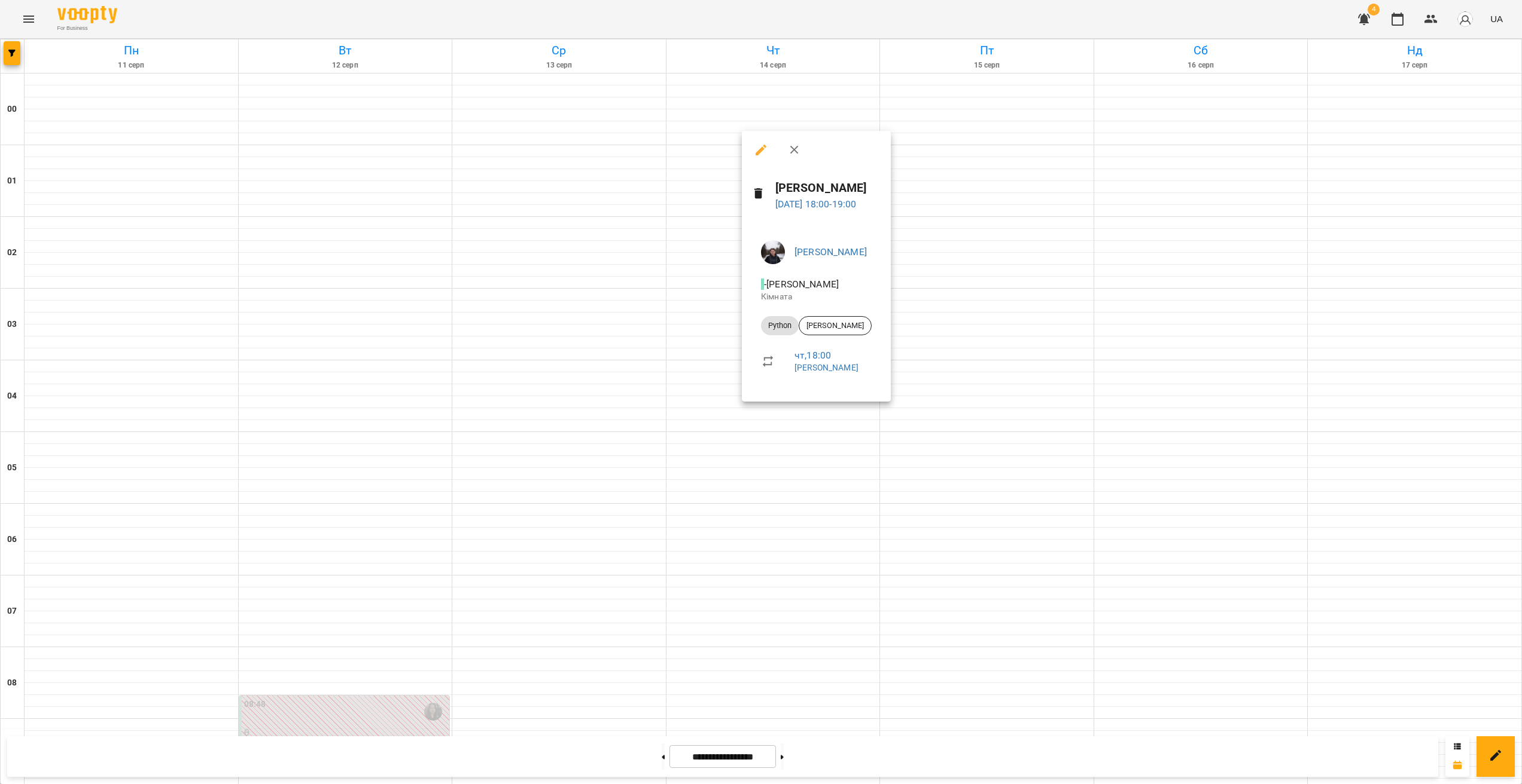
click at [779, 351] on li "чт , 18:00 [PERSON_NAME]" at bounding box center [816, 361] width 130 height 42
click at [695, 378] on div at bounding box center [761, 392] width 1522 height 784
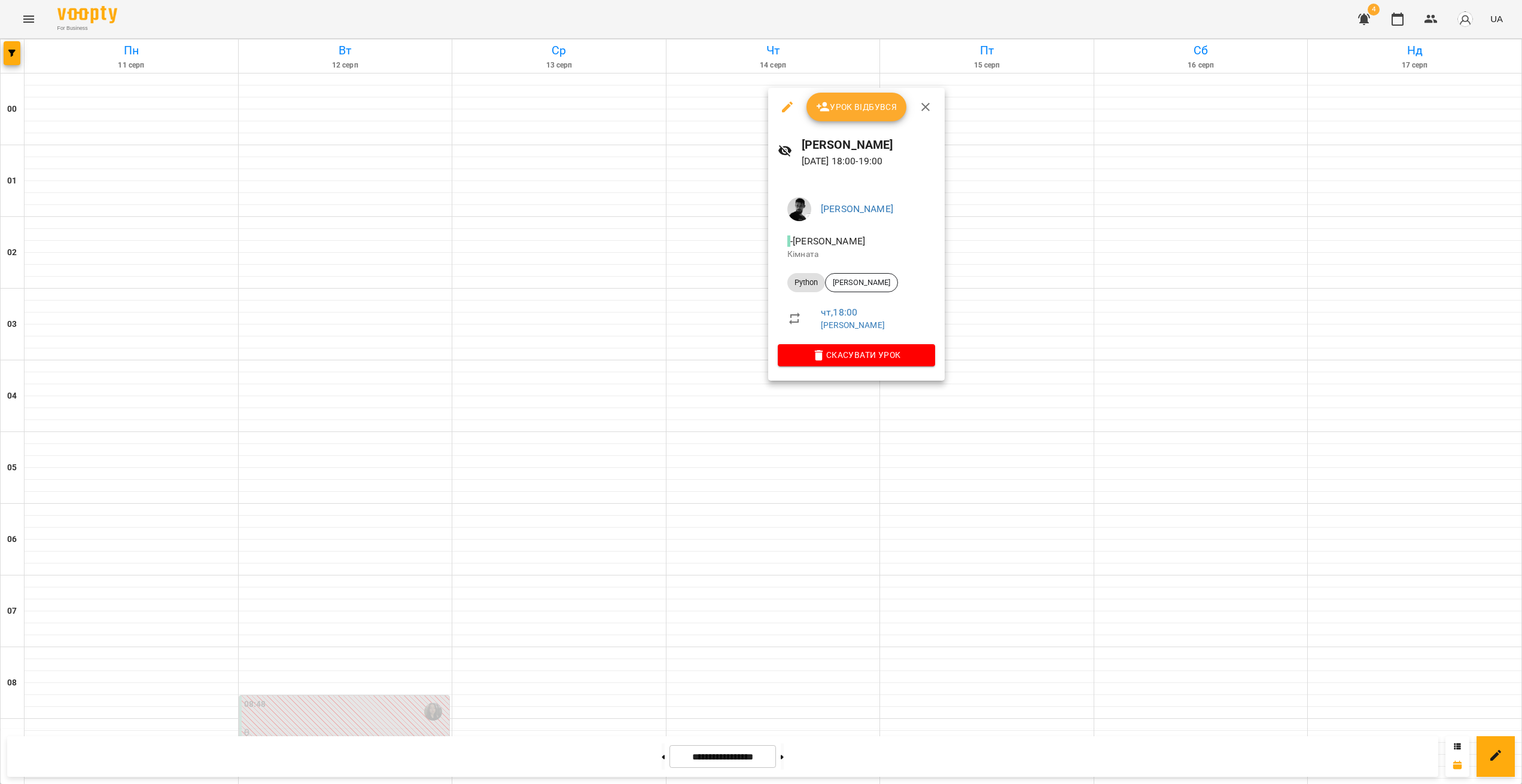
click at [801, 423] on div at bounding box center [761, 392] width 1522 height 784
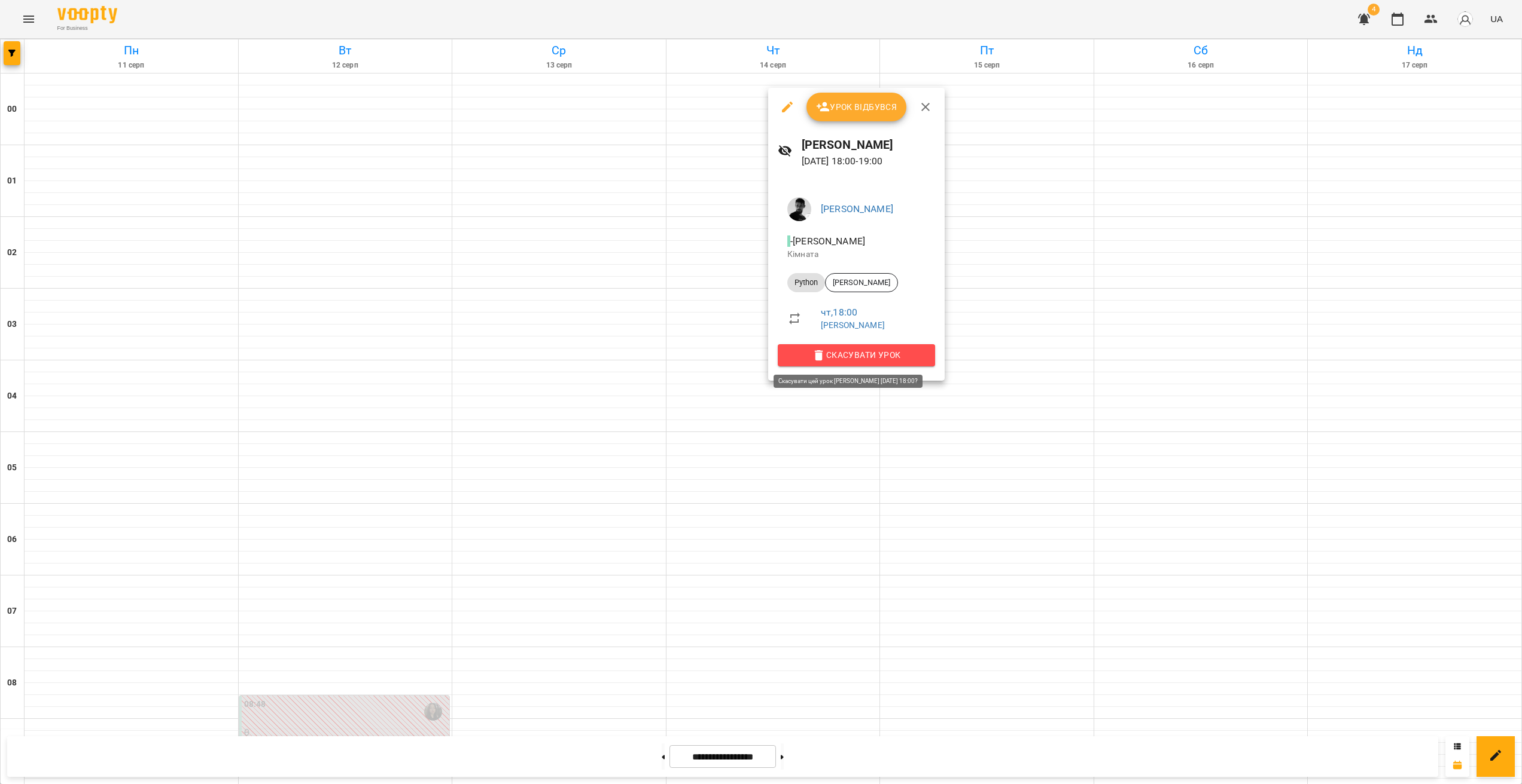
click at [838, 355] on span "Скасувати Урок" at bounding box center [856, 355] width 138 height 15
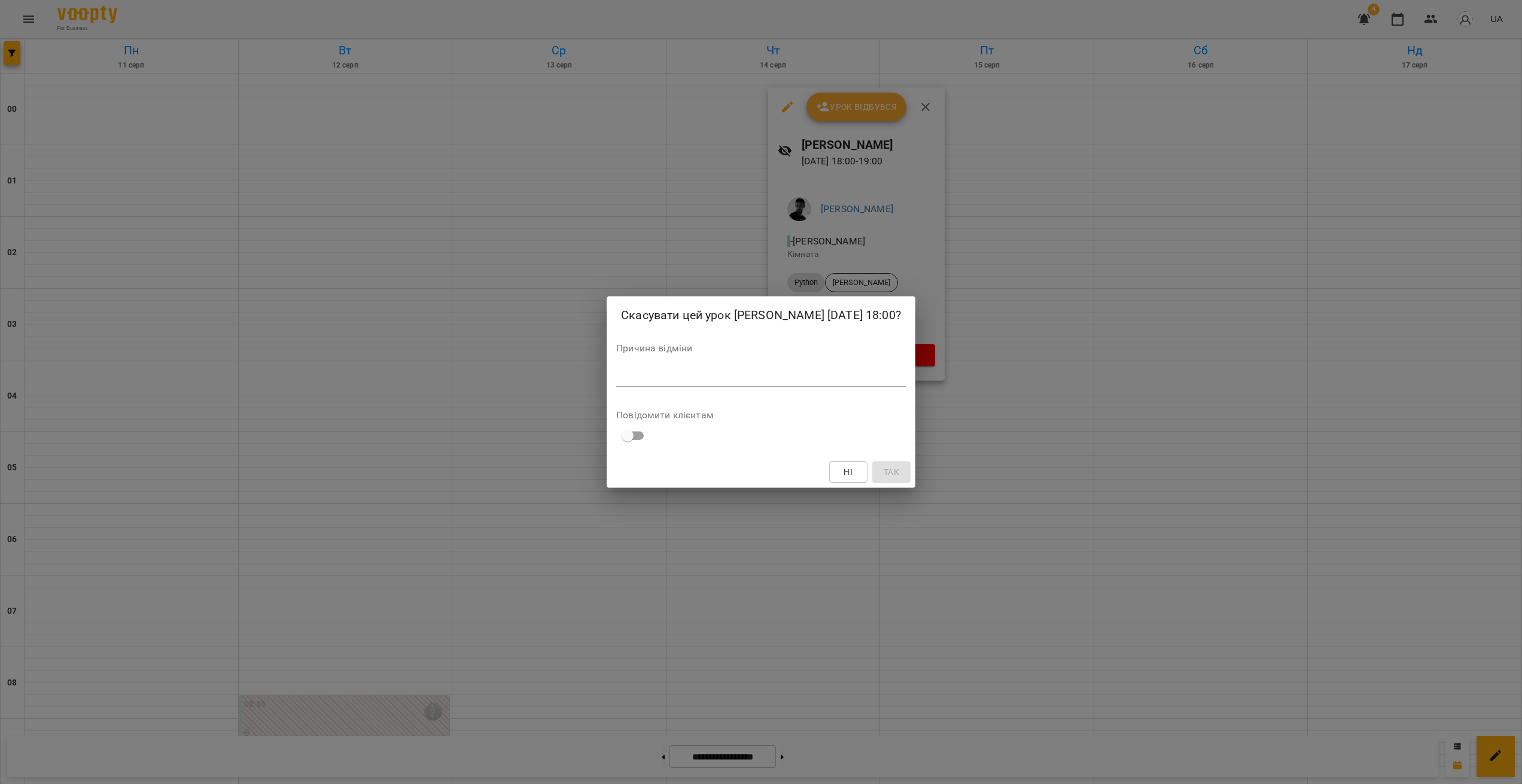
click at [754, 383] on textarea at bounding box center [761, 376] width 290 height 11
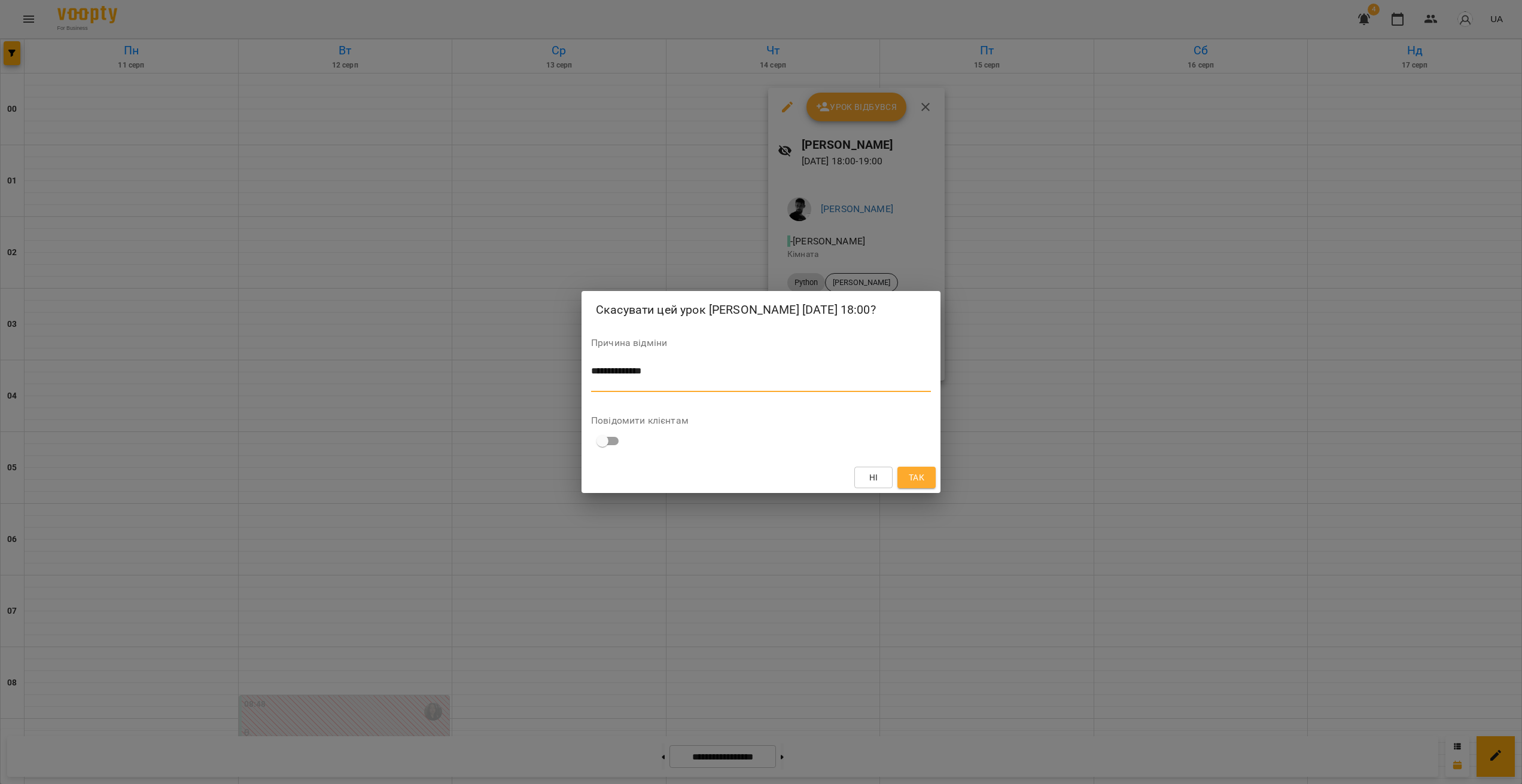
type textarea "**********"
click at [894, 474] on button "Так" at bounding box center [916, 477] width 38 height 21
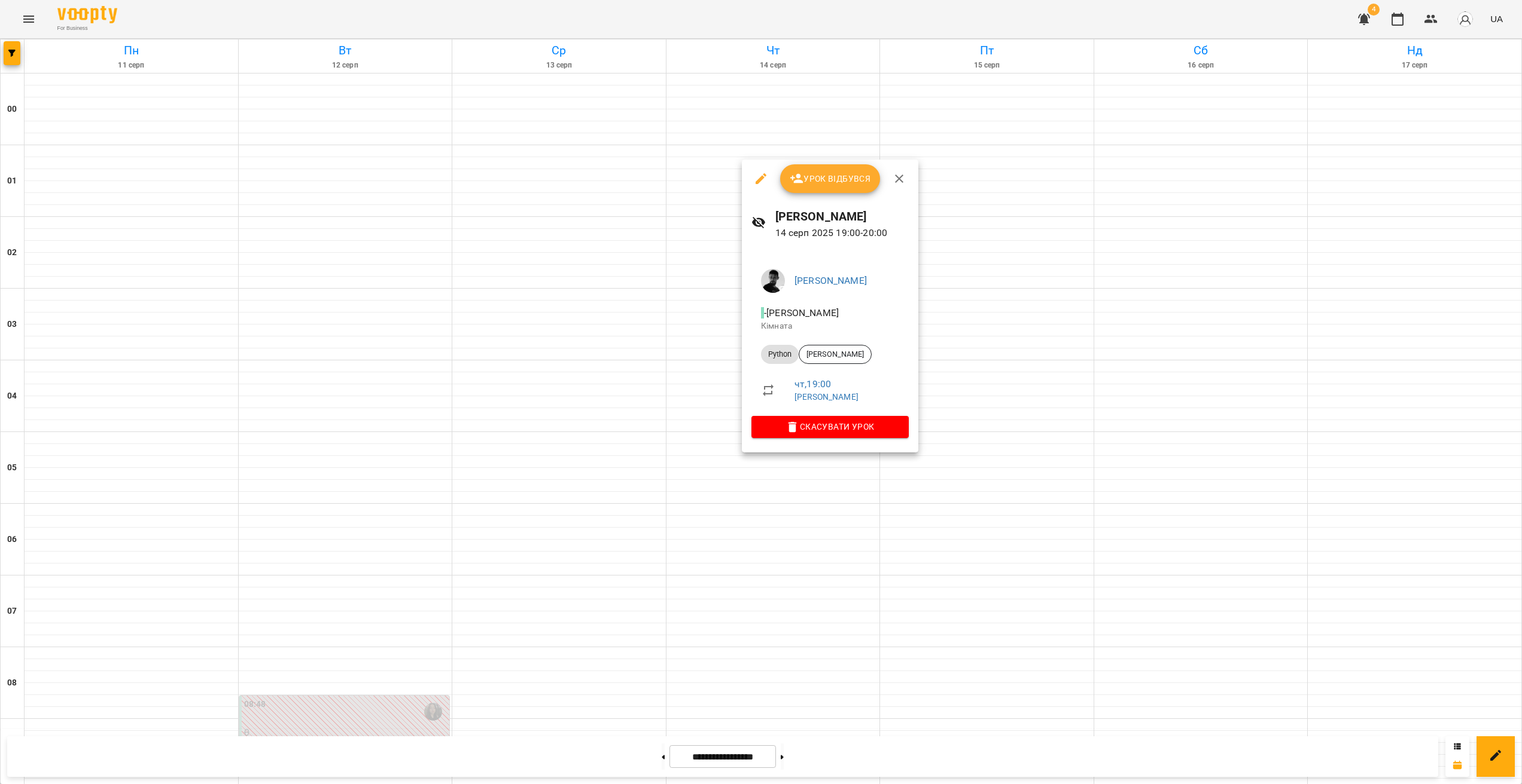
click at [892, 474] on div at bounding box center [761, 392] width 1522 height 784
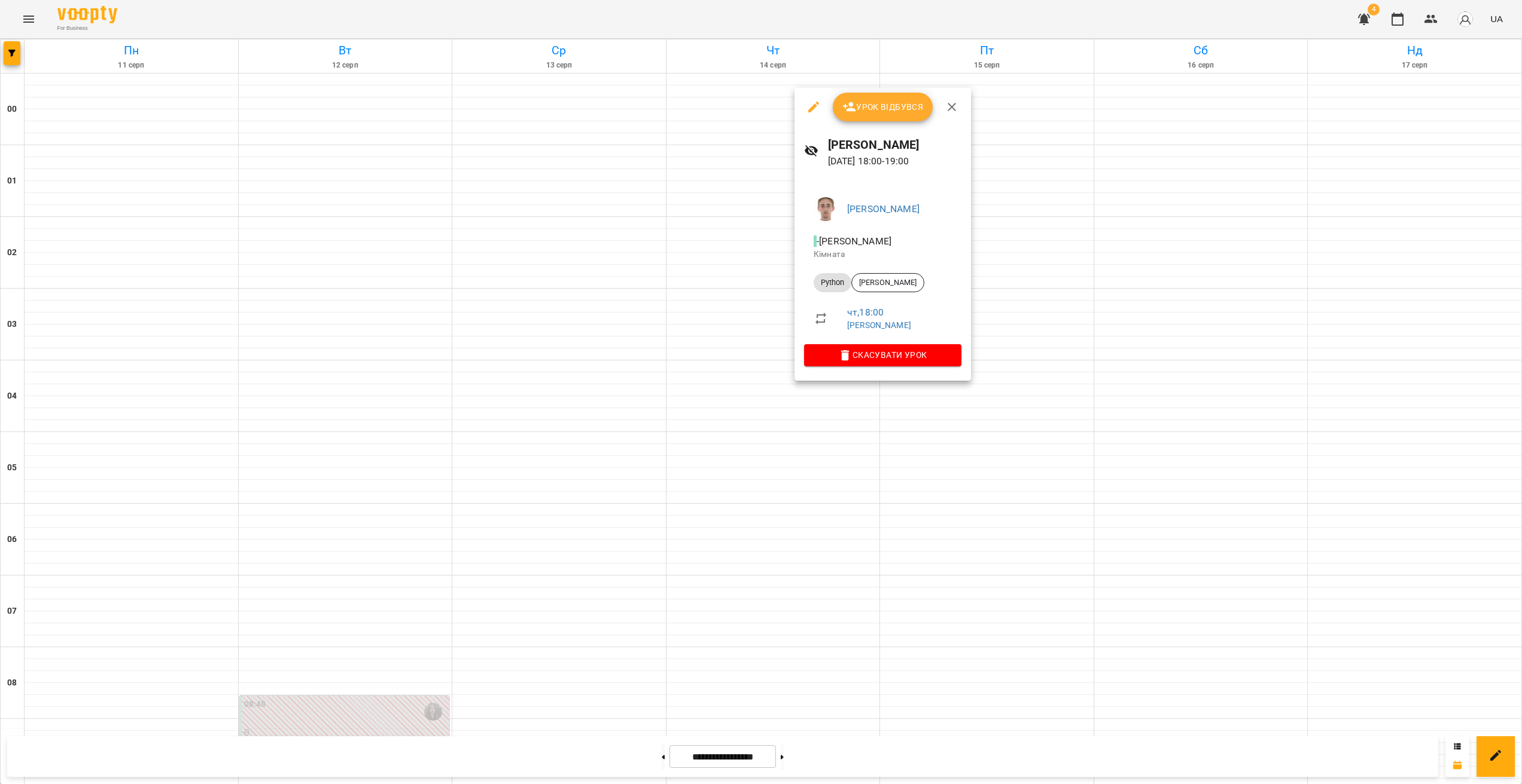
click at [817, 464] on div at bounding box center [761, 392] width 1522 height 784
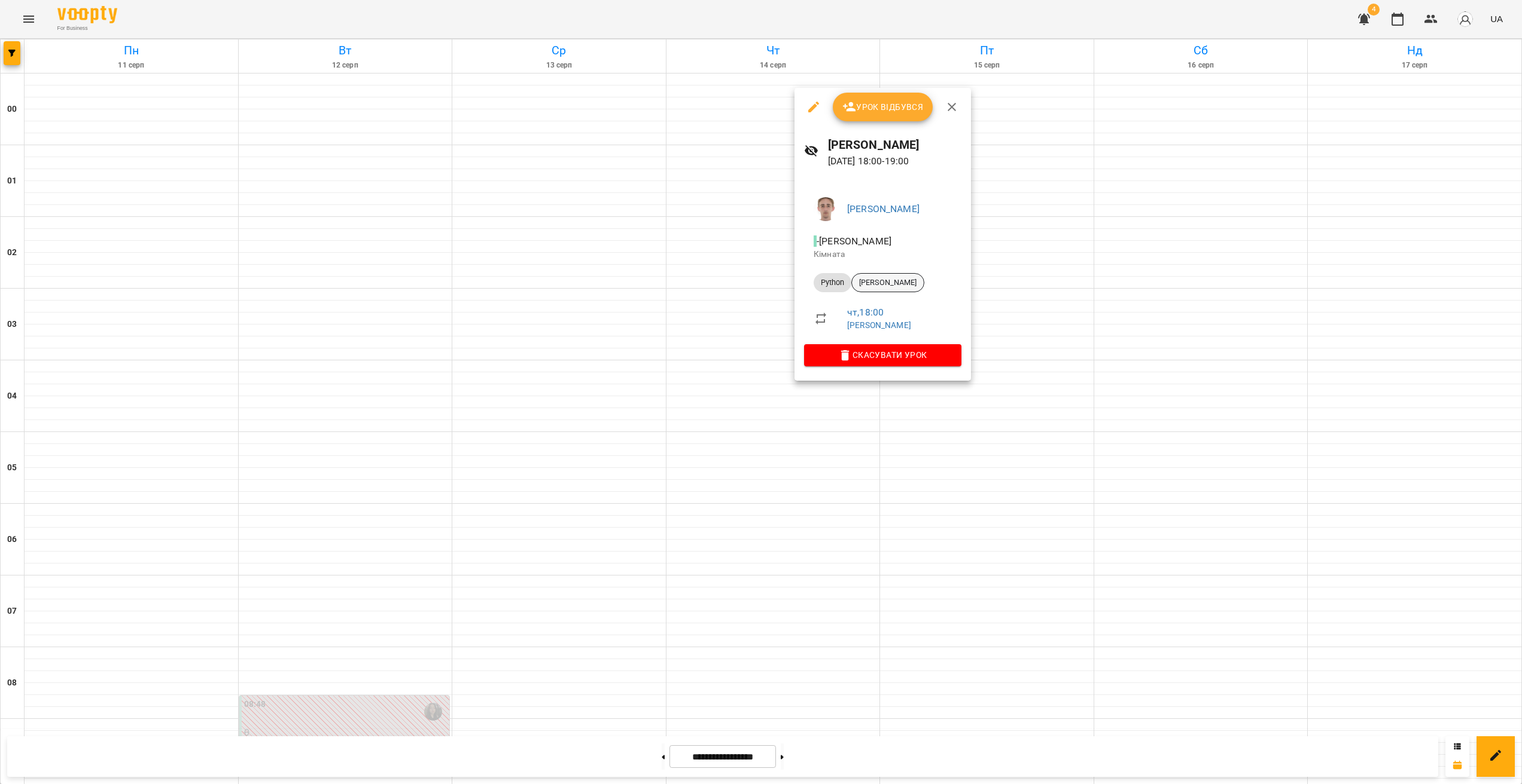
click at [884, 282] on span "[PERSON_NAME]" at bounding box center [887, 283] width 71 height 11
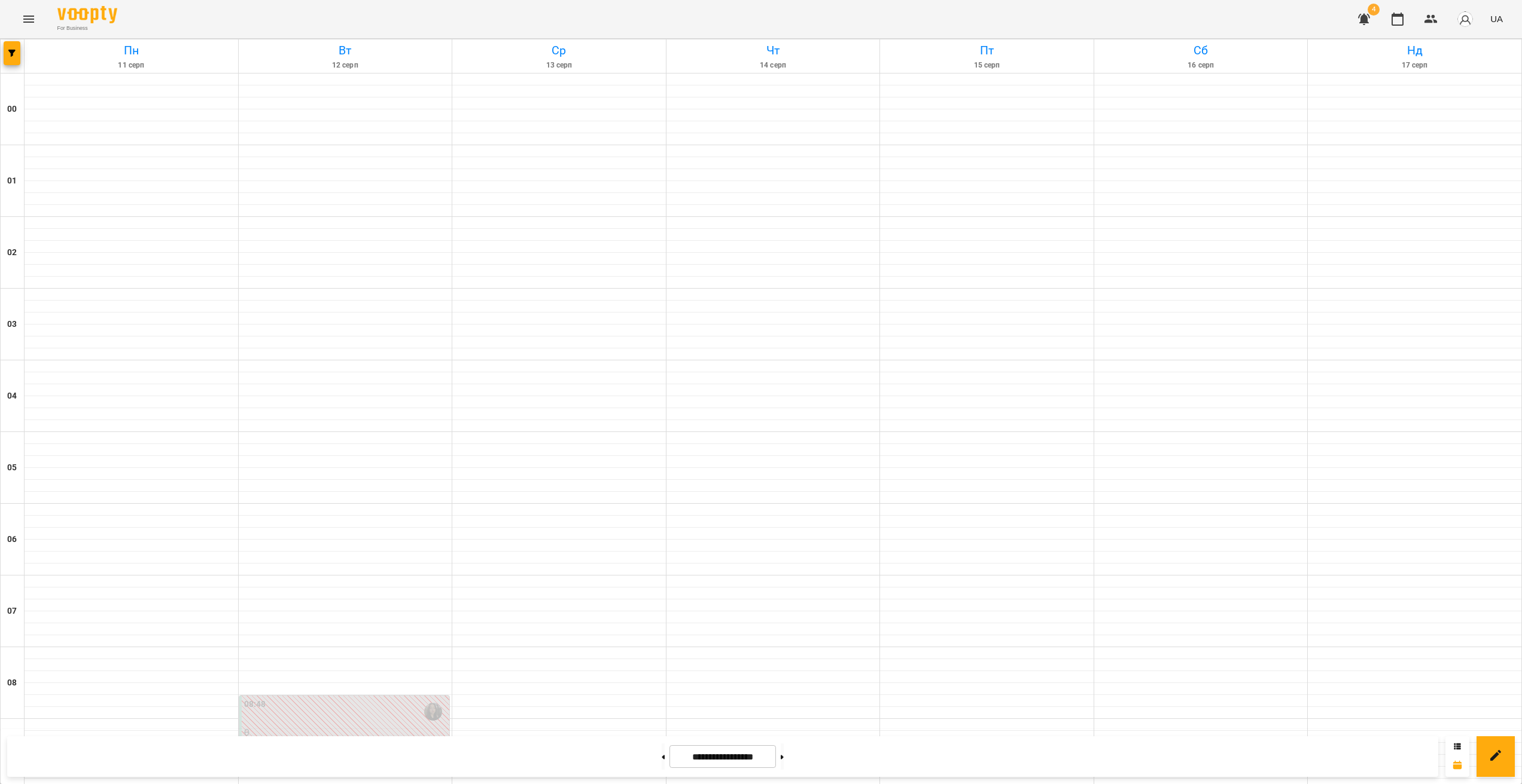
scroll to position [1064, 0]
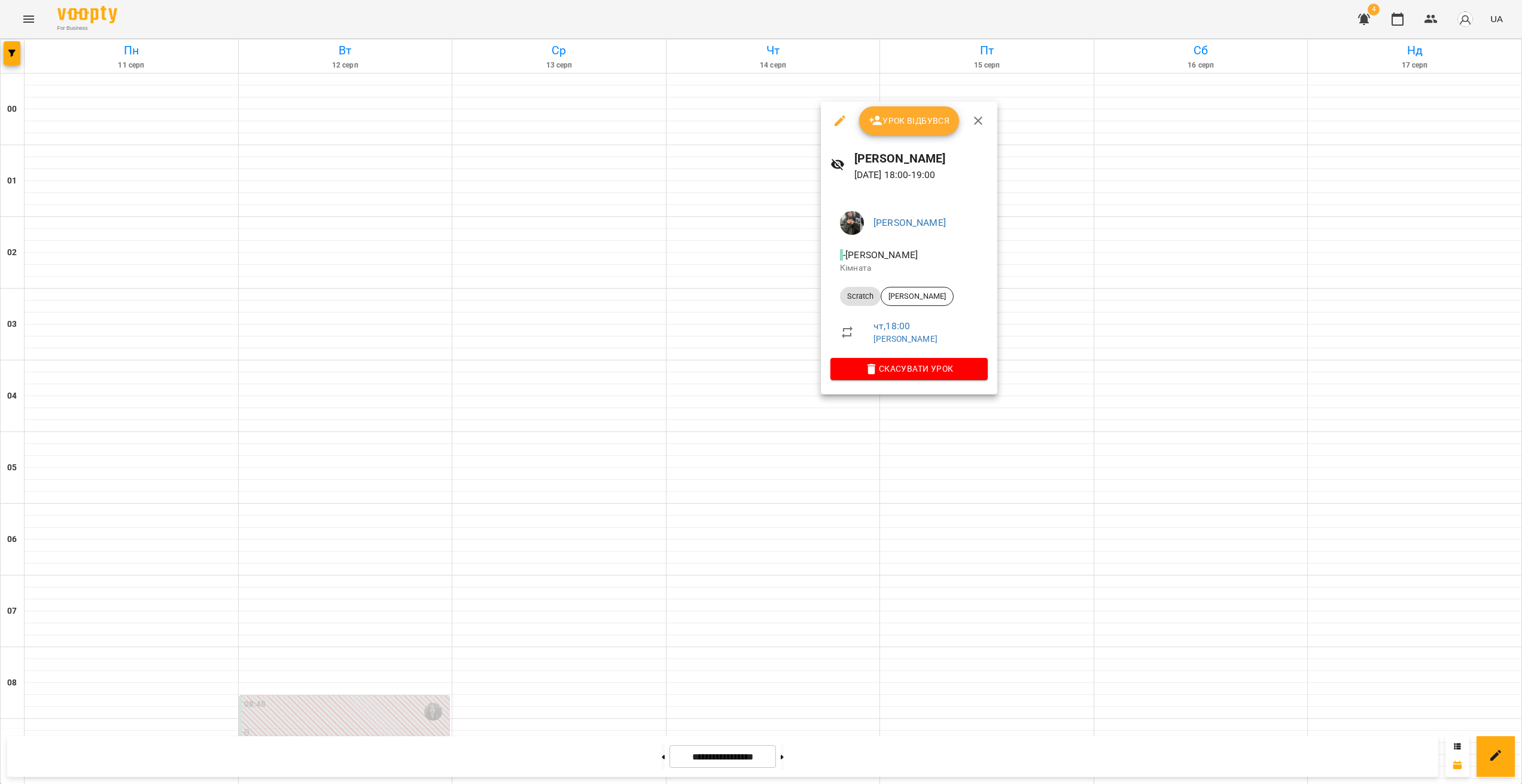
click at [820, 444] on div at bounding box center [761, 392] width 1522 height 784
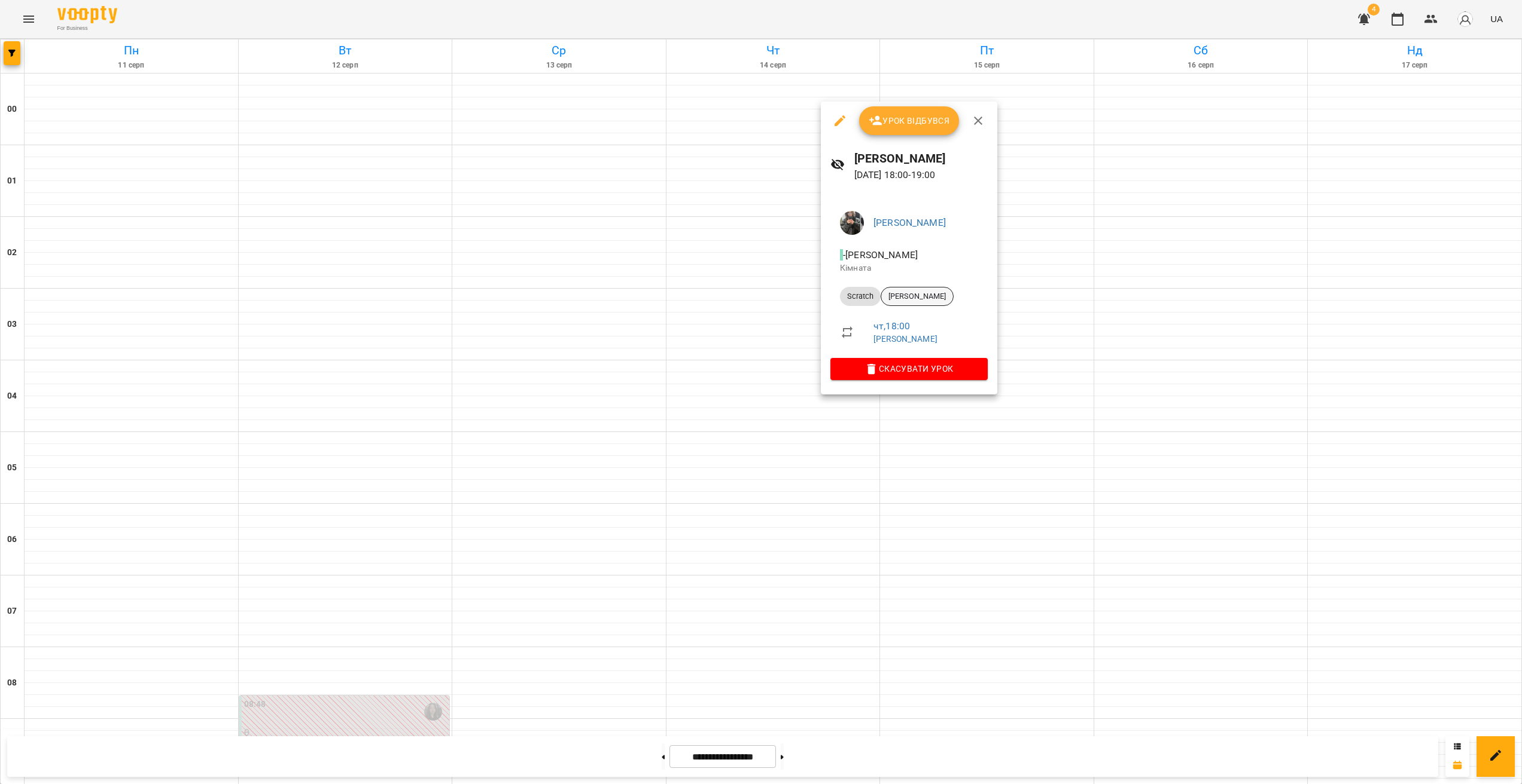
click at [894, 297] on span "[PERSON_NAME]" at bounding box center [916, 297] width 71 height 11
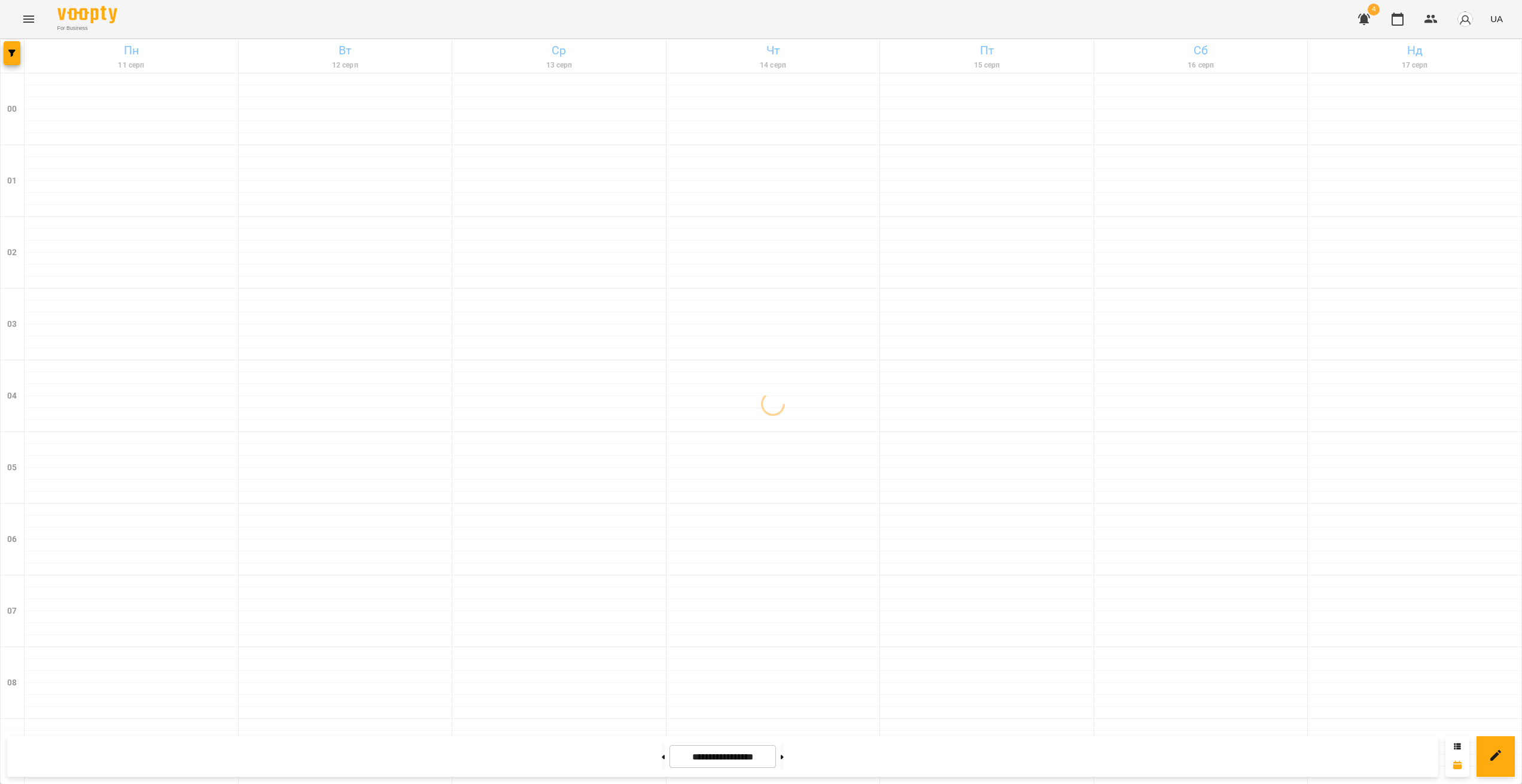
scroll to position [1064, 0]
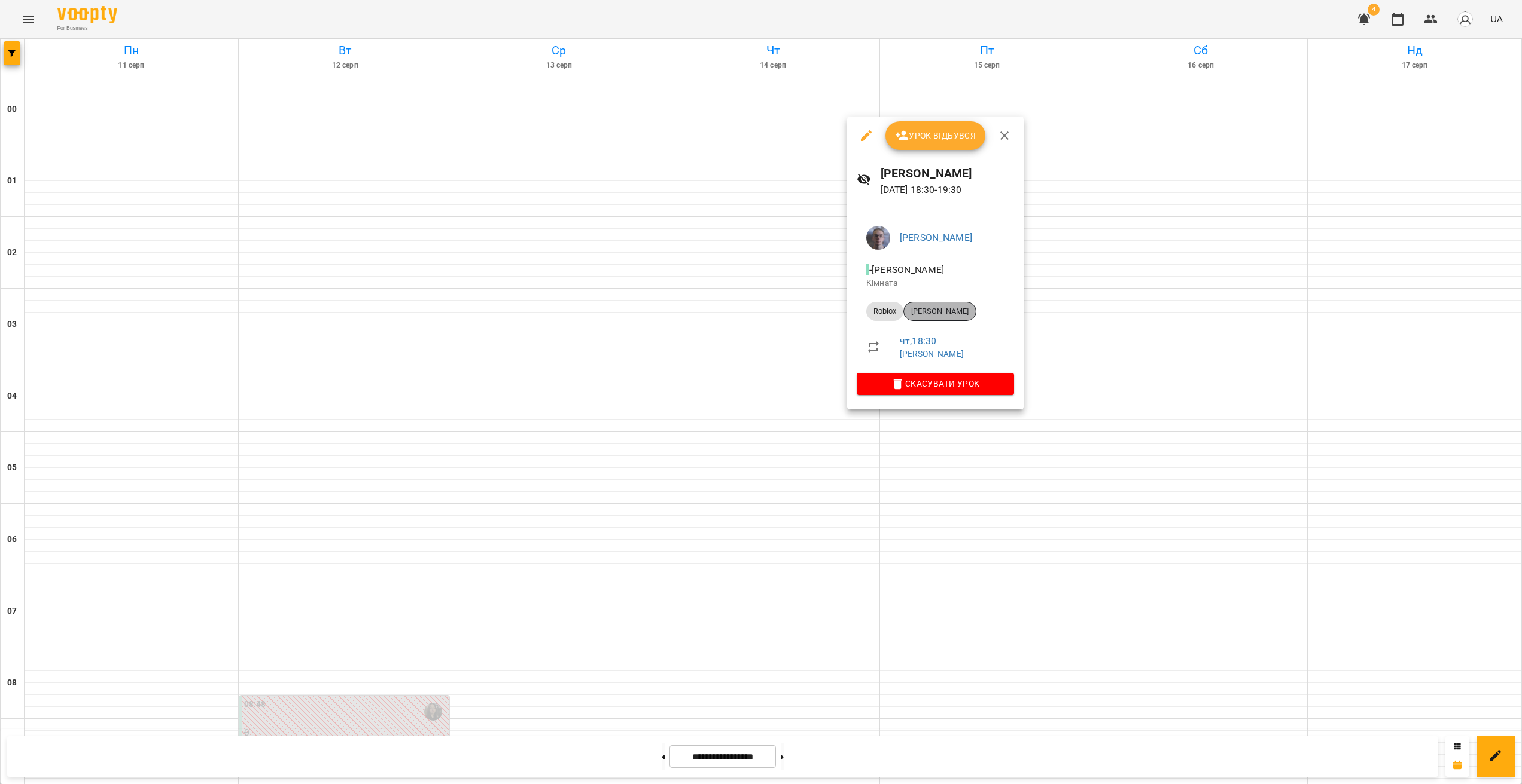
click at [894, 314] on span "[PERSON_NAME]" at bounding box center [939, 311] width 71 height 11
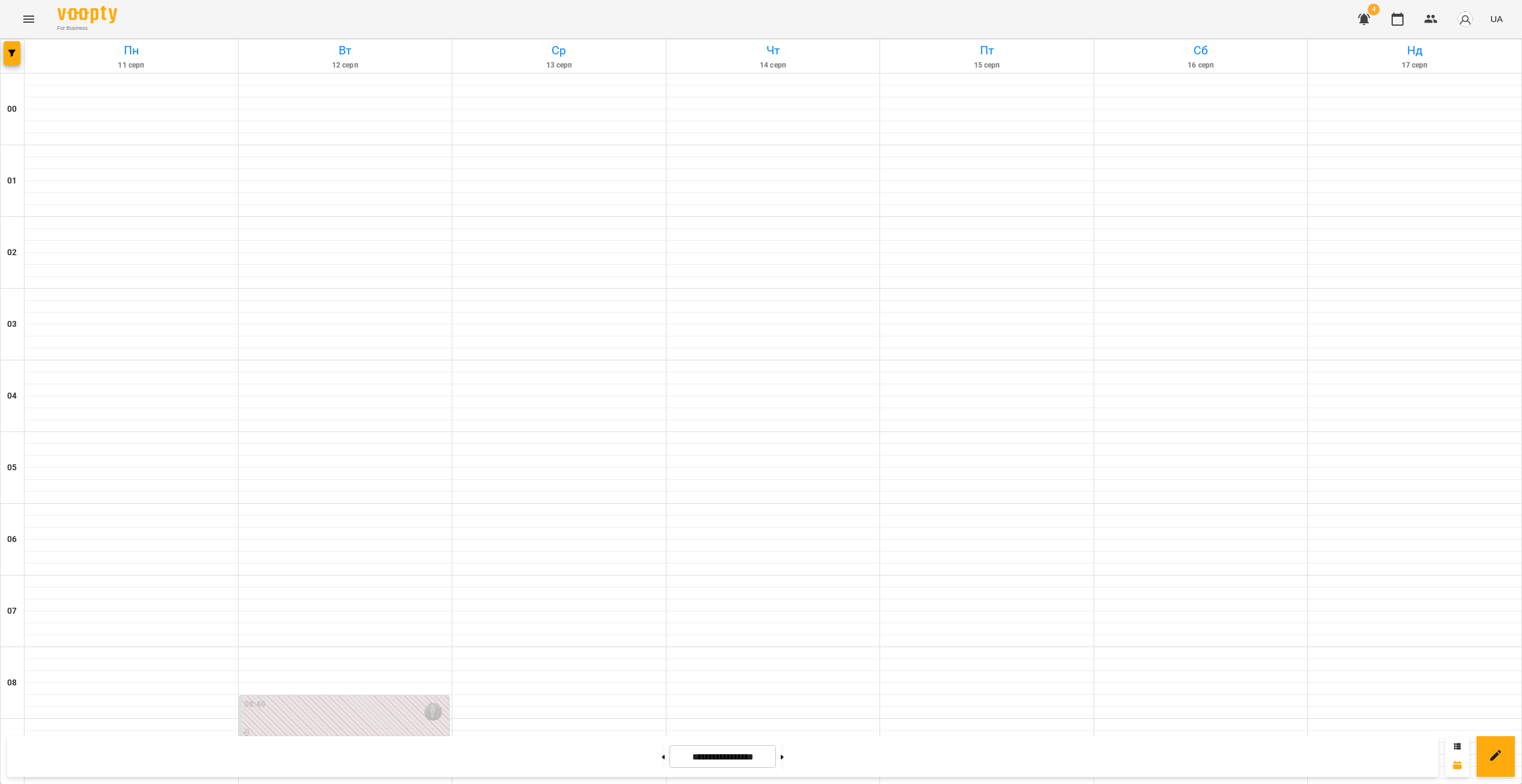
scroll to position [1064, 0]
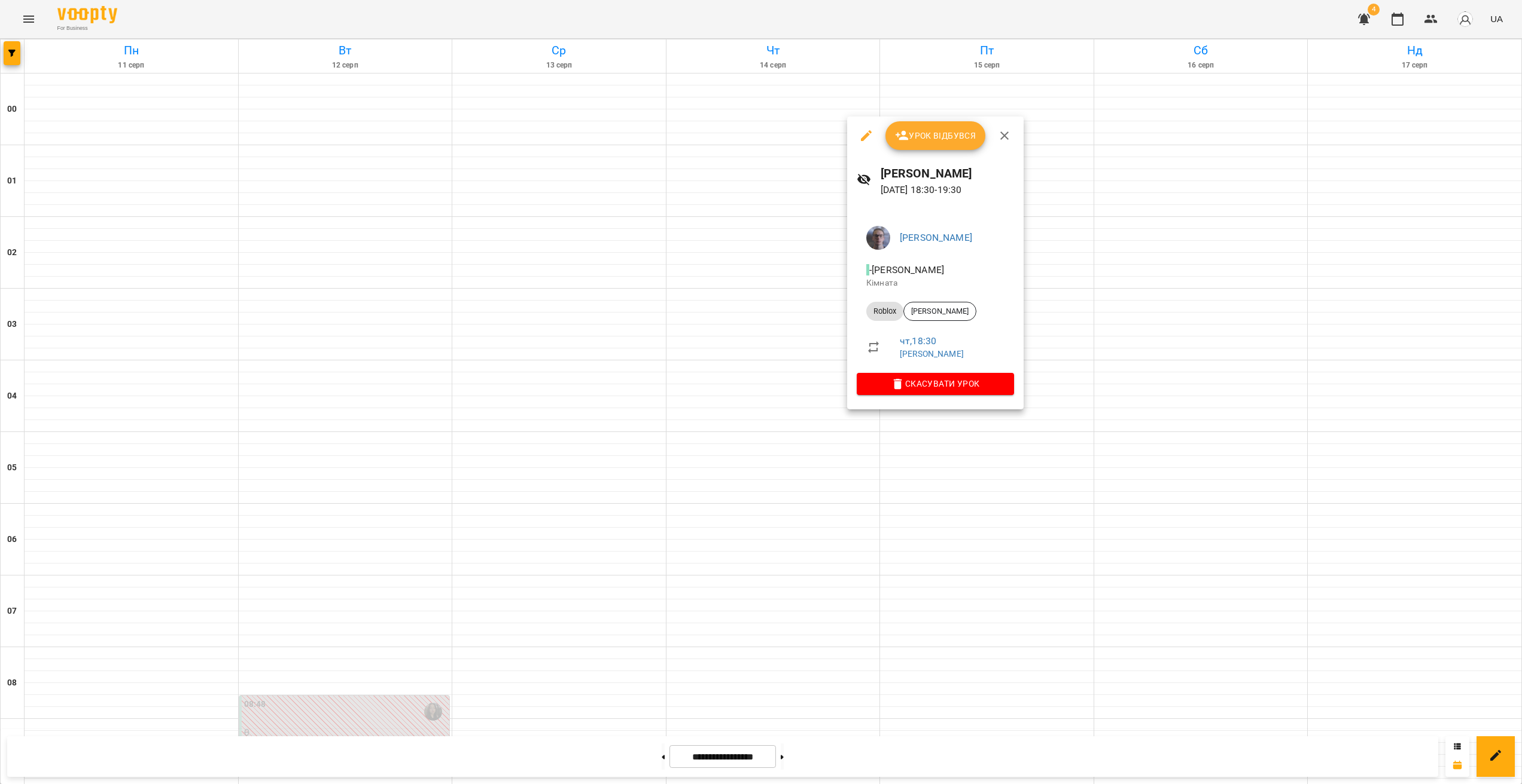
click at [814, 451] on div at bounding box center [761, 392] width 1522 height 784
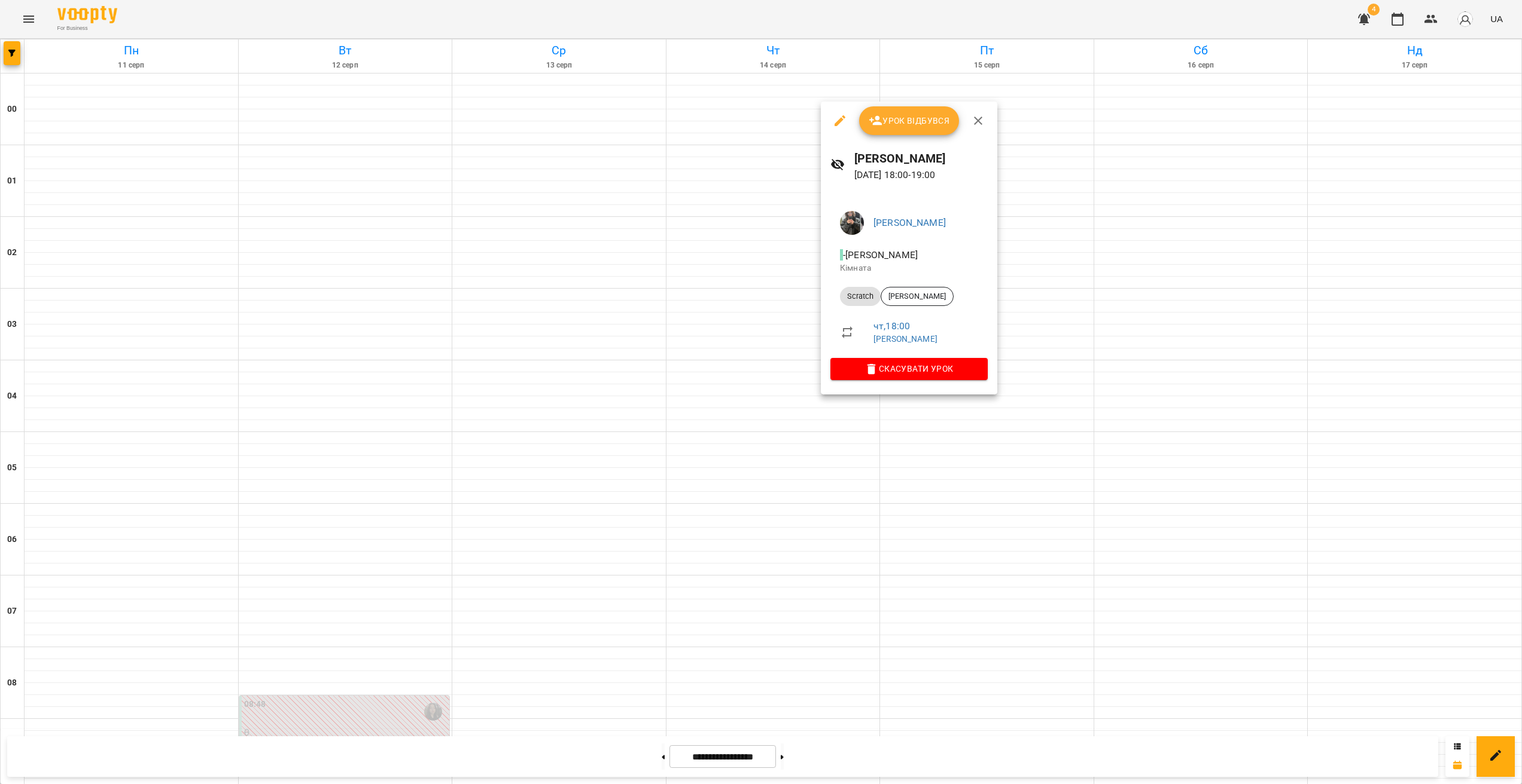
drag, startPoint x: 810, startPoint y: 422, endPoint x: 864, endPoint y: 377, distance: 70.3
click at [810, 422] on div at bounding box center [761, 392] width 1522 height 784
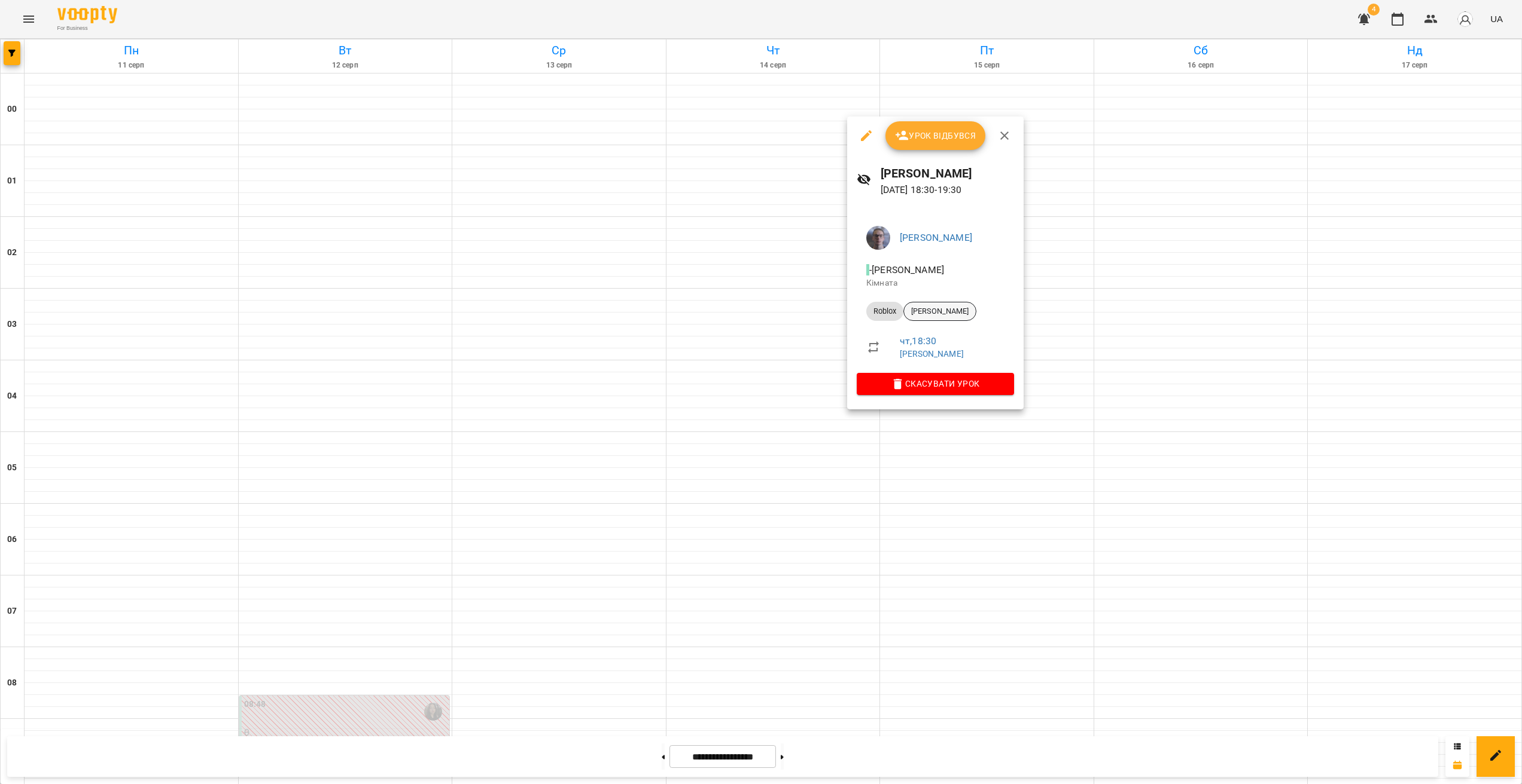
click at [894, 306] on span "[PERSON_NAME]" at bounding box center [939, 311] width 71 height 11
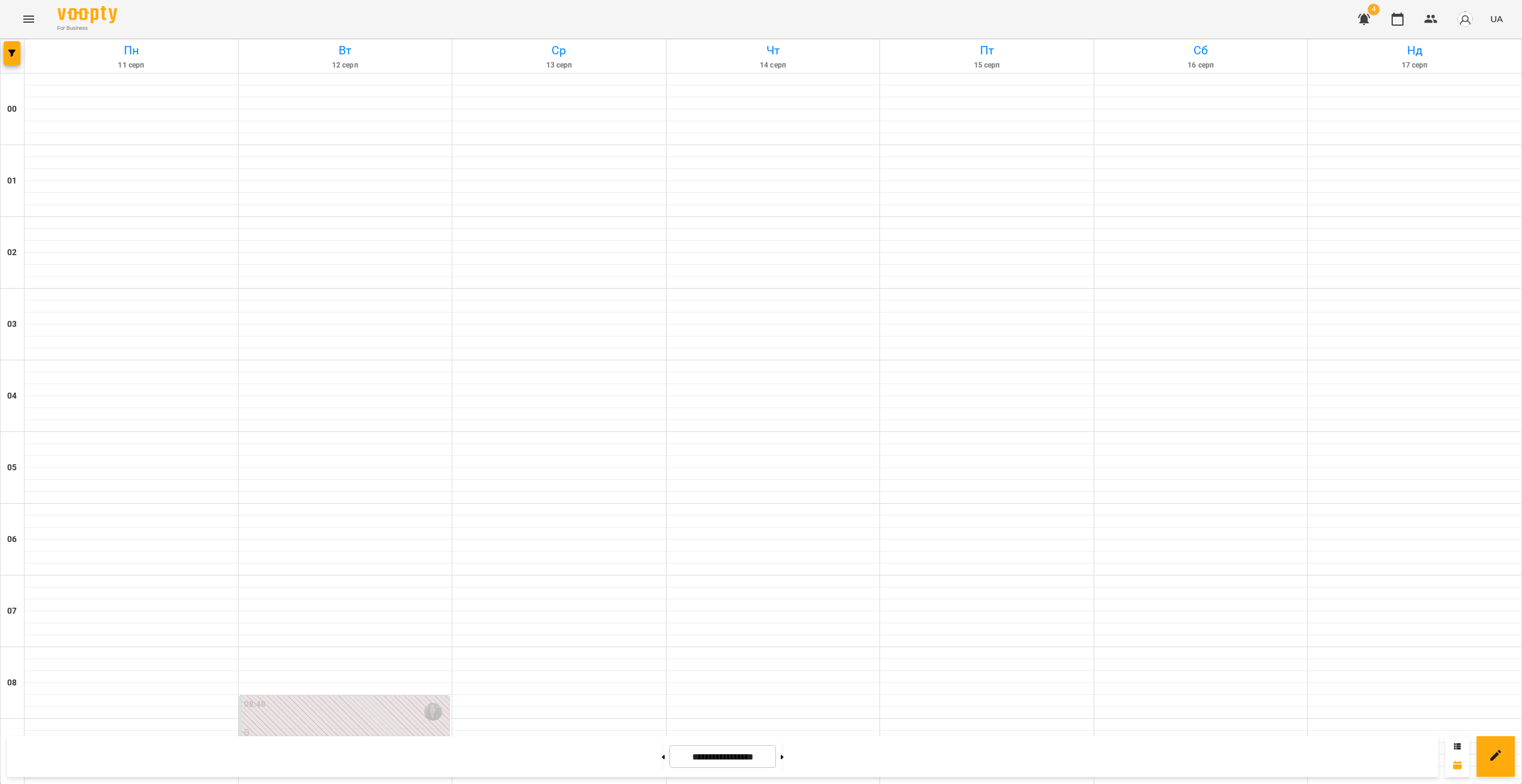
scroll to position [1064, 0]
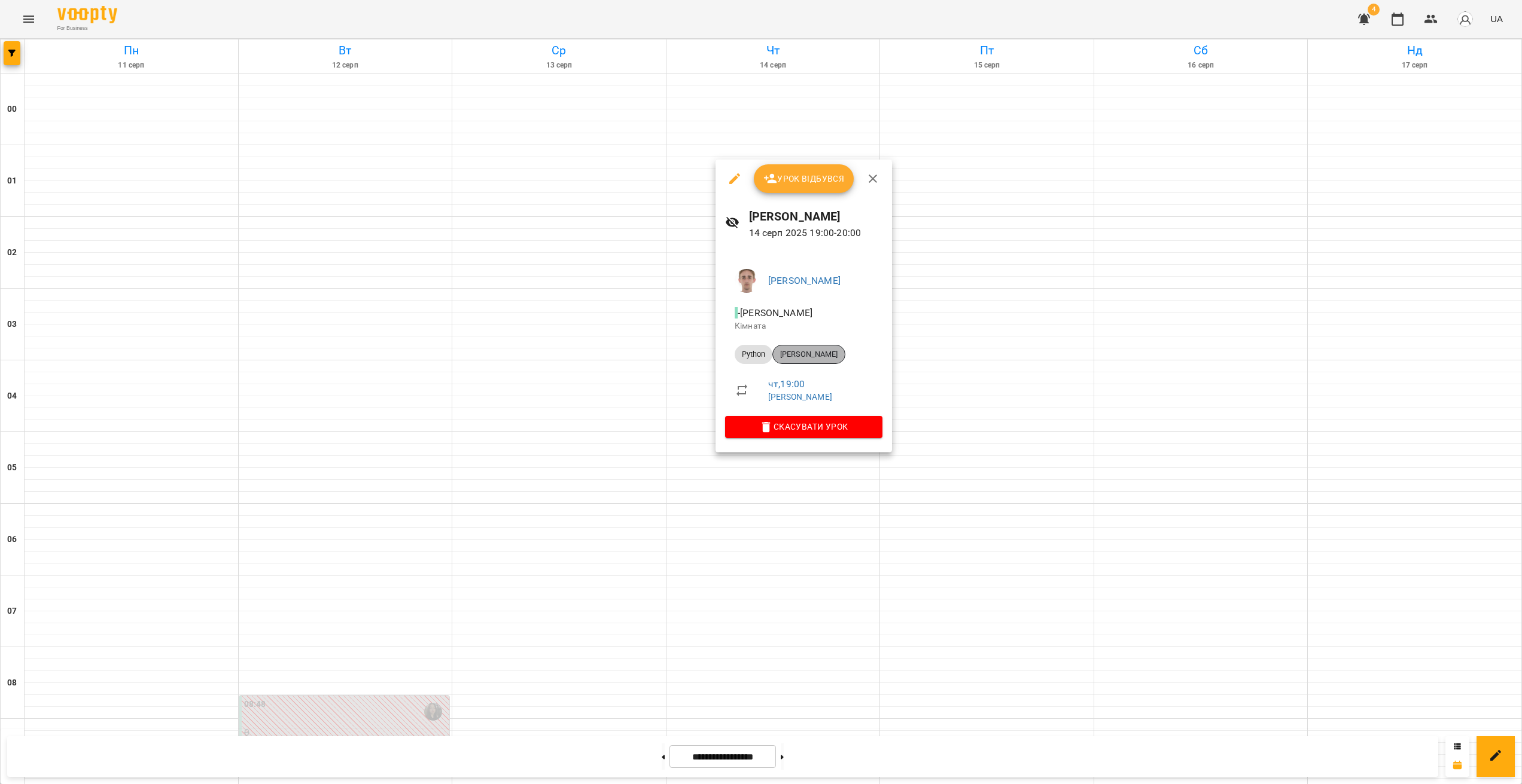
click at [816, 354] on span "[PERSON_NAME]" at bounding box center [808, 354] width 71 height 11
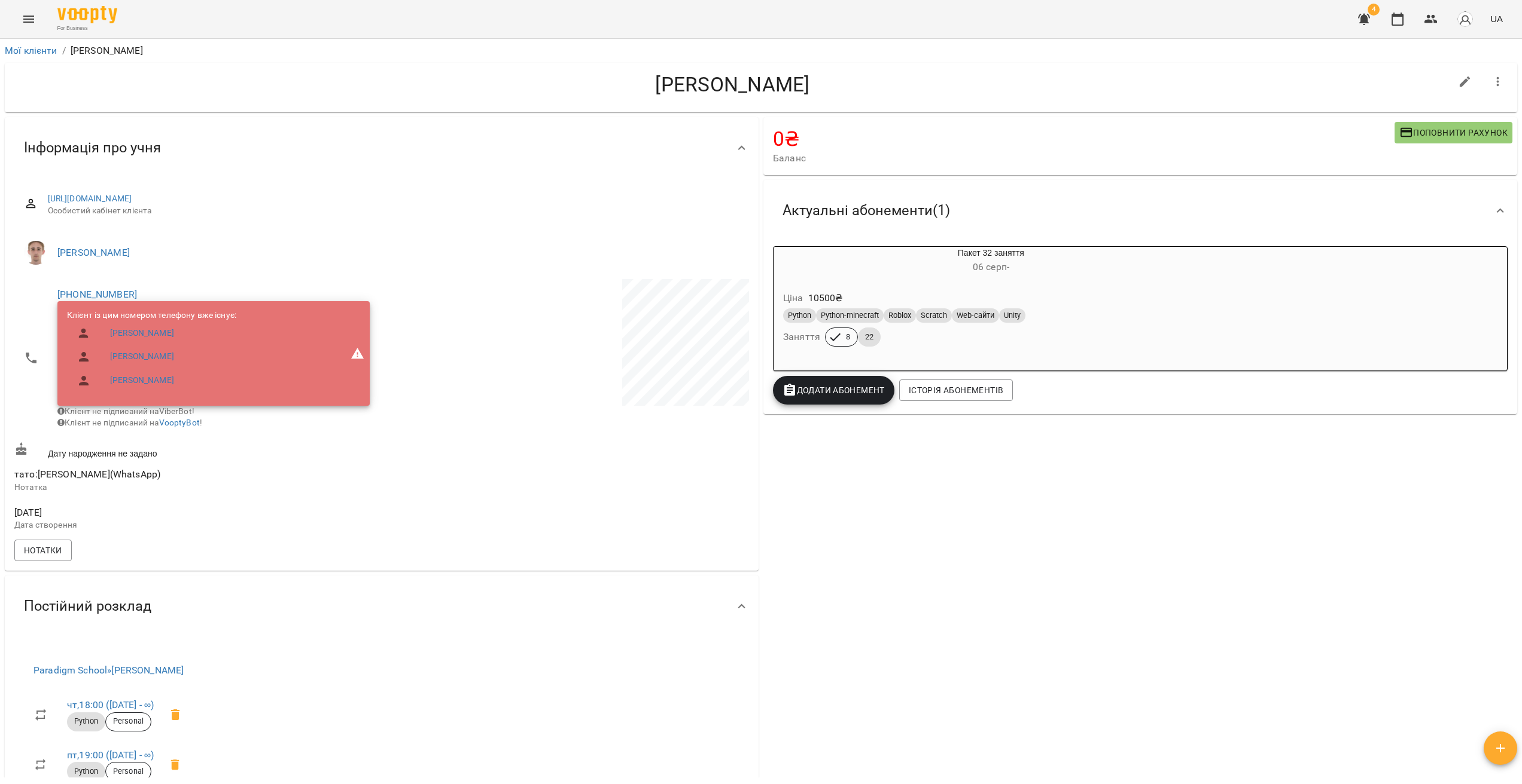
drag, startPoint x: 849, startPoint y: 496, endPoint x: 843, endPoint y: 495, distance: 6.1
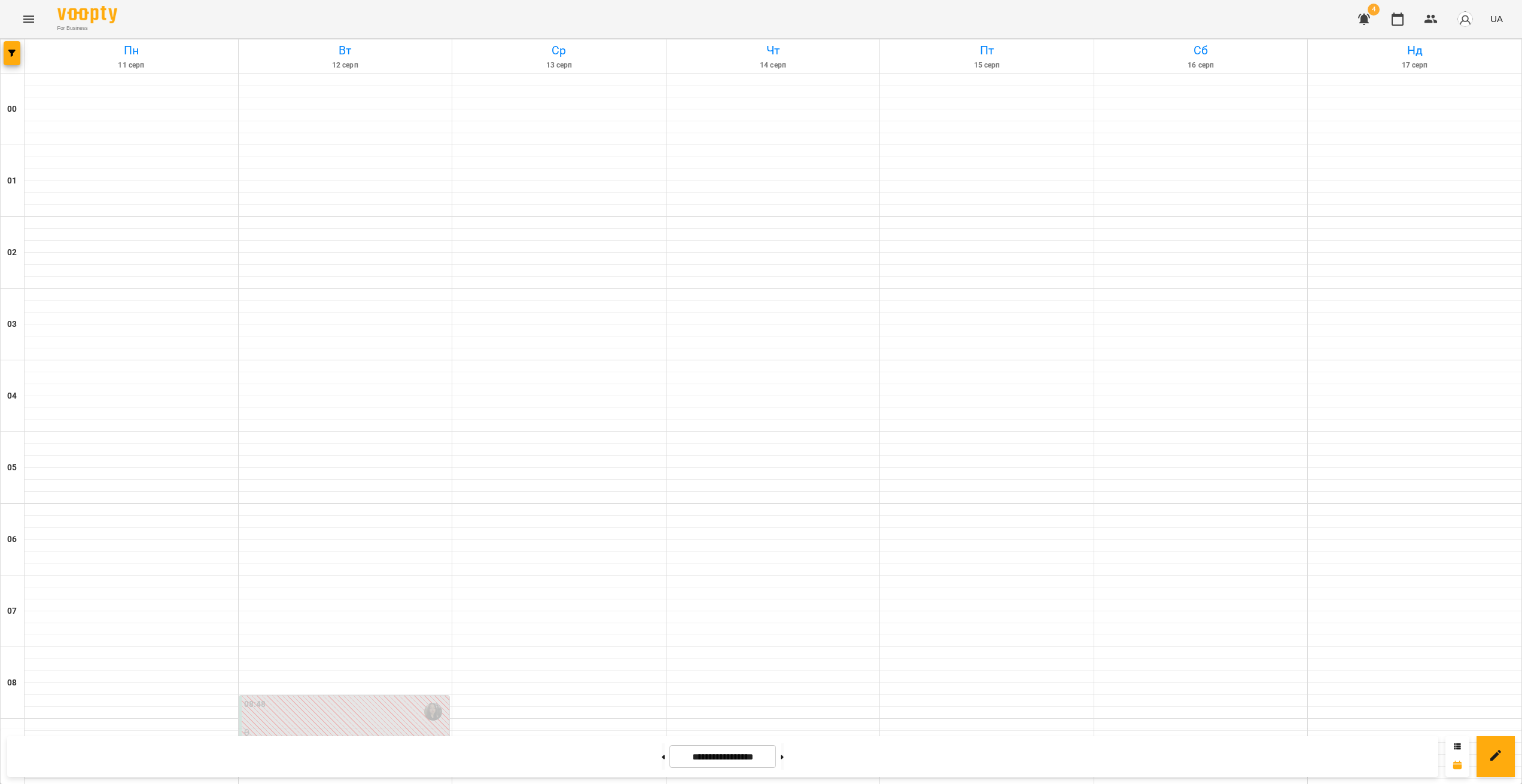
scroll to position [1064, 0]
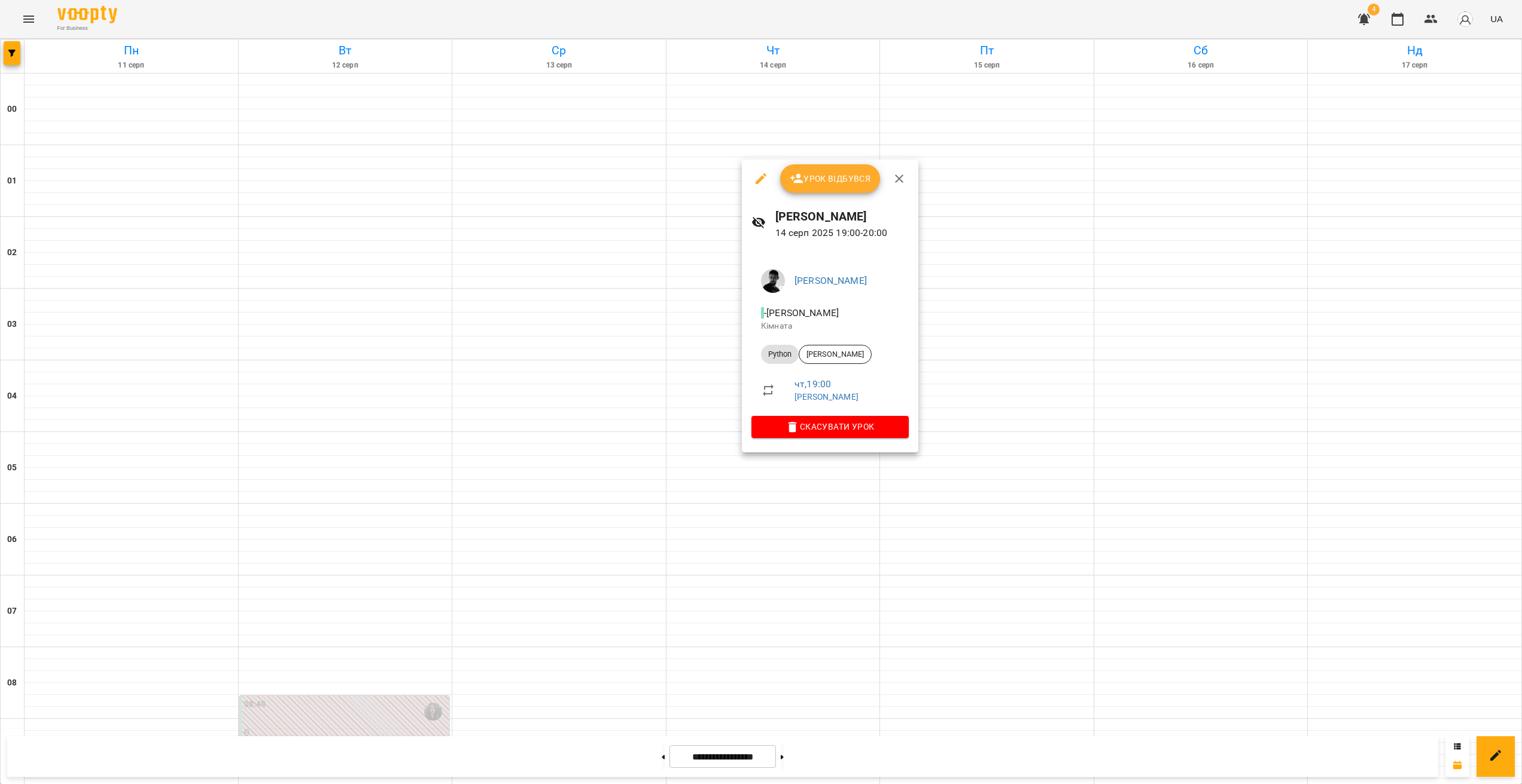
click at [847, 343] on li "Python [PERSON_NAME]" at bounding box center [830, 354] width 158 height 28
click at [850, 352] on span "[PERSON_NAME]" at bounding box center [835, 354] width 71 height 11
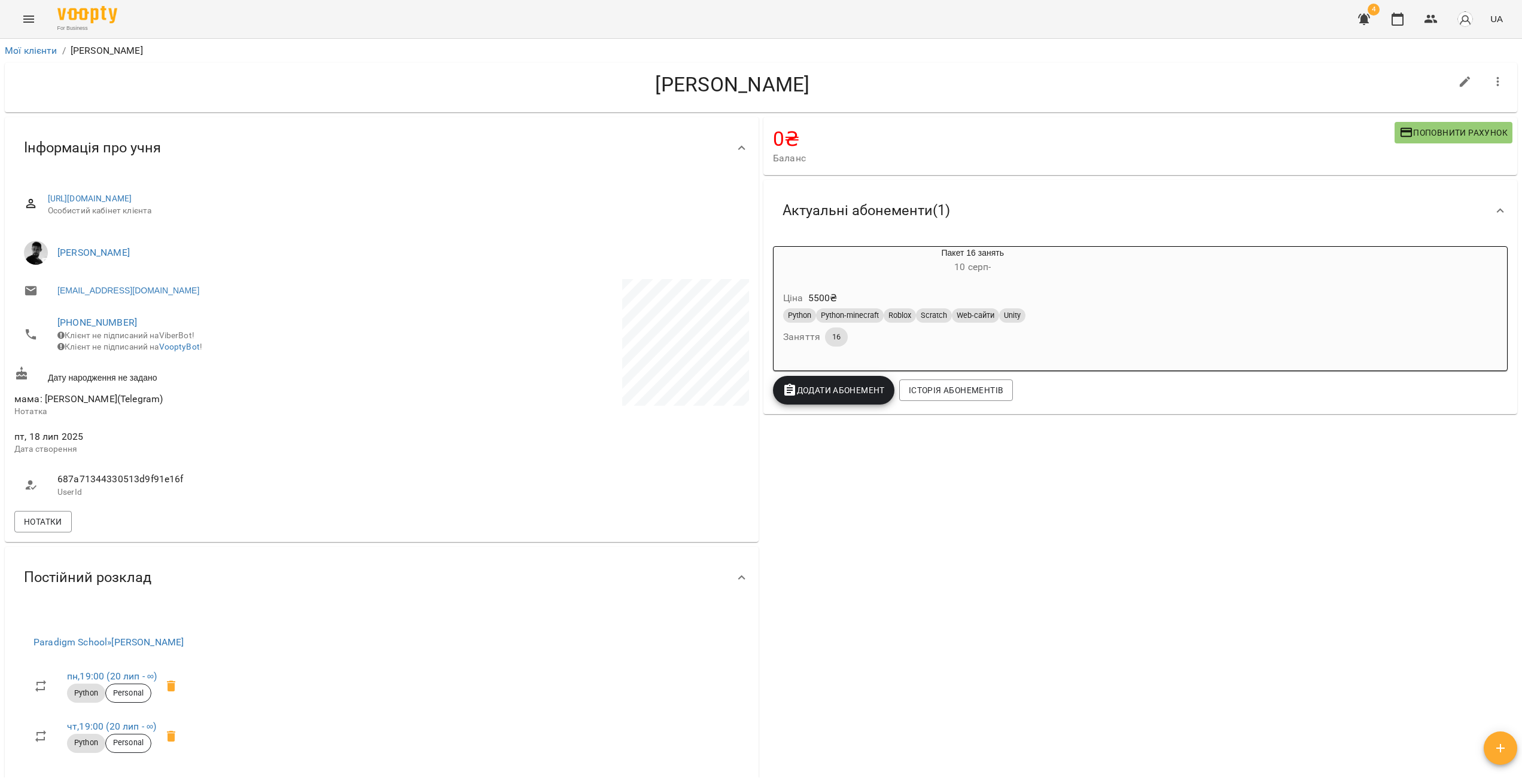
drag, startPoint x: 836, startPoint y: 471, endPoint x: 834, endPoint y: 478, distance: 7.3
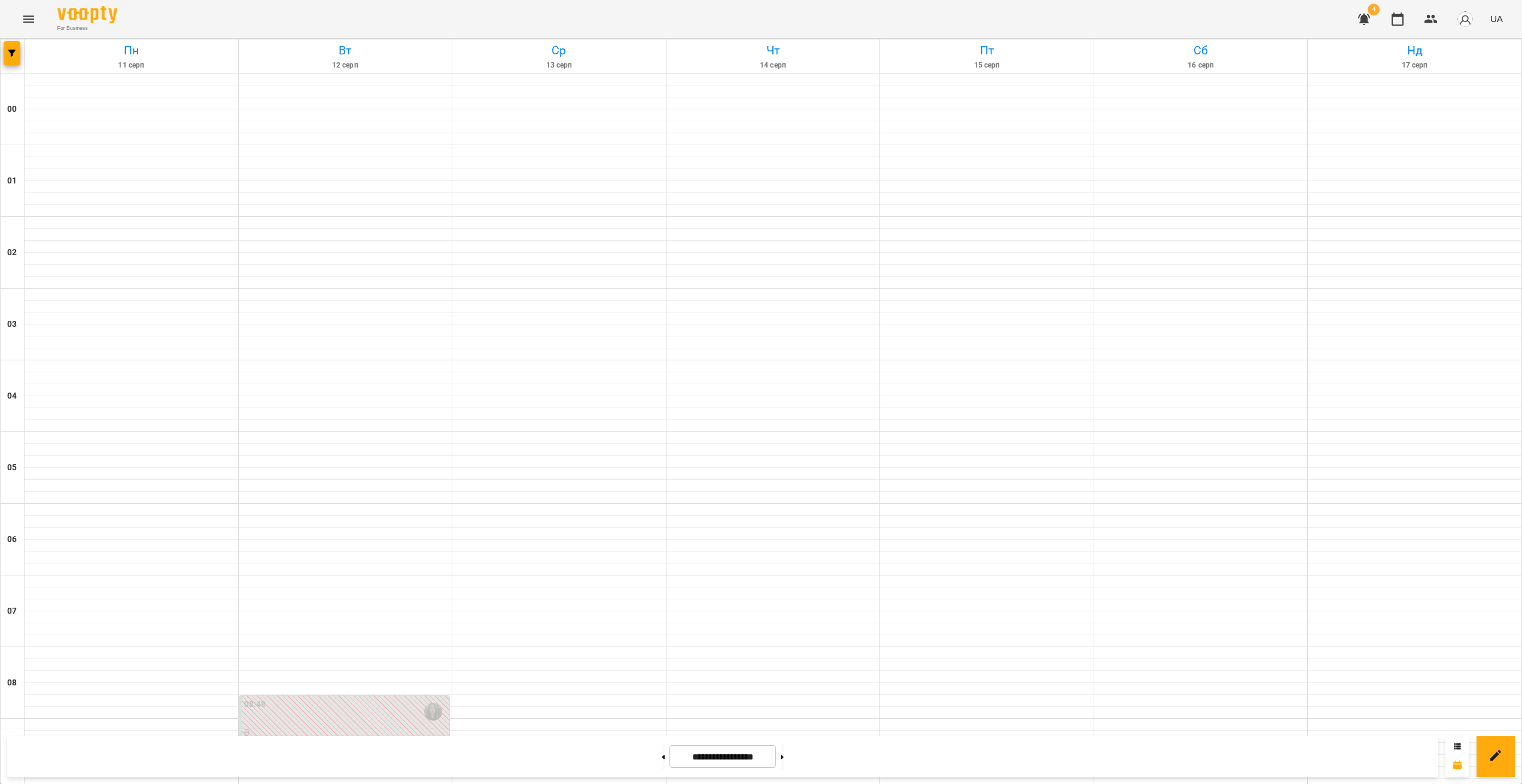
scroll to position [1064, 0]
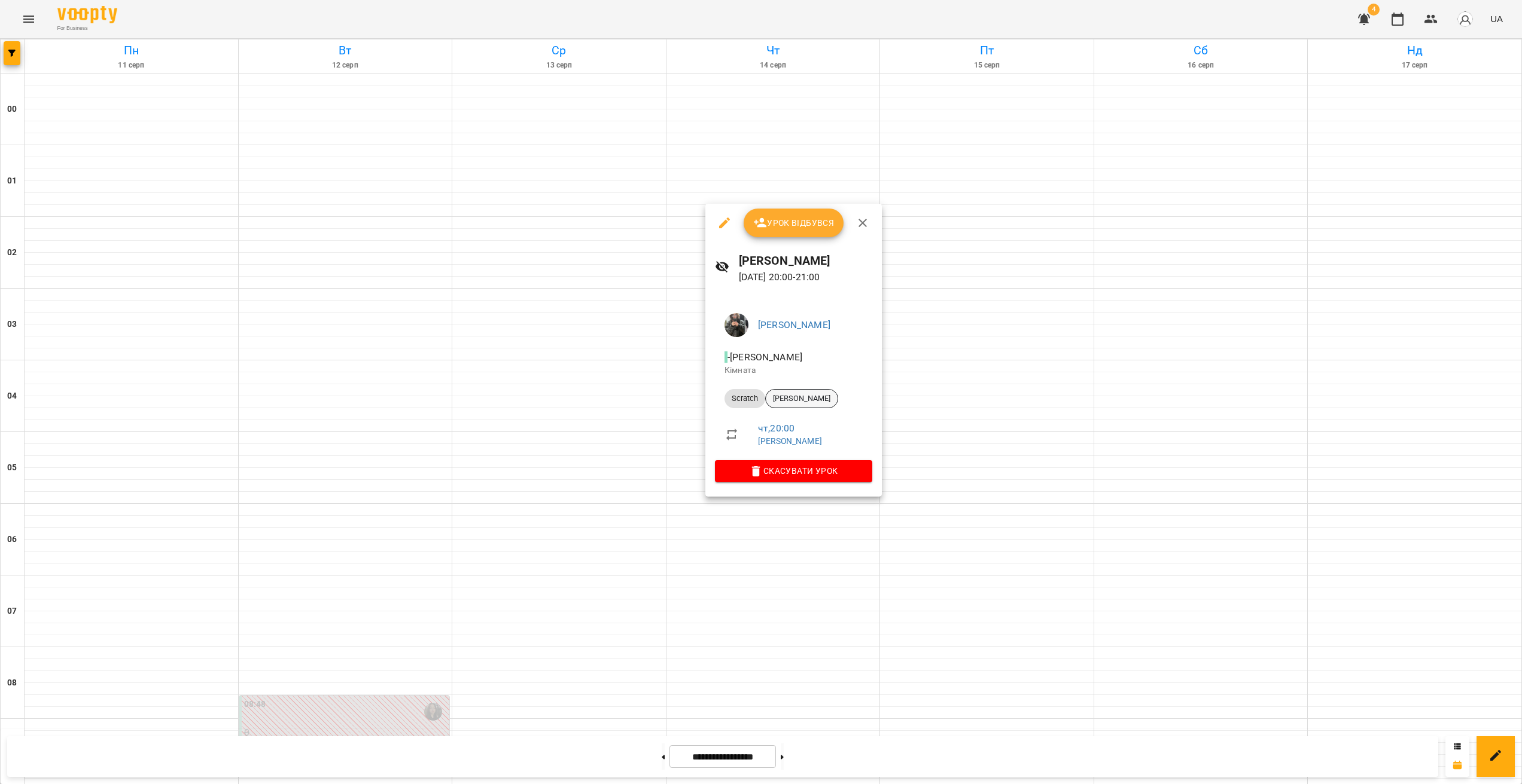
click at [783, 401] on span "[PERSON_NAME]" at bounding box center [801, 398] width 71 height 11
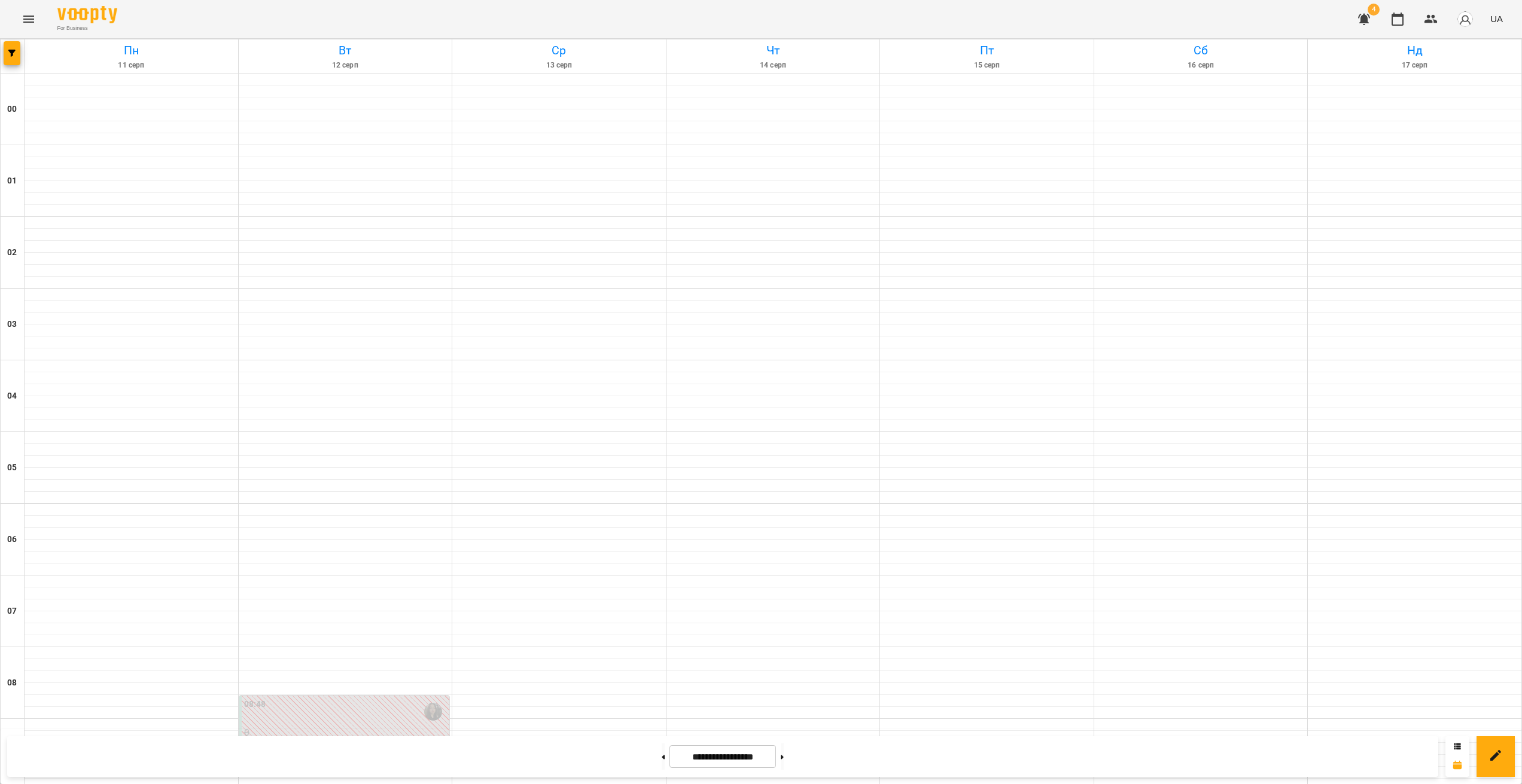
scroll to position [1064, 0]
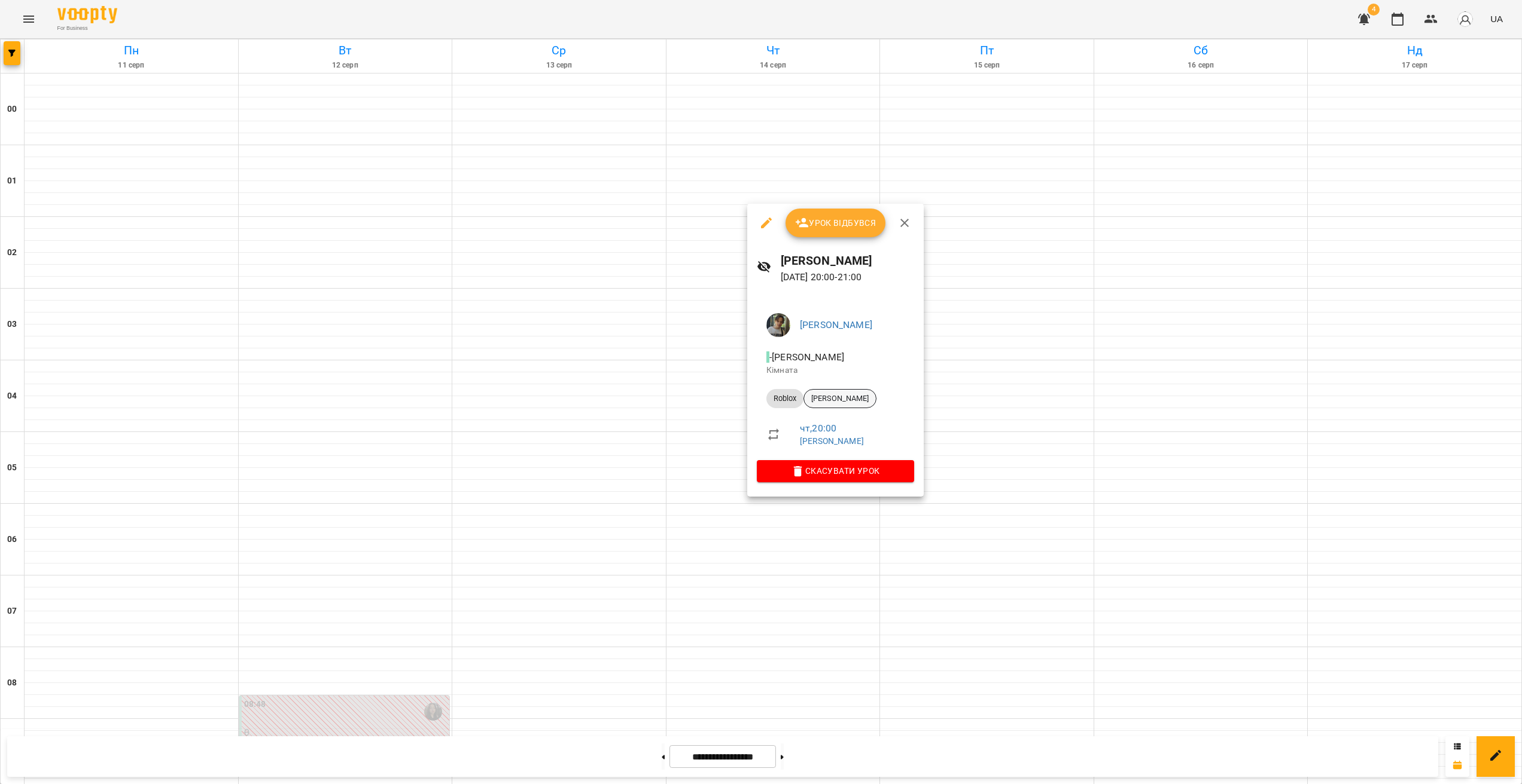
click at [838, 395] on span "[PERSON_NAME]" at bounding box center [839, 398] width 71 height 11
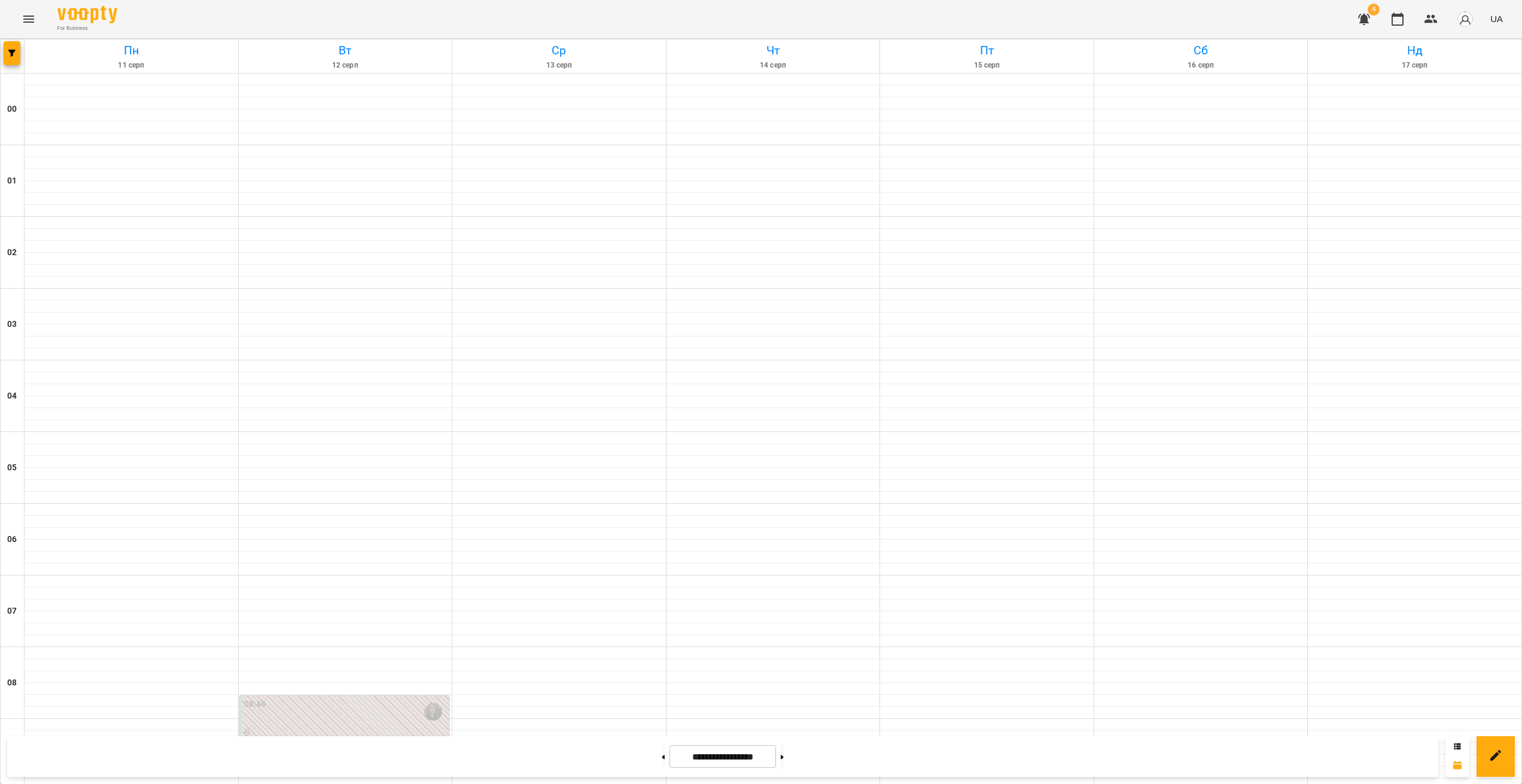
scroll to position [1013, 0]
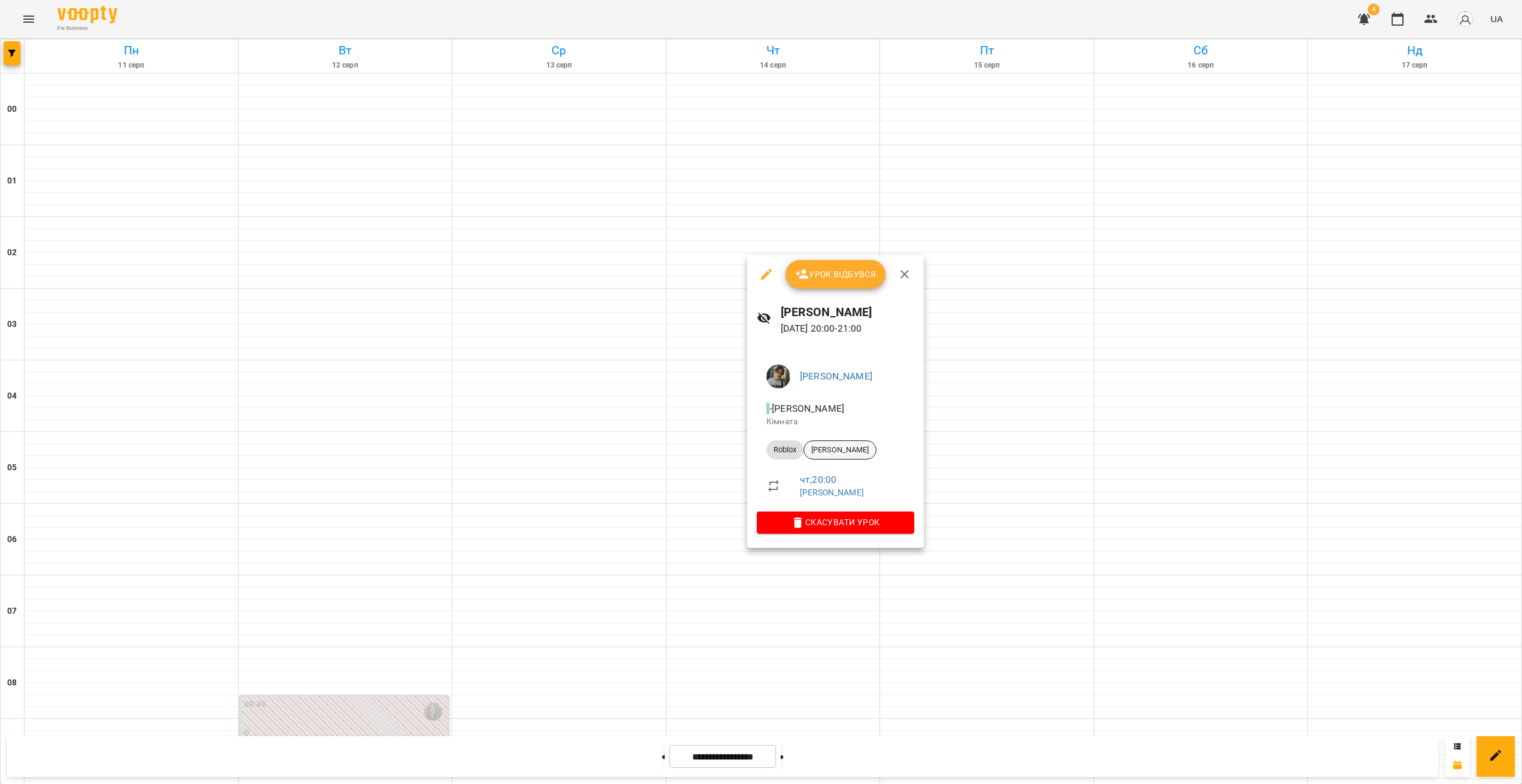
click at [842, 443] on div "[PERSON_NAME]" at bounding box center [840, 450] width 73 height 19
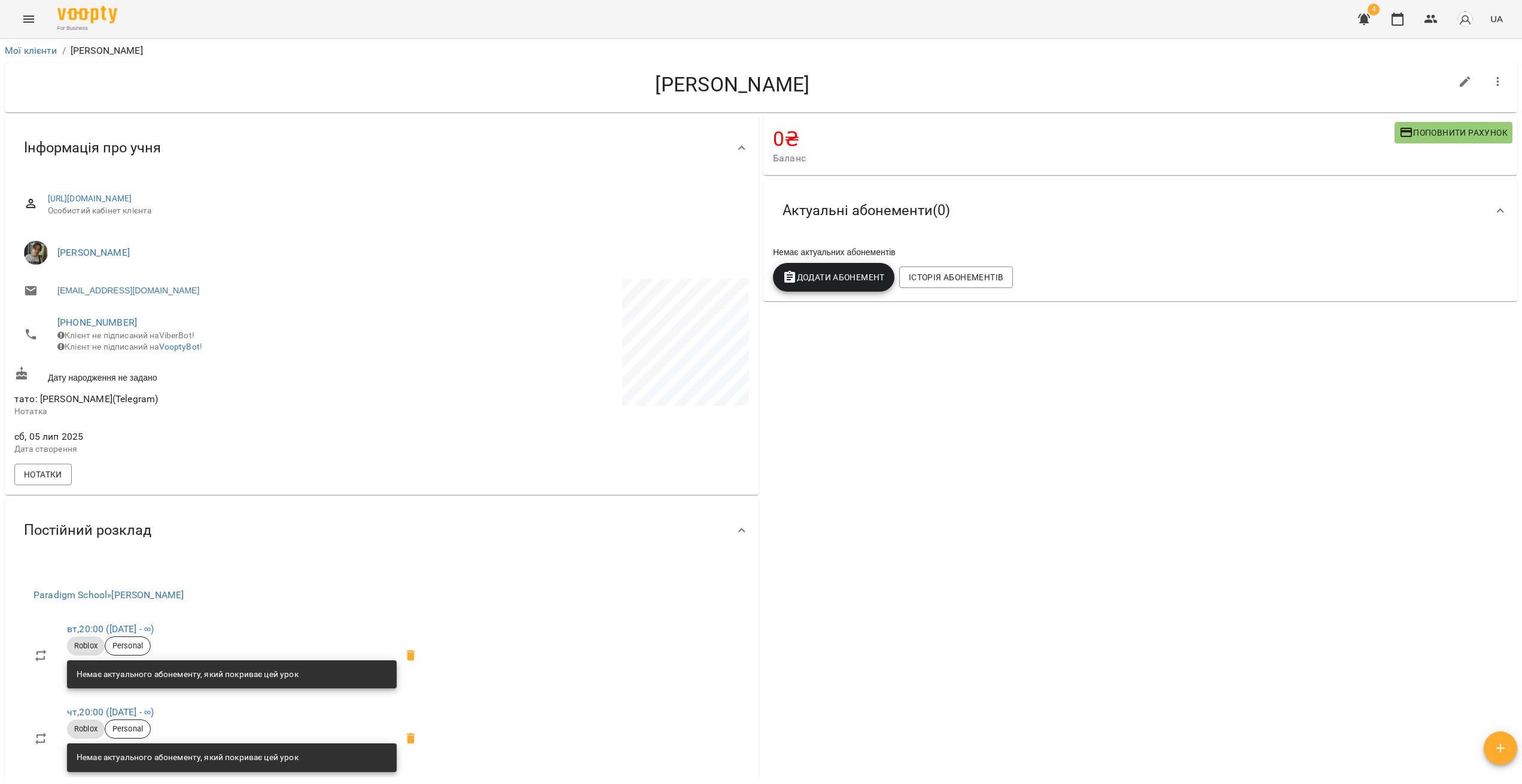
click at [894, 89] on button "button" at bounding box center [1497, 82] width 28 height 28
click at [894, 103] on li "Заморозка" at bounding box center [1425, 105] width 171 height 21
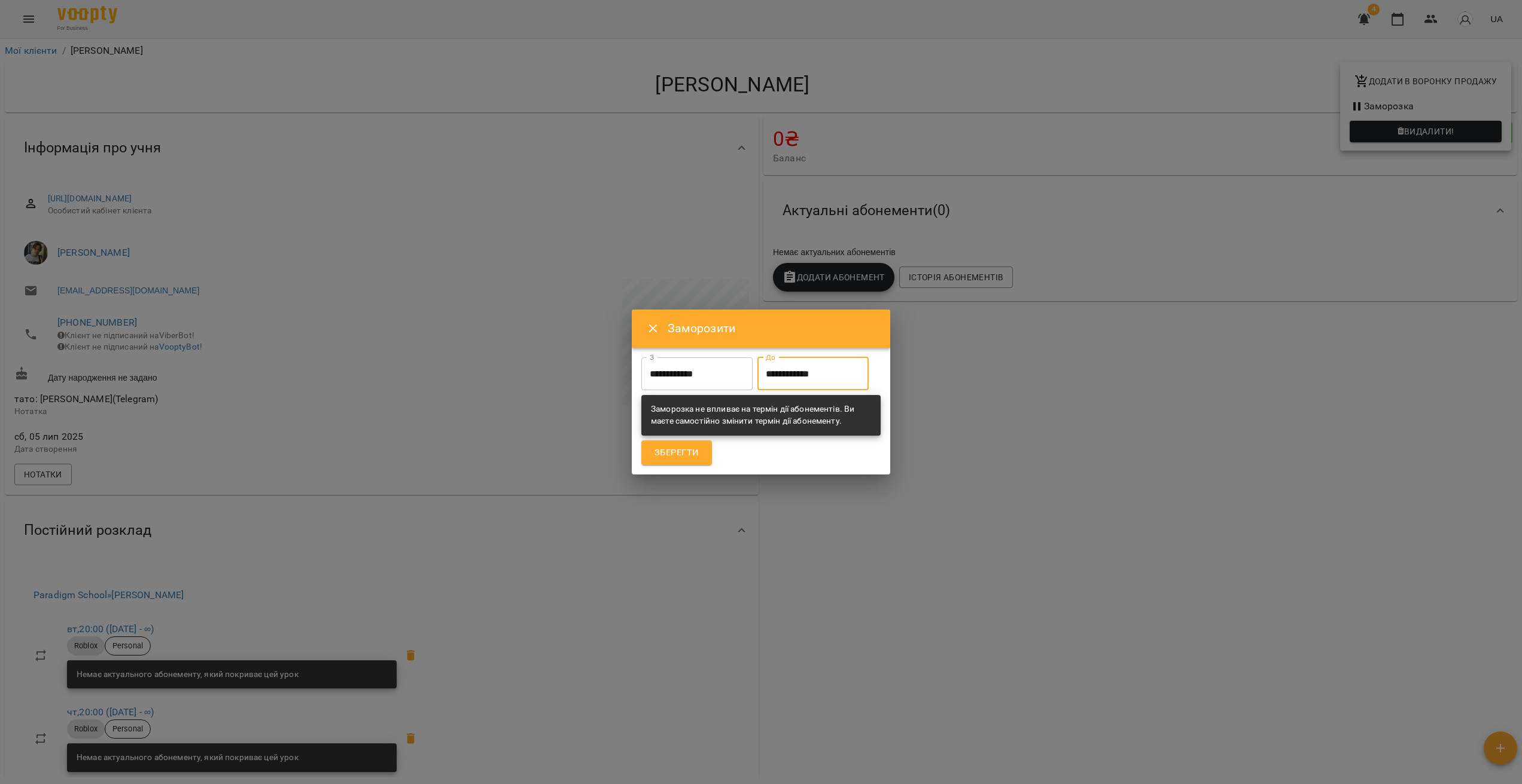
click at [817, 366] on input "**********" at bounding box center [812, 374] width 111 height 34
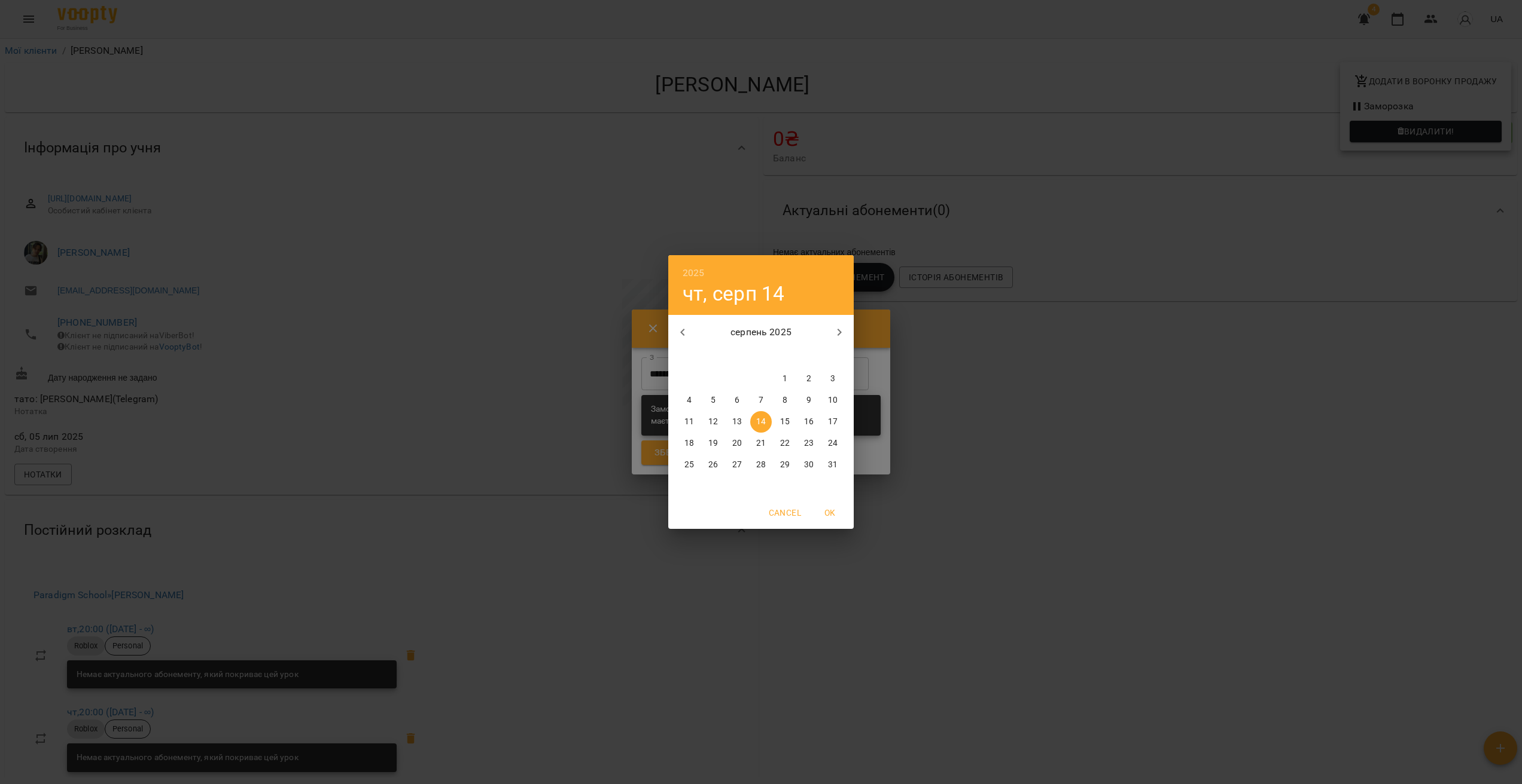
click at [838, 468] on span "31" at bounding box center [832, 464] width 21 height 12
type input "**********"
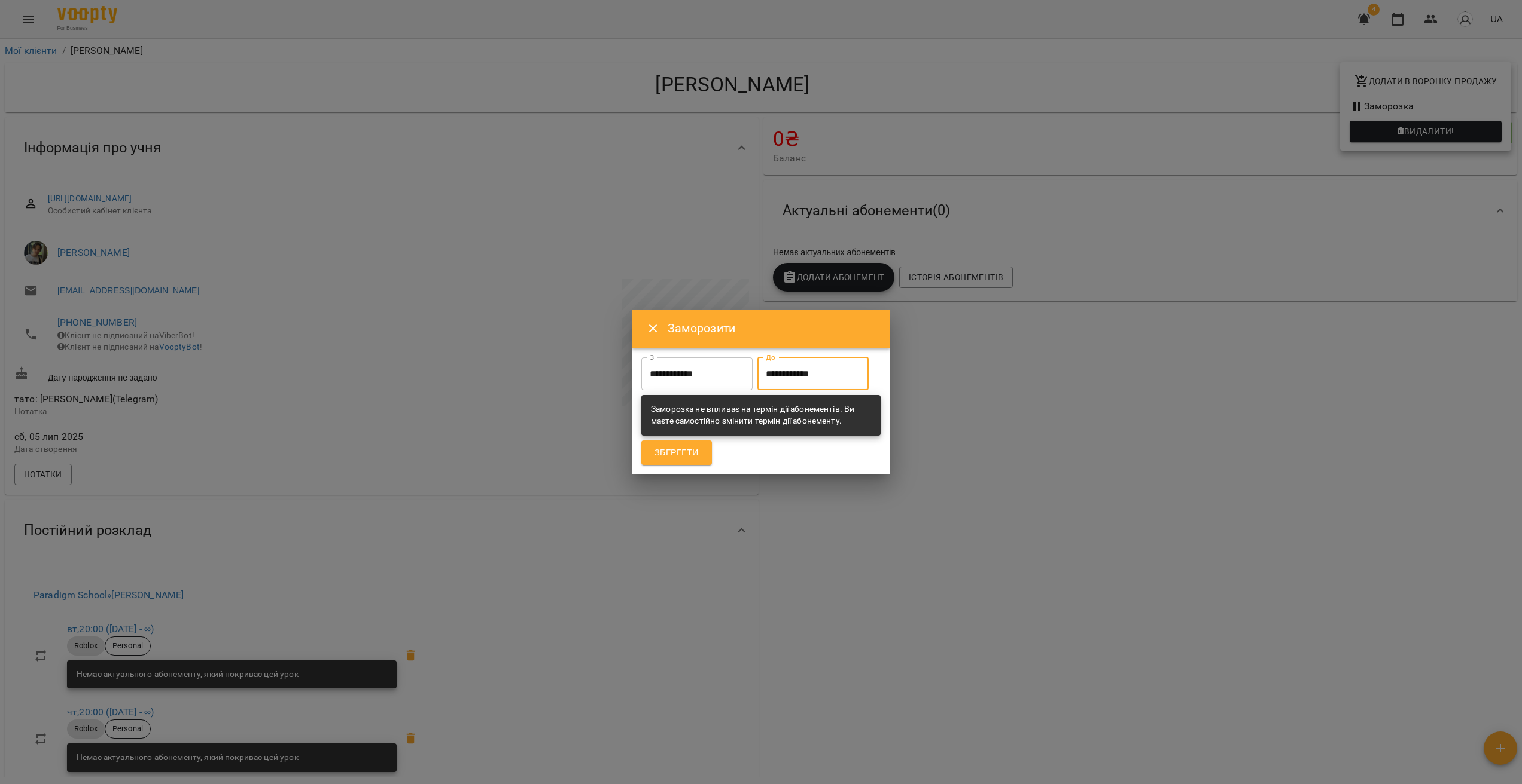
click at [683, 460] on span "Зберегти" at bounding box center [676, 452] width 44 height 16
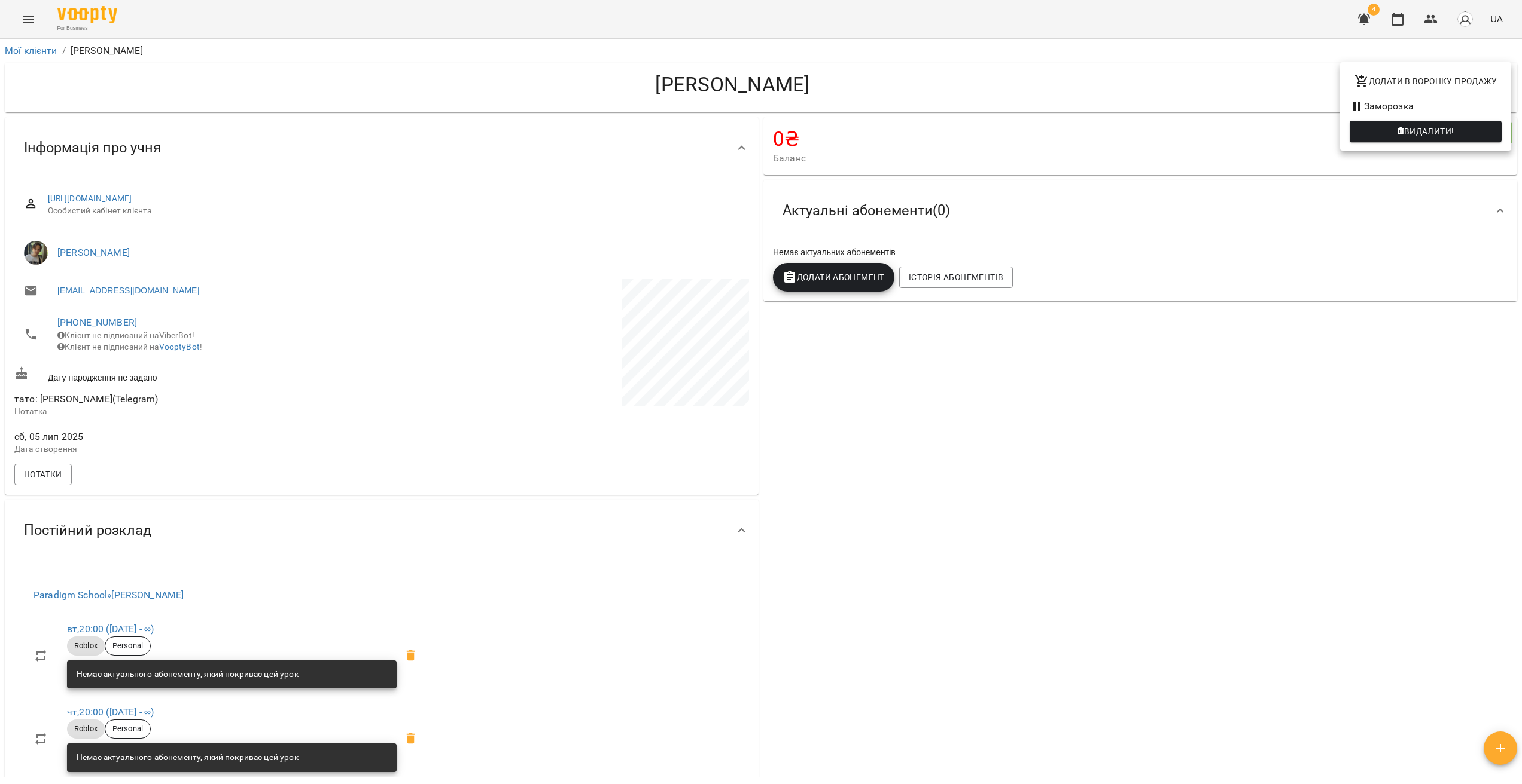
drag, startPoint x: 801, startPoint y: 249, endPoint x: 796, endPoint y: 244, distance: 7.1
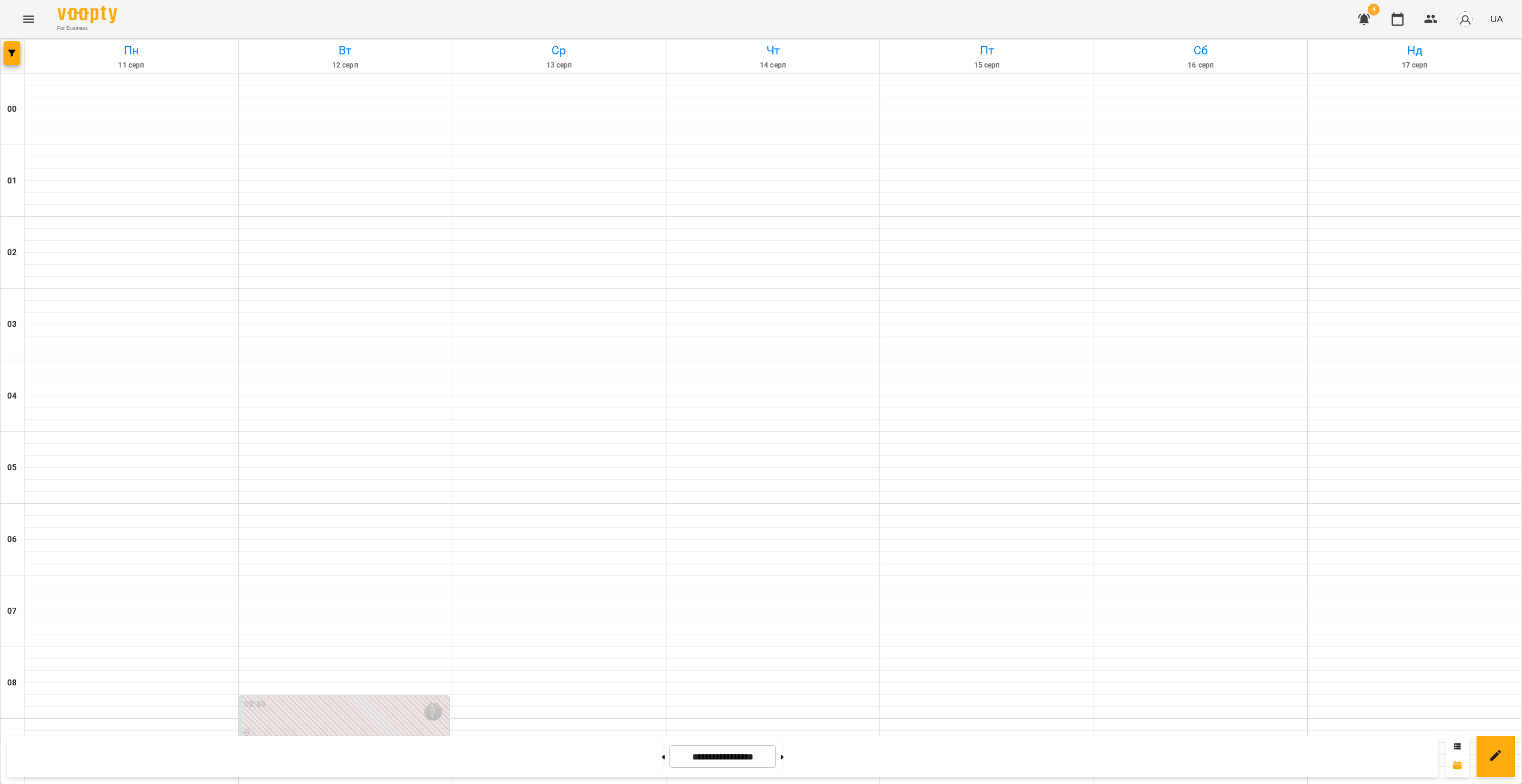
scroll to position [1064, 0]
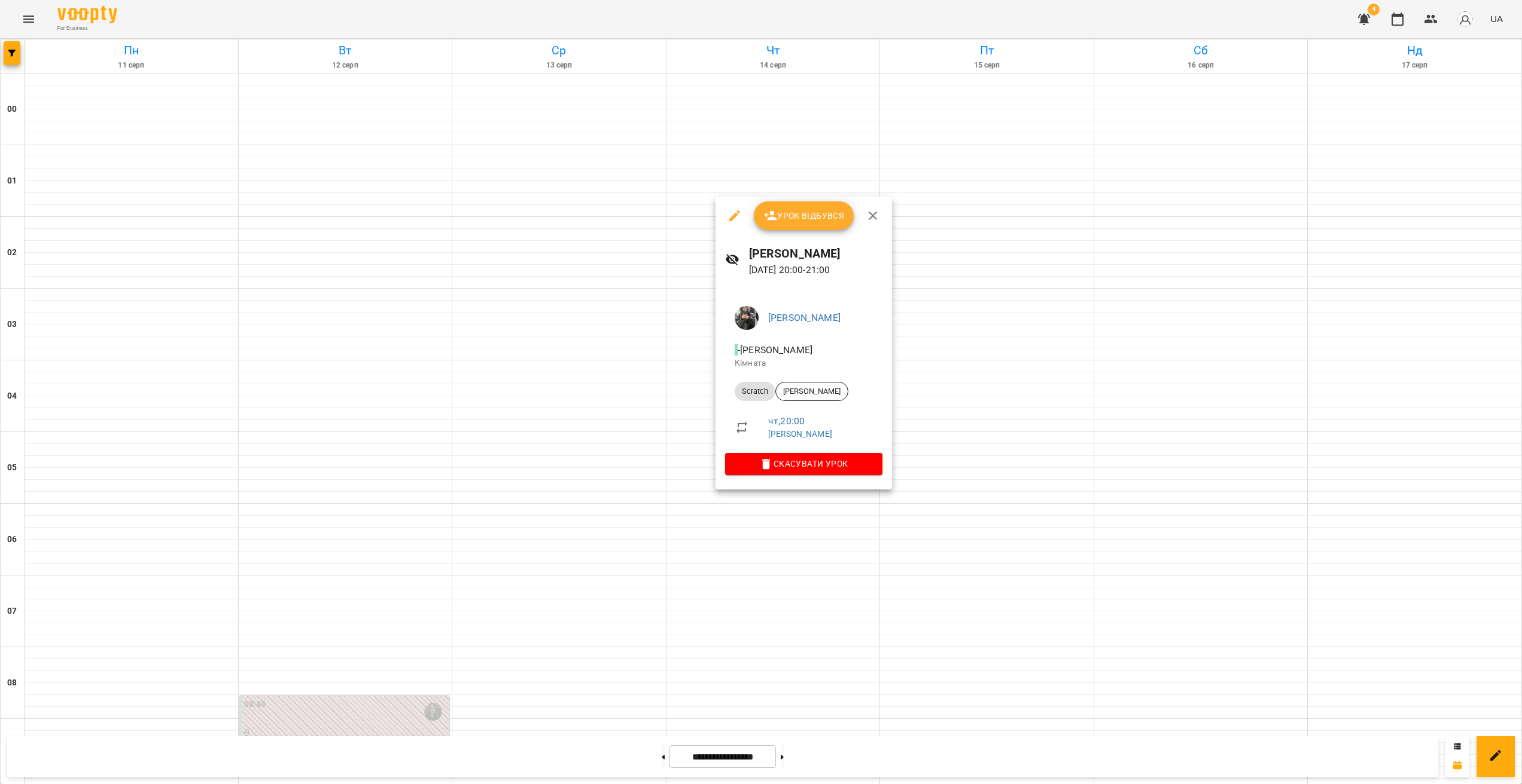
click at [805, 474] on div at bounding box center [761, 392] width 1522 height 784
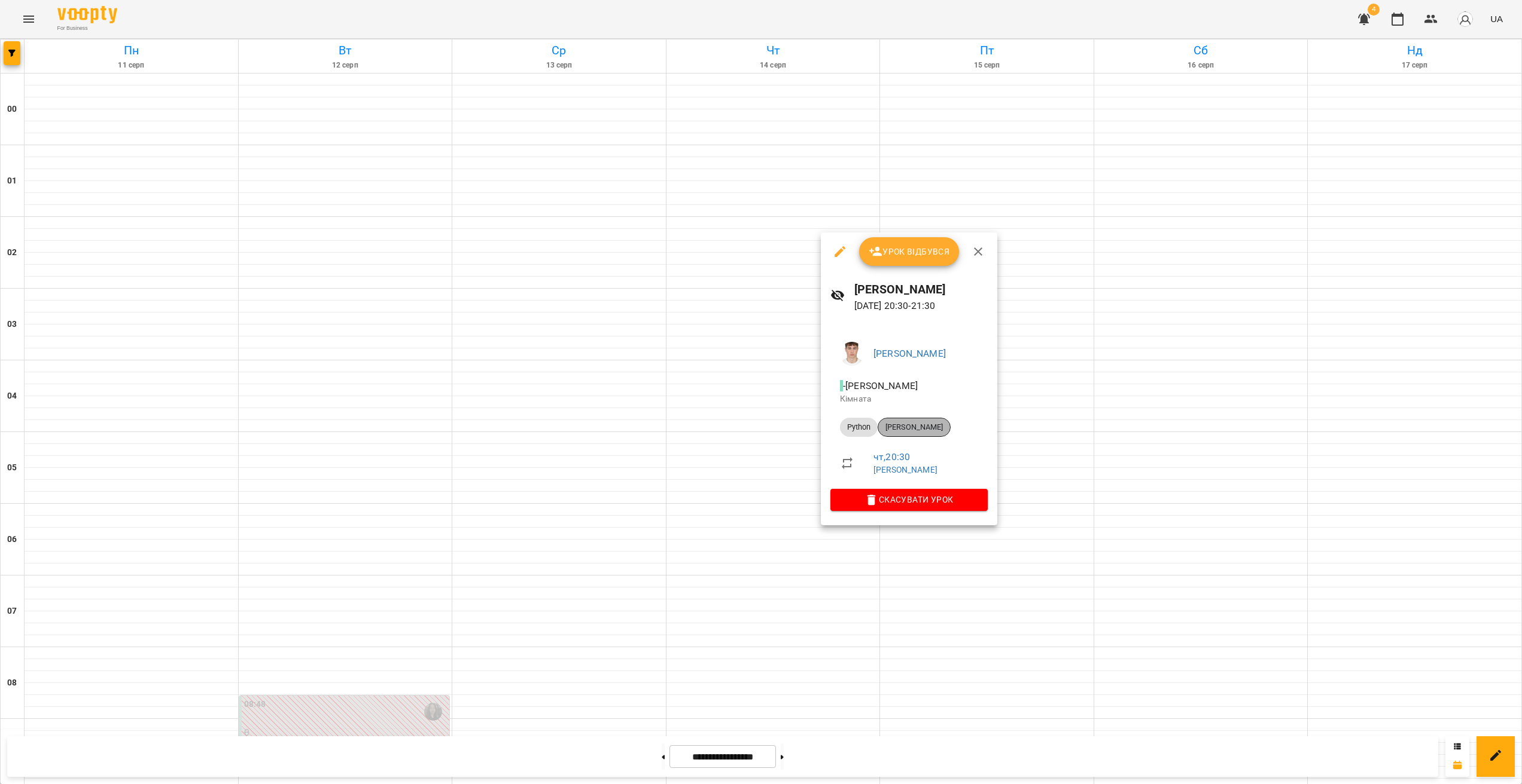
click at [894, 433] on div "[PERSON_NAME]" at bounding box center [914, 427] width 73 height 19
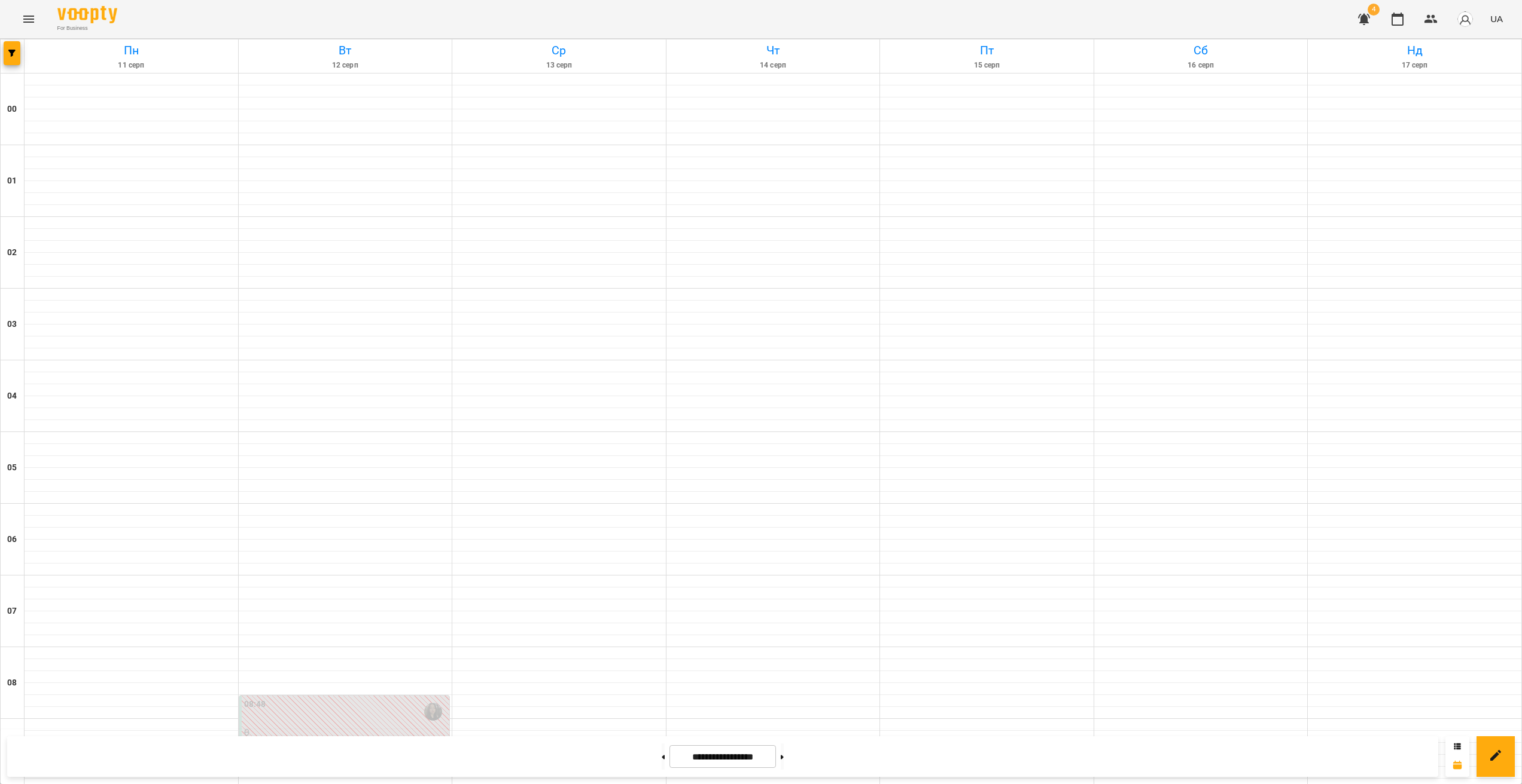
scroll to position [1064, 0]
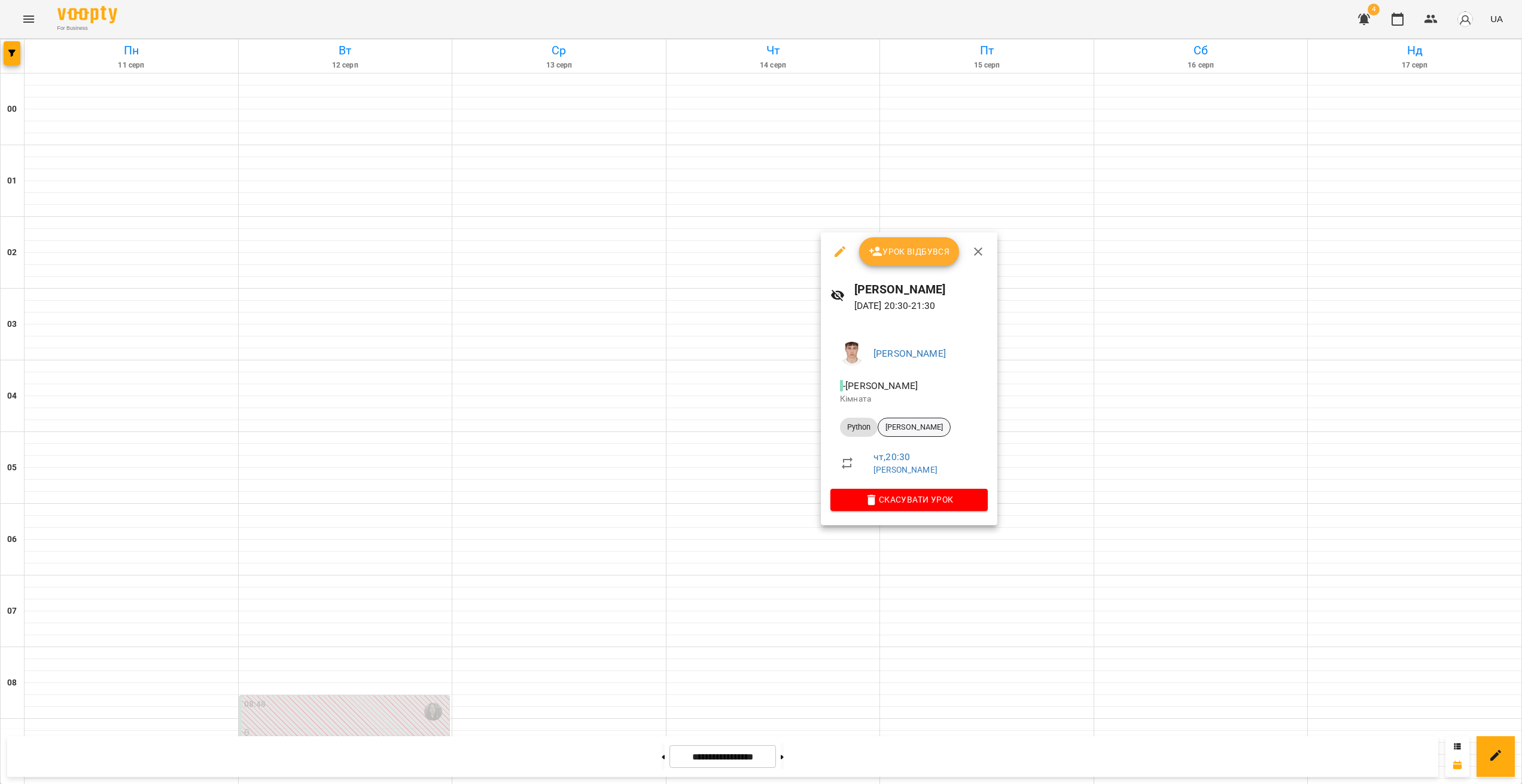
click at [894, 424] on span "[PERSON_NAME]" at bounding box center [914, 428] width 71 height 11
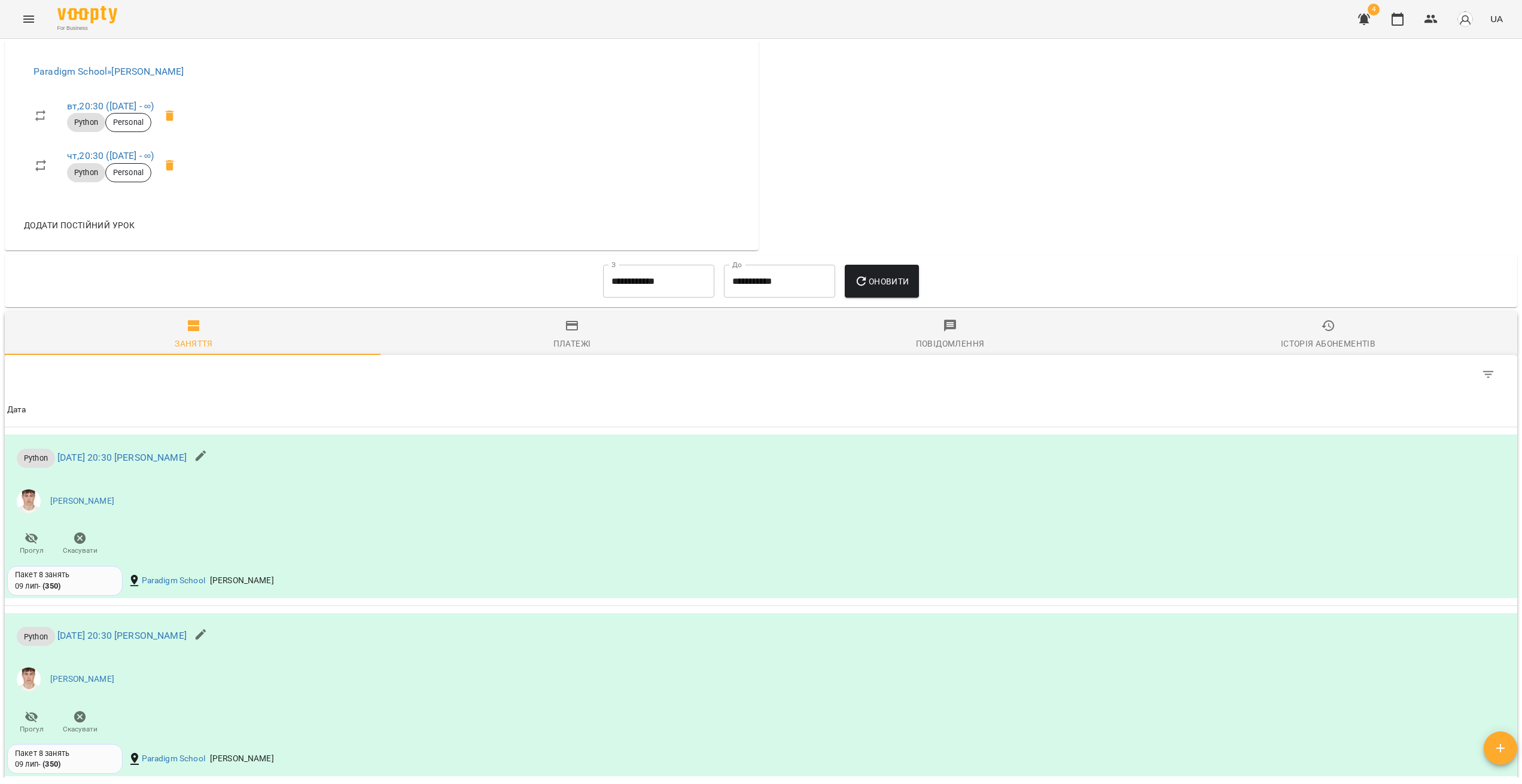
click at [894, 351] on div "Історія абонементів" at bounding box center [1327, 343] width 94 height 15
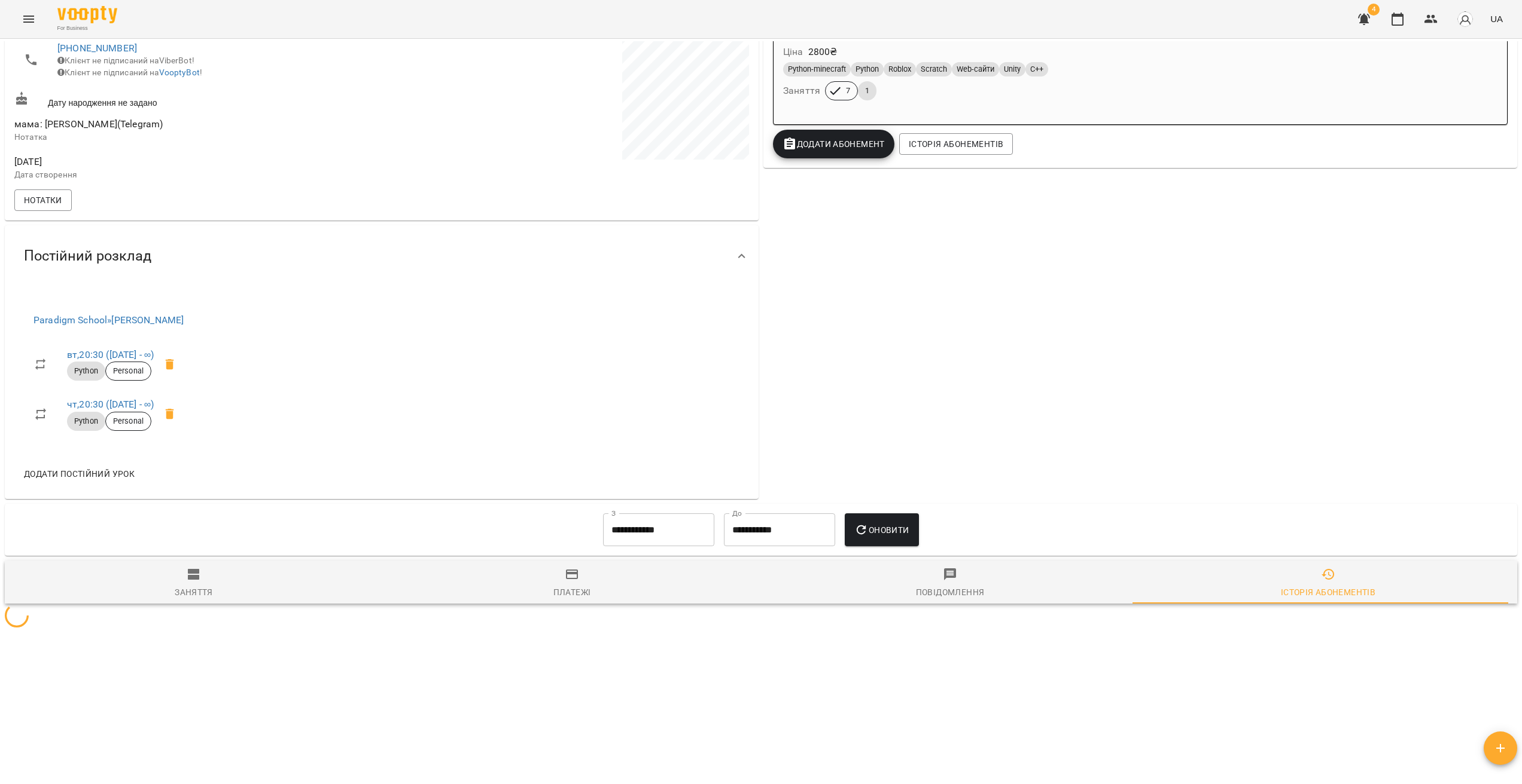
scroll to position [340, 0]
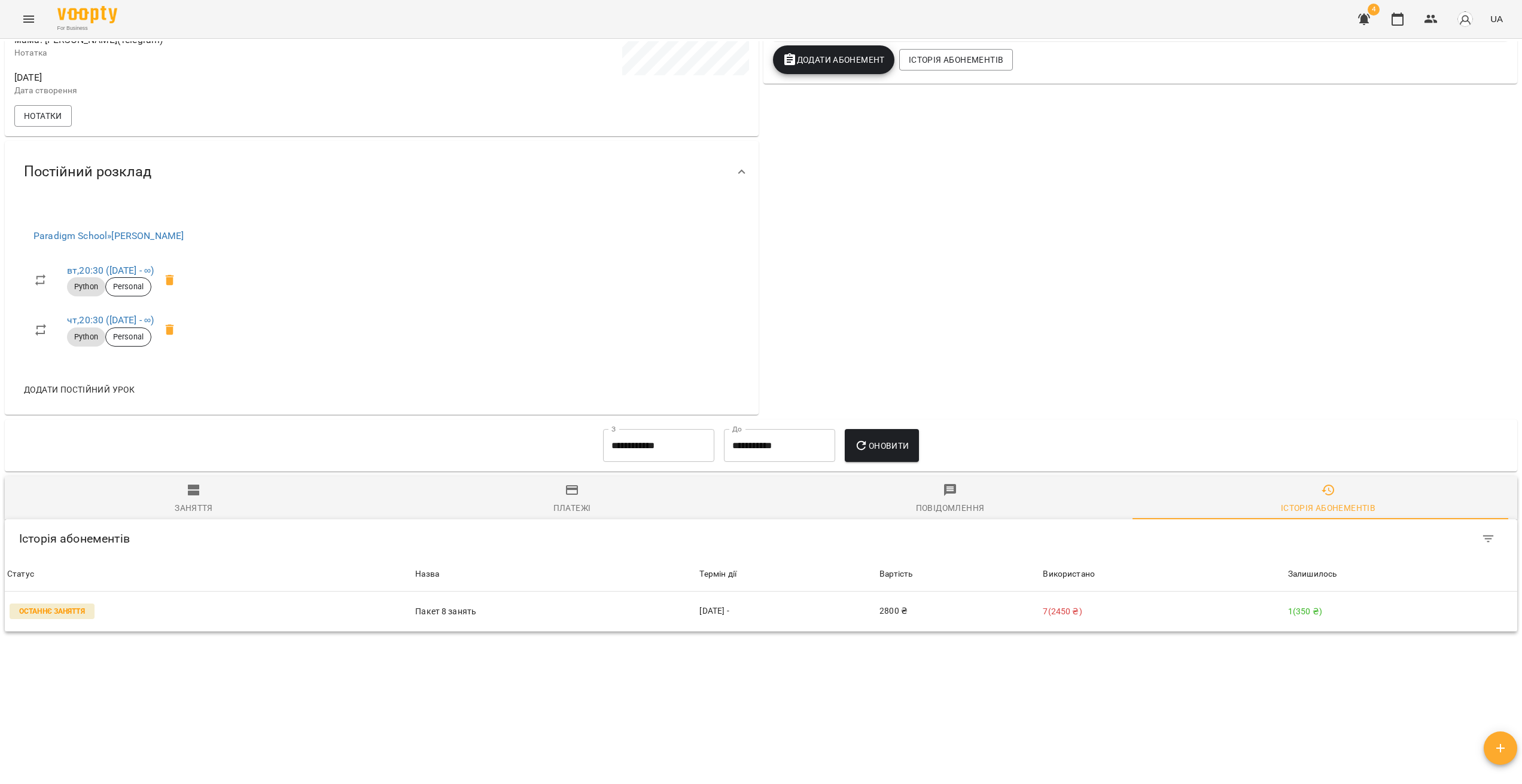
click at [783, 435] on input "**********" at bounding box center [779, 446] width 111 height 34
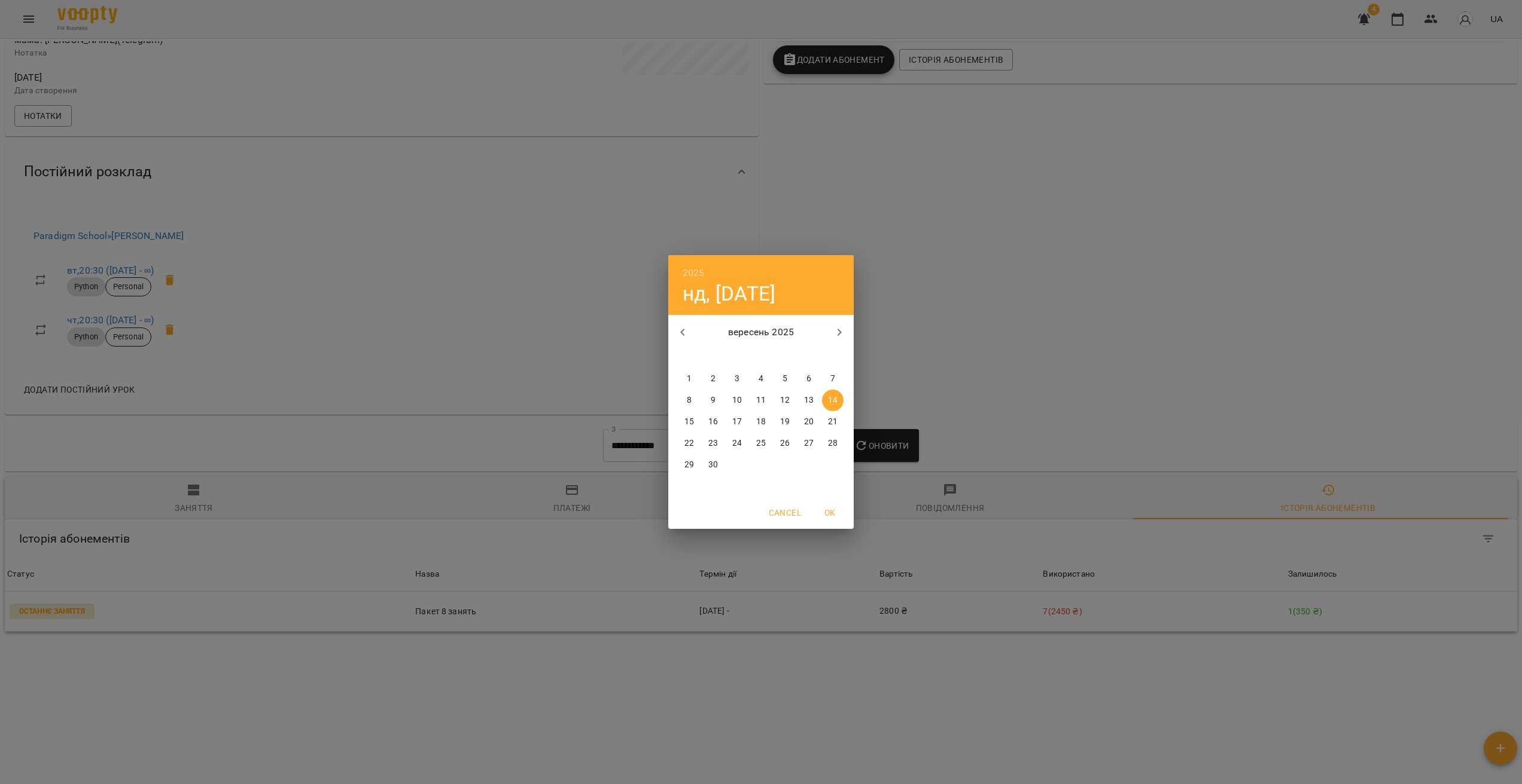
click at [807, 474] on div "2025 нд, вер [DATE] вт ср чт пт сб нд 1 2 3 4 5 6 7 8 9 10 11 12 13 14 15 16 17…" at bounding box center [761, 392] width 1522 height 784
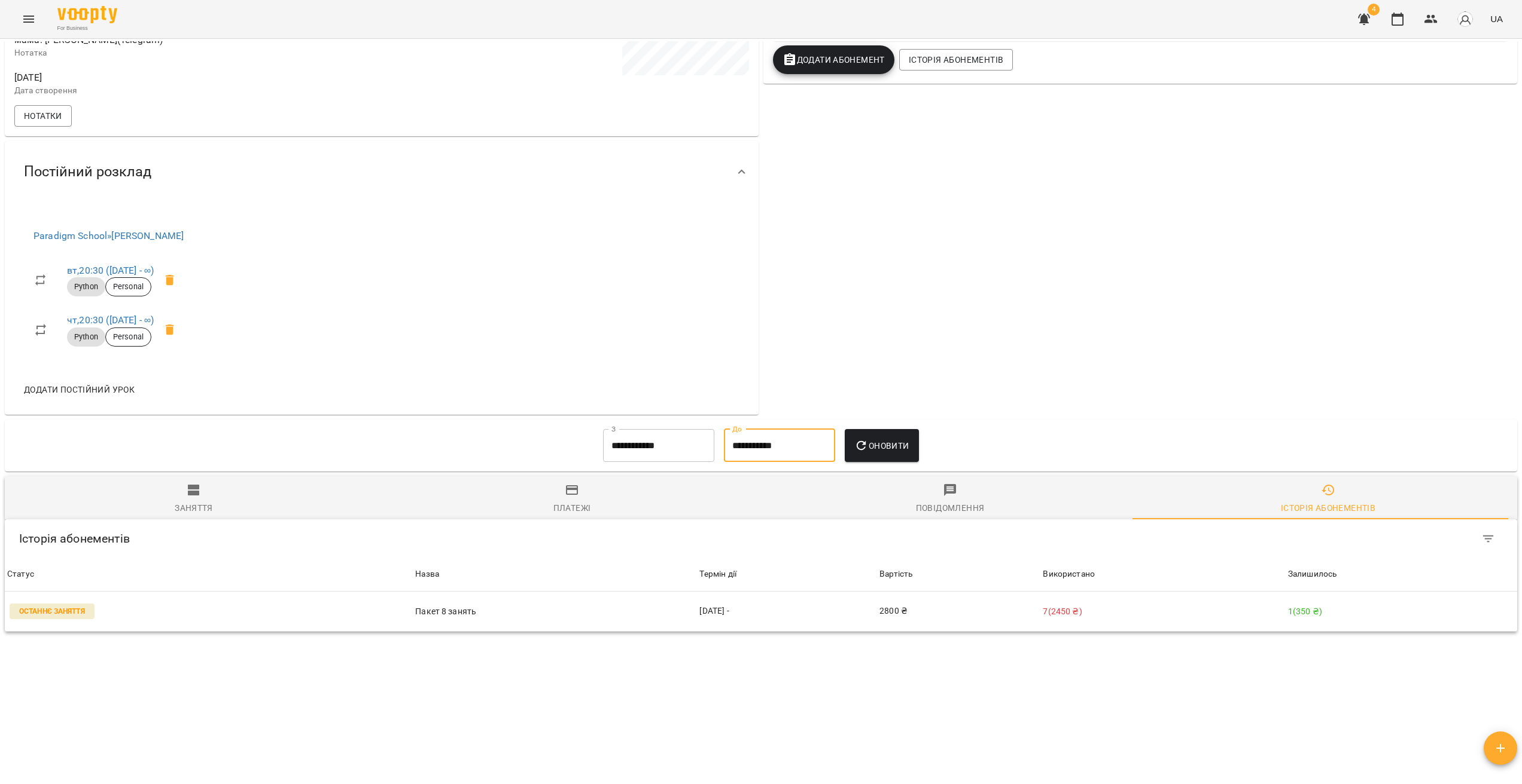
click at [648, 453] on input "**********" at bounding box center [658, 446] width 111 height 34
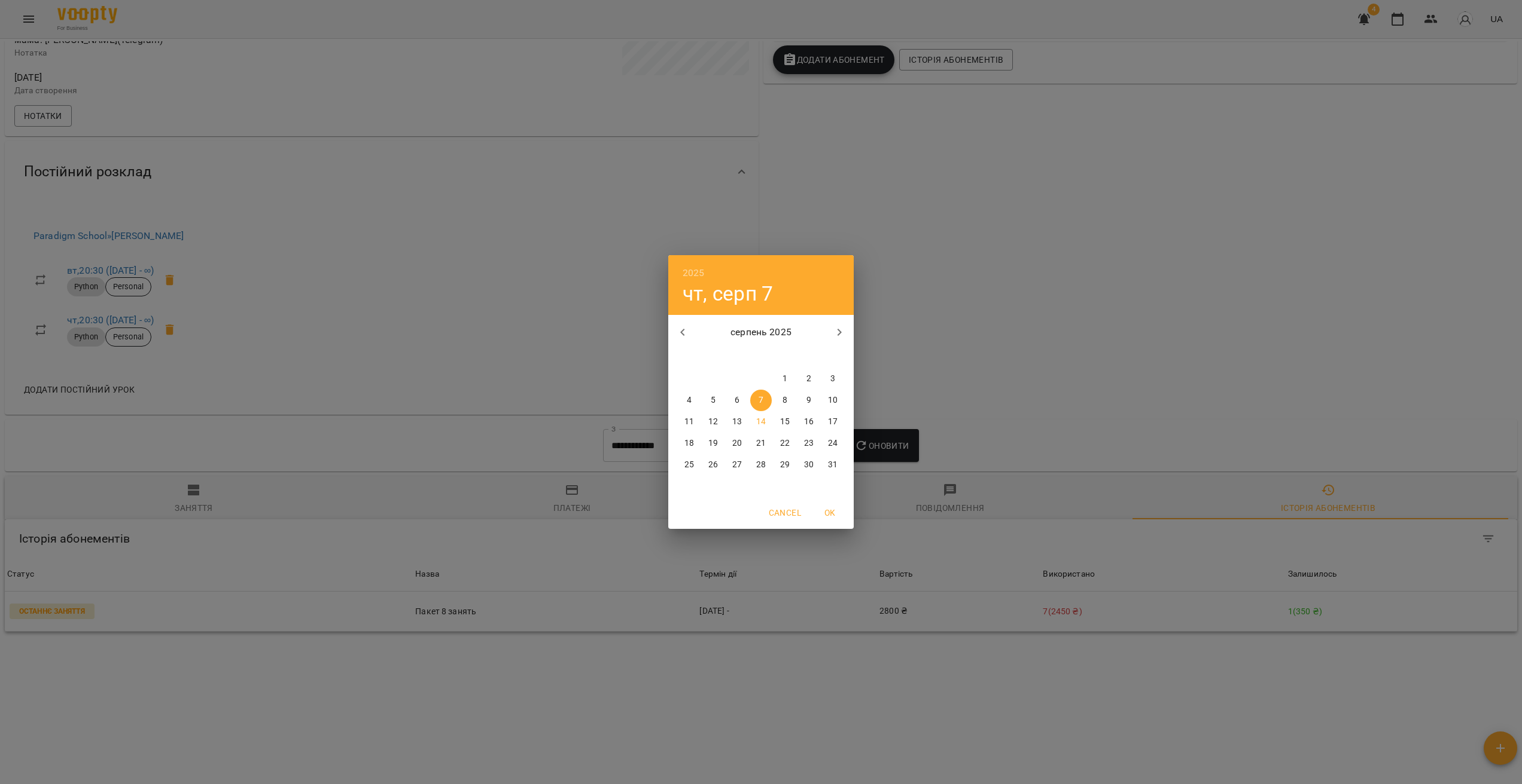
click at [688, 340] on button "button" at bounding box center [682, 332] width 28 height 28
click at [717, 397] on span "8" at bounding box center [712, 400] width 21 height 12
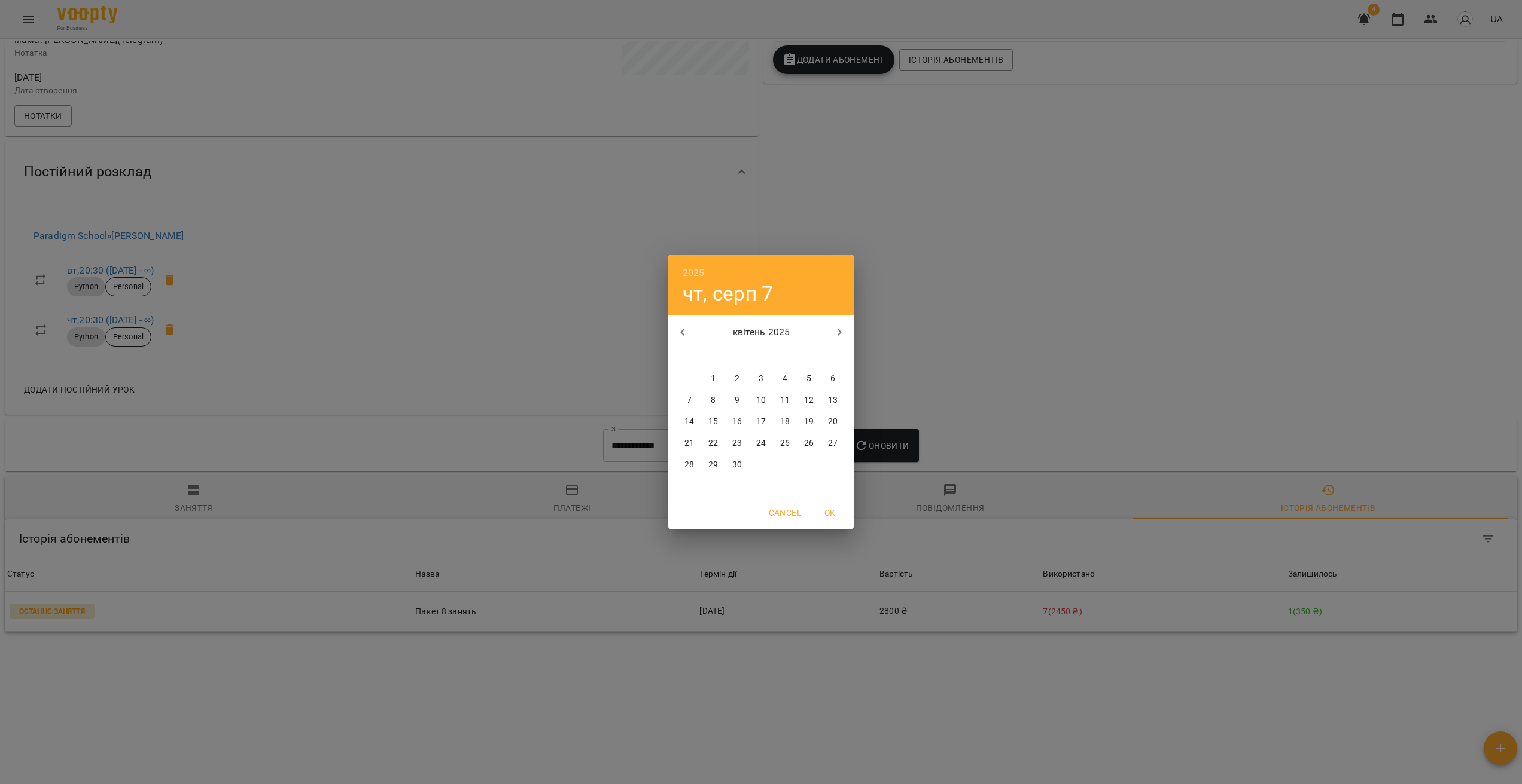
type input "**********"
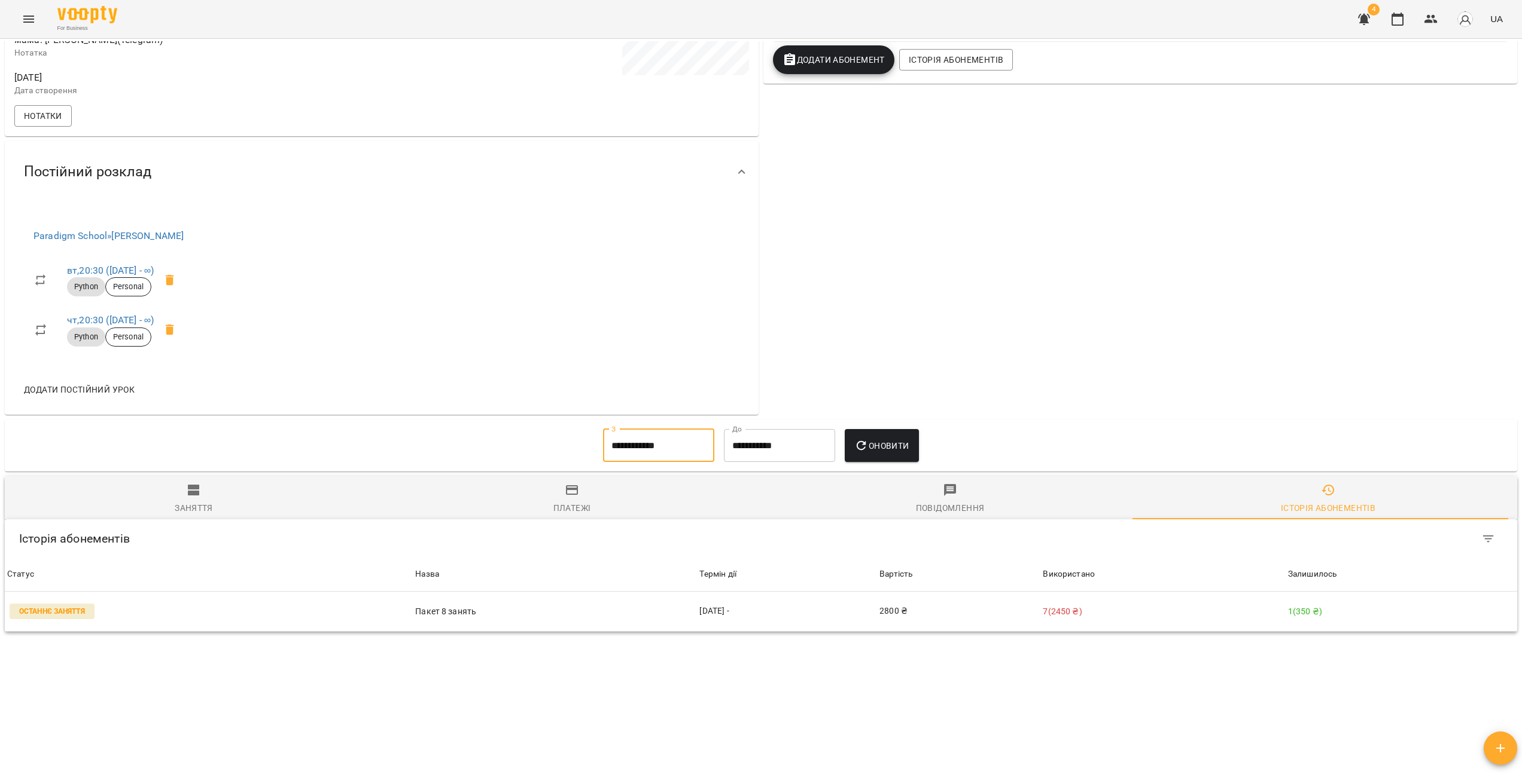
click at [850, 436] on button "Оновити" at bounding box center [881, 446] width 73 height 34
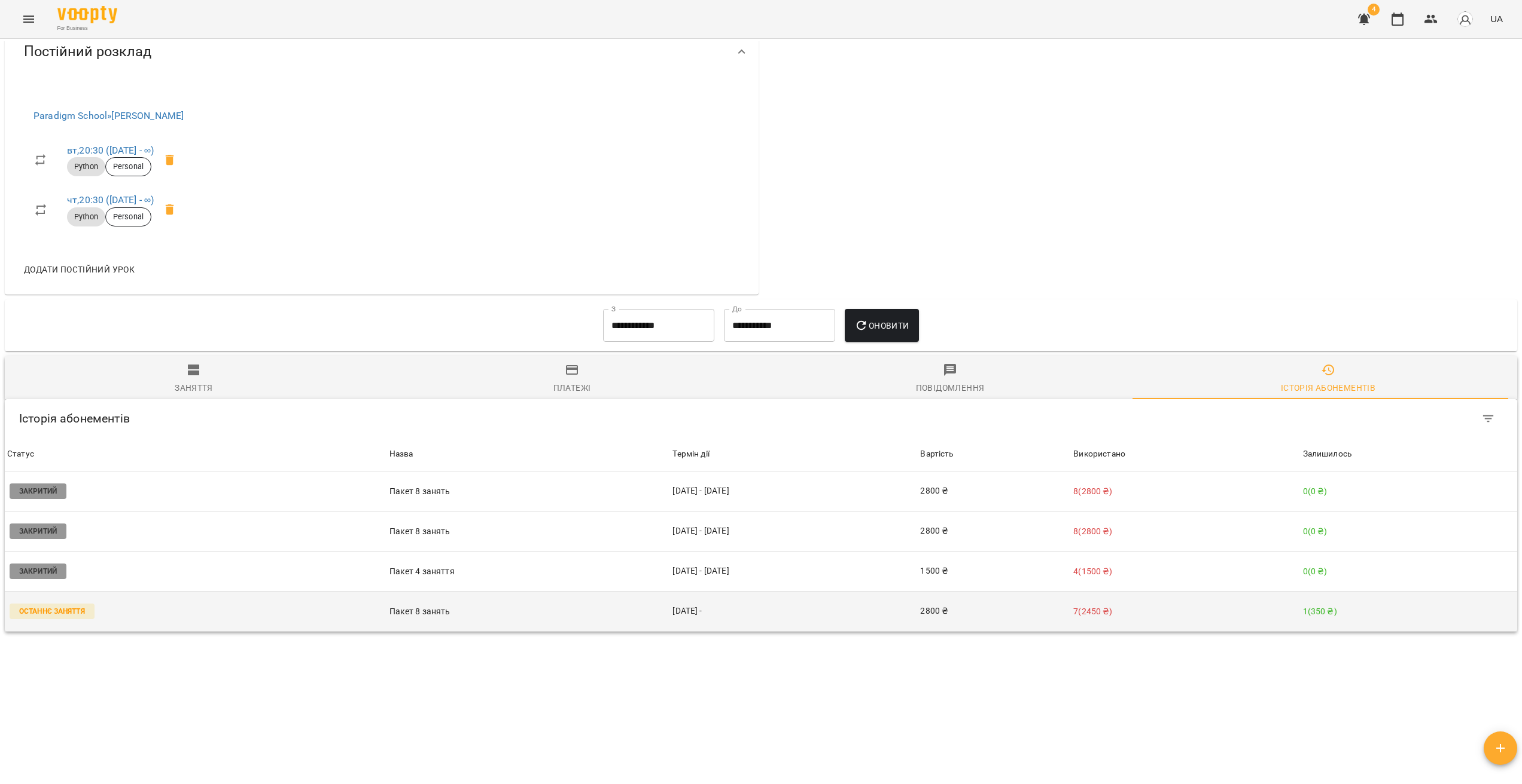
scroll to position [461, 0]
drag, startPoint x: 1113, startPoint y: 610, endPoint x: 1157, endPoint y: 613, distance: 44.1
click at [894, 474] on p "7 ( 2450 ₴ )" at bounding box center [1185, 612] width 224 height 13
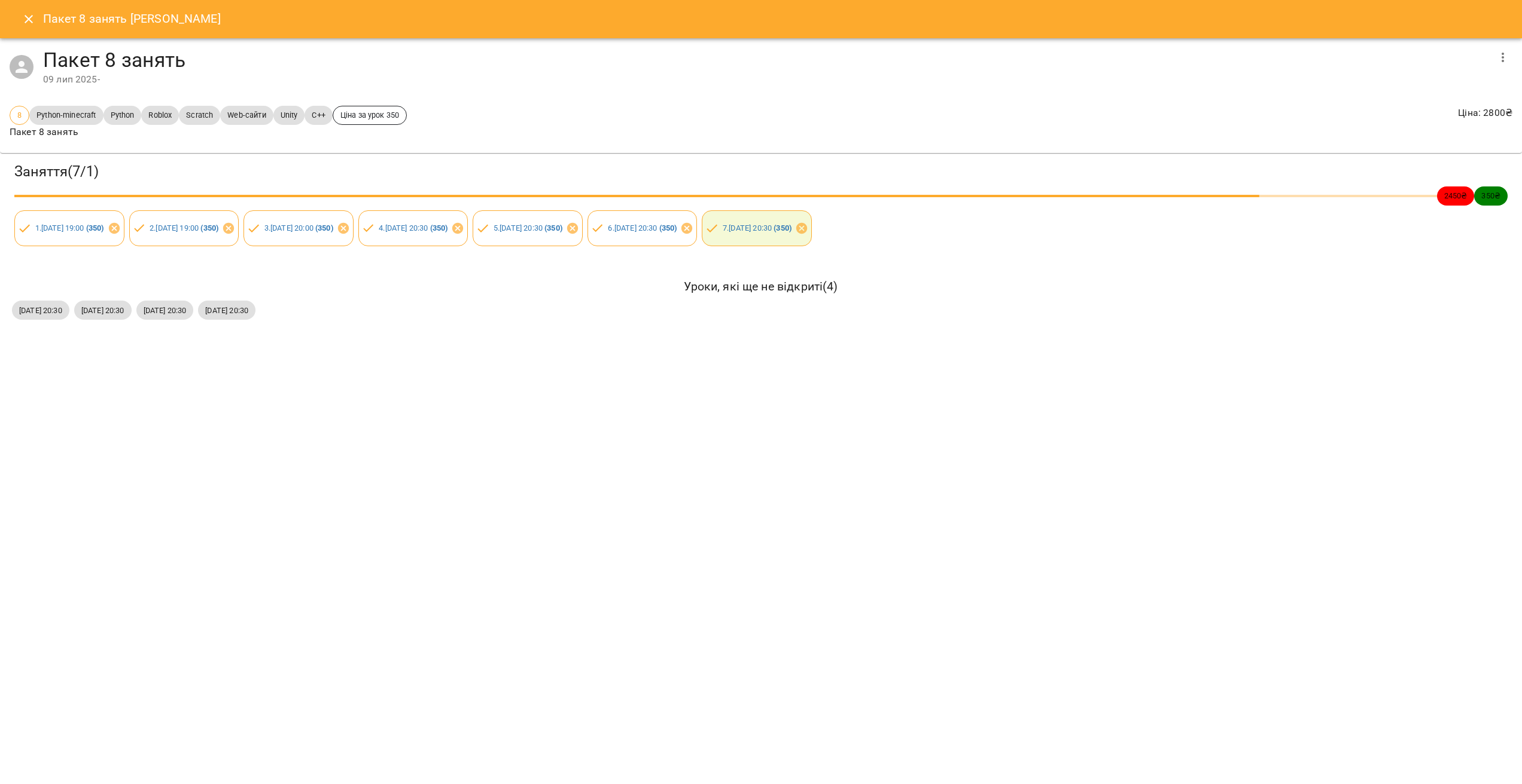
drag, startPoint x: 15, startPoint y: 16, endPoint x: 30, endPoint y: 25, distance: 17.5
click at [21, 21] on button "Close" at bounding box center [28, 18] width 28 height 28
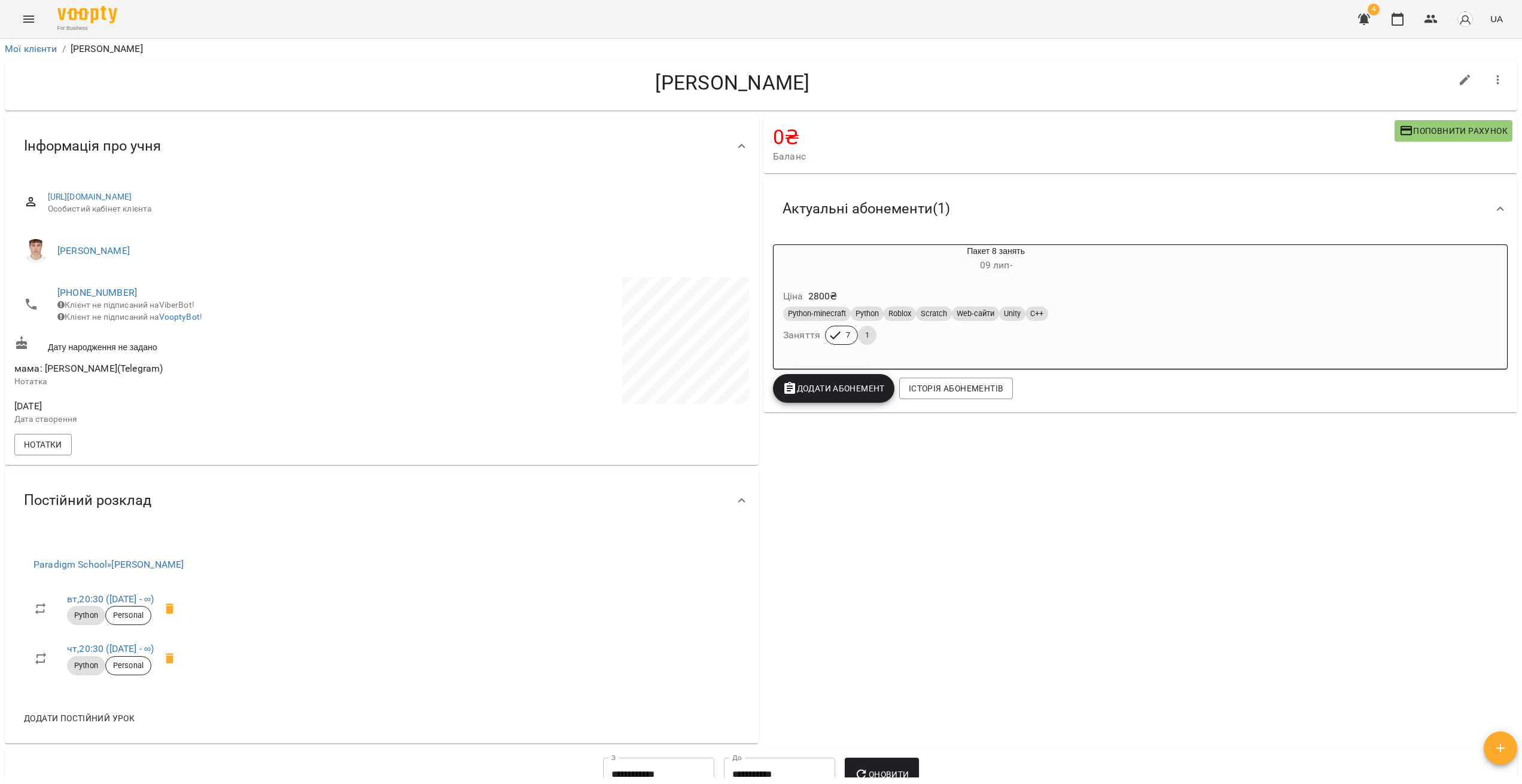
scroll to position [0, 0]
click at [23, 23] on icon "Menu" at bounding box center [28, 19] width 15 height 15
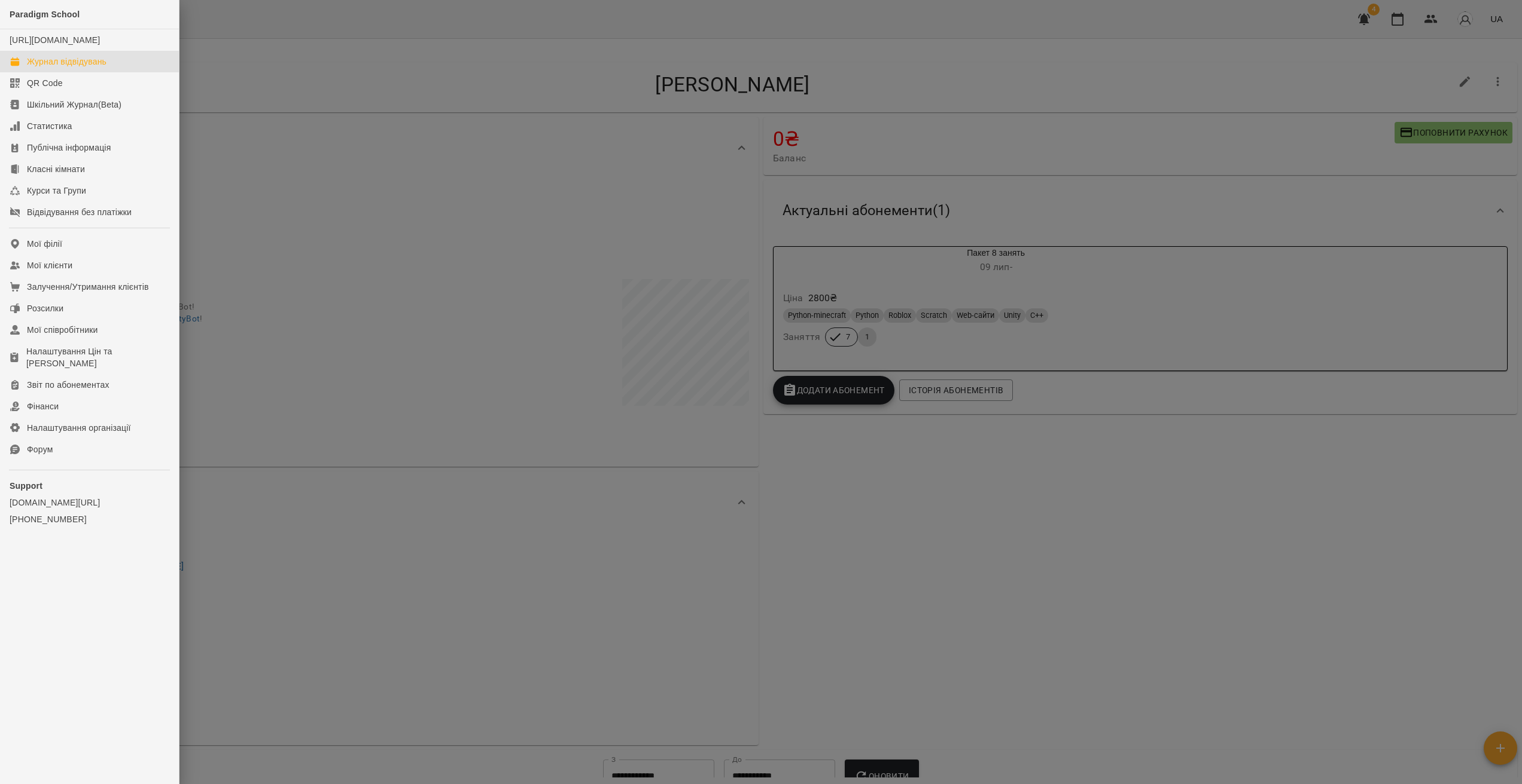
click at [47, 68] on div "Журнал відвідувань" at bounding box center [66, 61] width 80 height 12
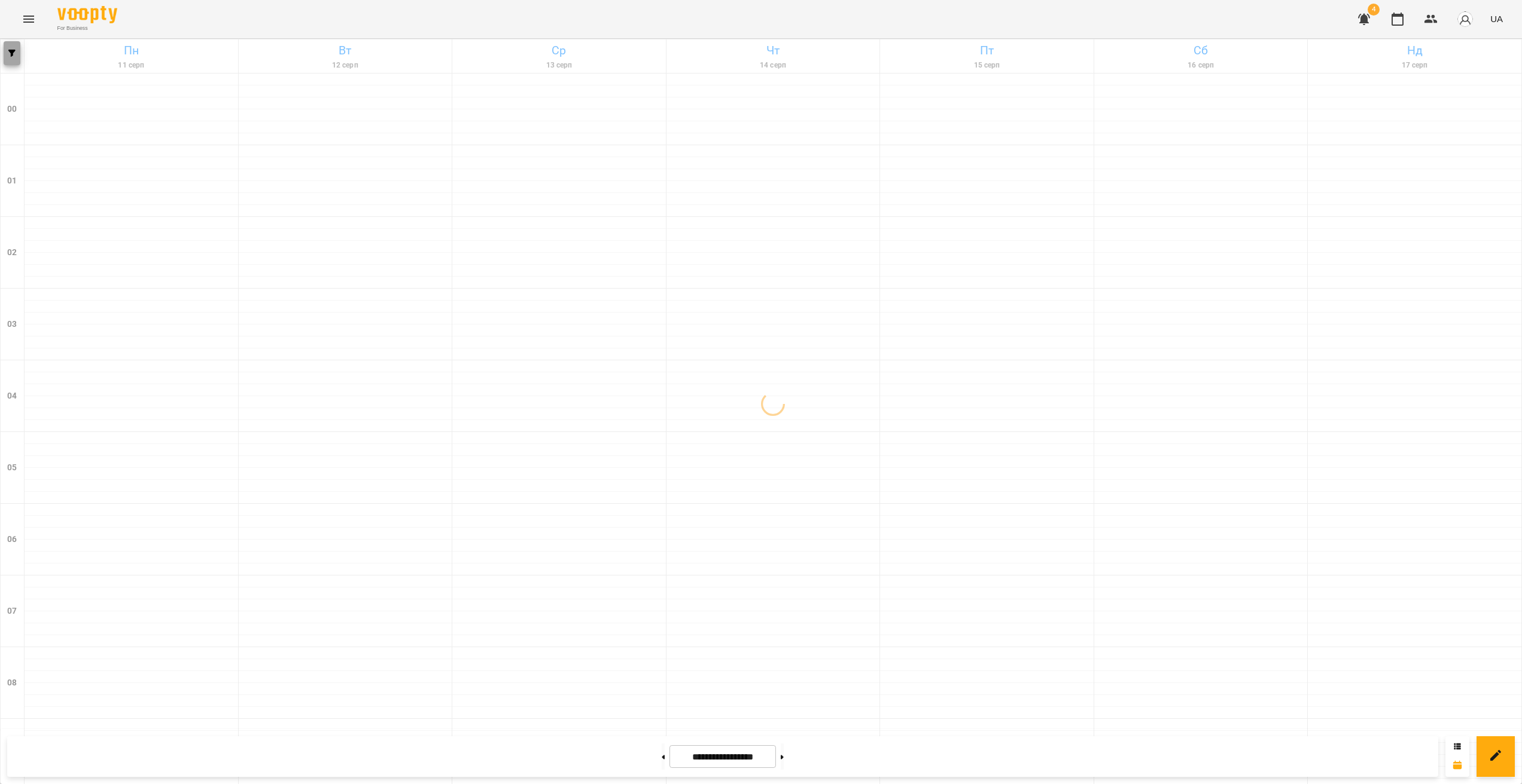
click at [9, 60] on button "button" at bounding box center [12, 53] width 16 height 24
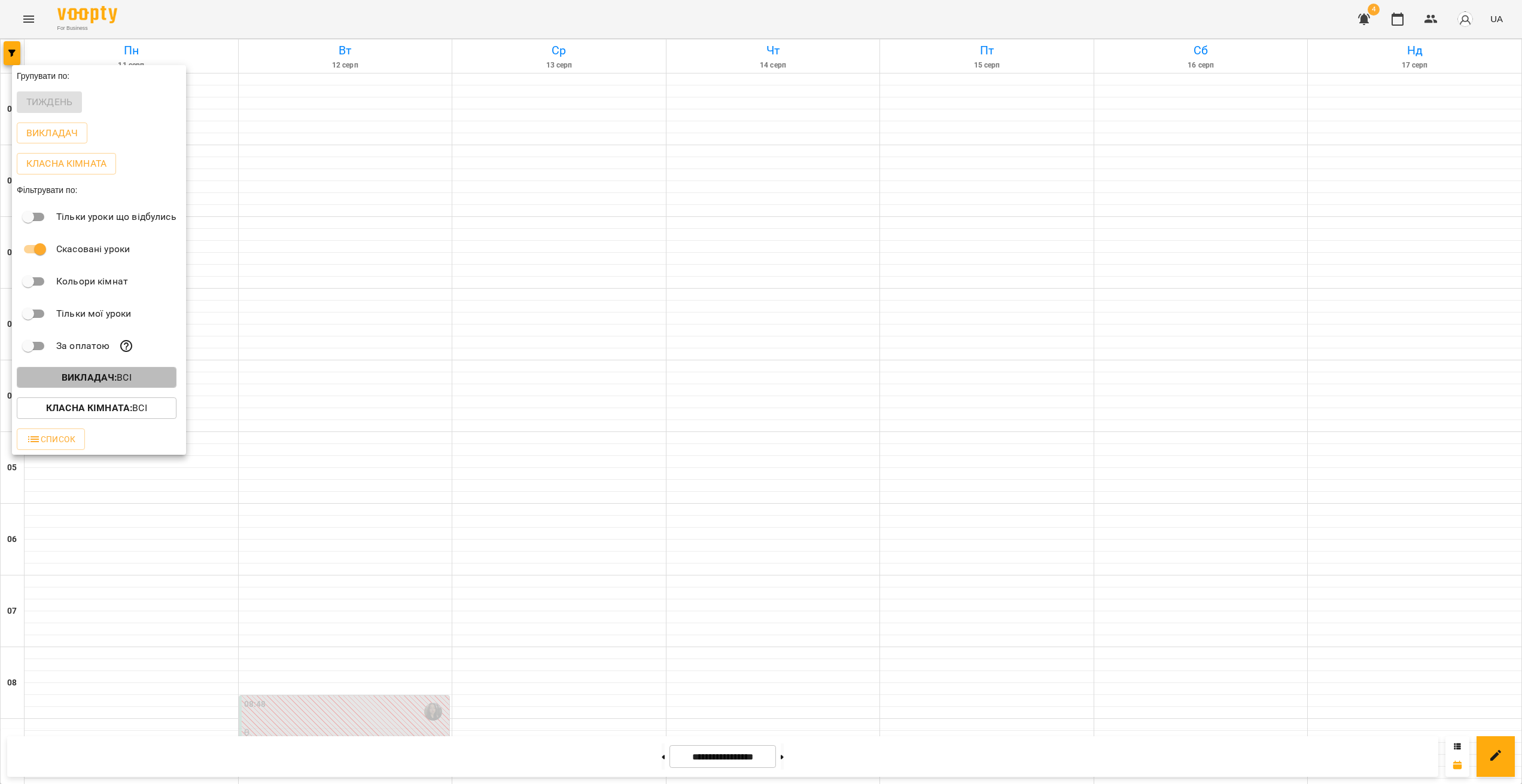
click at [111, 388] on button "Викладач : Всі" at bounding box center [96, 377] width 159 height 21
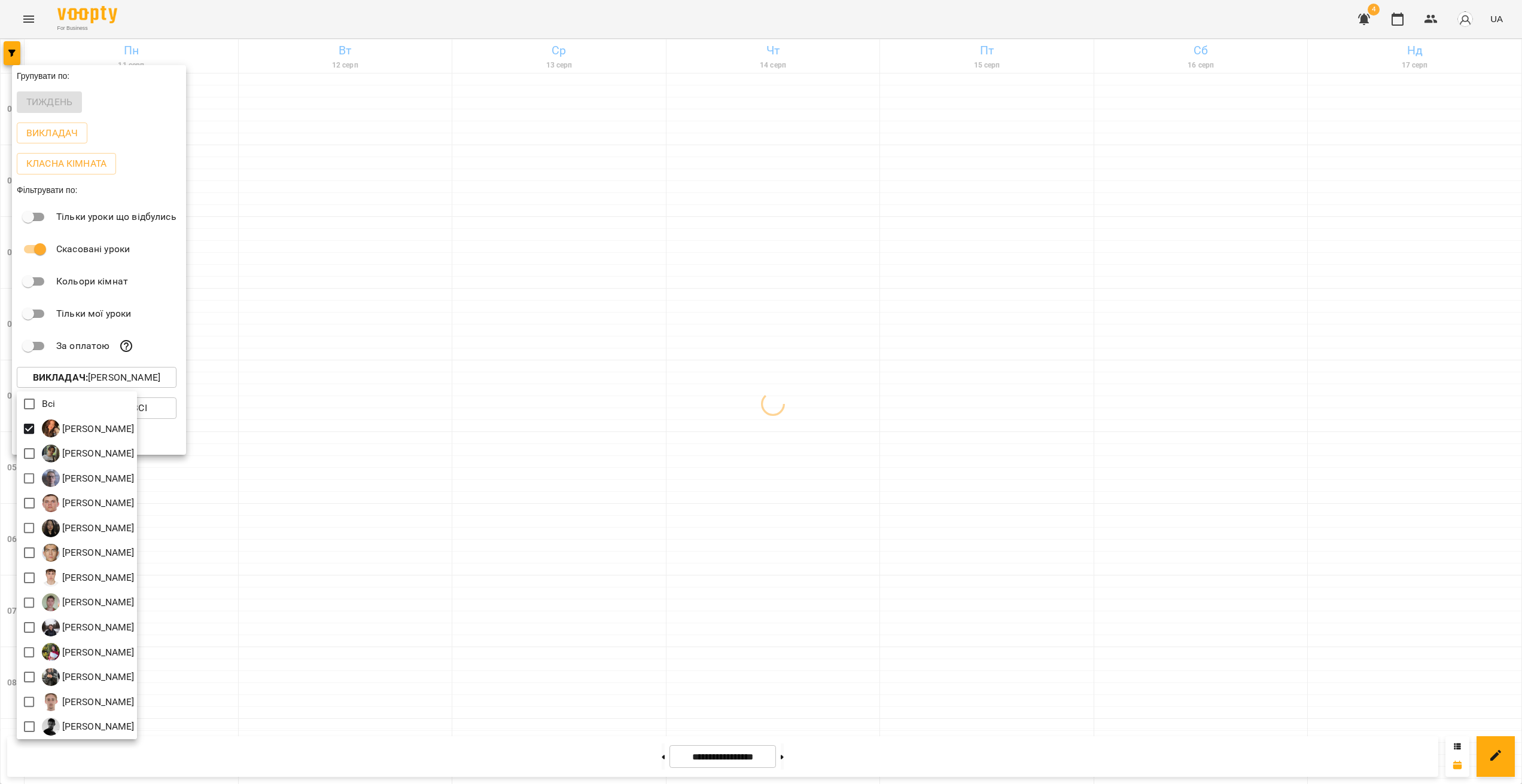
click at [894, 398] on div at bounding box center [761, 392] width 1522 height 784
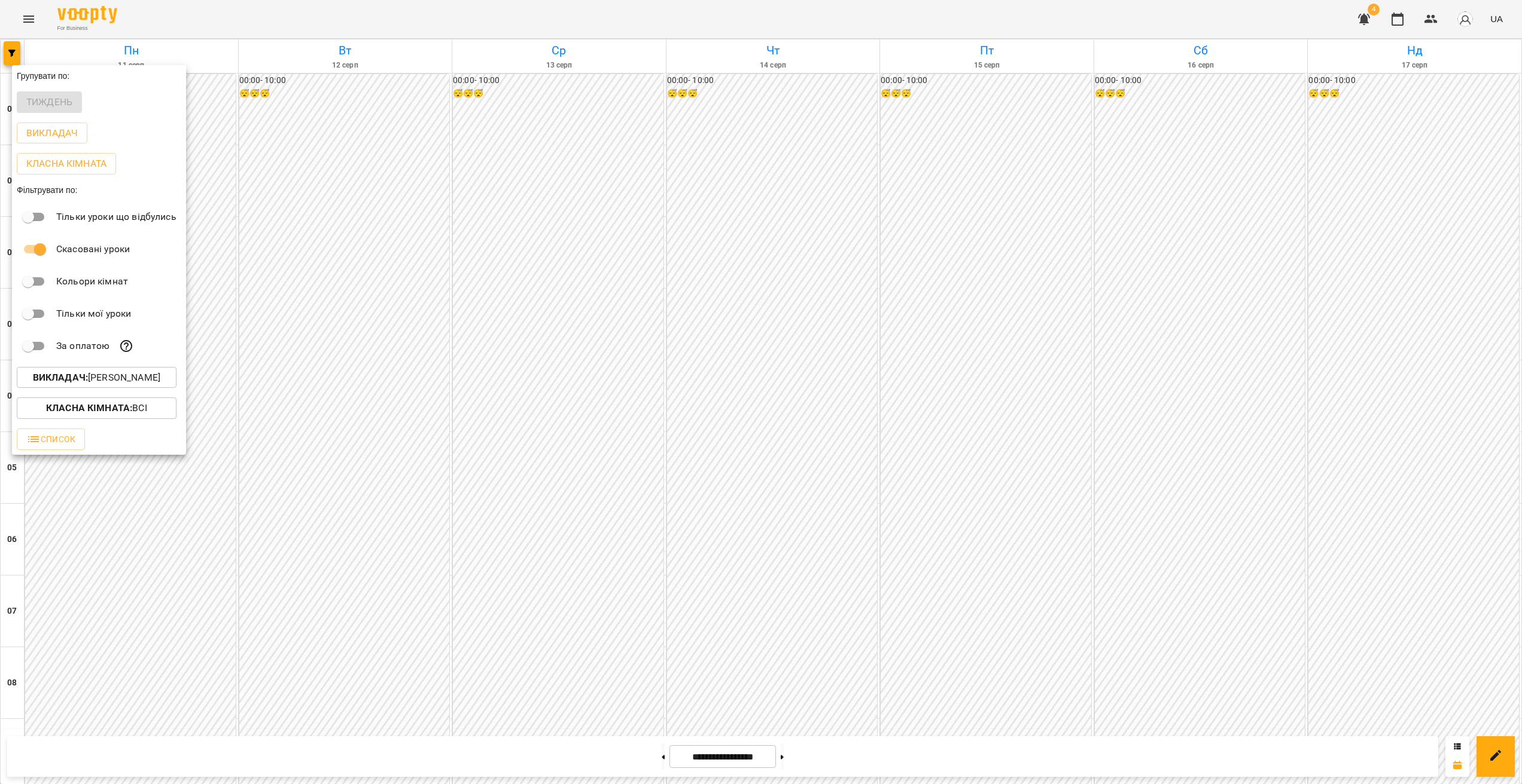
click at [894, 439] on div at bounding box center [761, 392] width 1522 height 784
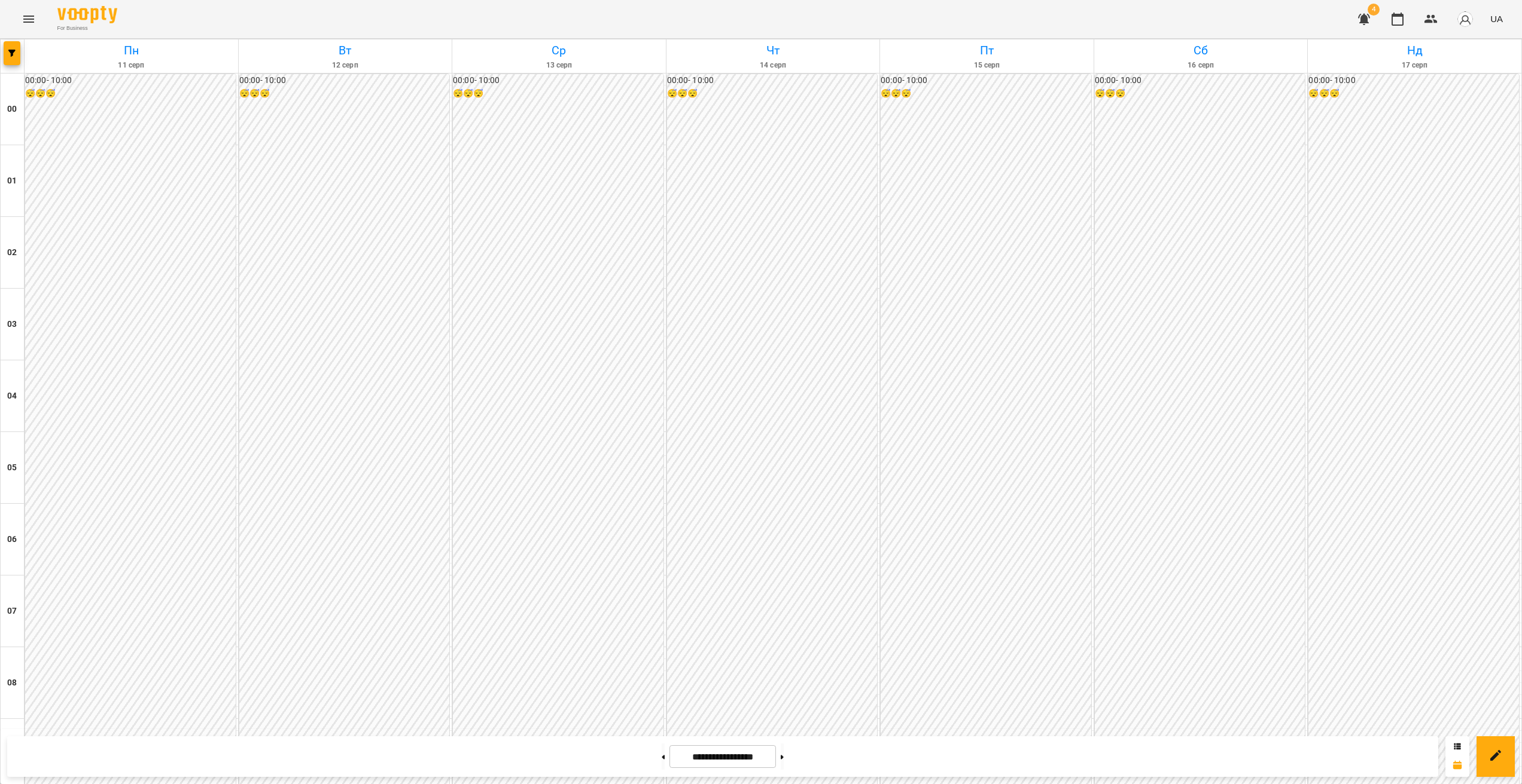
scroll to position [693, 0]
click at [9, 48] on button "button" at bounding box center [12, 53] width 16 height 24
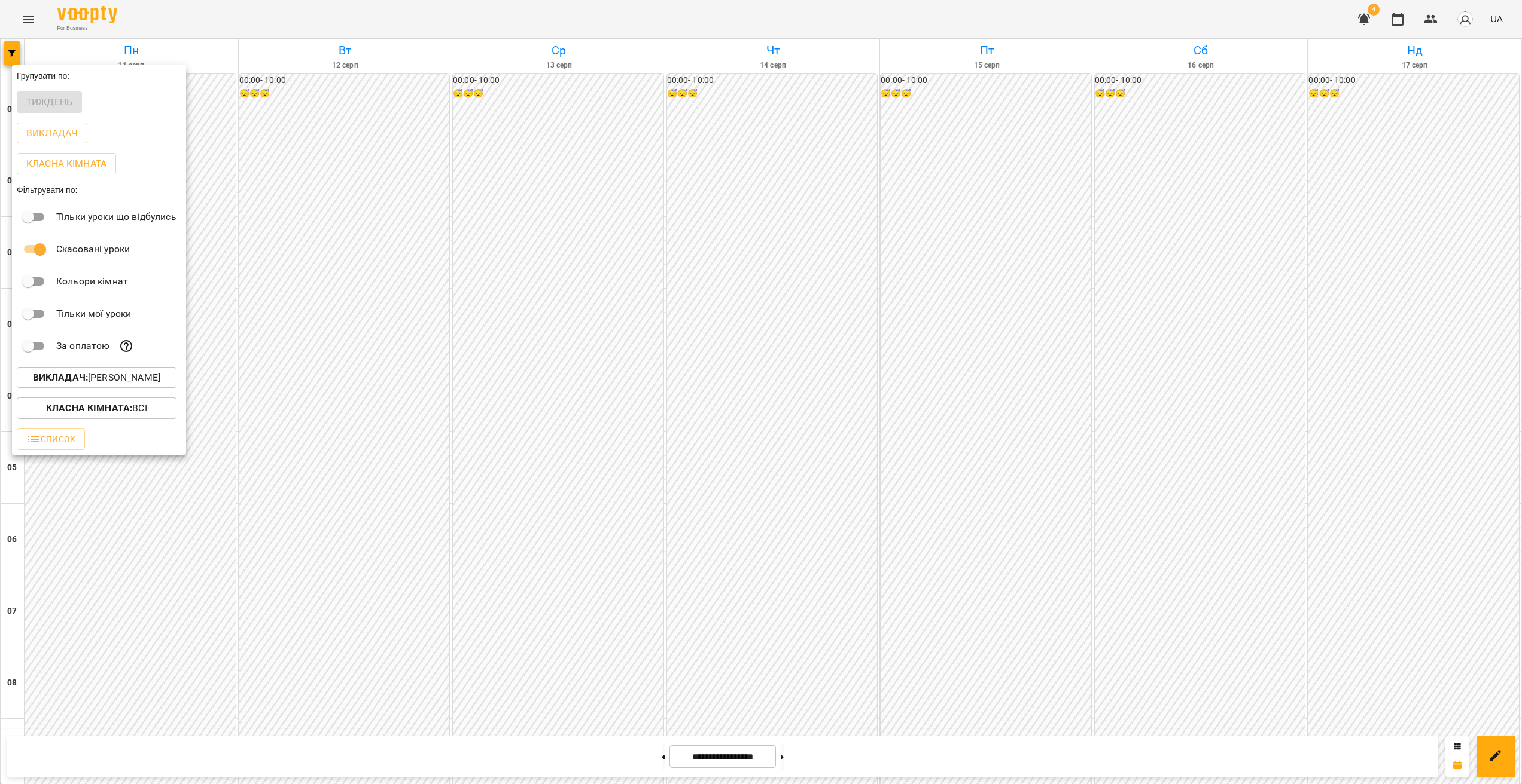
click at [126, 382] on p "Викладач : [PERSON_NAME]" at bounding box center [96, 378] width 127 height 15
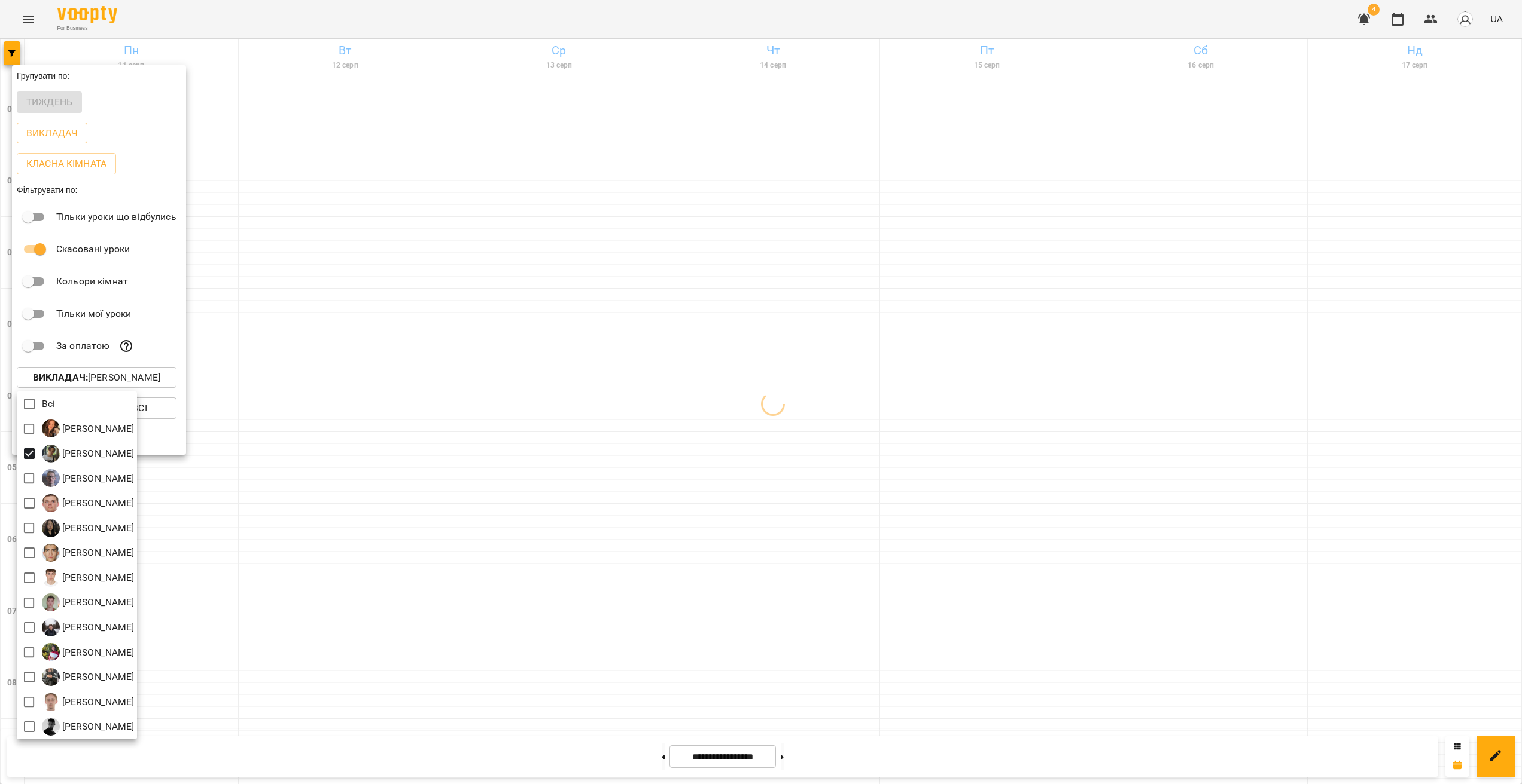
click at [890, 365] on div at bounding box center [761, 392] width 1522 height 784
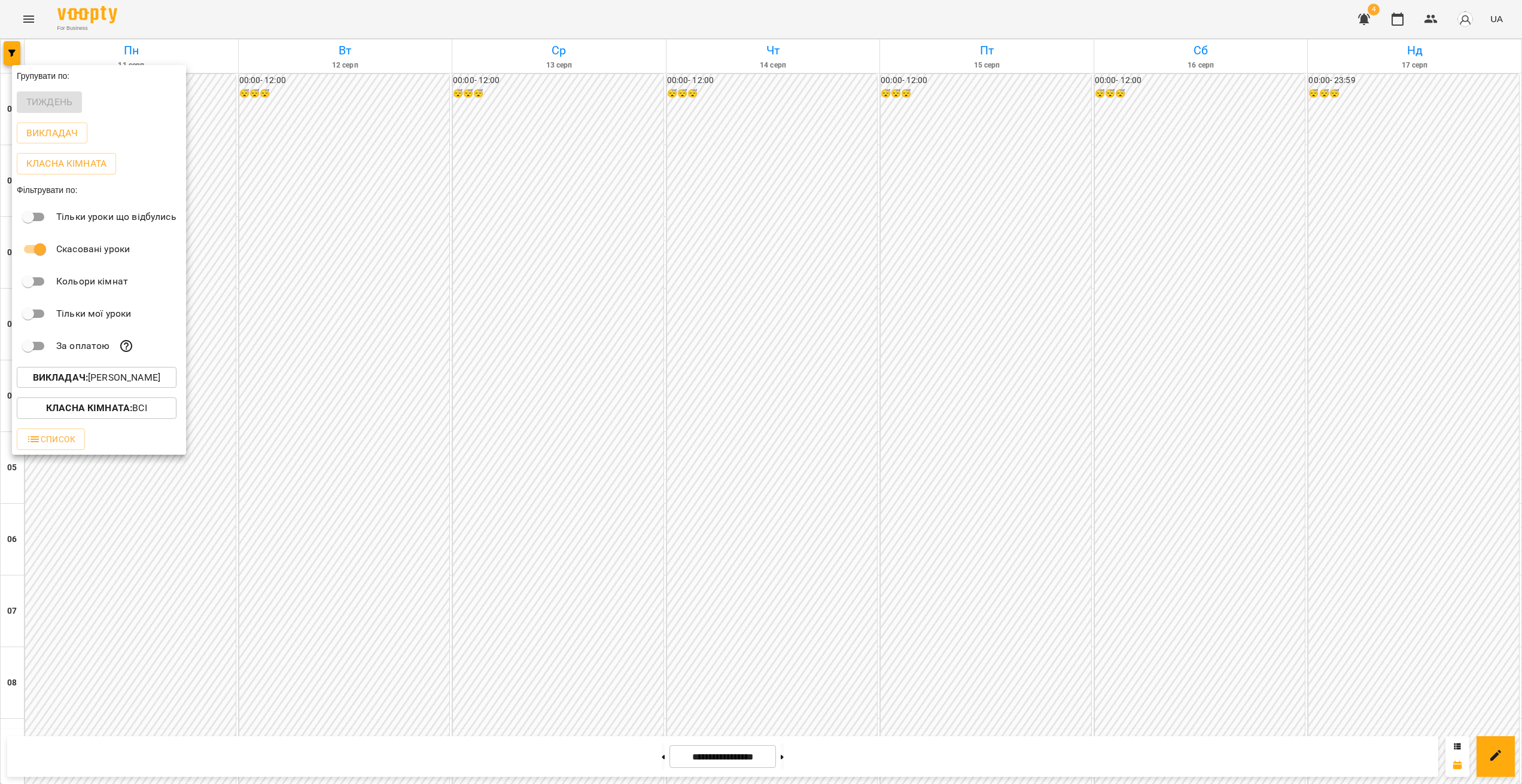
click at [894, 336] on div at bounding box center [761, 392] width 1522 height 784
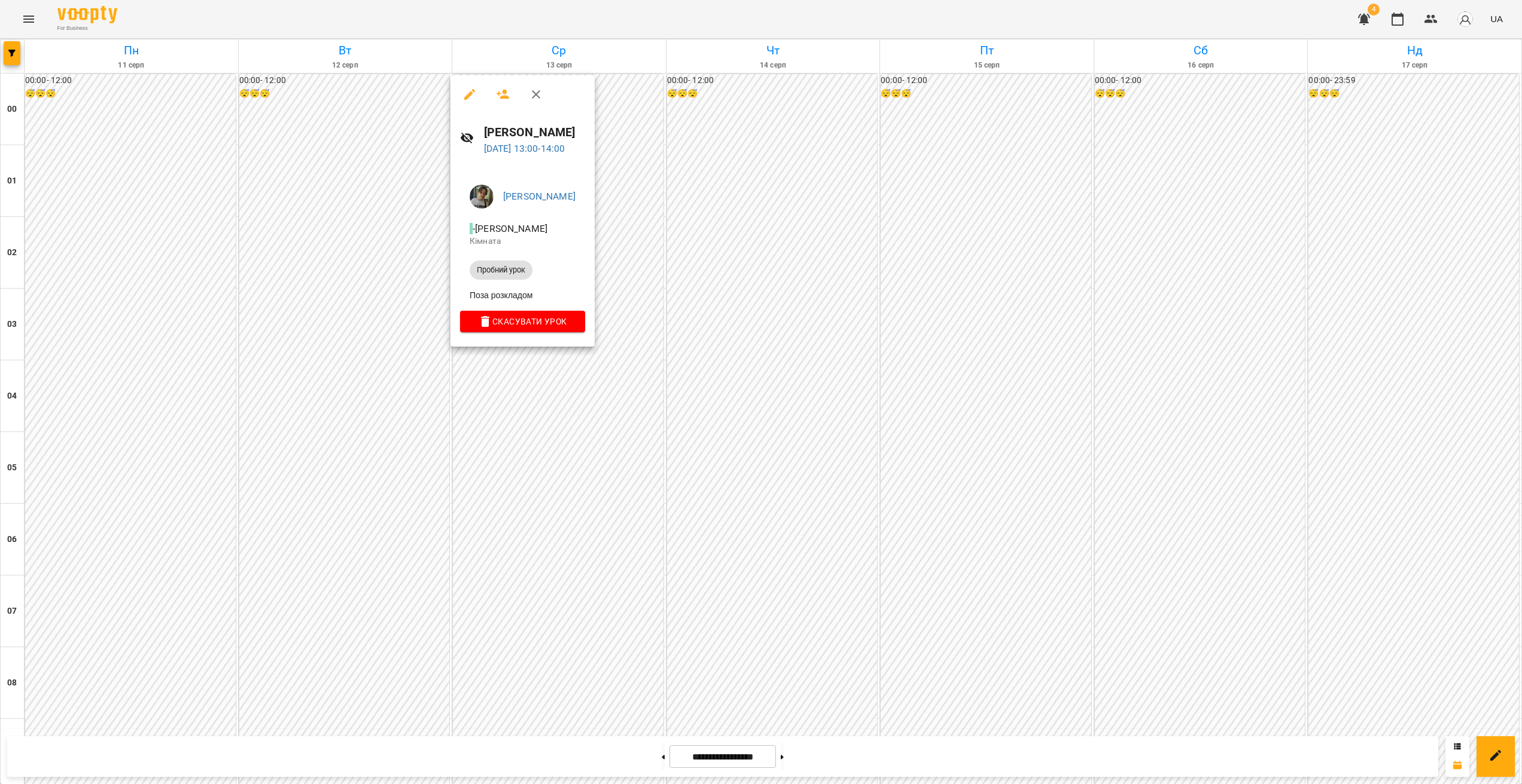
click at [554, 367] on div at bounding box center [761, 392] width 1522 height 784
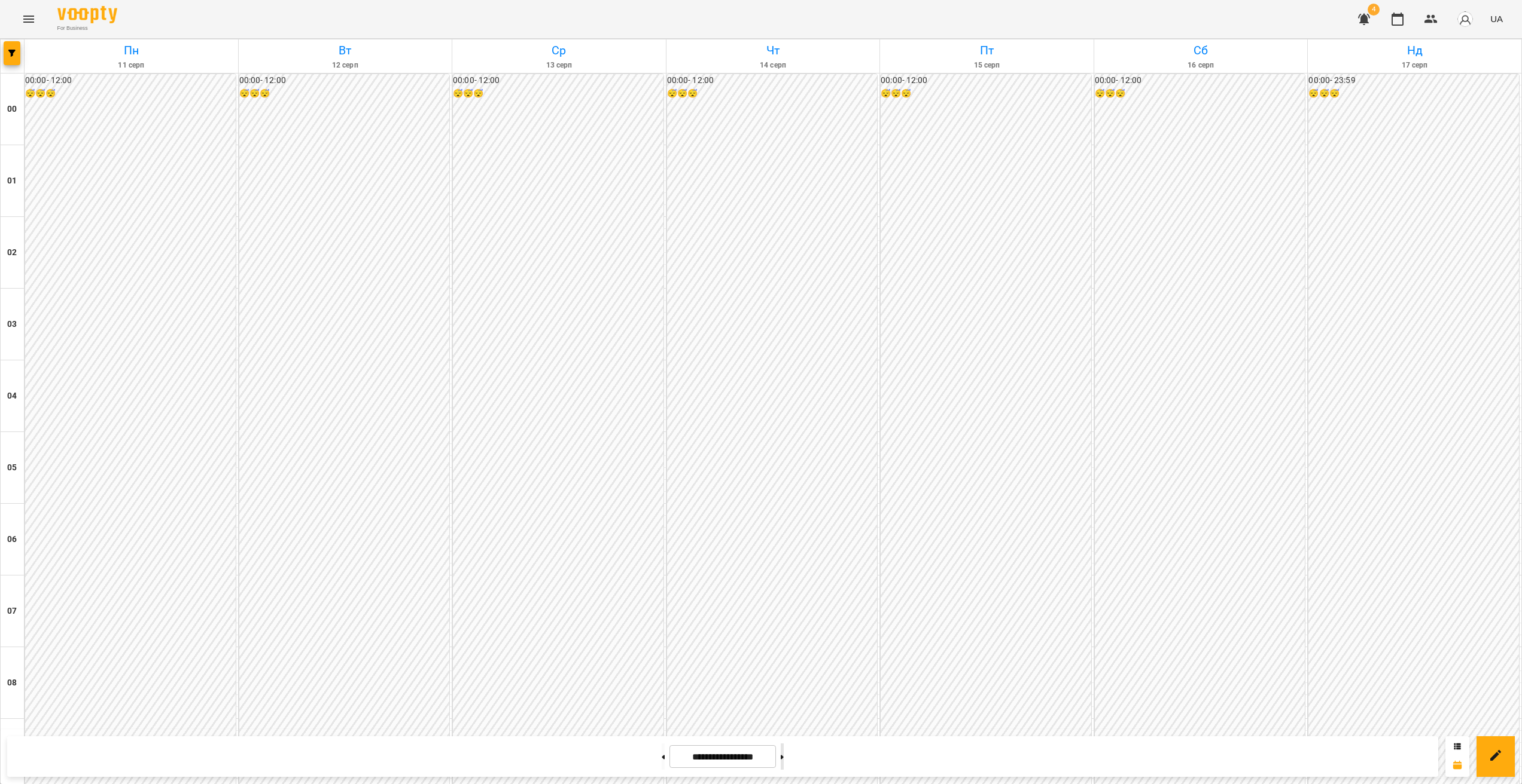
click at [783, 474] on button at bounding box center [782, 757] width 3 height 27
type input "**********"
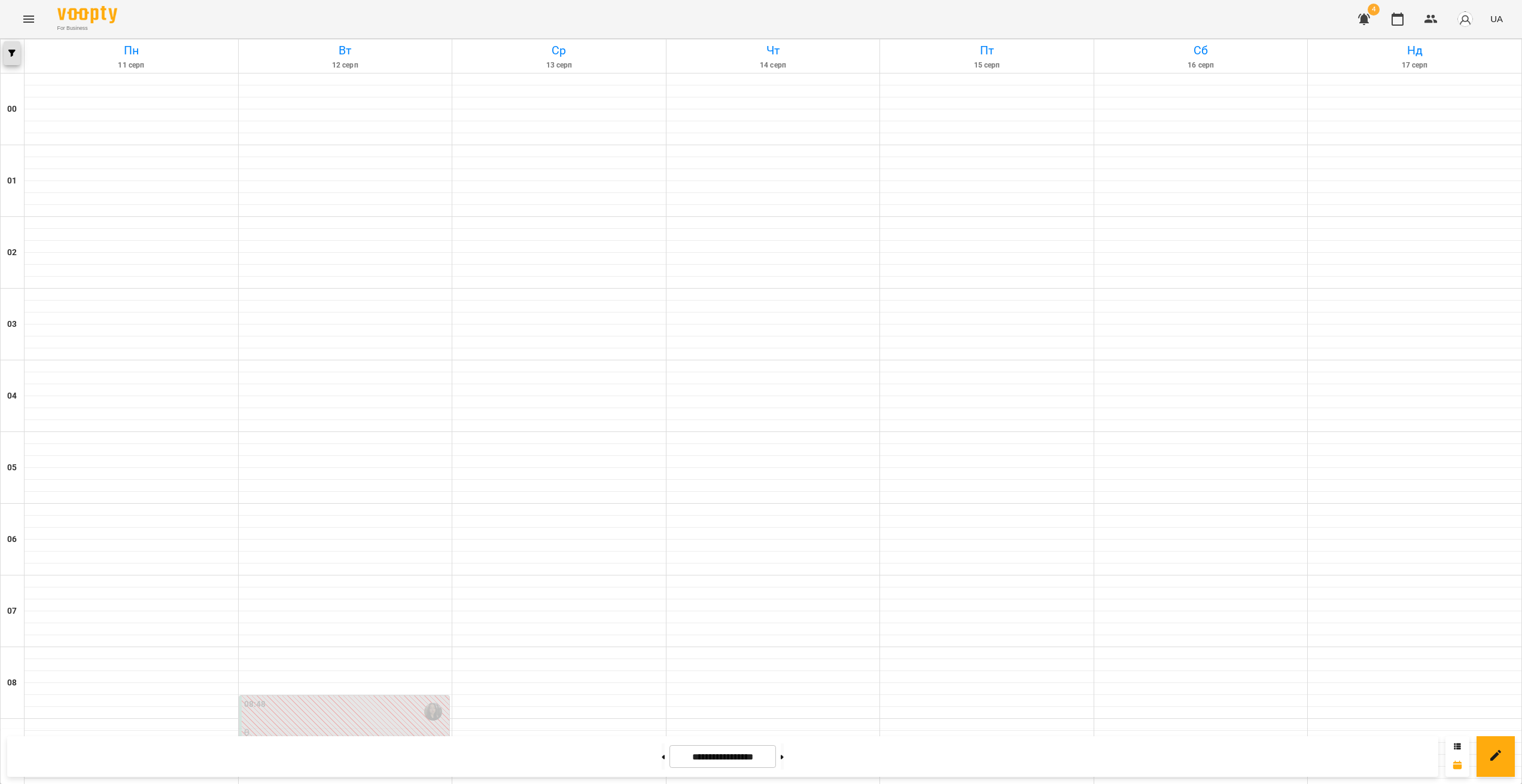
scroll to position [740, 0]
click at [23, 30] on button "Menu" at bounding box center [28, 18] width 28 height 28
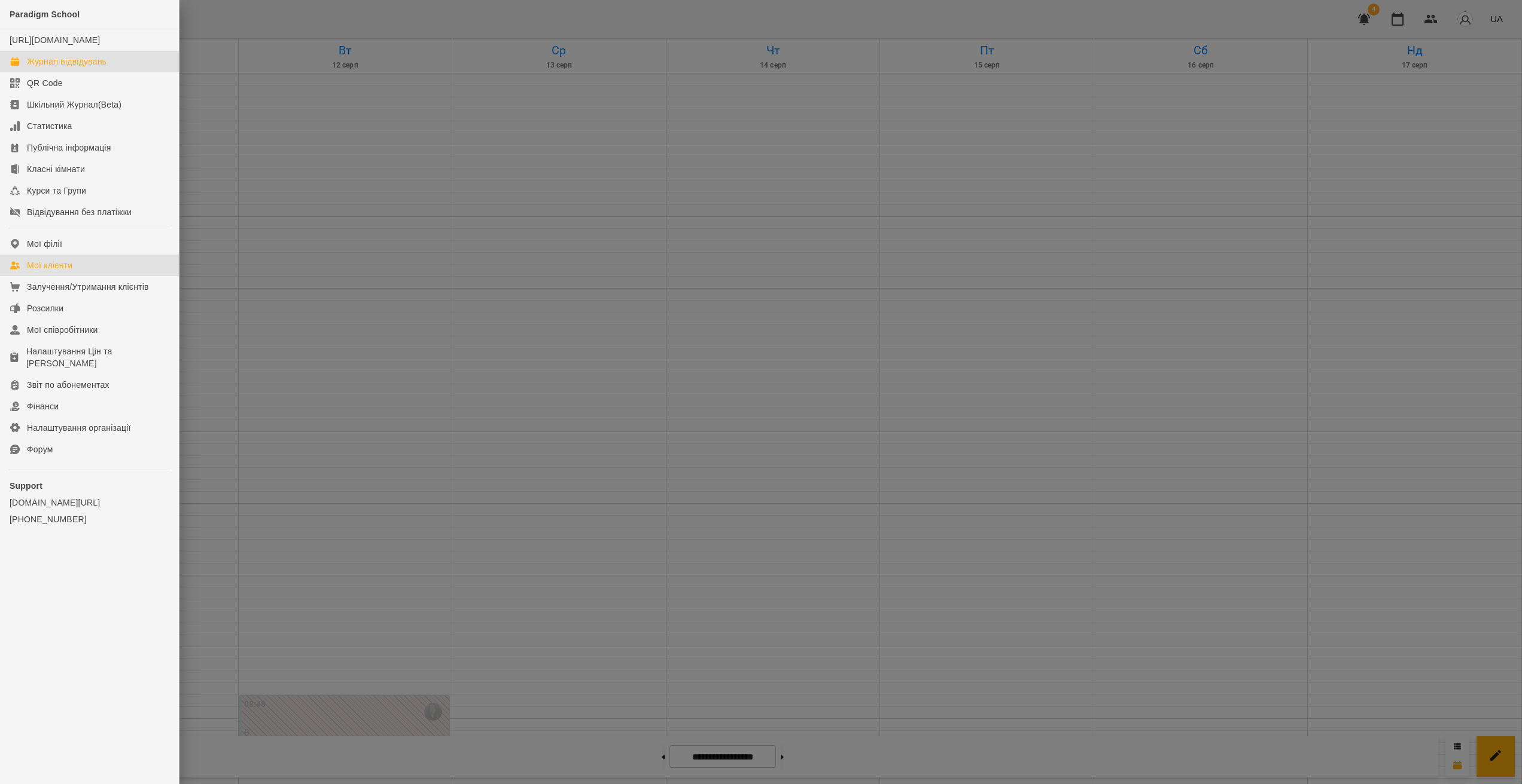
click at [79, 274] on link "Мої клієнти" at bounding box center [89, 265] width 179 height 21
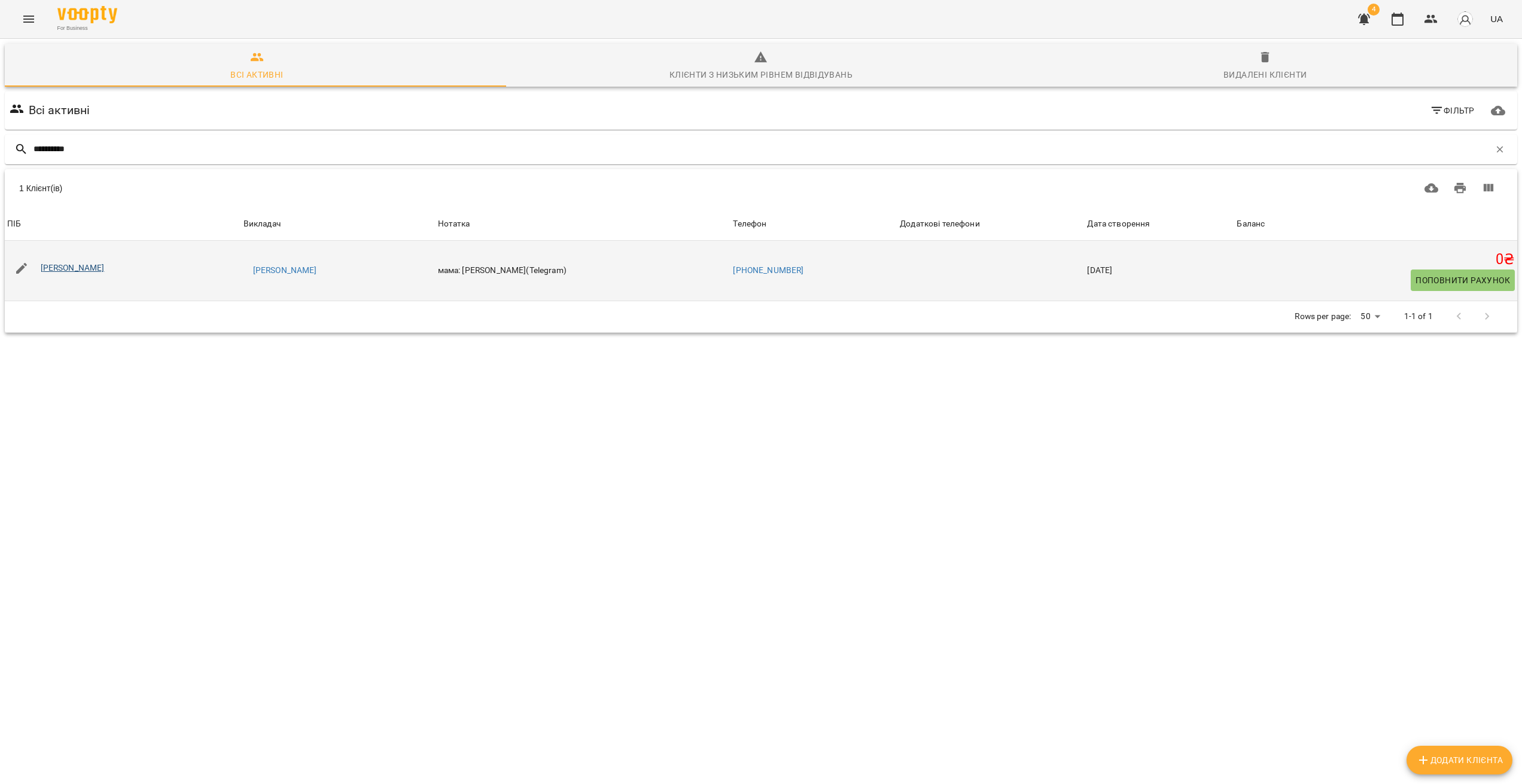
type input "**********"
click at [82, 269] on link "[PERSON_NAME]" at bounding box center [72, 267] width 64 height 9
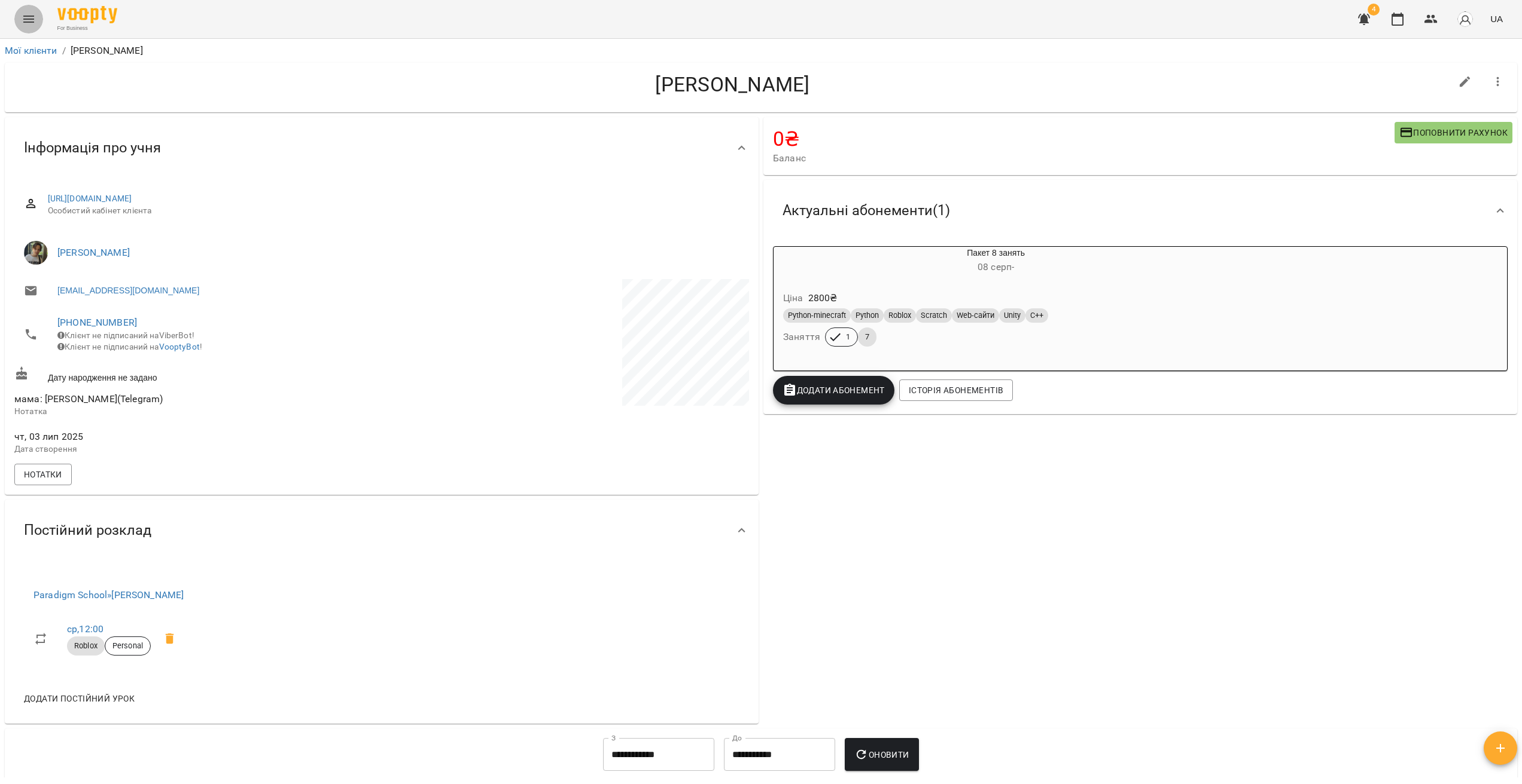
click at [29, 18] on icon "Menu" at bounding box center [28, 19] width 15 height 15
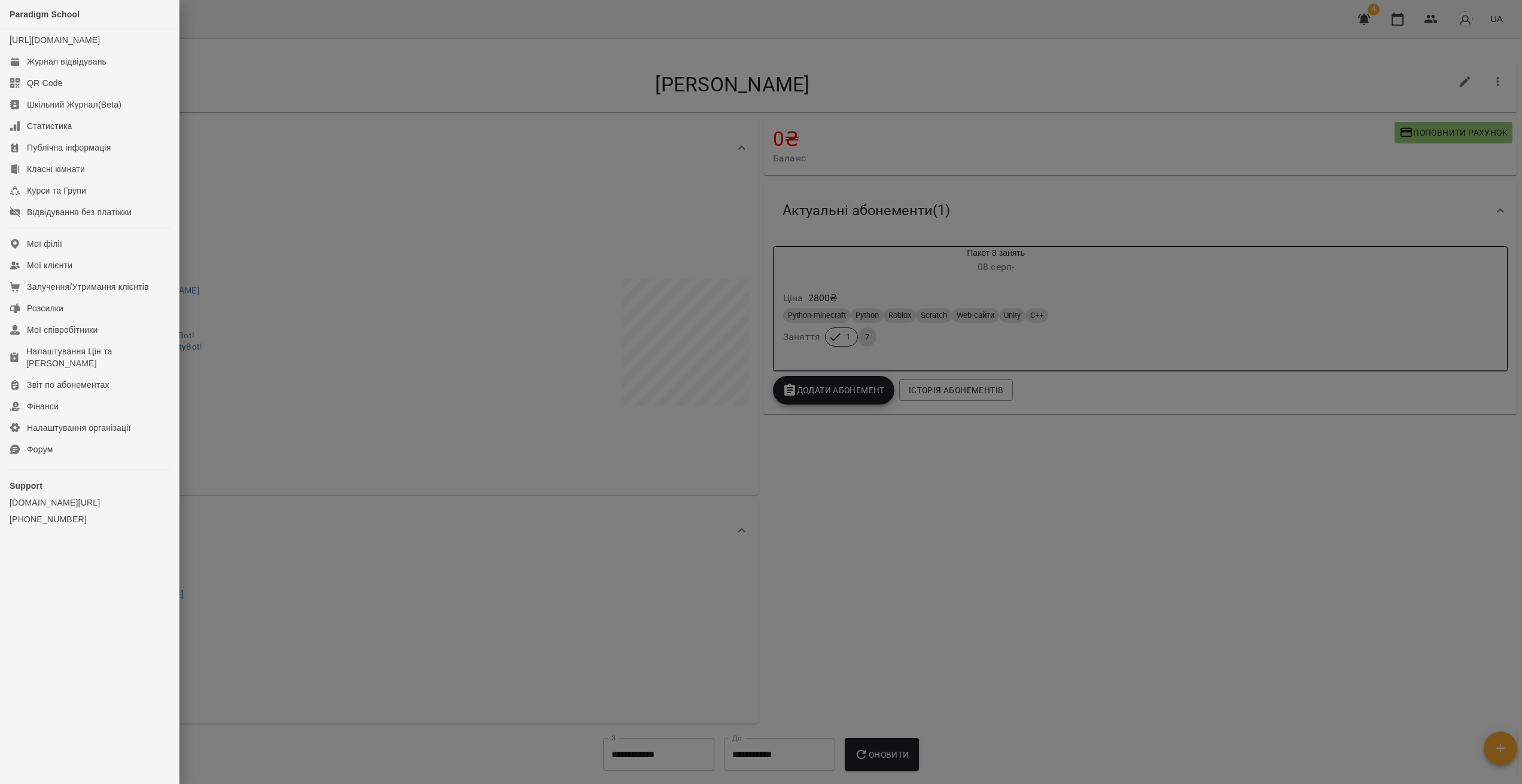
drag, startPoint x: 1020, startPoint y: 263, endPoint x: 1046, endPoint y: 252, distance: 28.2
click at [1020, 263] on div at bounding box center [761, 392] width 1522 height 784
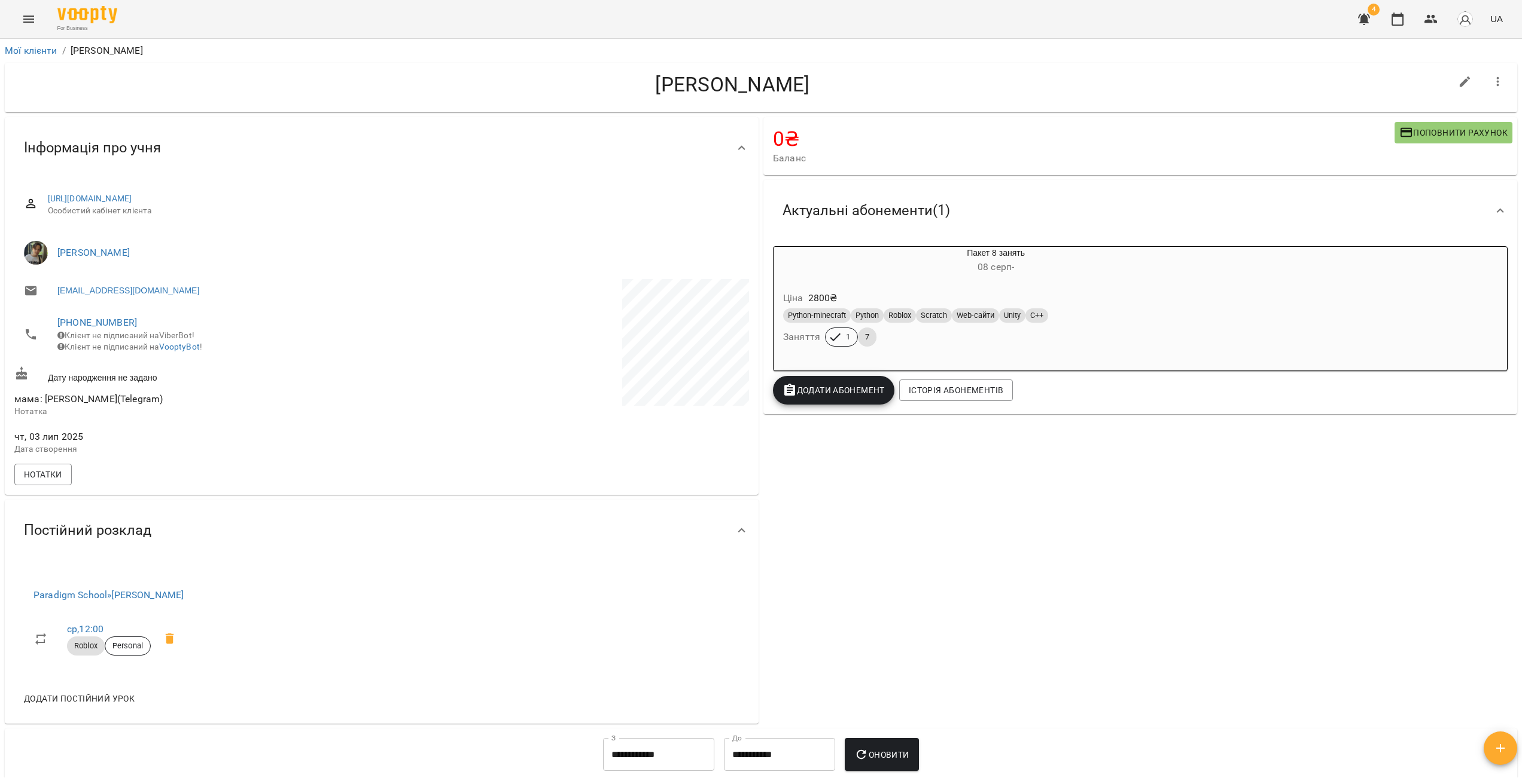
click at [913, 540] on div "0 ₴ Баланс Поповнити рахунок Актуальні абонементи ( 1 ) Пакет 8 занять 08 серп …" at bounding box center [1140, 420] width 759 height 612
click at [28, 23] on icon "Menu" at bounding box center [28, 19] width 15 height 15
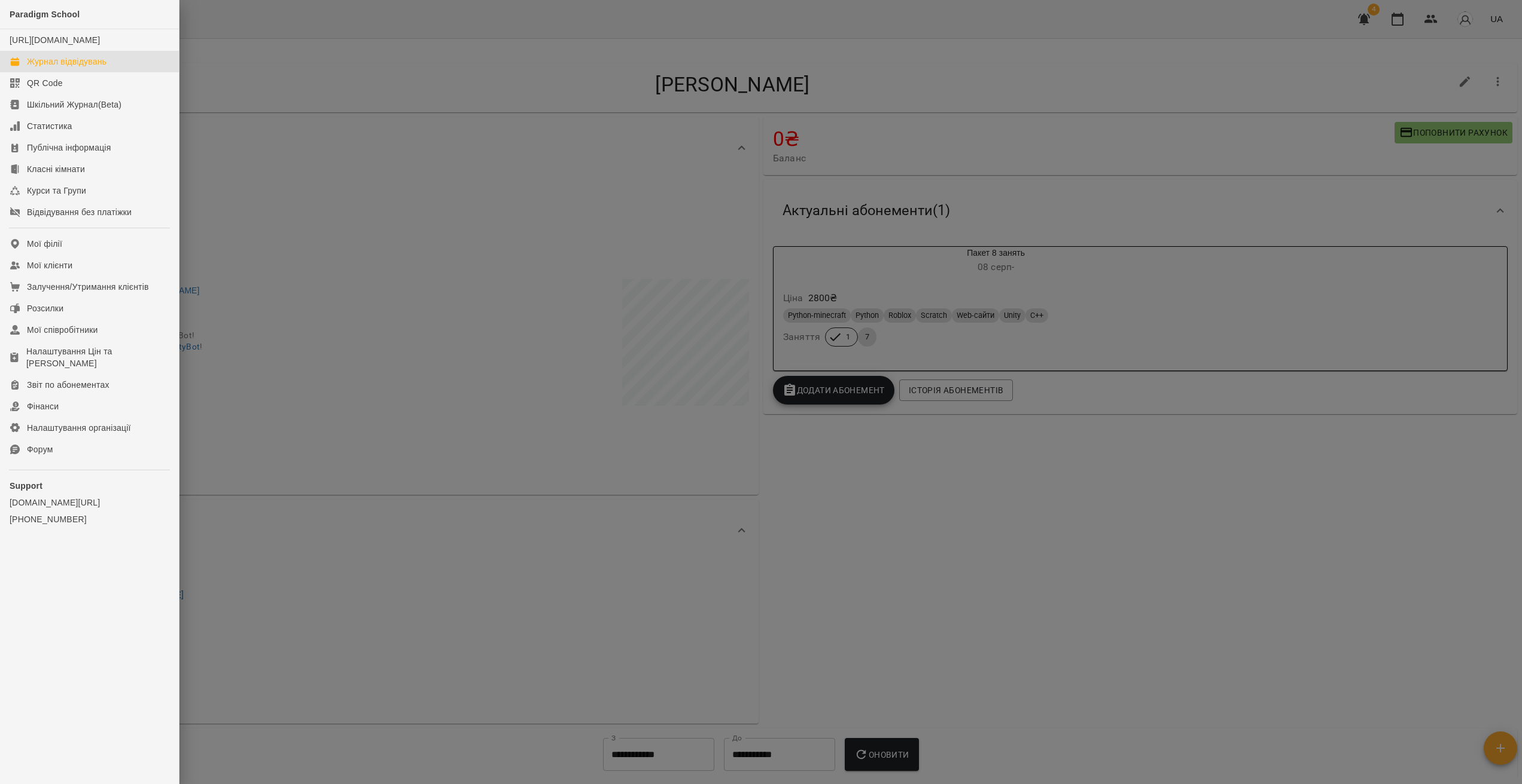
click at [61, 68] on div "Журнал відвідувань" at bounding box center [66, 61] width 80 height 12
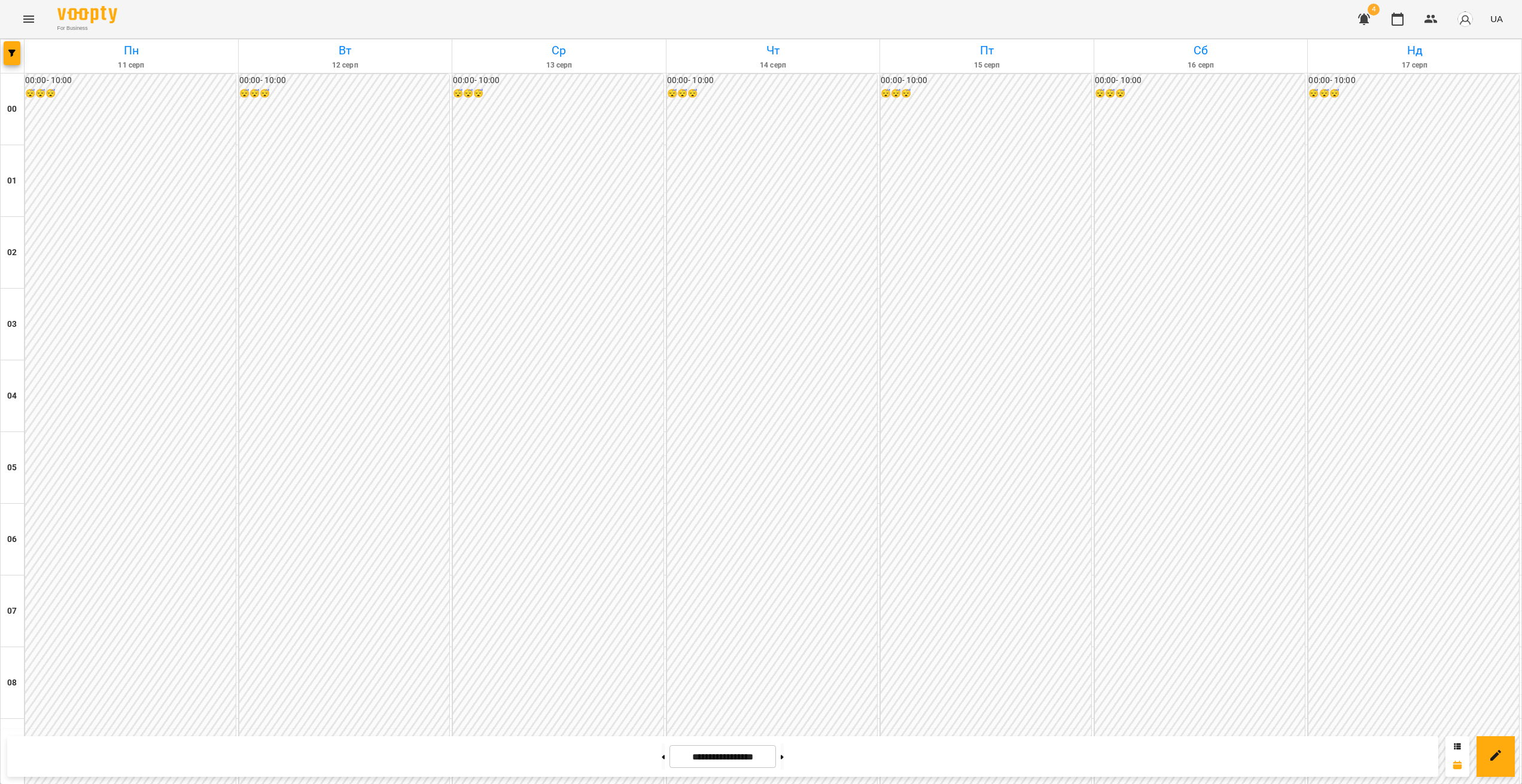
scroll to position [812, 0]
click at [18, 52] on span "button" at bounding box center [12, 53] width 16 height 7
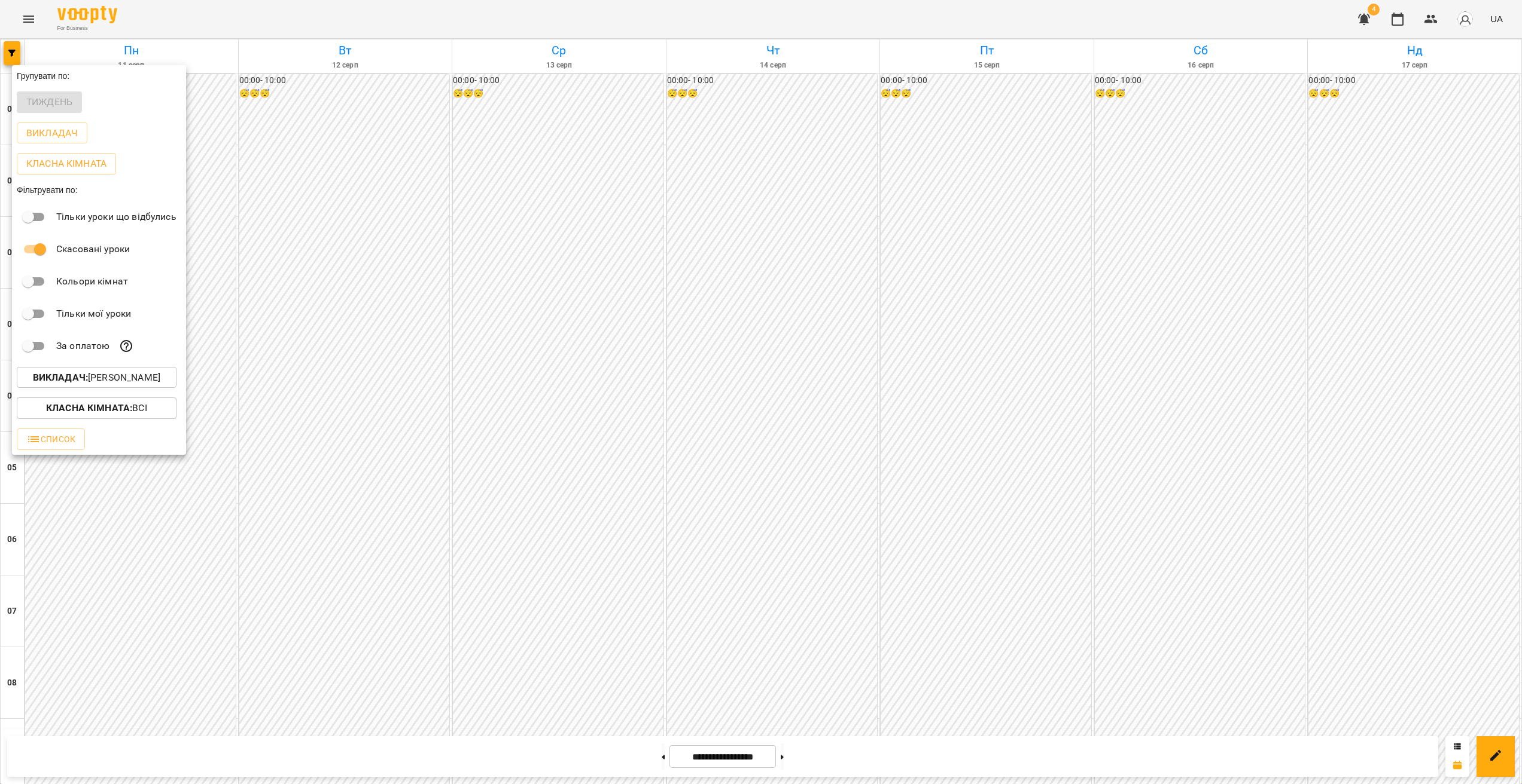
click at [132, 381] on p "Викладач : [PERSON_NAME]" at bounding box center [96, 378] width 127 height 15
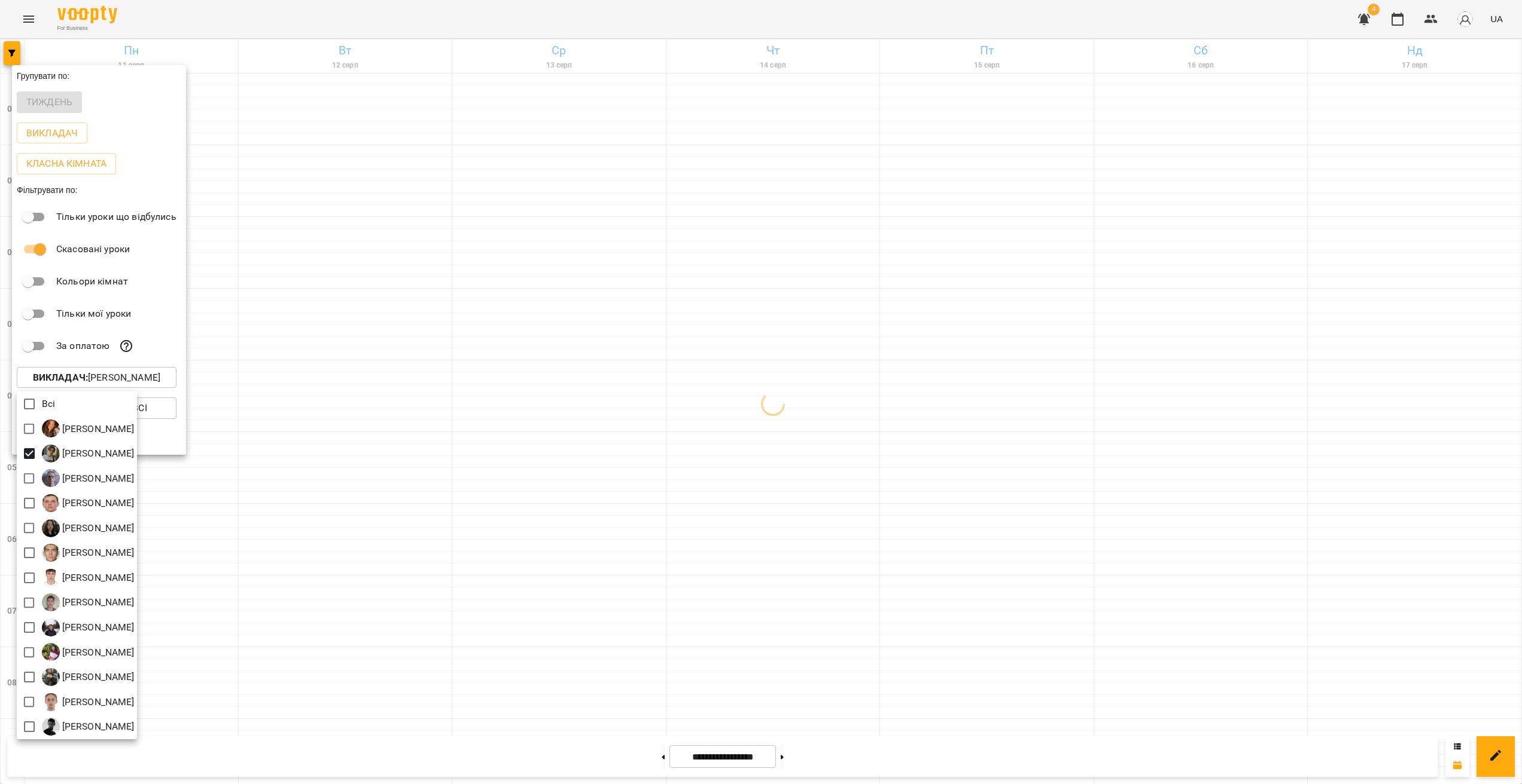
click at [878, 426] on div at bounding box center [761, 392] width 1522 height 784
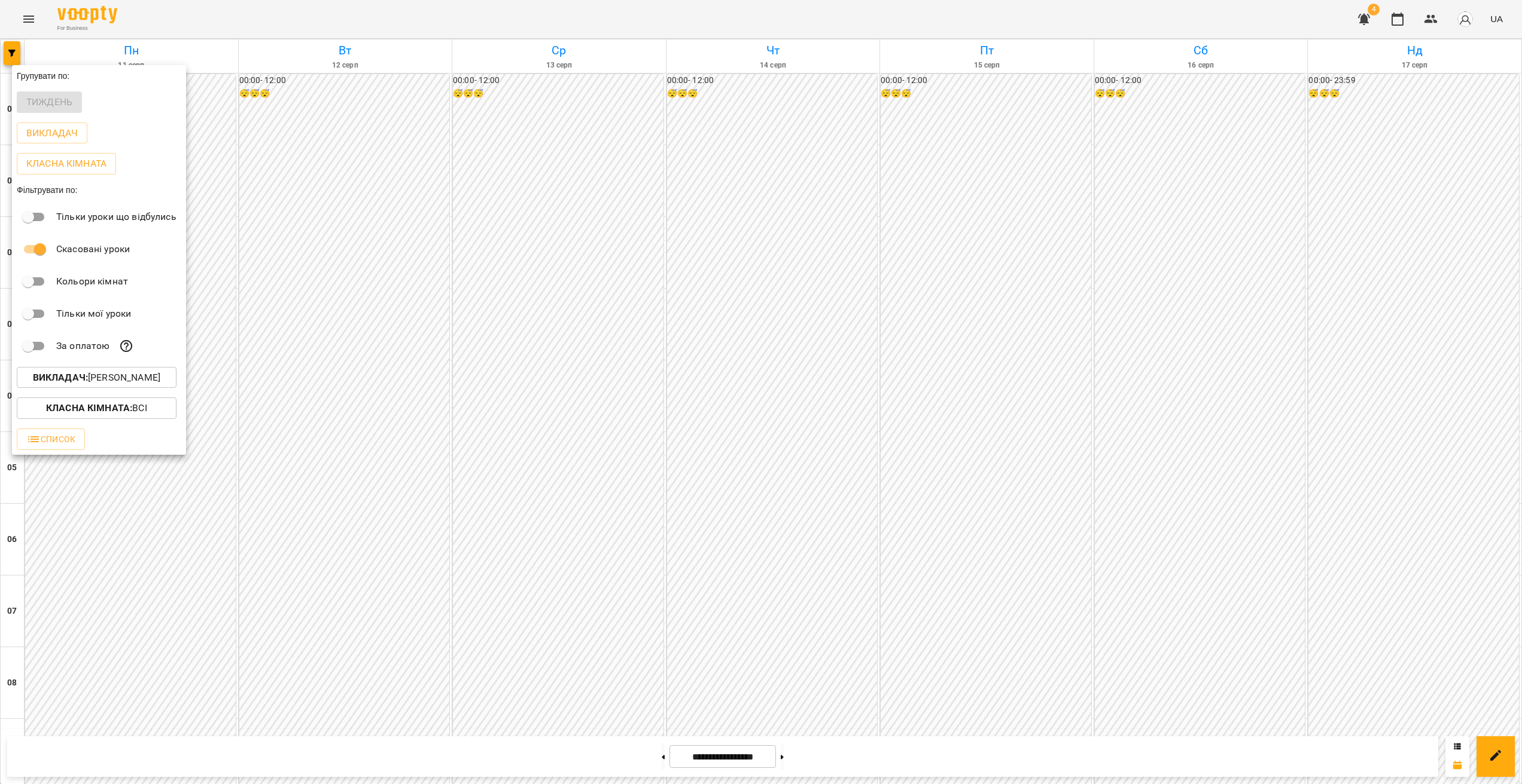
click at [1103, 479] on div at bounding box center [761, 392] width 1522 height 784
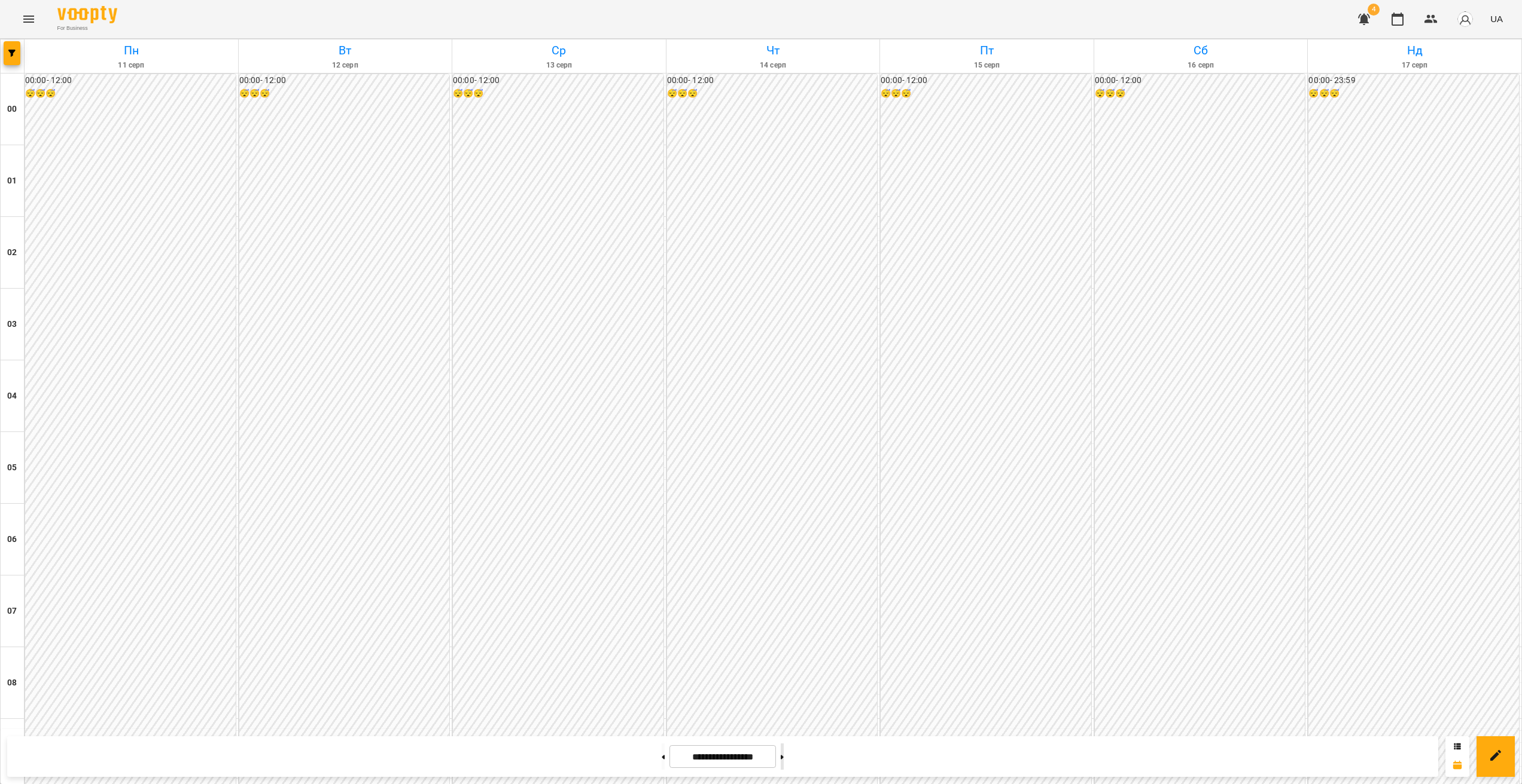
click at [783, 751] on button at bounding box center [782, 757] width 3 height 27
type input "**********"
click at [1368, 18] on icon "button" at bounding box center [1363, 19] width 15 height 15
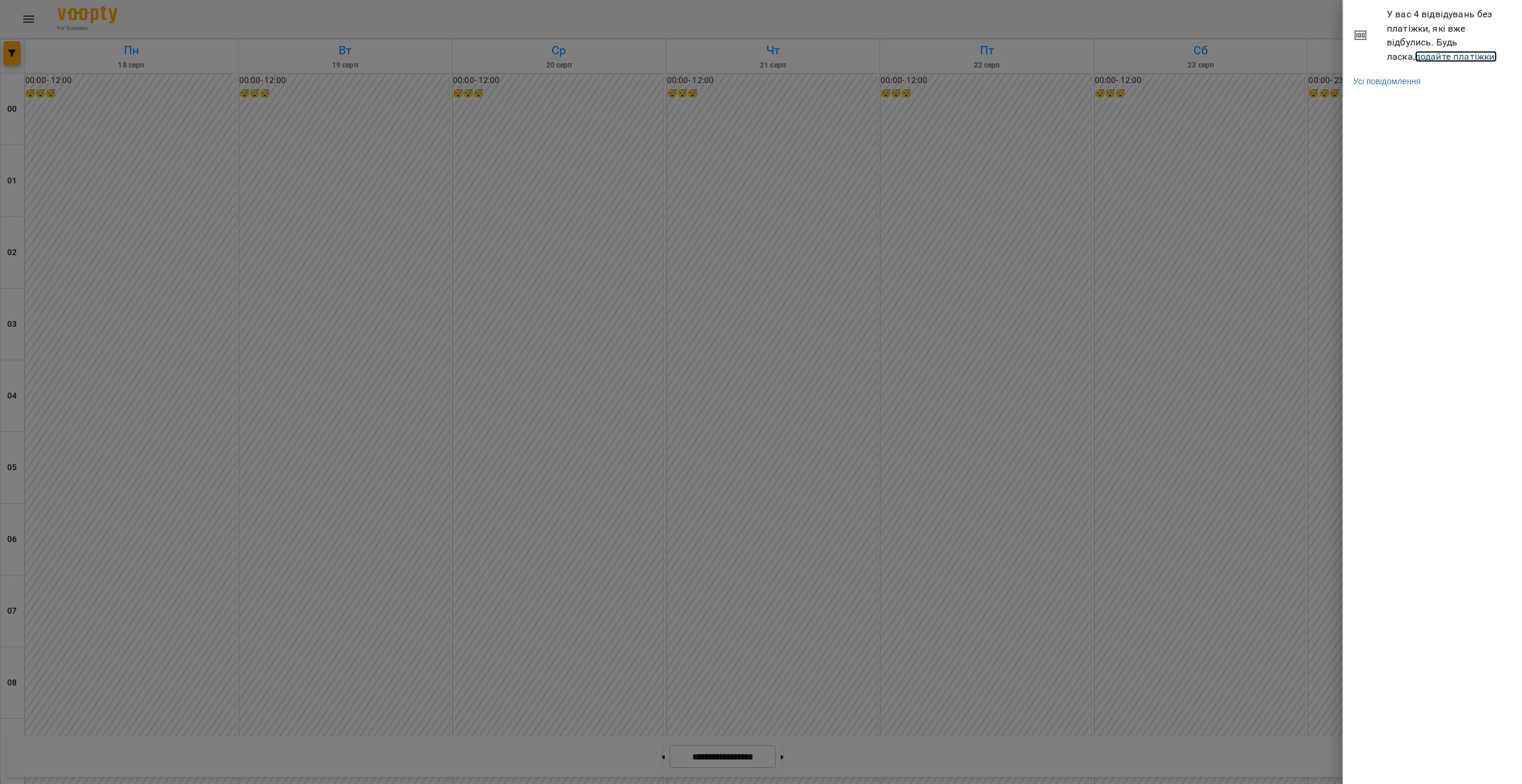
click at [1415, 56] on link "додайте платіжки!" at bounding box center [1456, 56] width 82 height 11
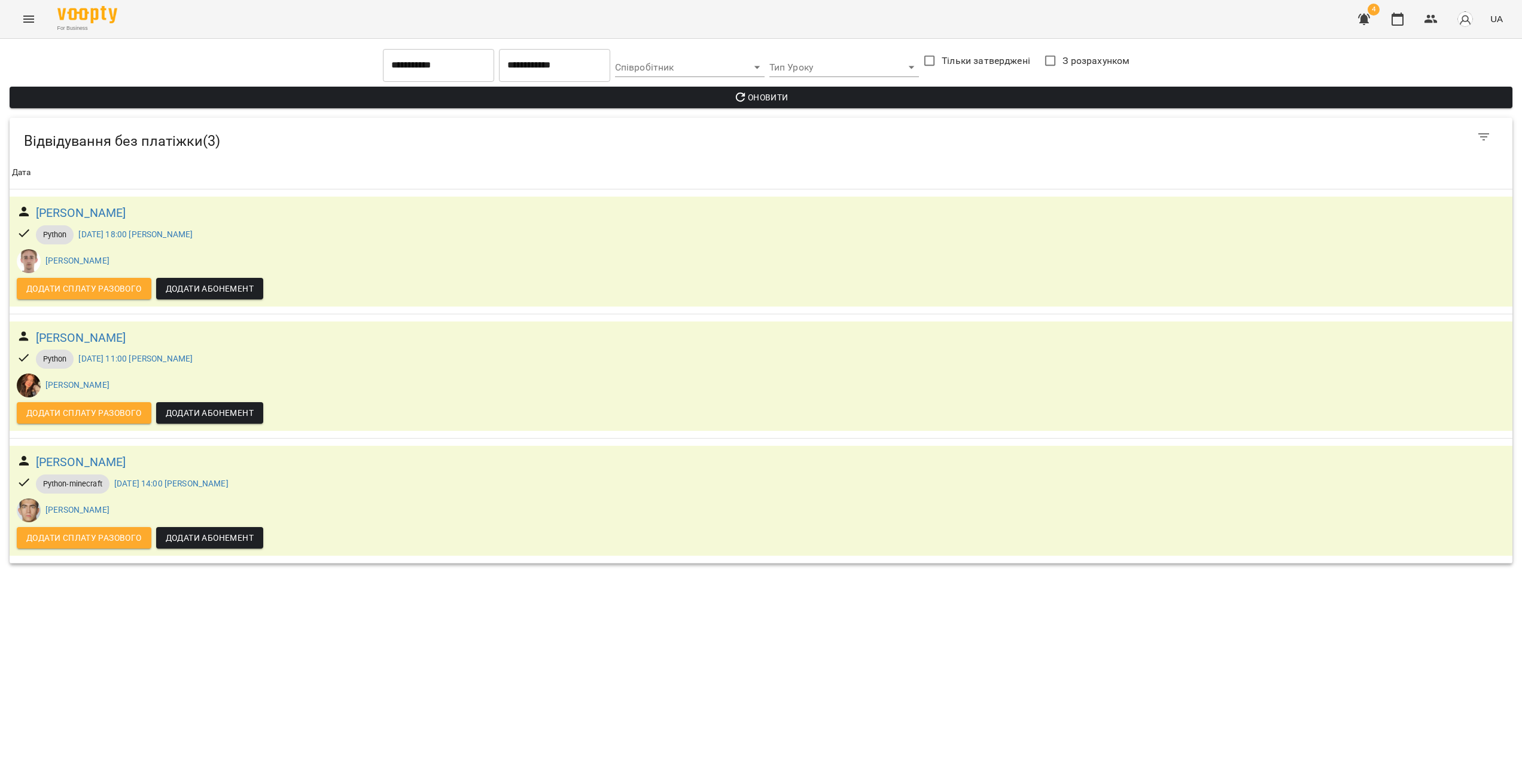
drag, startPoint x: 386, startPoint y: 267, endPoint x: 397, endPoint y: 263, distance: 11.7
click at [32, 26] on button "Menu" at bounding box center [28, 18] width 28 height 28
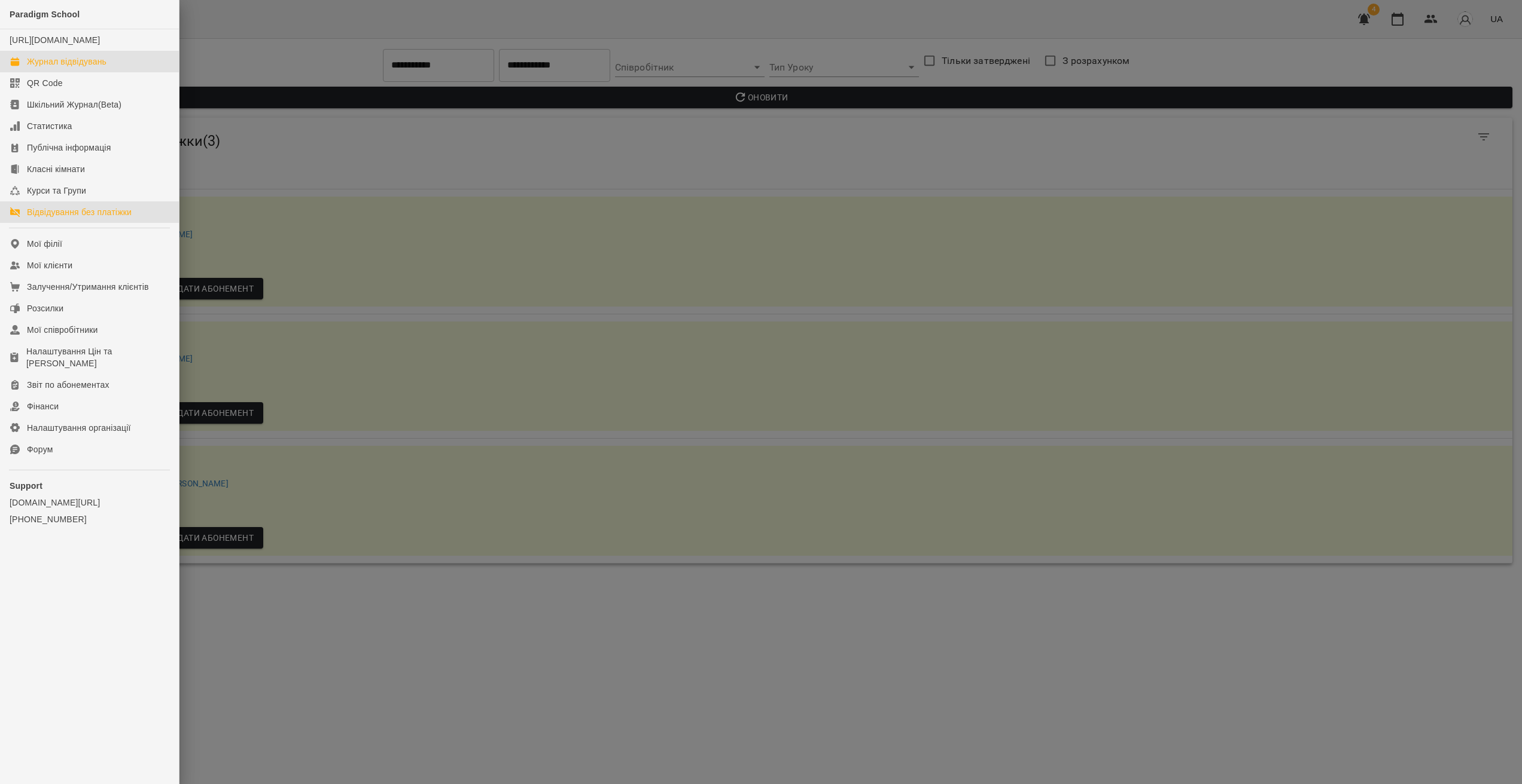
click at [71, 68] on div "Журнал відвідувань" at bounding box center [66, 61] width 80 height 12
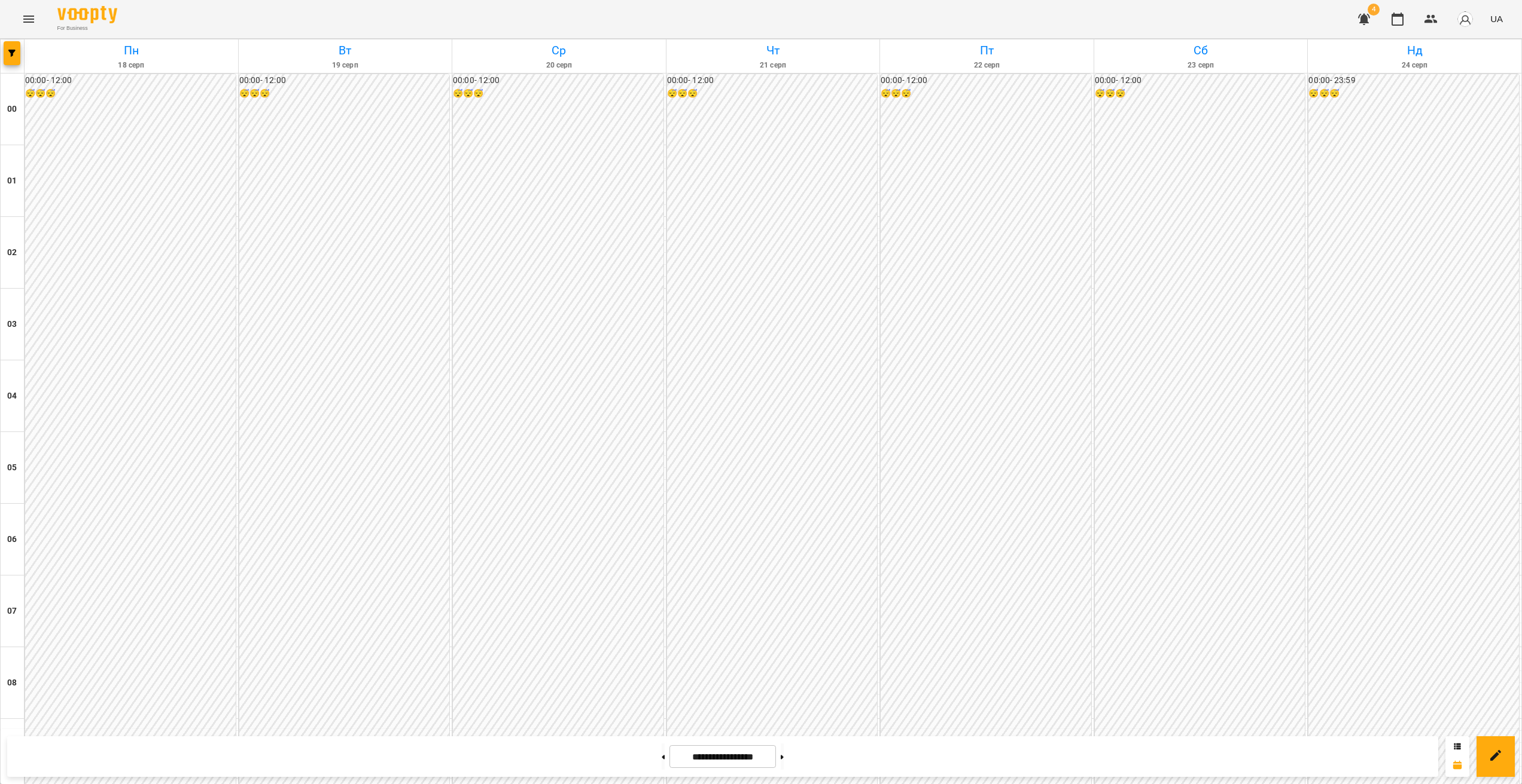
scroll to position [811, 0]
click at [6, 59] on button "button" at bounding box center [12, 53] width 16 height 24
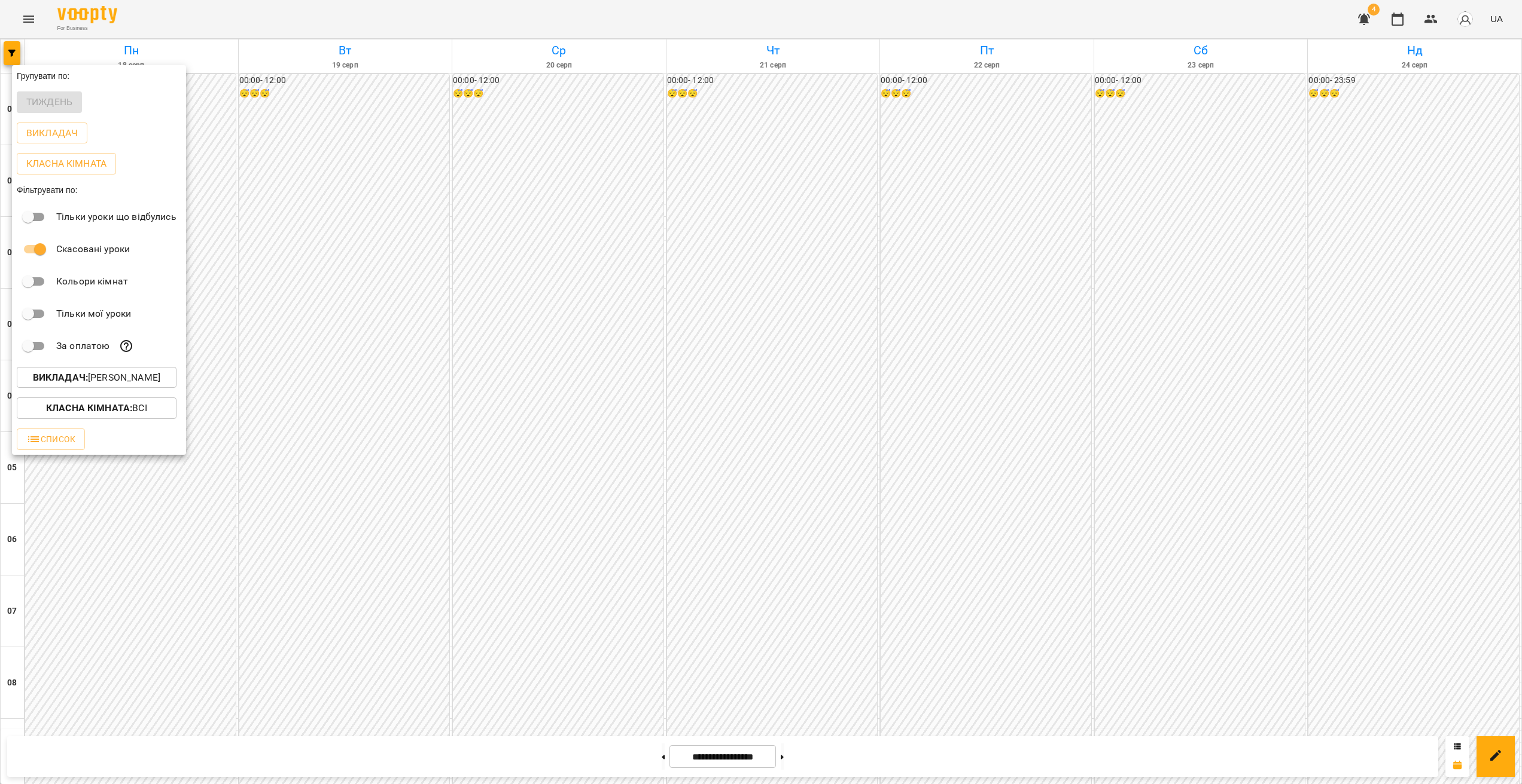
click at [115, 373] on p "Викладач : [PERSON_NAME]" at bounding box center [96, 378] width 127 height 15
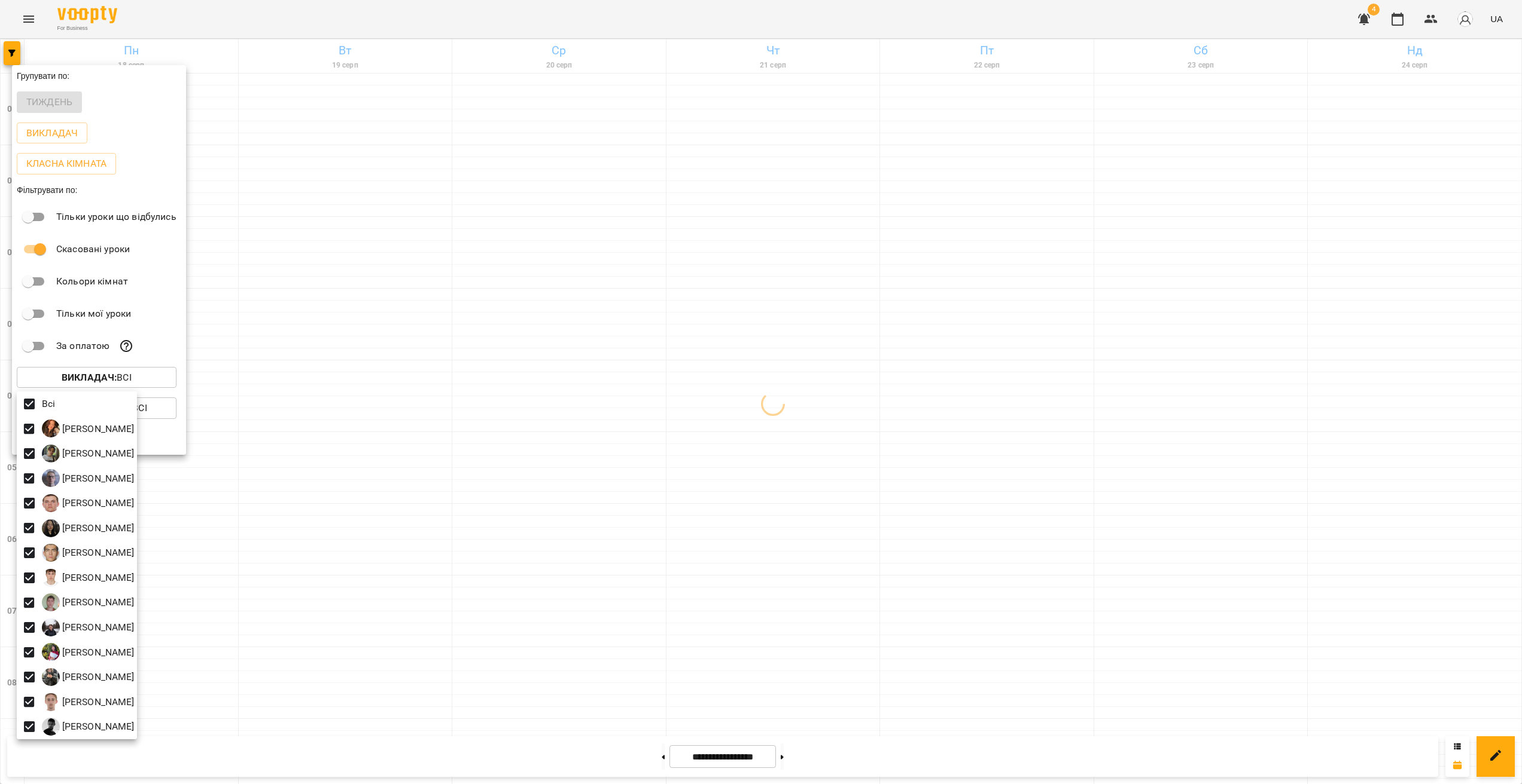
click at [578, 425] on div at bounding box center [761, 392] width 1522 height 784
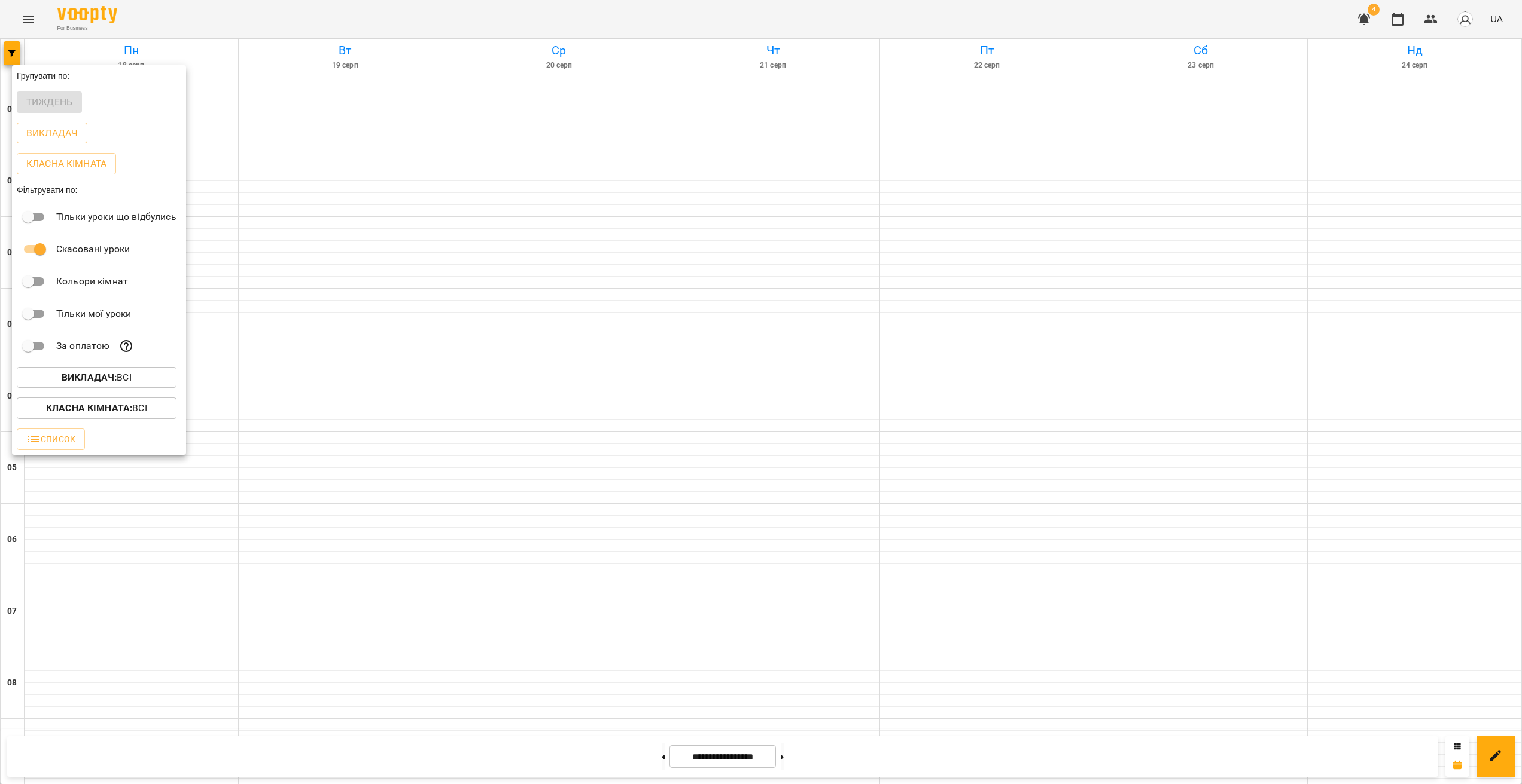
drag, startPoint x: 557, startPoint y: 392, endPoint x: 575, endPoint y: 435, distance: 46.6
click at [557, 392] on div at bounding box center [761, 392] width 1522 height 784
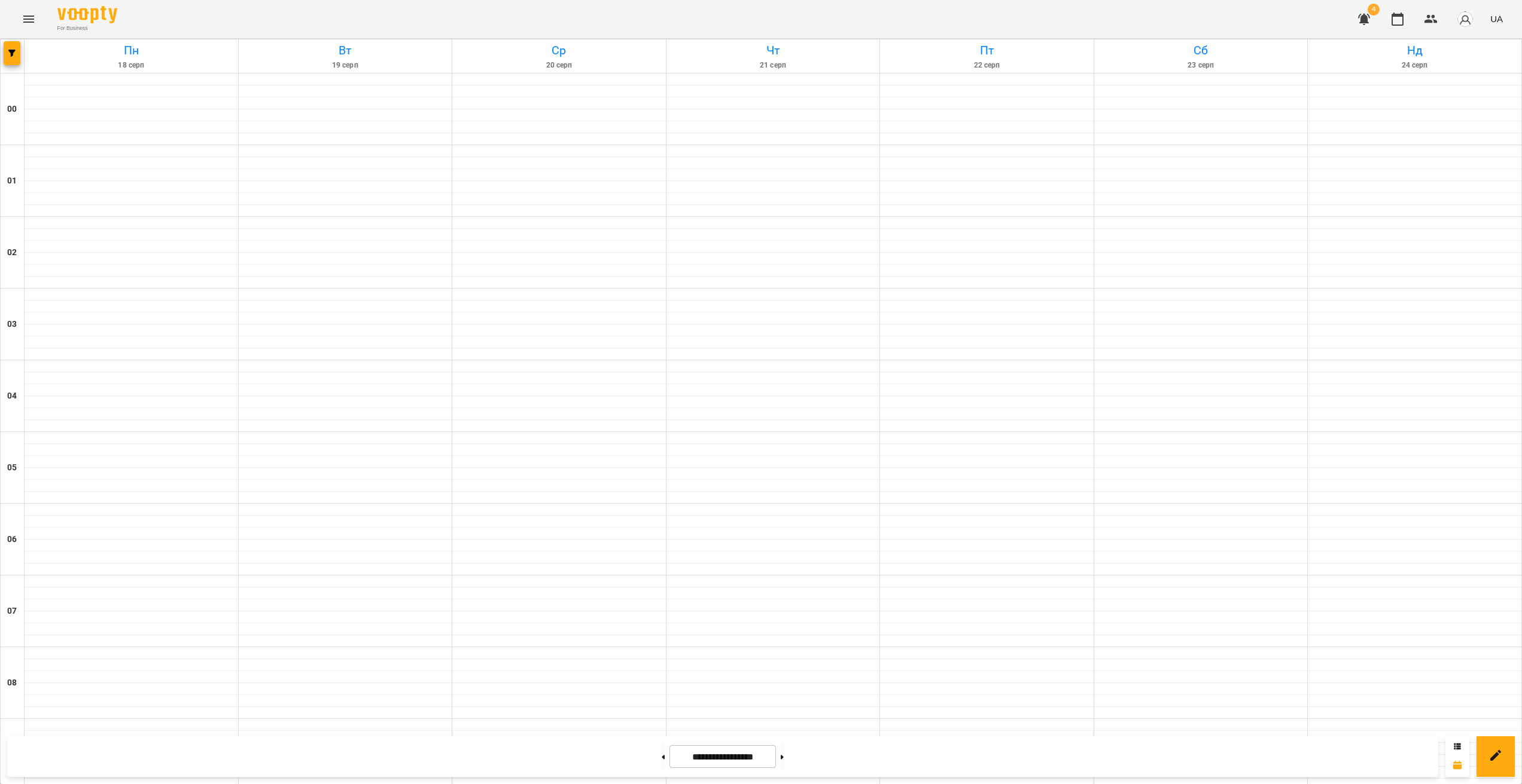
click at [651, 770] on div "**********" at bounding box center [722, 757] width 1430 height 40
click at [662, 765] on button at bounding box center [662, 757] width 3 height 27
type input "**********"
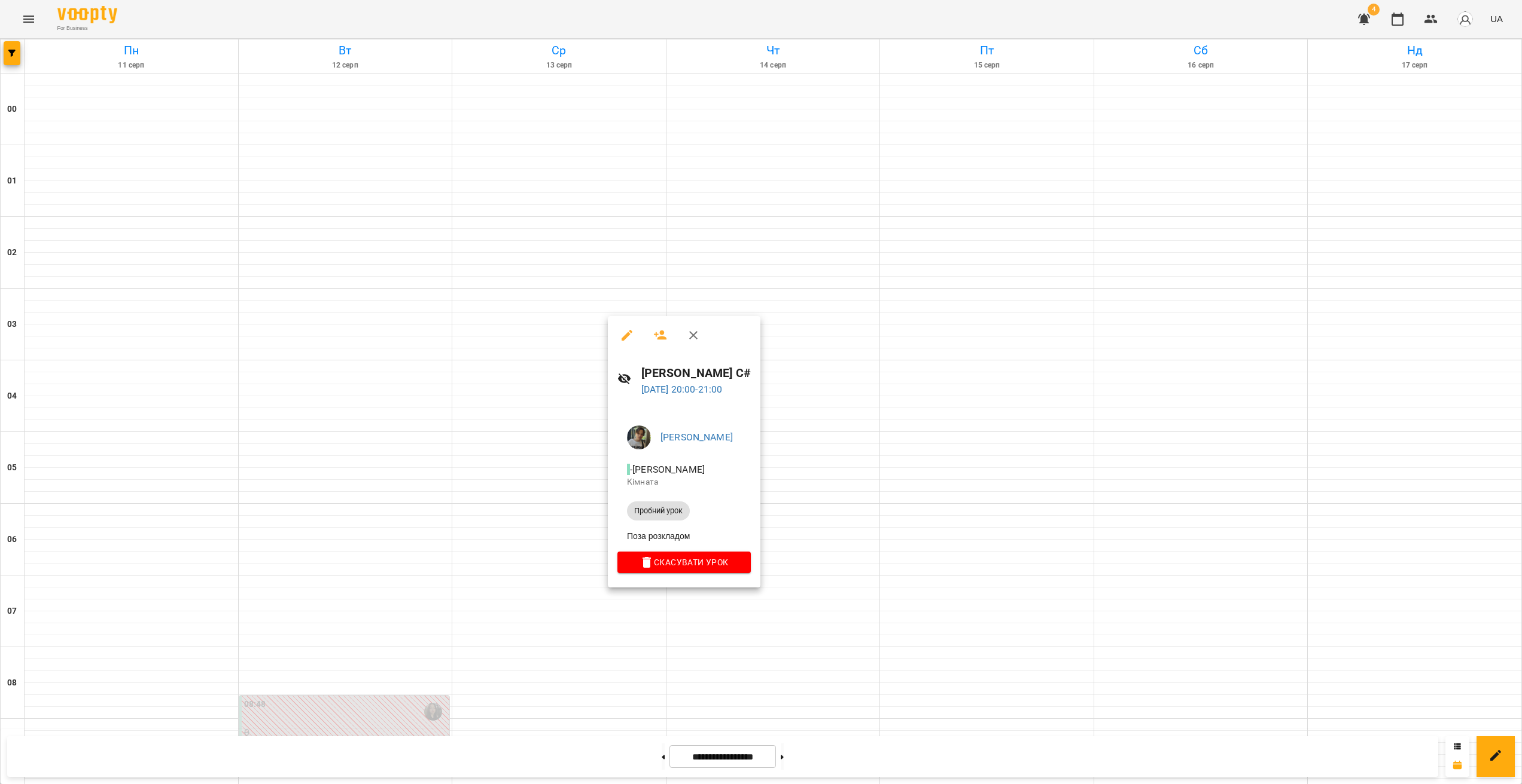
click at [627, 627] on div at bounding box center [761, 392] width 1522 height 784
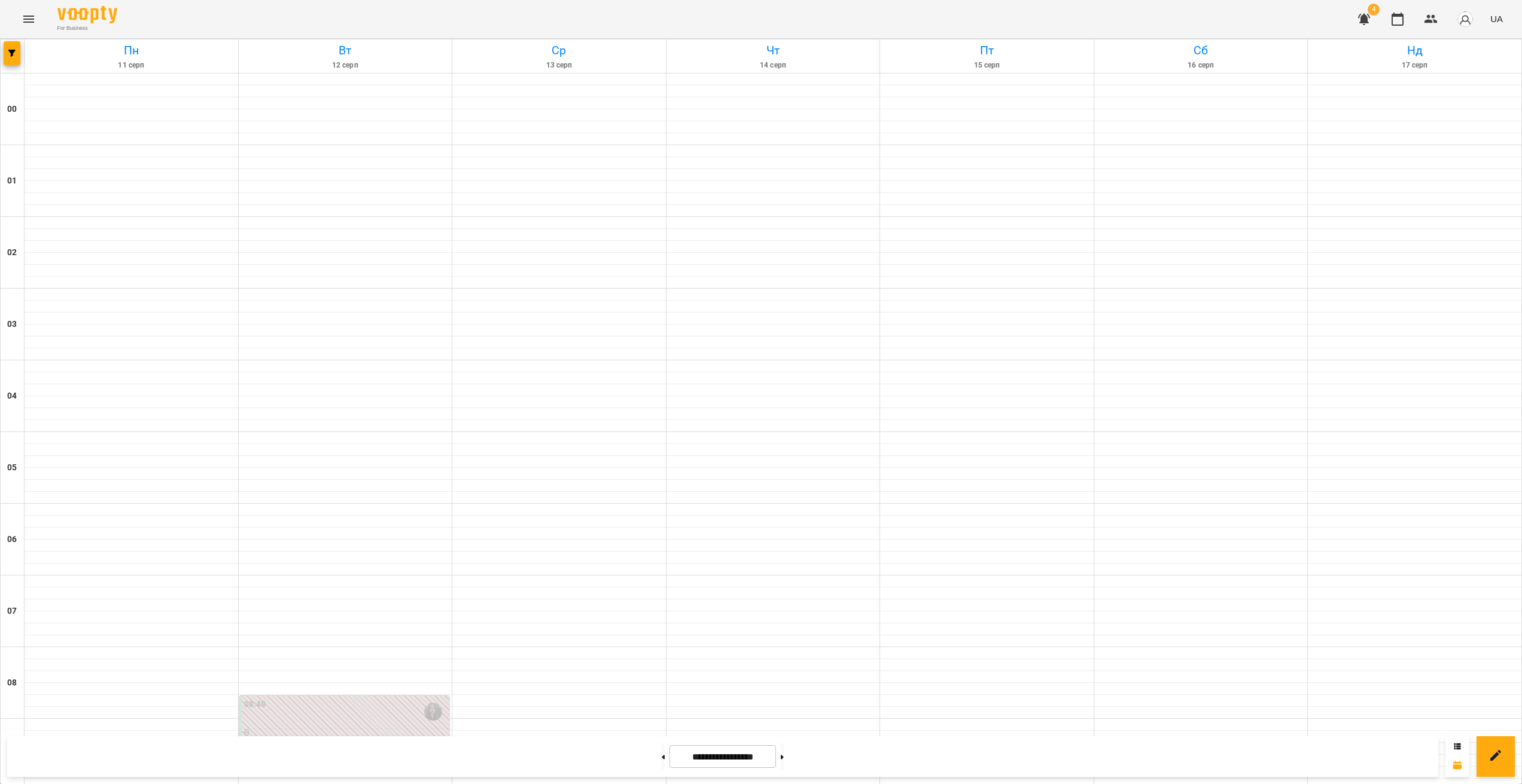
scroll to position [574, 0]
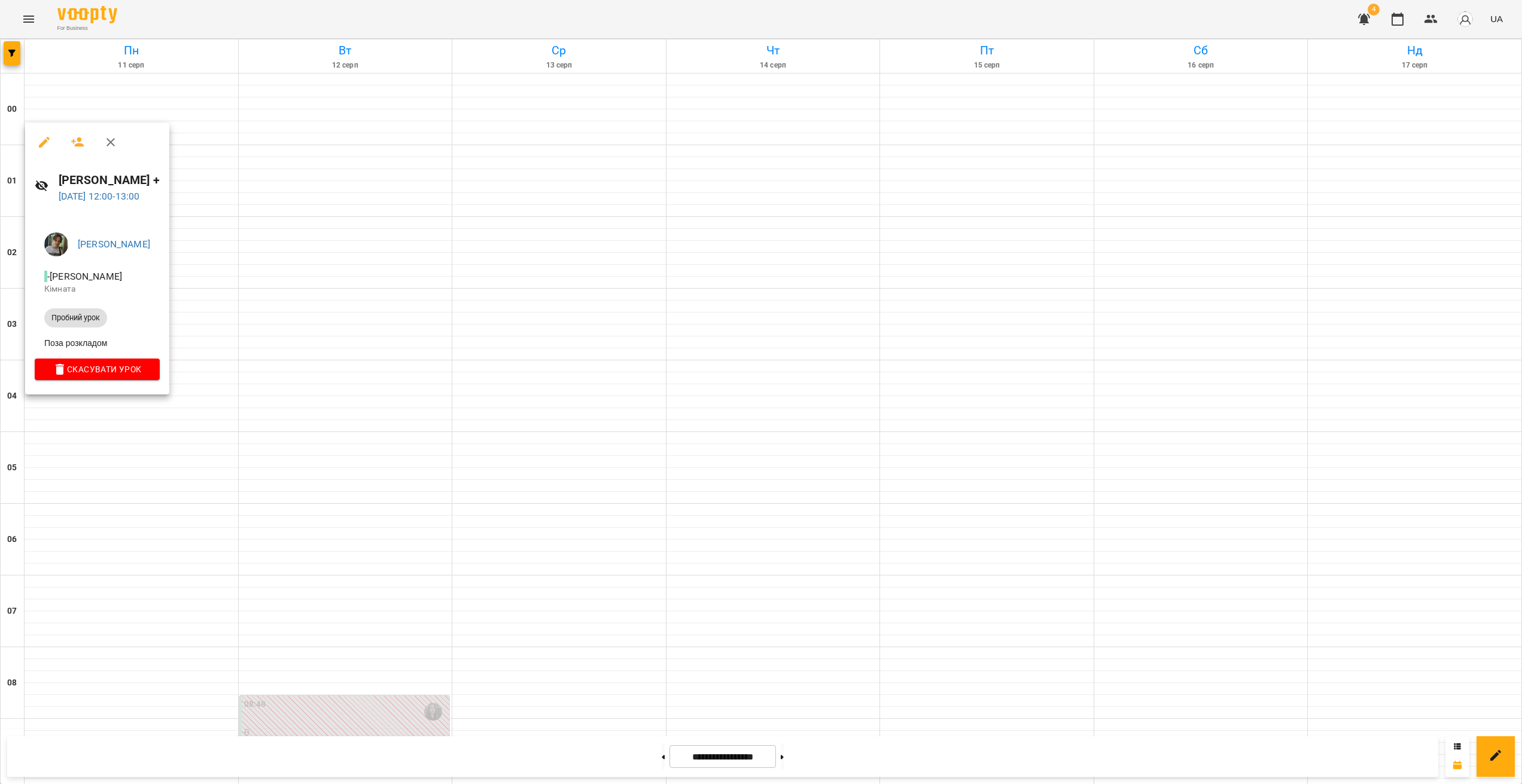
click at [190, 493] on div at bounding box center [761, 392] width 1522 height 784
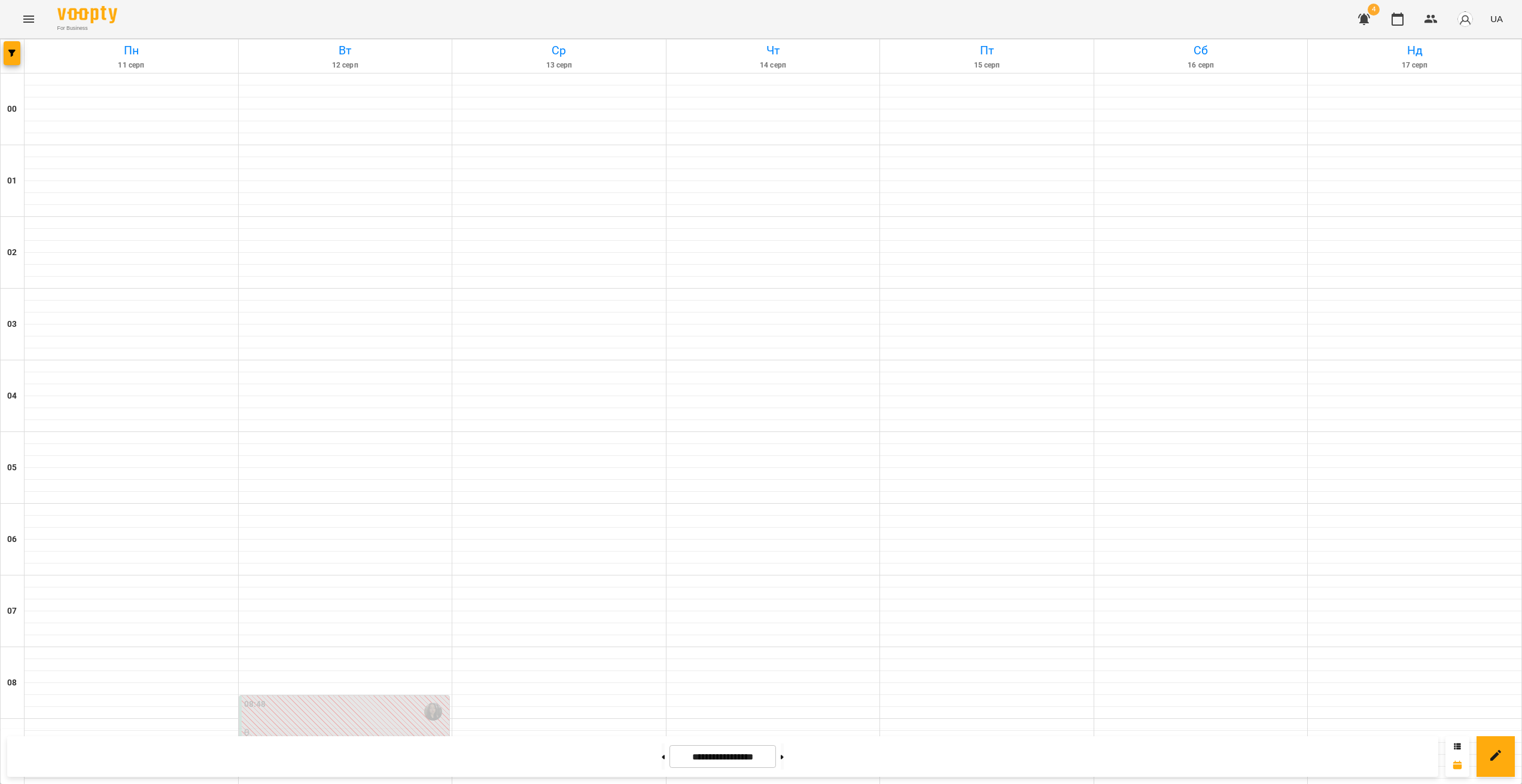
scroll to position [828, 0]
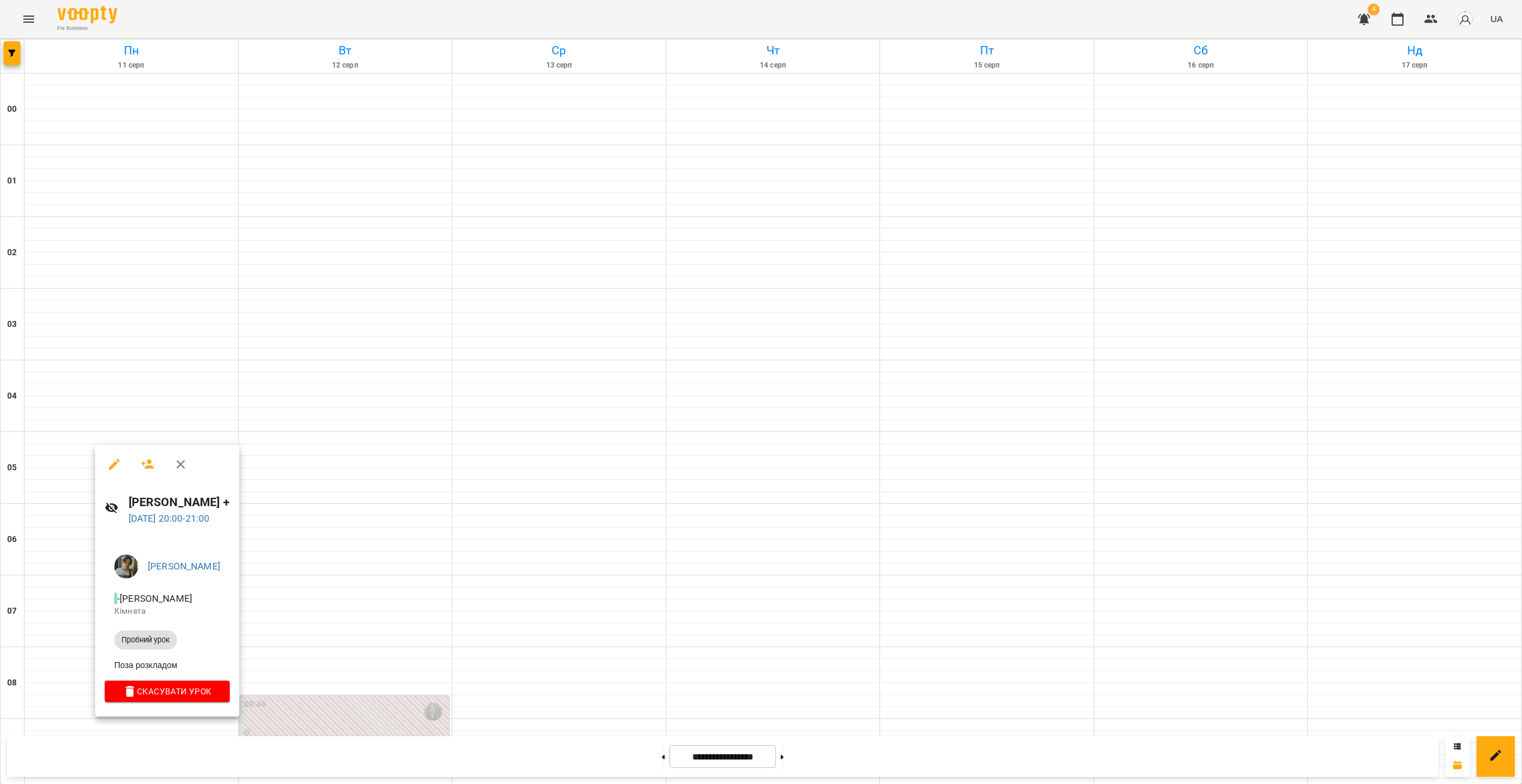
click at [141, 719] on div at bounding box center [761, 392] width 1522 height 784
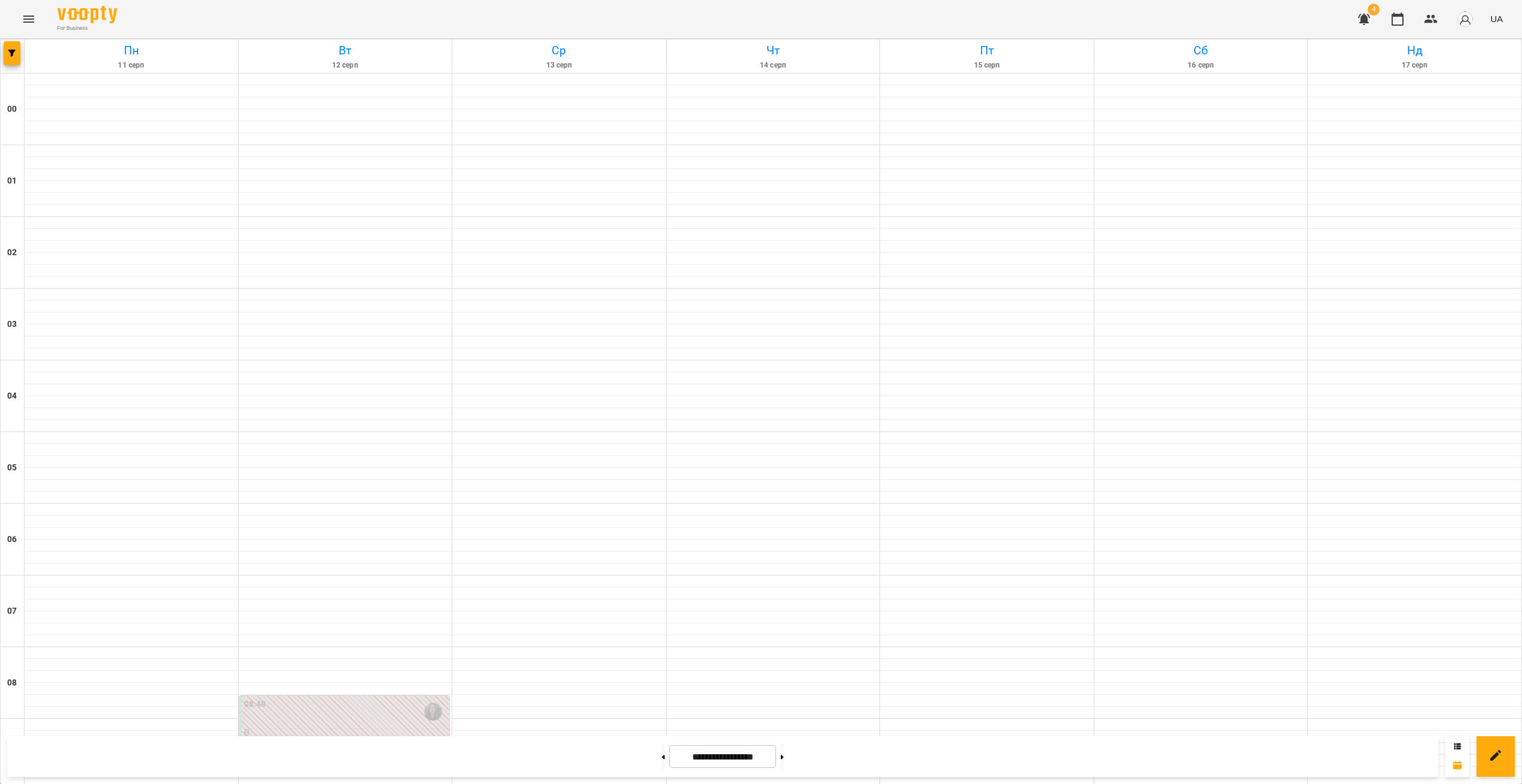
scroll to position [581, 0]
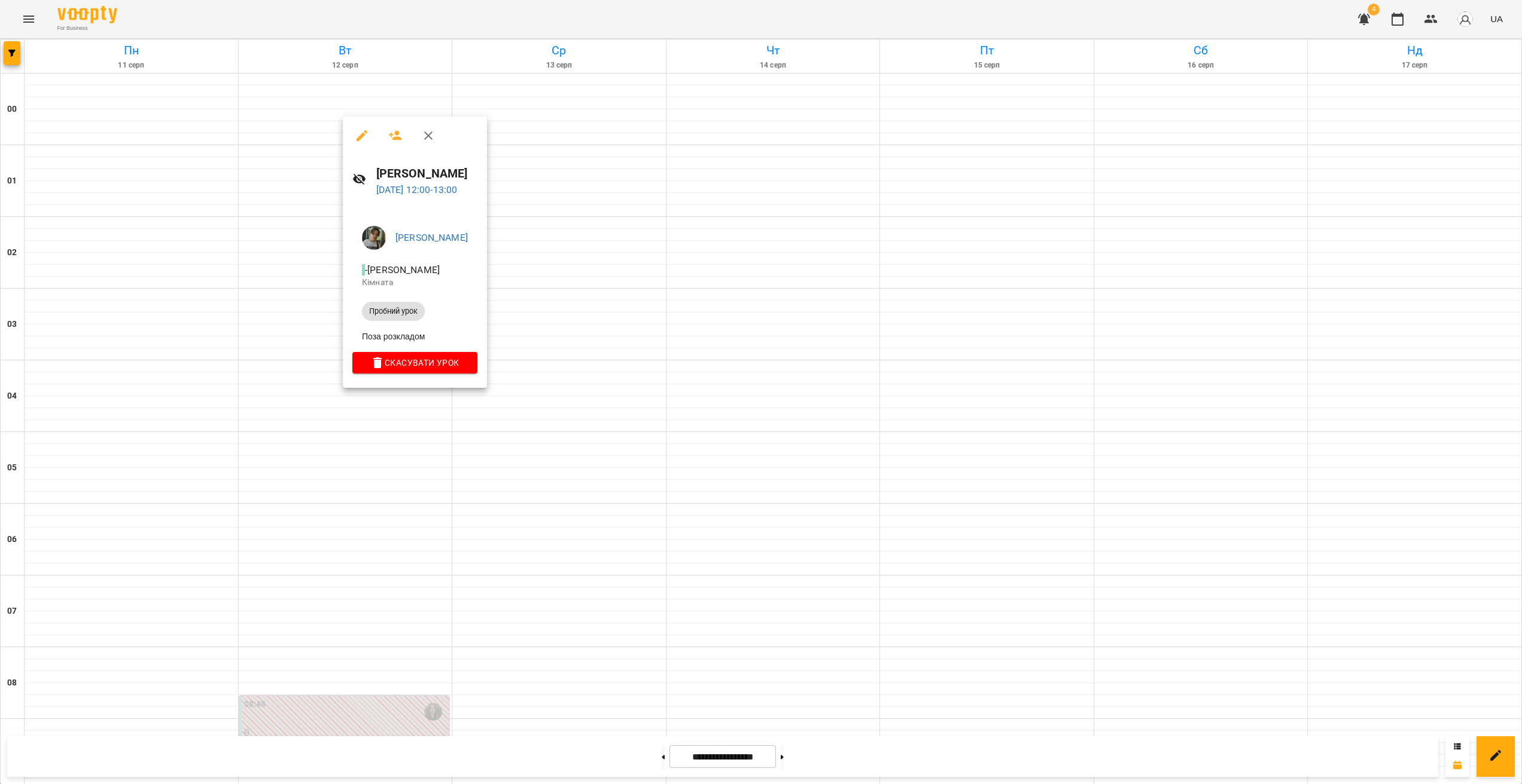
click at [402, 485] on div at bounding box center [761, 392] width 1522 height 784
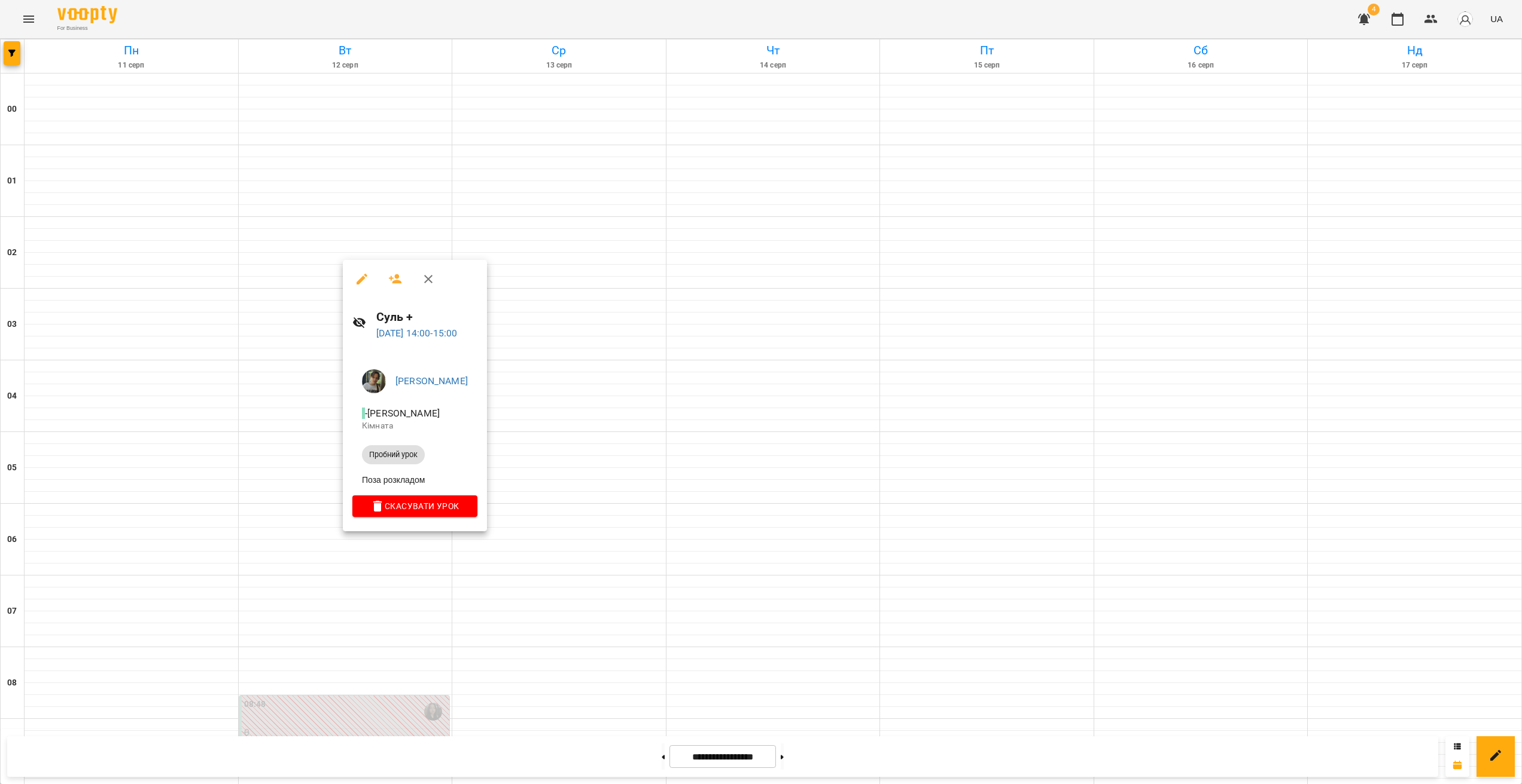
click at [401, 567] on div at bounding box center [761, 392] width 1522 height 784
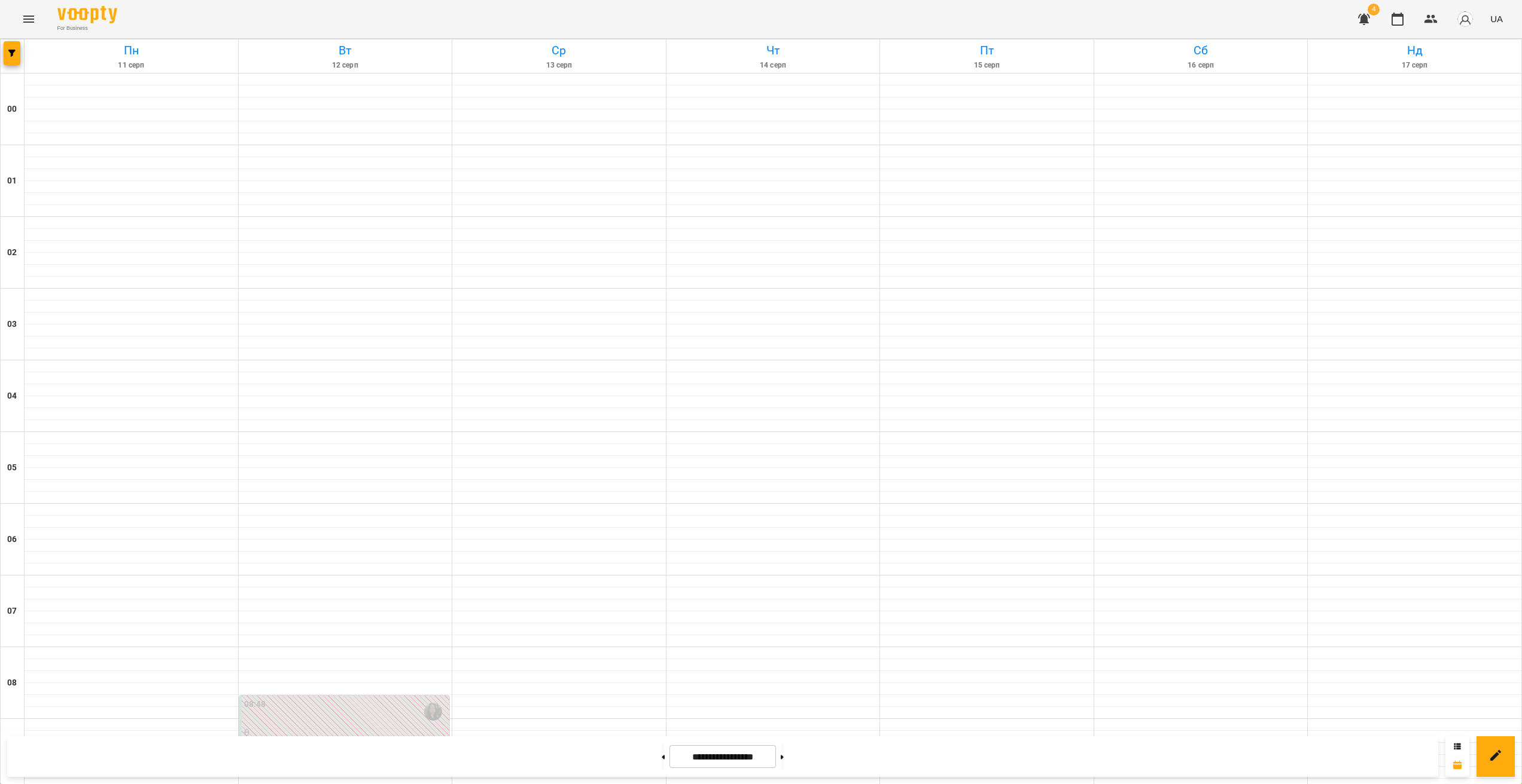
scroll to position [985, 0]
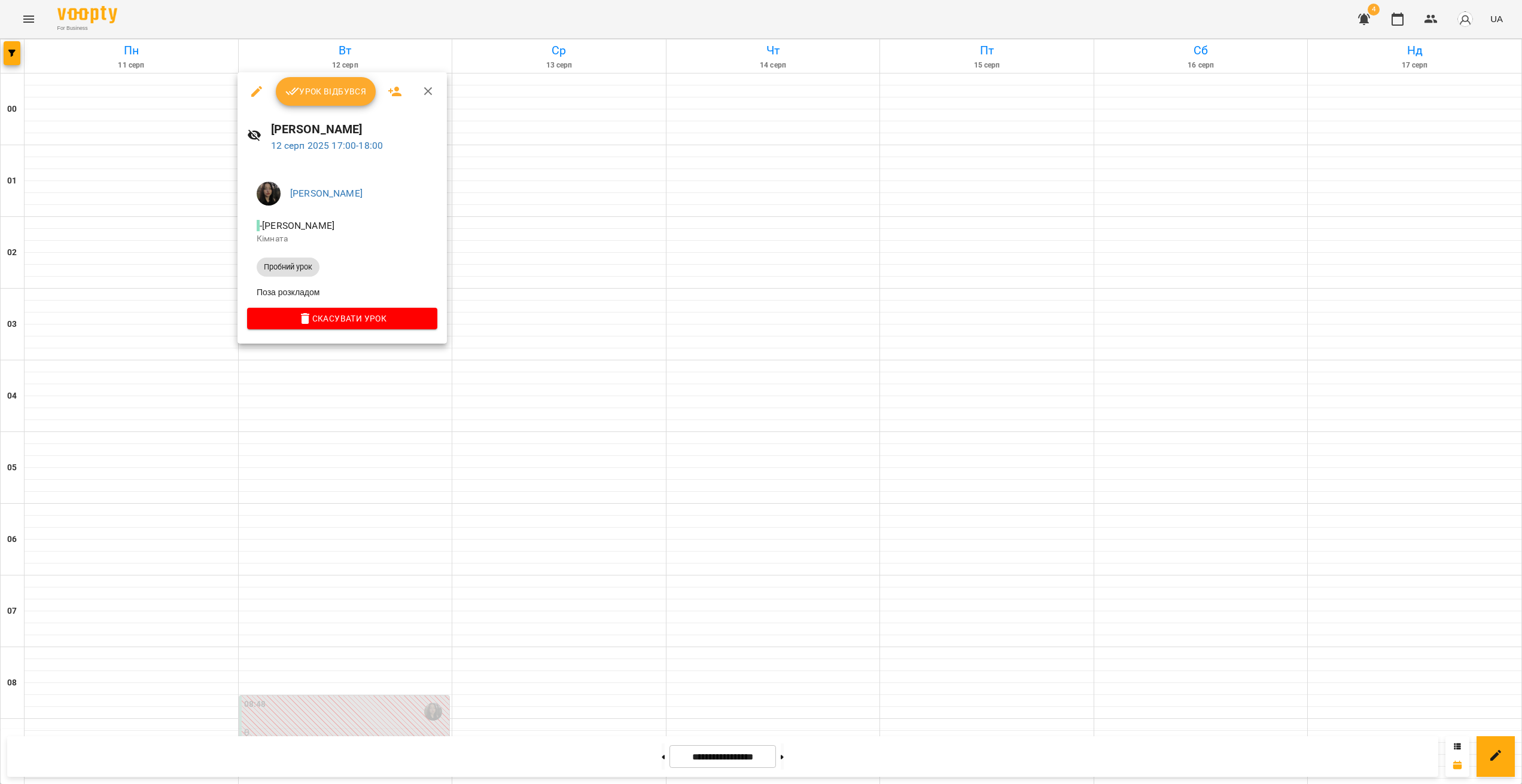
click at [319, 407] on div at bounding box center [761, 392] width 1522 height 784
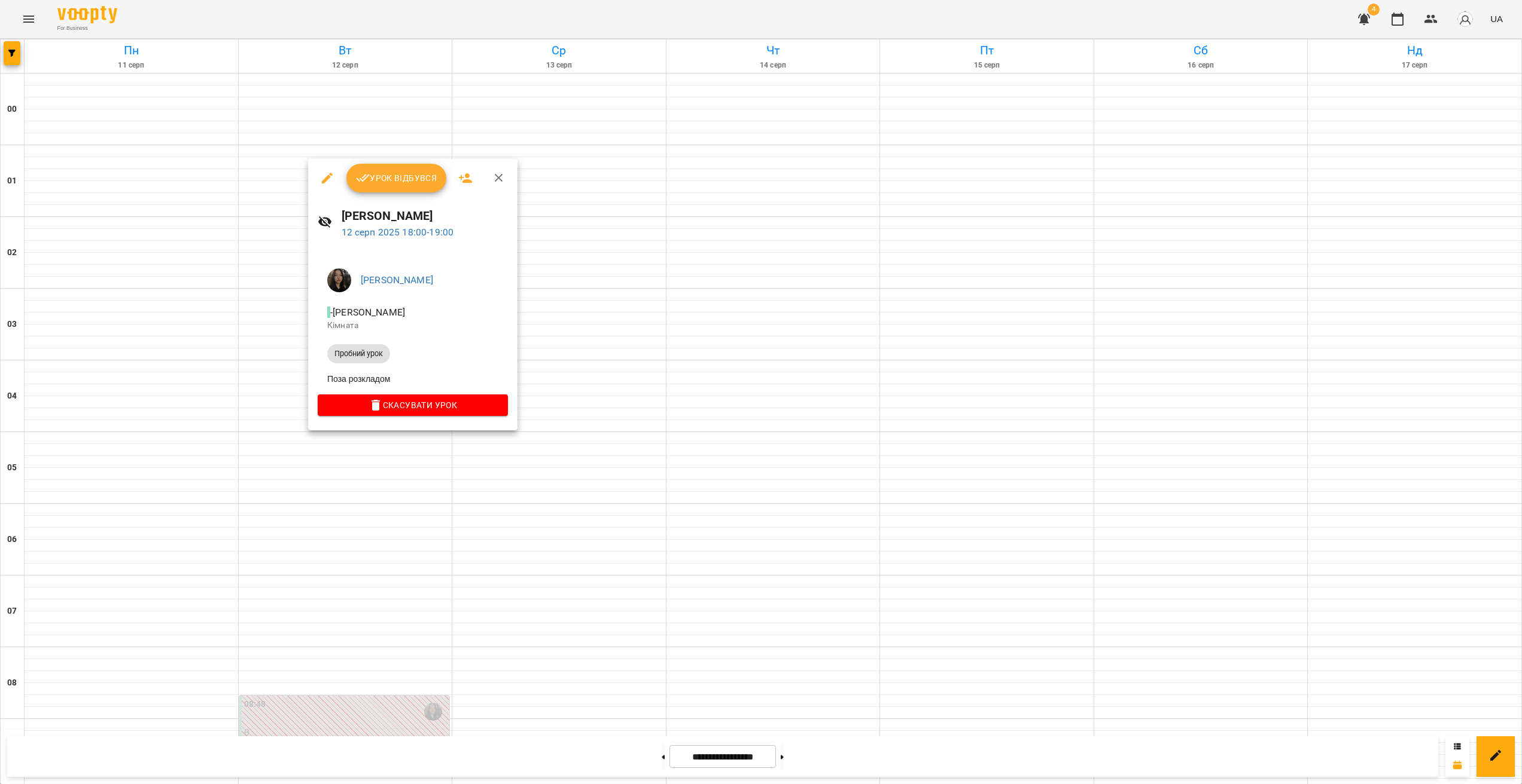
click at [400, 473] on div at bounding box center [761, 392] width 1522 height 784
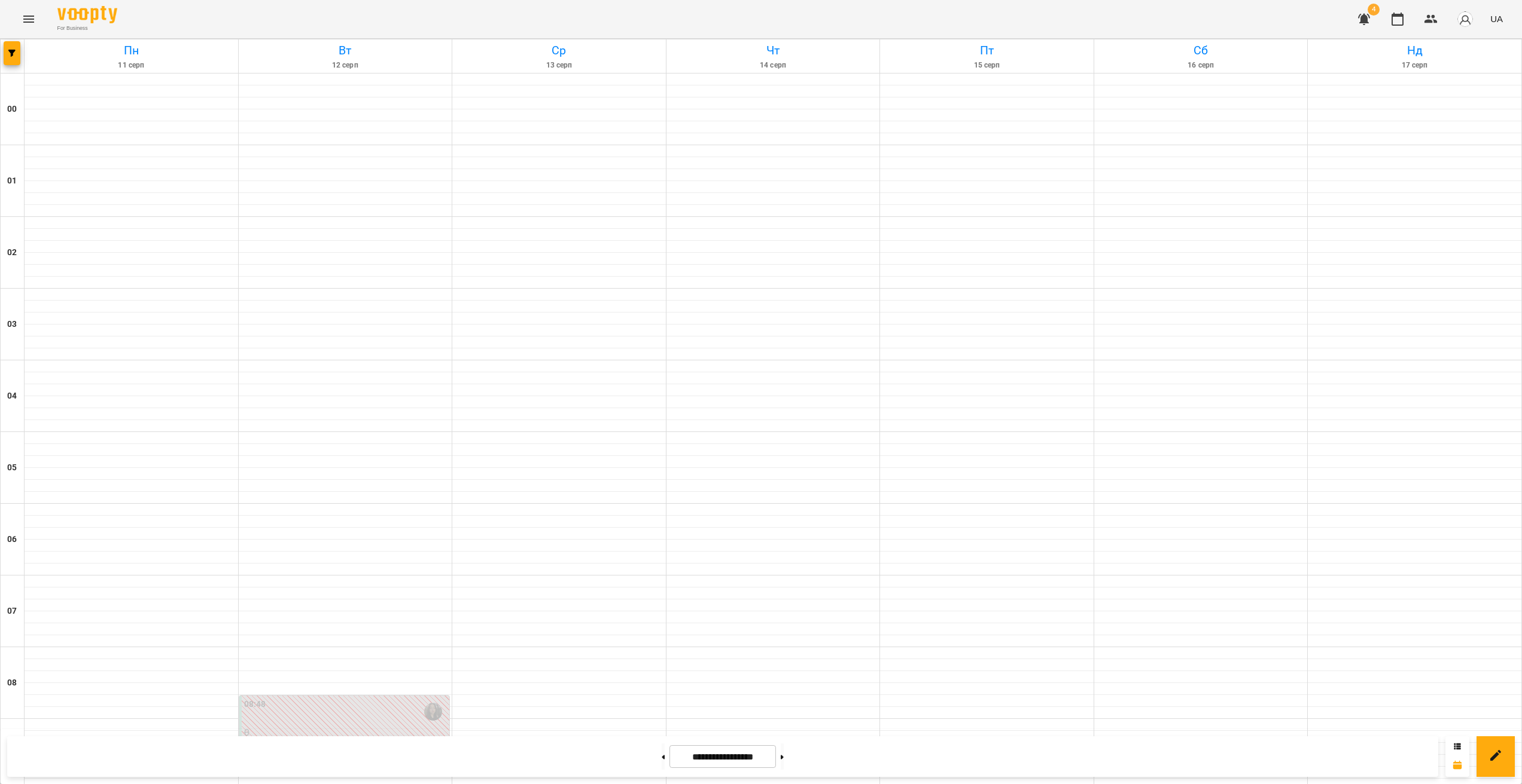
scroll to position [653, 0]
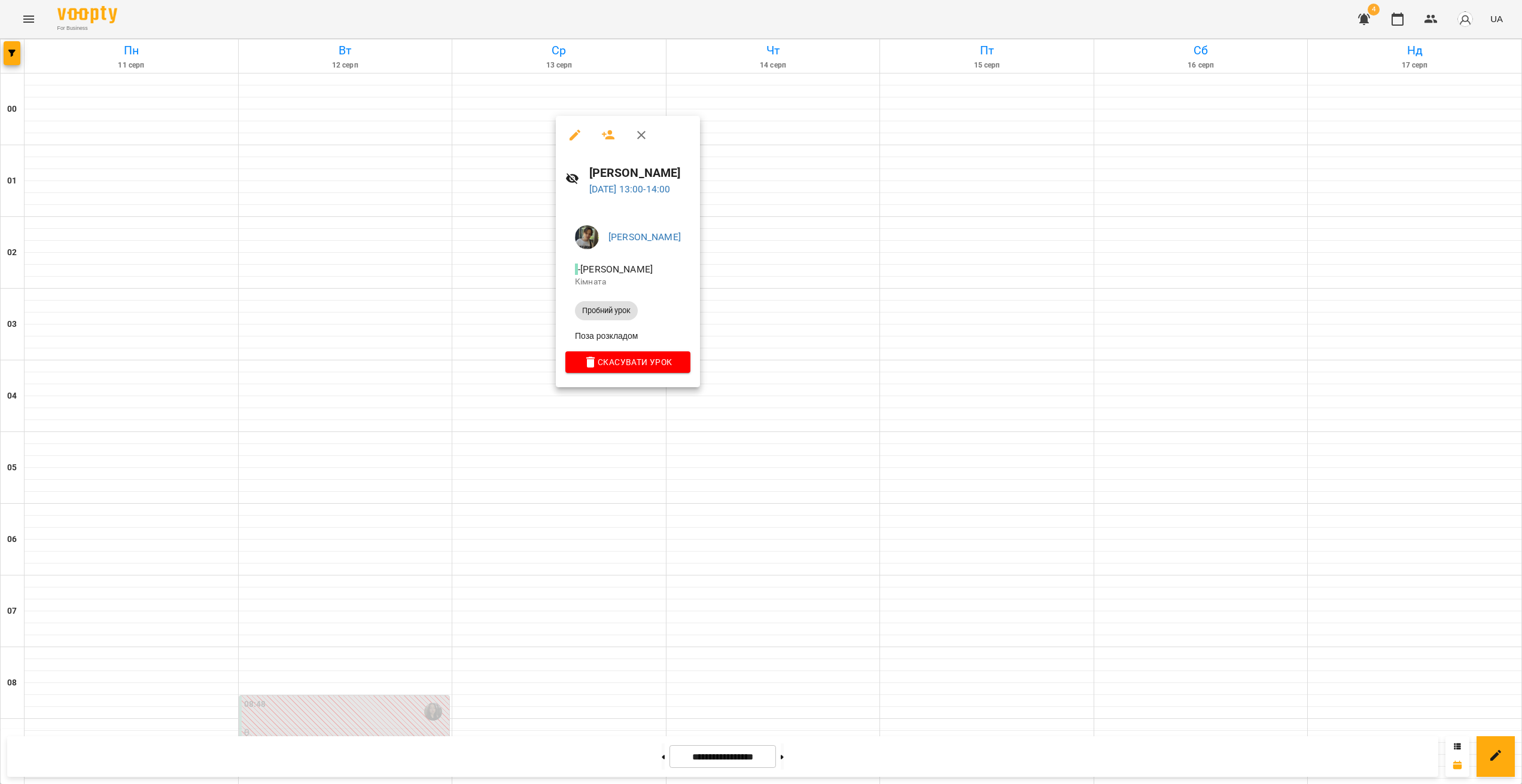
click at [614, 416] on div at bounding box center [761, 392] width 1522 height 784
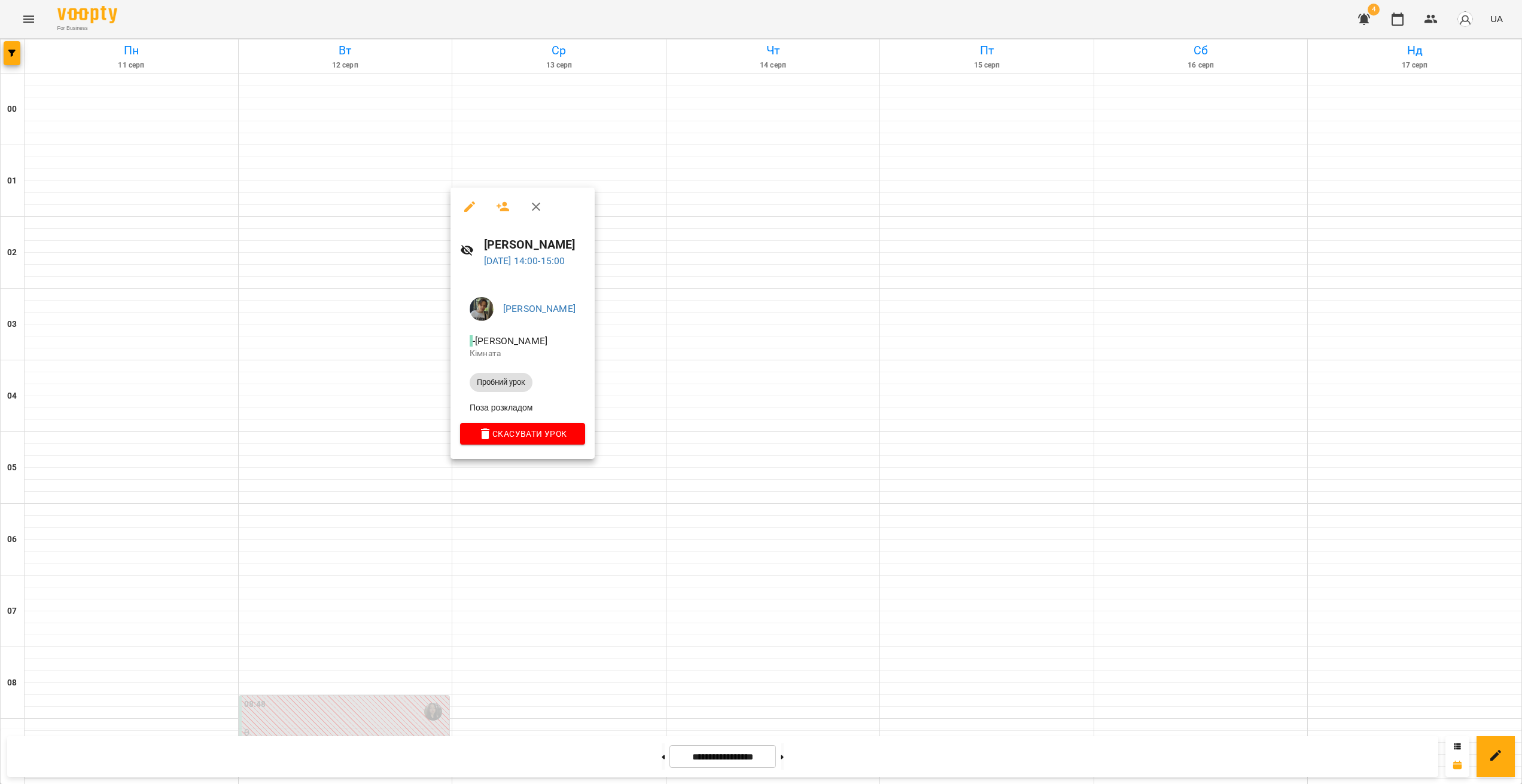
click at [553, 514] on div at bounding box center [761, 392] width 1522 height 784
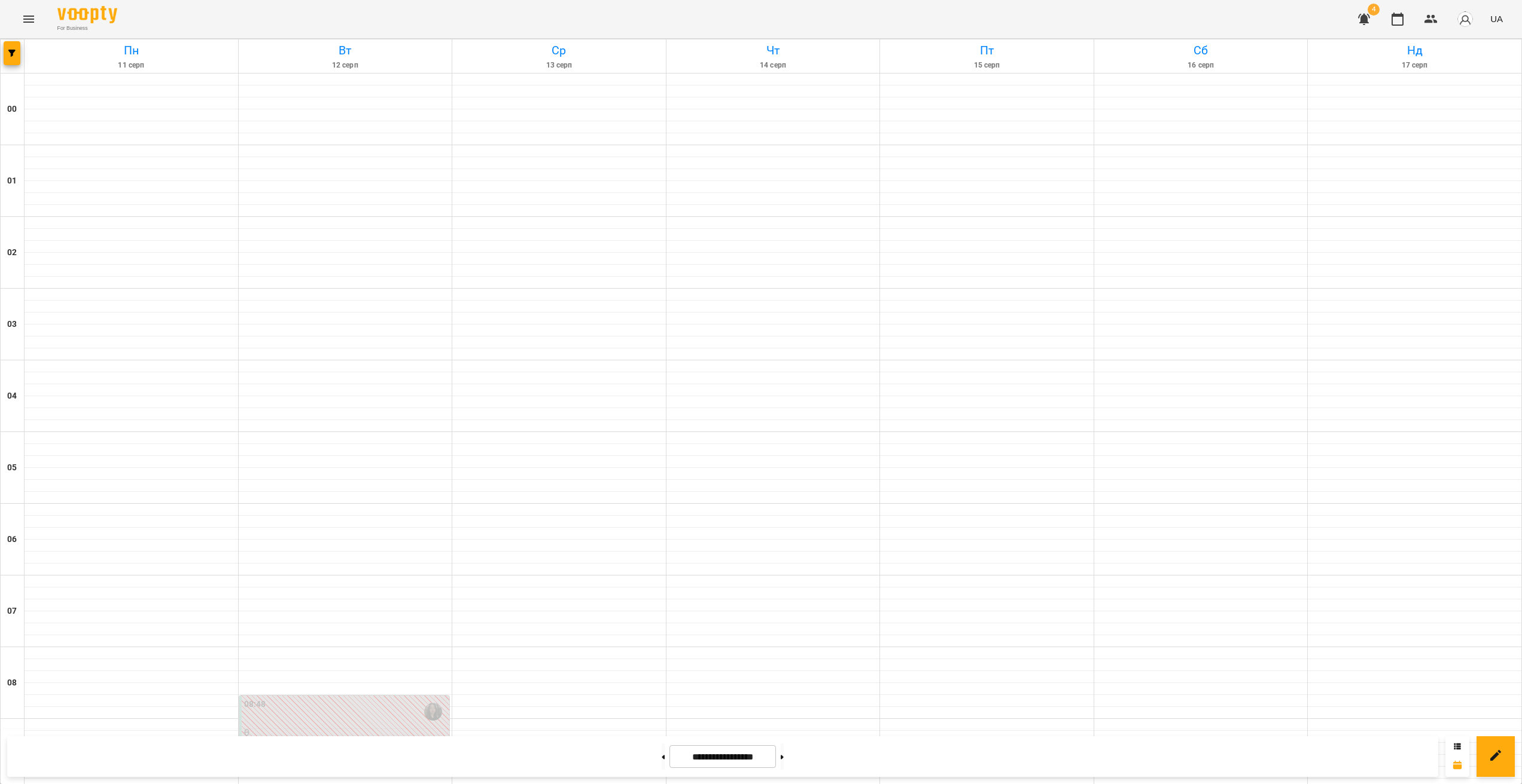
scroll to position [1064, 0]
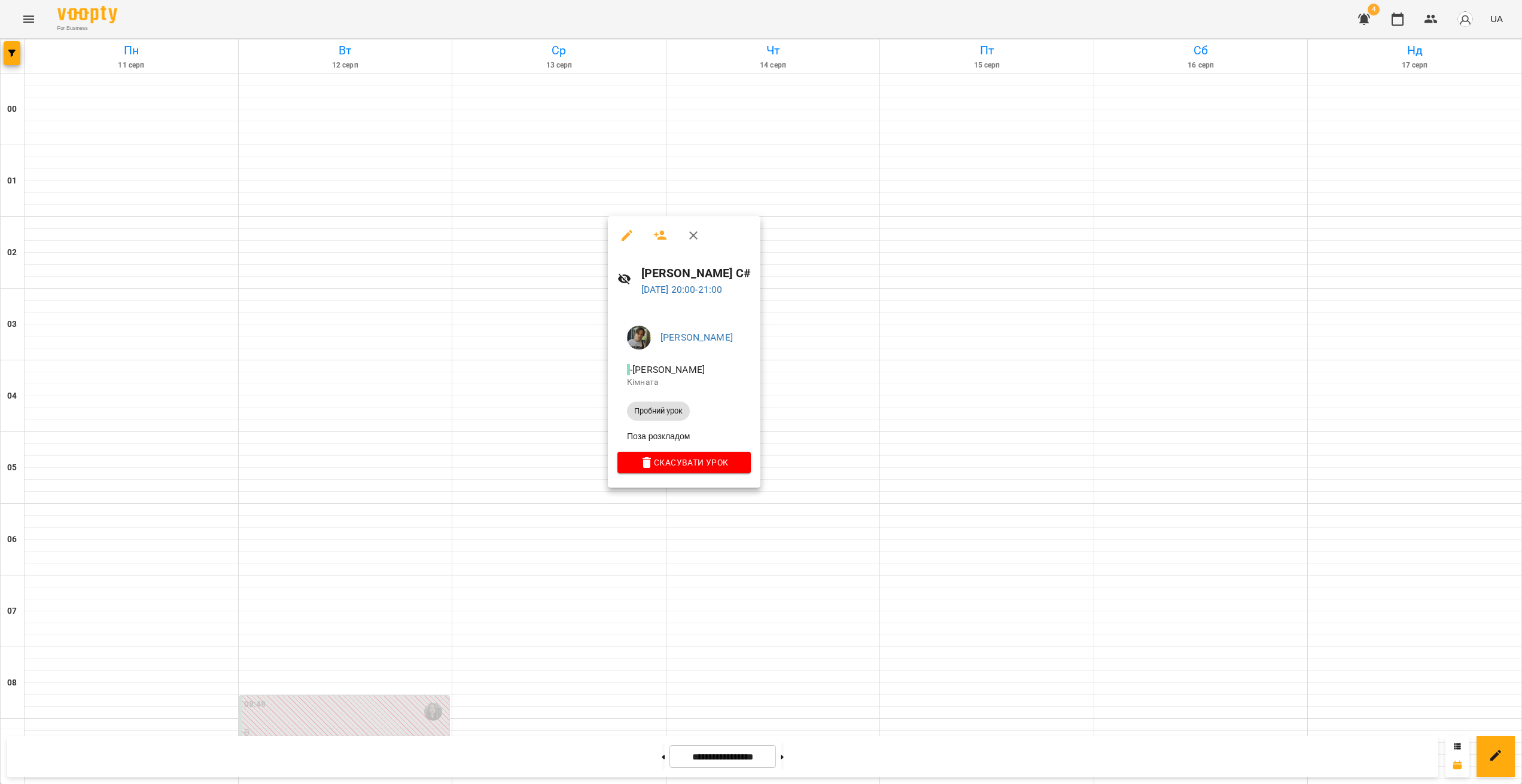
click at [636, 520] on div at bounding box center [761, 392] width 1522 height 784
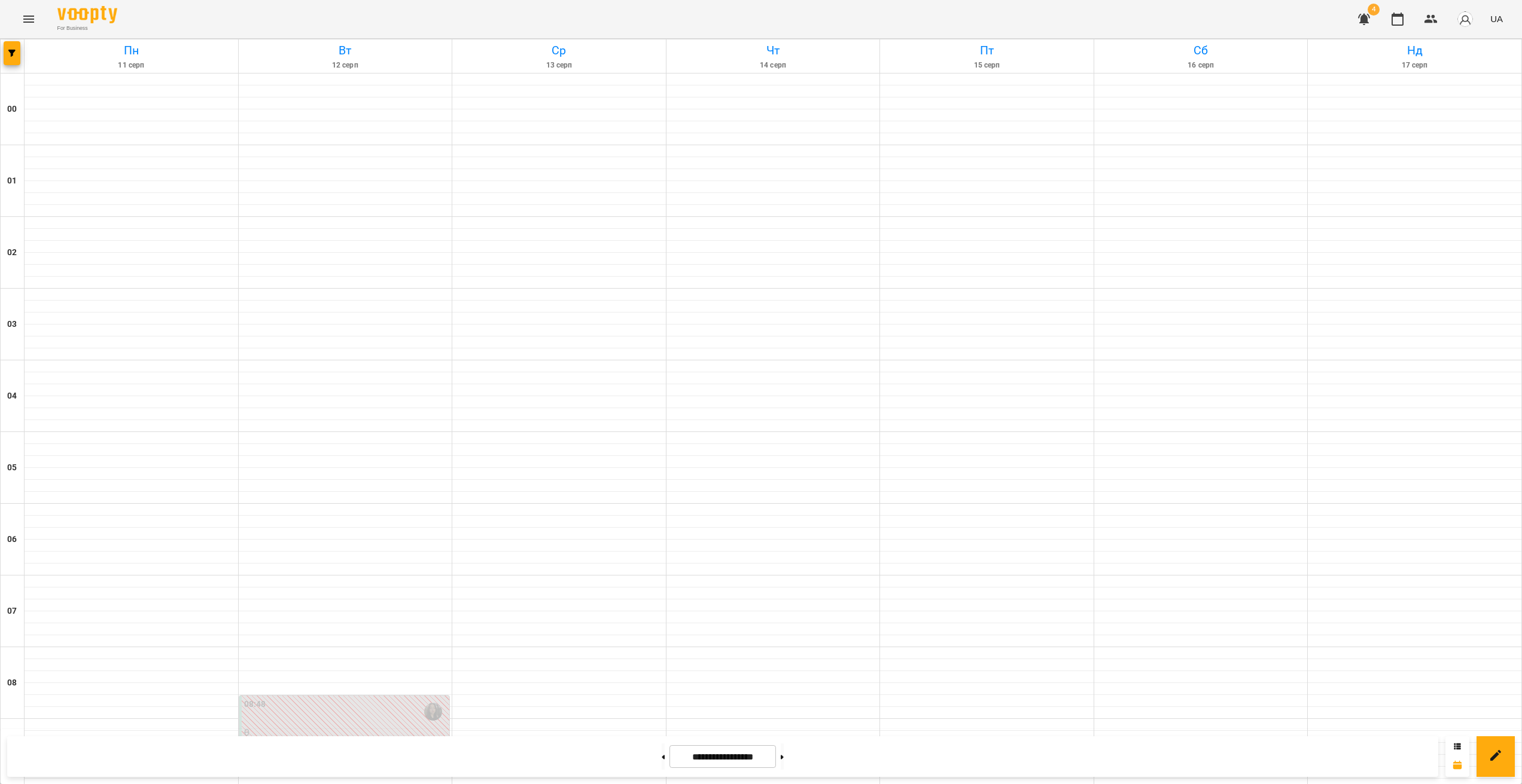
scroll to position [928, 0]
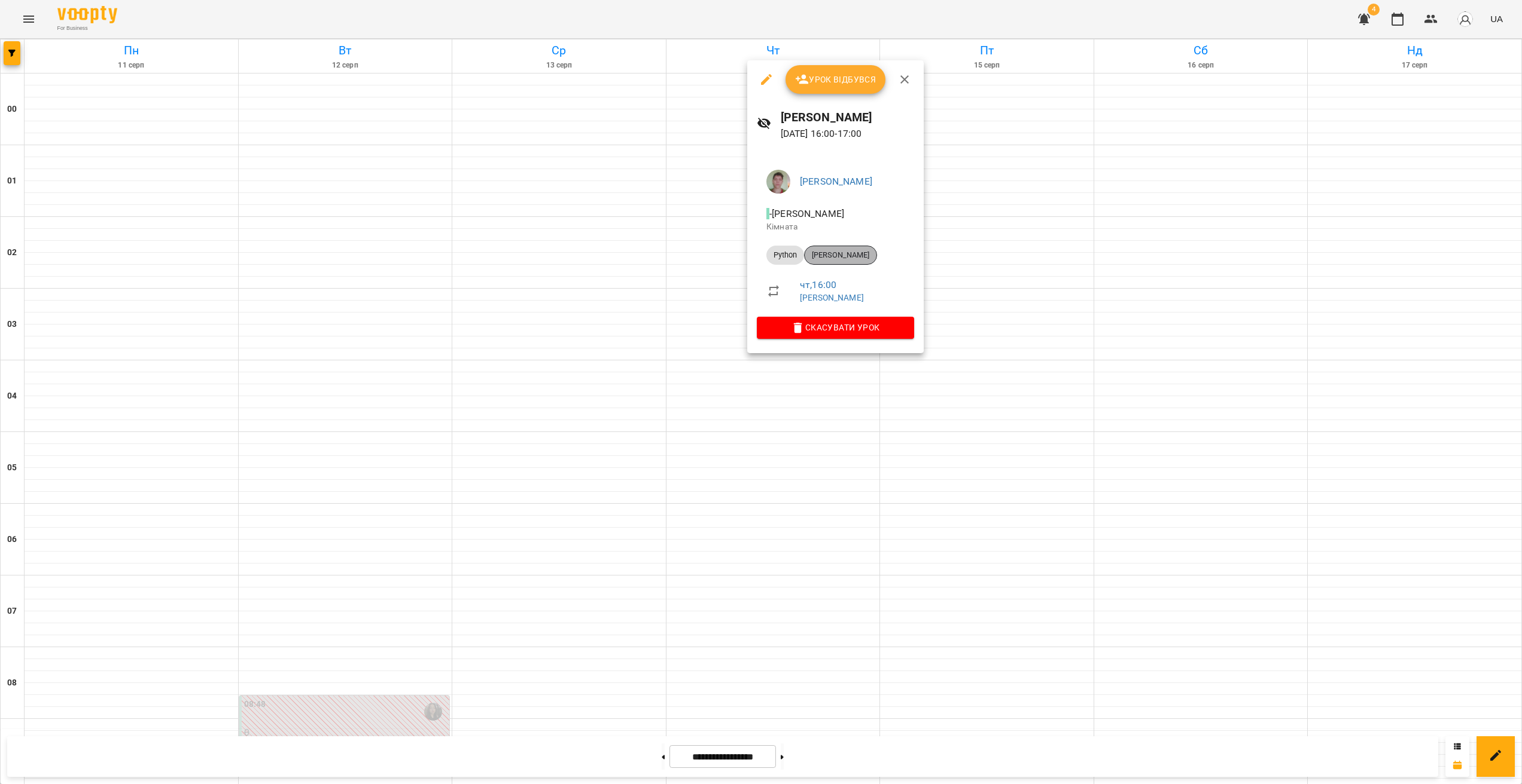
click at [847, 255] on span "[PERSON_NAME]" at bounding box center [840, 256] width 71 height 11
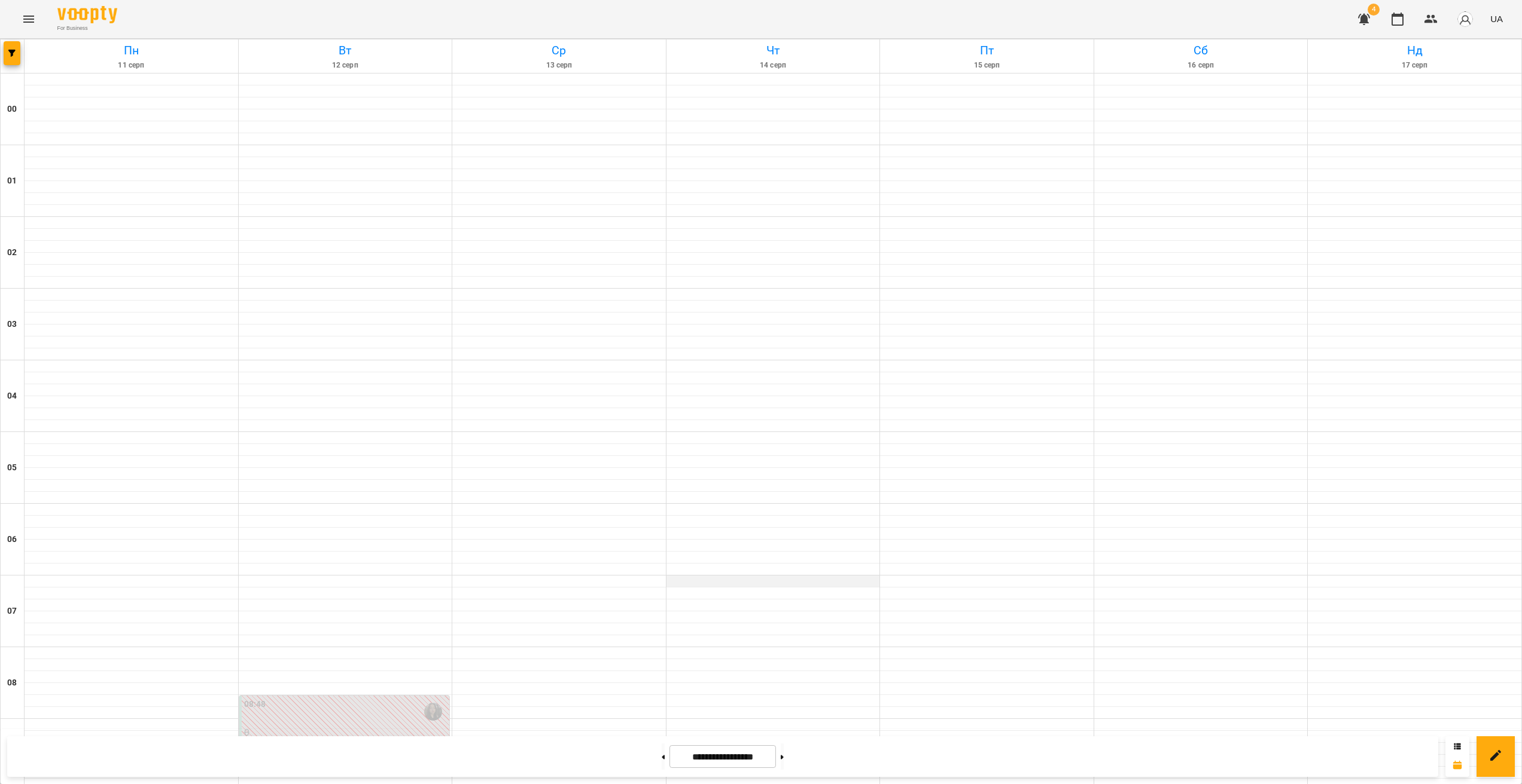
scroll to position [843, 0]
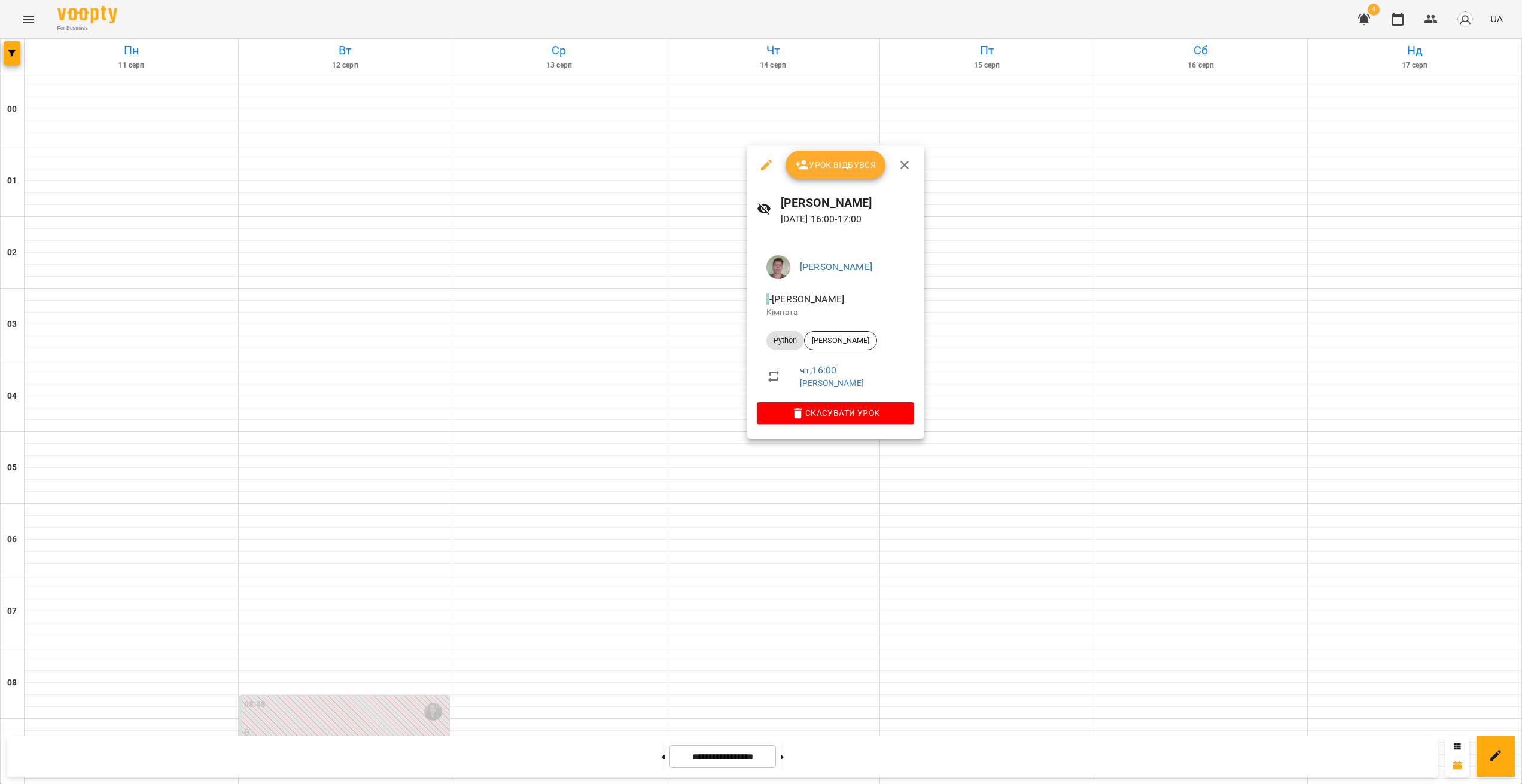
click at [774, 438] on div "Підцерковний Дмитро Андрійович - Підцерковний Дмитро Андрійович Кімната Python …" at bounding box center [835, 337] width 177 height 202
click at [776, 449] on div at bounding box center [761, 392] width 1522 height 784
